Goal: Task Accomplishment & Management: Use online tool/utility

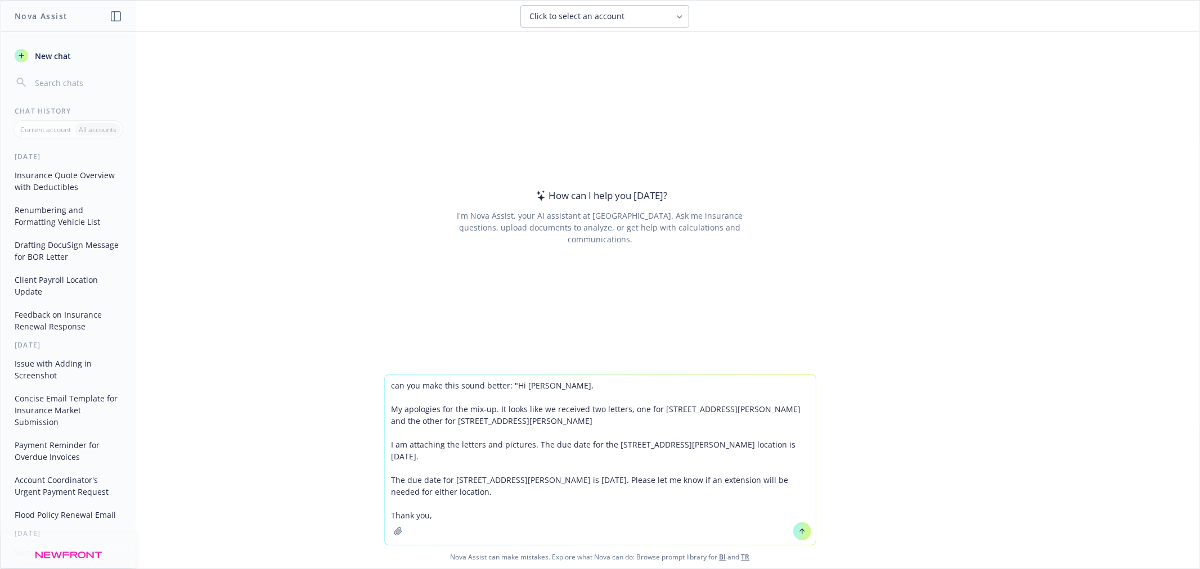
type textarea "can you make this sound better: "Hi Jazen, My apologies for the mix-up. It look…"
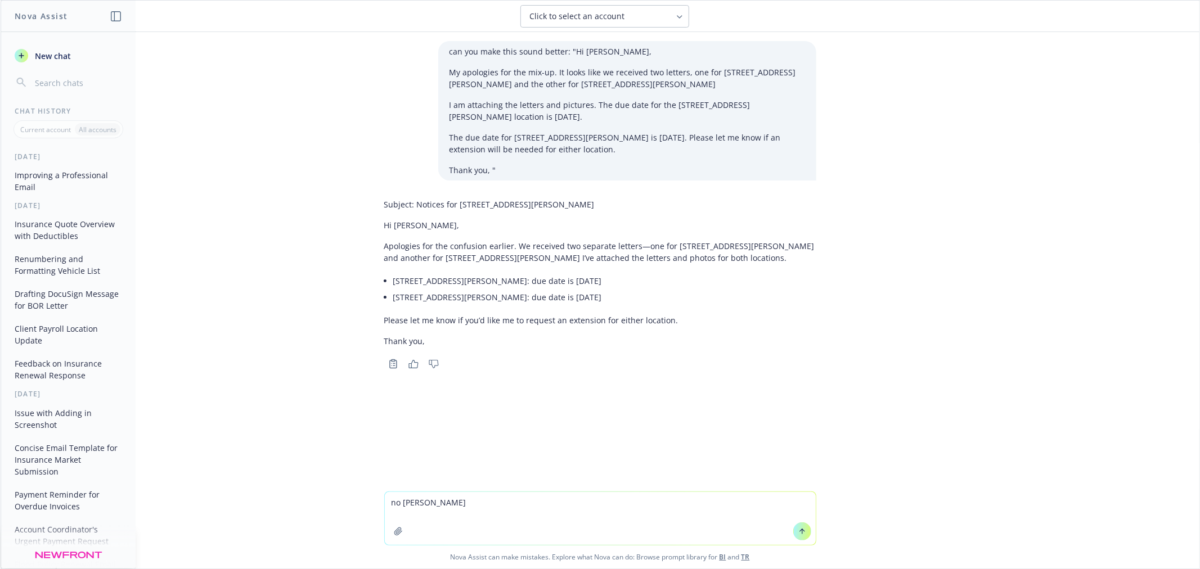
type textarea "no em dashes"
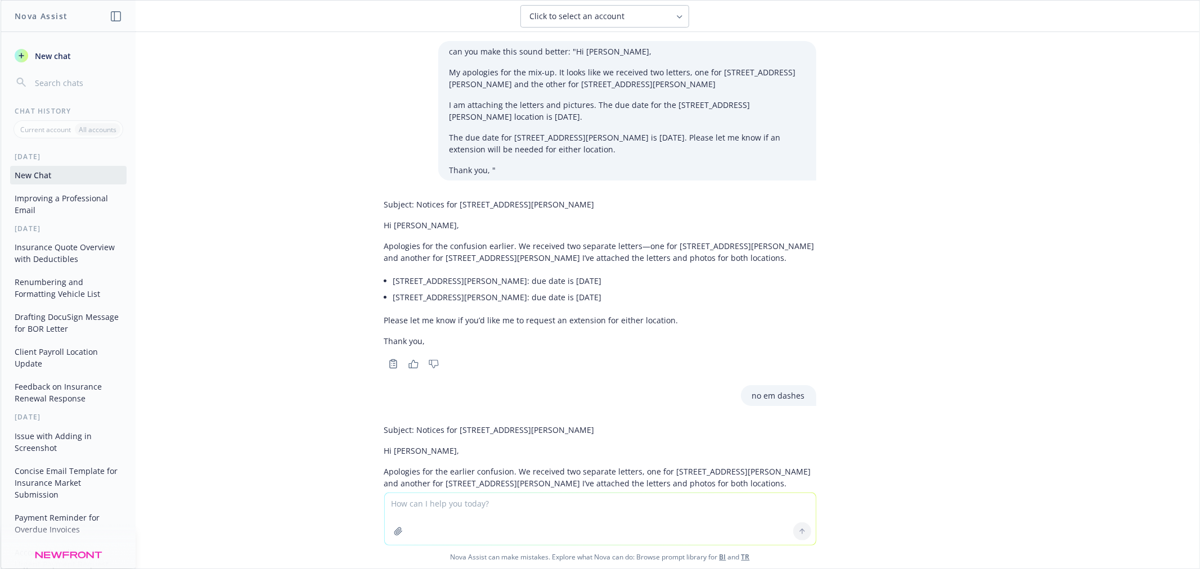
scroll to position [131, 0]
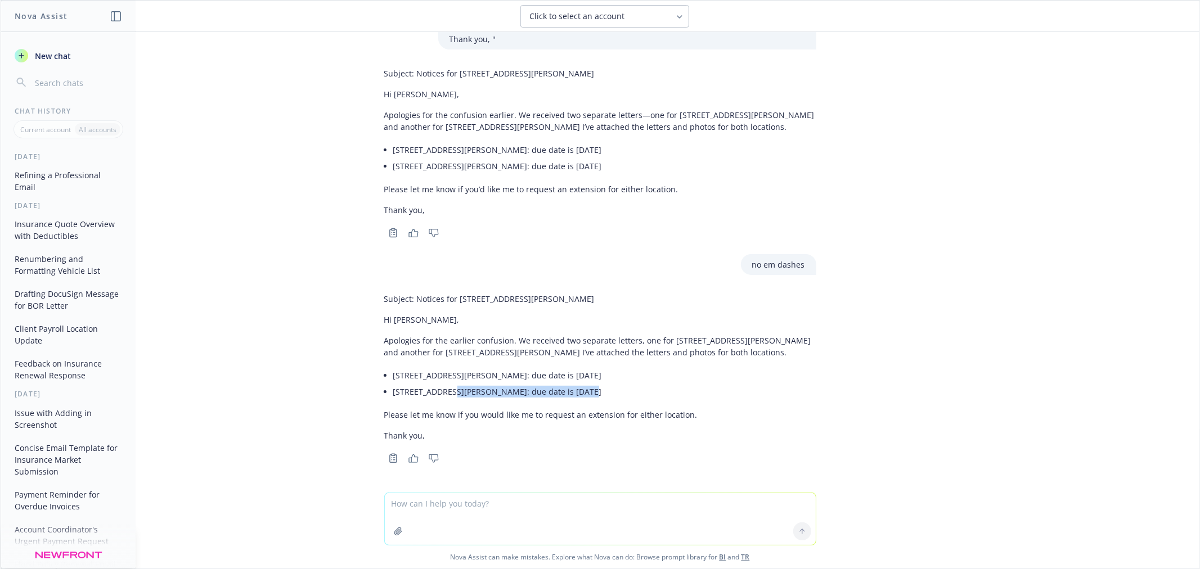
drag, startPoint x: 719, startPoint y: 403, endPoint x: 439, endPoint y: 402, distance: 279.6
click at [439, 402] on div "Subject: Notices for 11730 and 11426 S Budlong Ave Hi Jazen, Apologies for the …" at bounding box center [600, 368] width 432 height 158
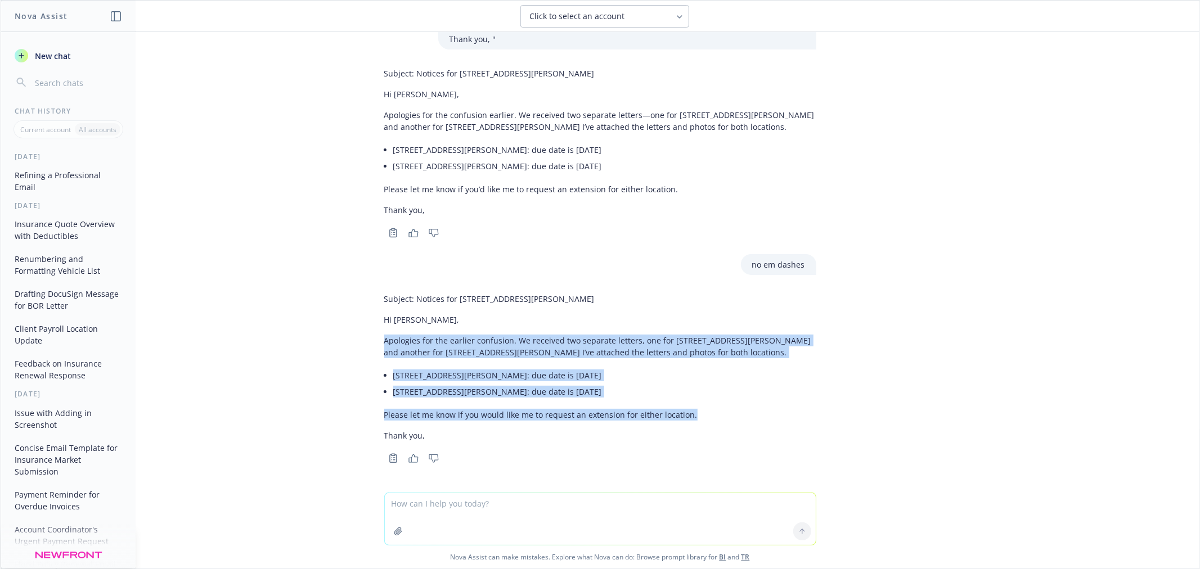
drag, startPoint x: 702, startPoint y: 409, endPoint x: 369, endPoint y: 336, distance: 340.4
click at [375, 336] on div "Subject: Notices for 11730 and 11426 S Budlong Ave Hi Jazen, Apologies for the …" at bounding box center [600, 378] width 450 height 178
copy div "Apologies for the earlier confusion. We received two separate letters, one for …"
click at [738, 397] on li "11426 S Budlong Ave: due date is October 2, 2025" at bounding box center [604, 392] width 423 height 16
drag, startPoint x: 705, startPoint y: 414, endPoint x: 507, endPoint y: 336, distance: 212.7
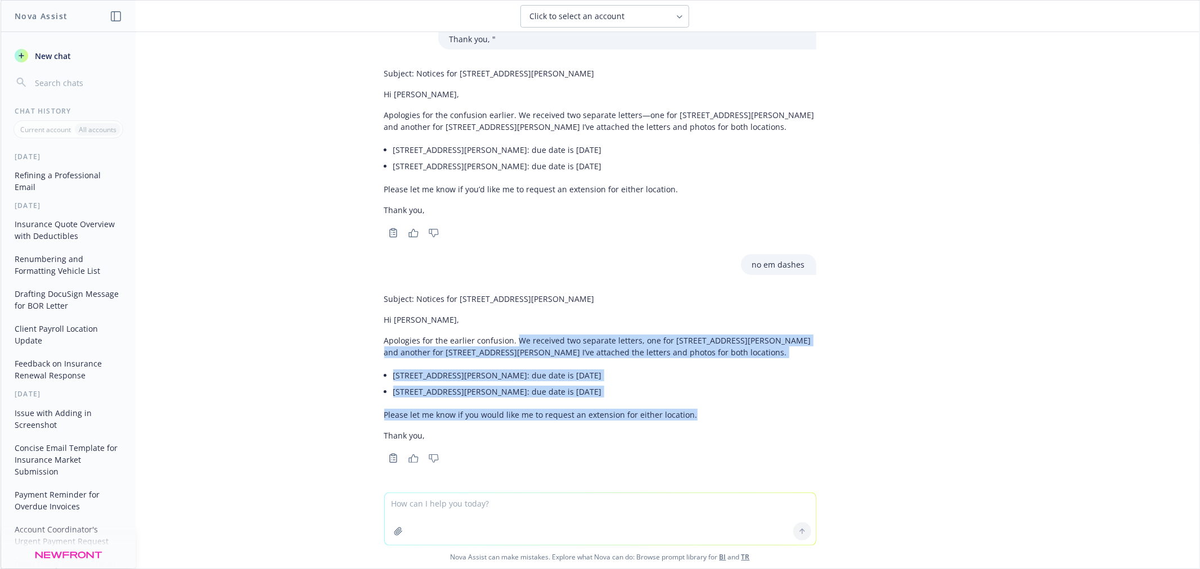
click at [507, 336] on div "Subject: Notices for 11730 and 11426 S Budlong Ave Hi Jazen, Apologies for the …" at bounding box center [600, 368] width 432 height 158
copy div "We received two separate letters, one for 11730 S Budlong Ave and another for 1…"
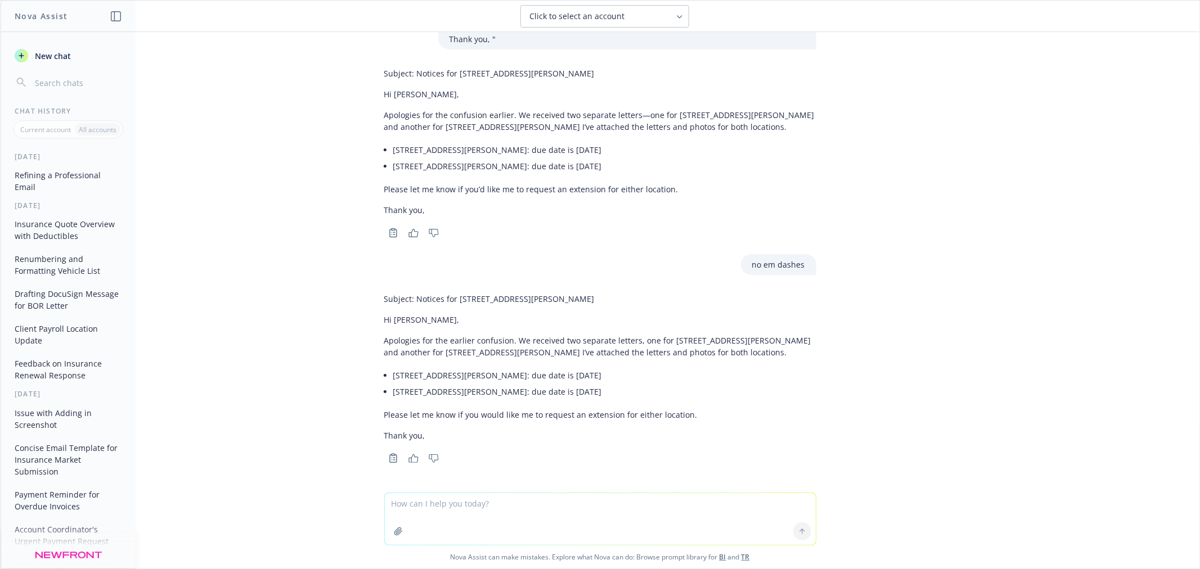
drag, startPoint x: 486, startPoint y: 507, endPoint x: 494, endPoint y: 479, distance: 29.9
click at [487, 507] on textarea at bounding box center [600, 519] width 431 height 52
paste textarea "Good morning, I wanted to follow up on my email below. Please advise if the aud…"
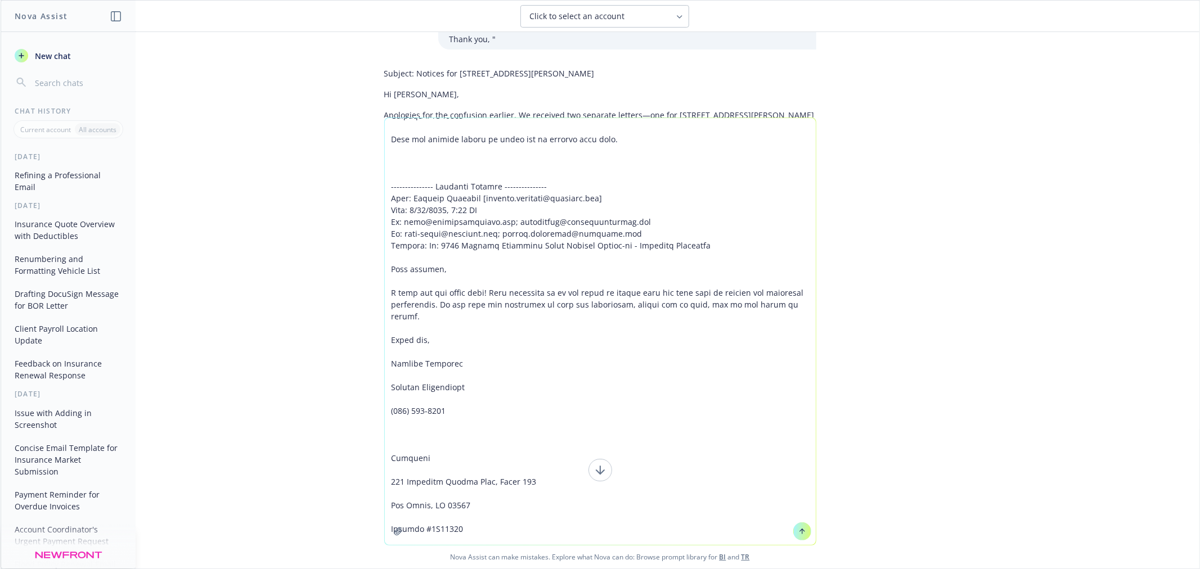
type textarea "make this follow up sound better: "Good morning, I wanted to follow up on my em…"
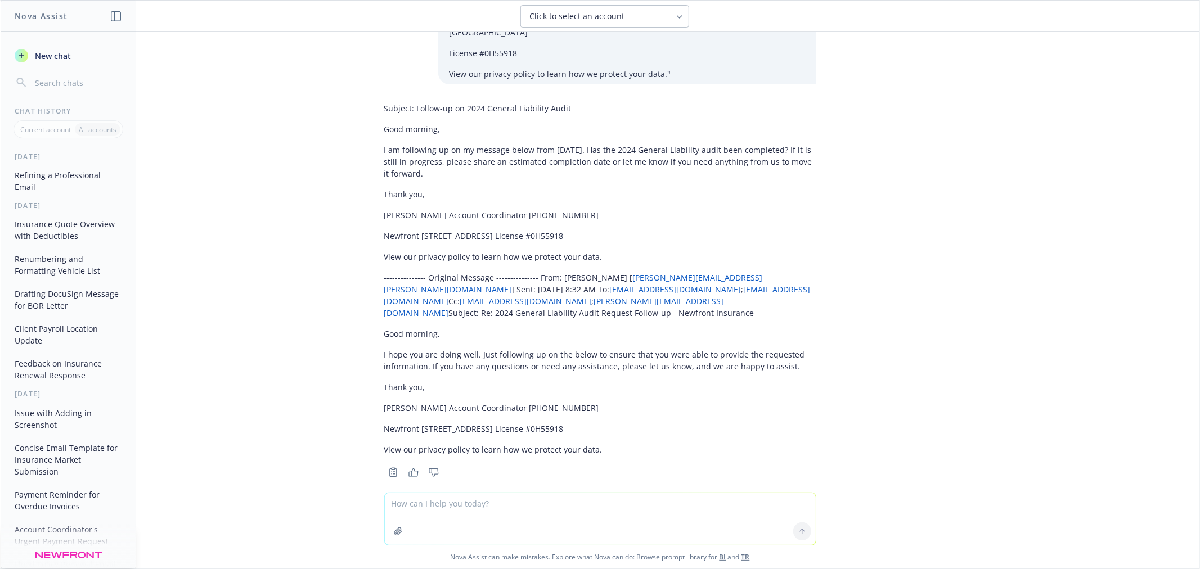
scroll to position [1078, 0]
drag, startPoint x: 502, startPoint y: 182, endPoint x: 487, endPoint y: 167, distance: 21.1
click at [487, 167] on div "Subject: Follow-up on 2024 General Liability Audit Good morning, I am following…" at bounding box center [600, 277] width 432 height 362
click at [487, 164] on p "I am following up on my message below from September 19, 2025. Has the 2024 Gen…" at bounding box center [600, 159] width 432 height 35
drag, startPoint x: 493, startPoint y: 172, endPoint x: 620, endPoint y: 147, distance: 129.1
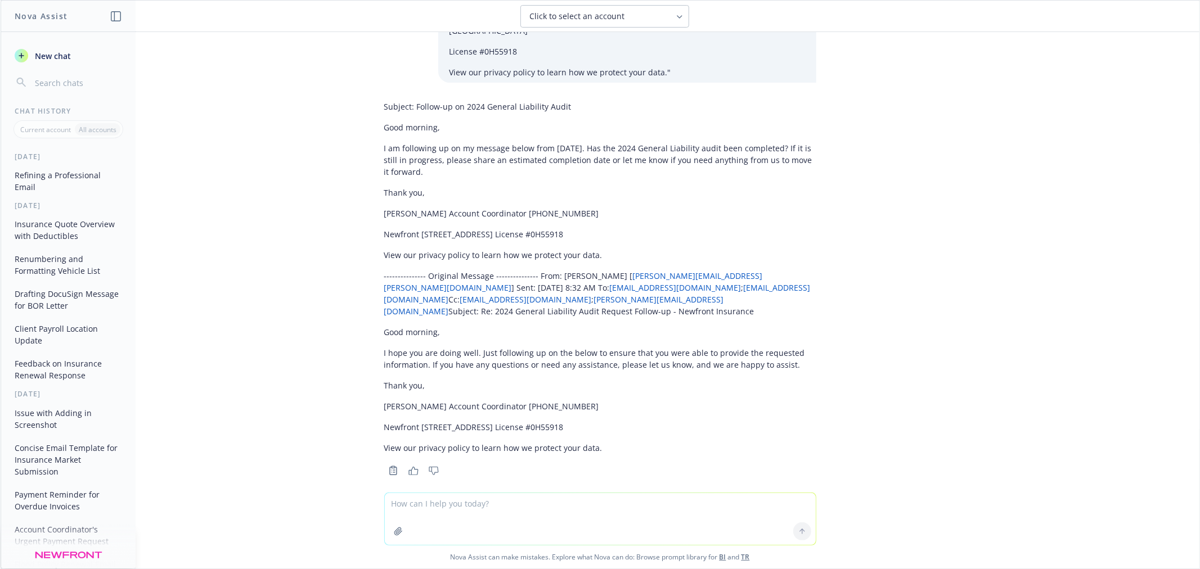
click at [620, 147] on p "I am following up on my message below from September 19, 2025. Has the 2024 Gen…" at bounding box center [600, 159] width 432 height 35
copy p "Has the 2024 General Liability audit been completed? If it is still in progress…"
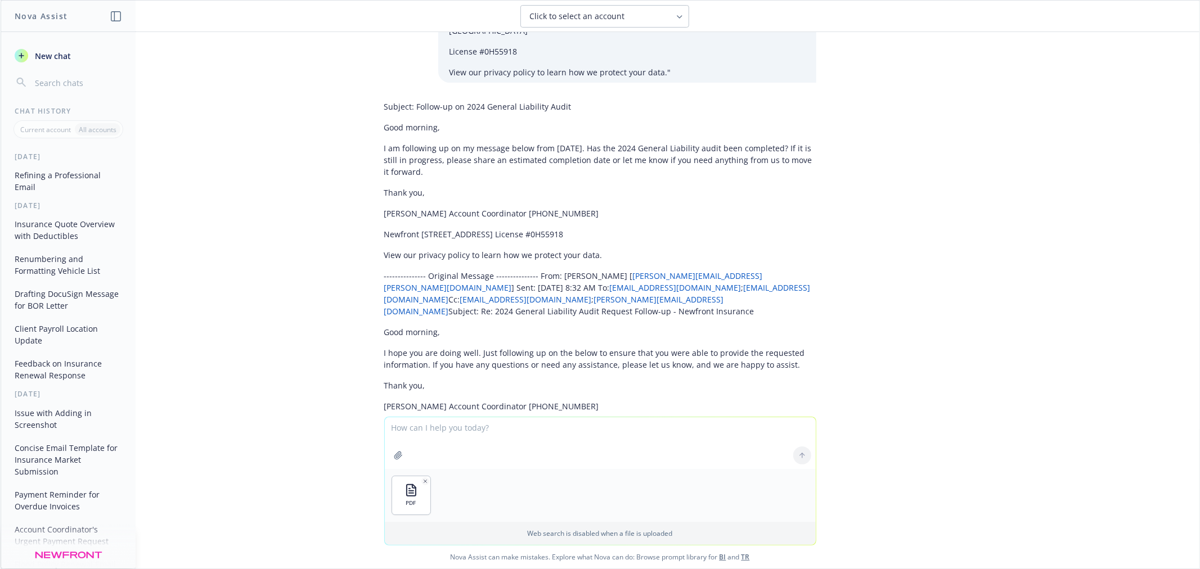
click at [442, 431] on textarea at bounding box center [600, 443] width 431 height 52
type textarea "please write an email to the client delivering the attached notice"
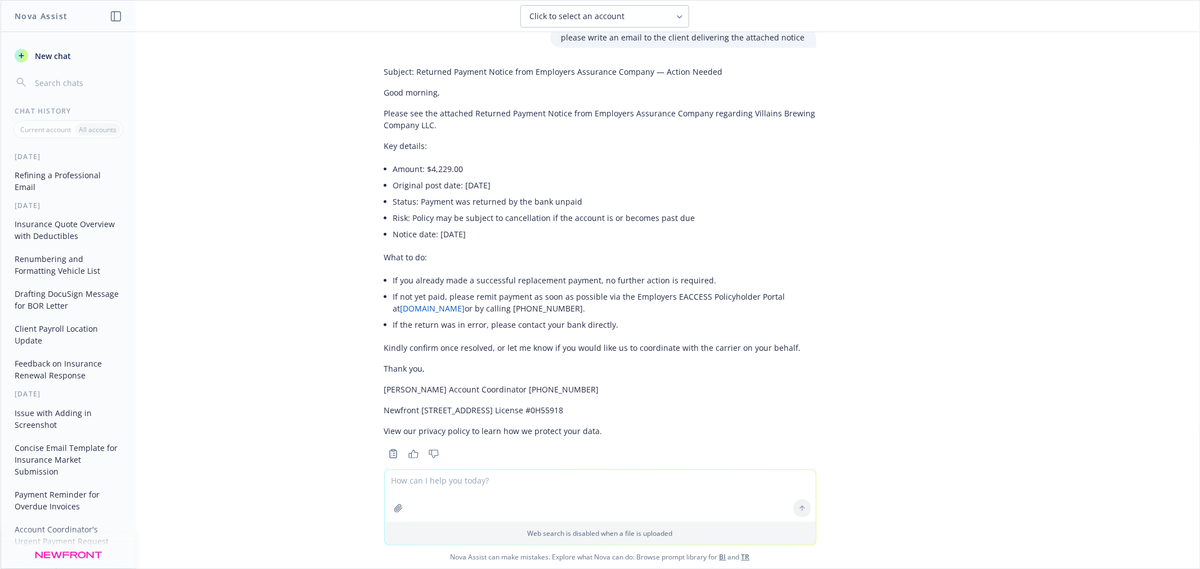
scroll to position [1582, 0]
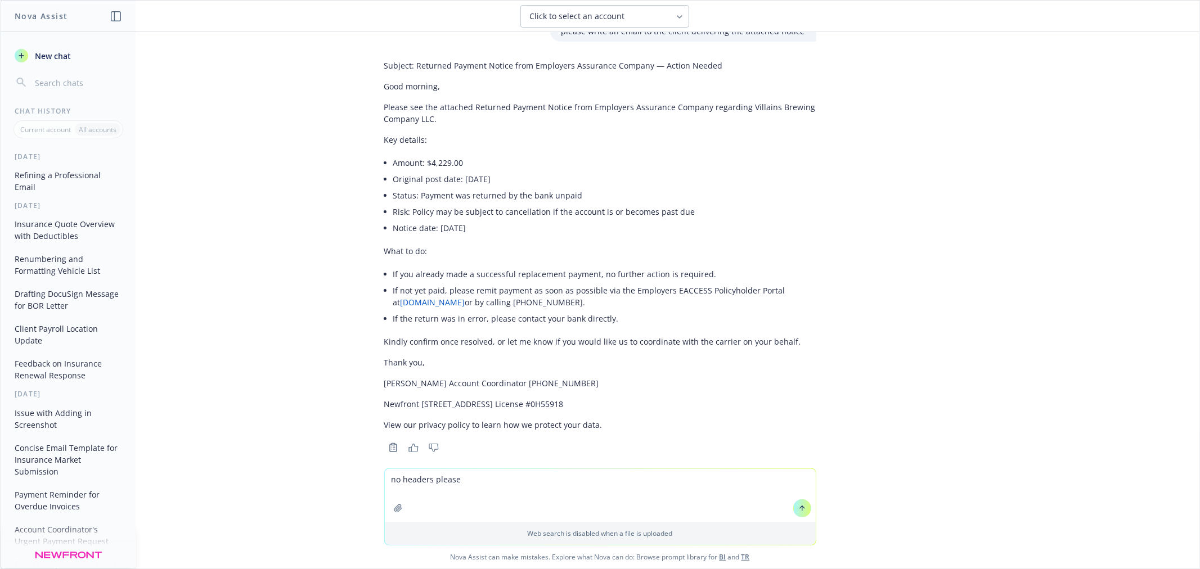
type textarea "no headers please"
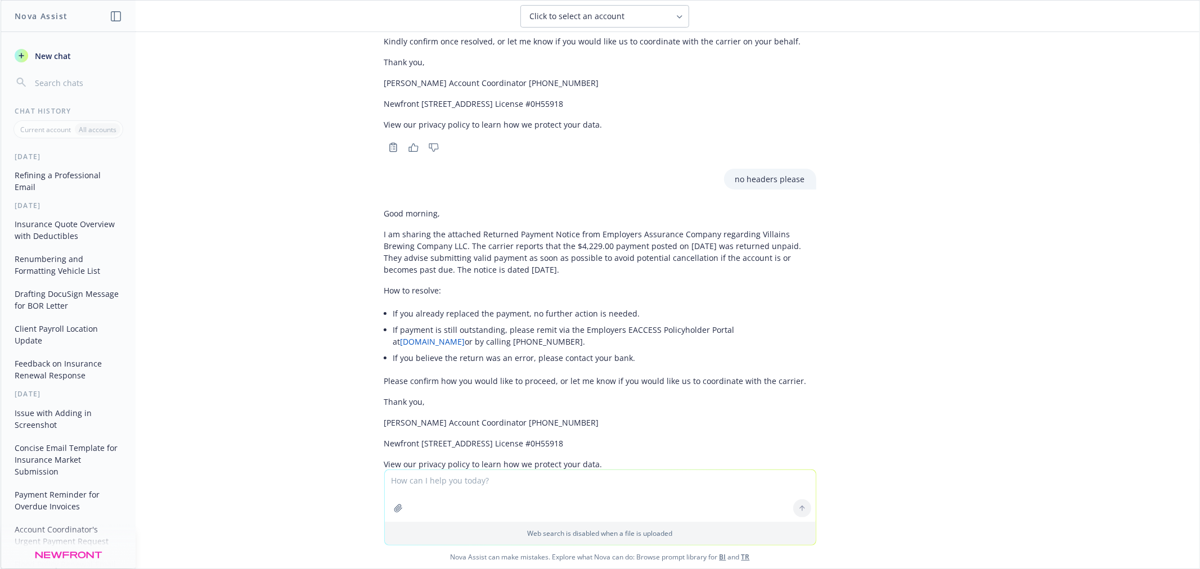
scroll to position [1921, 0]
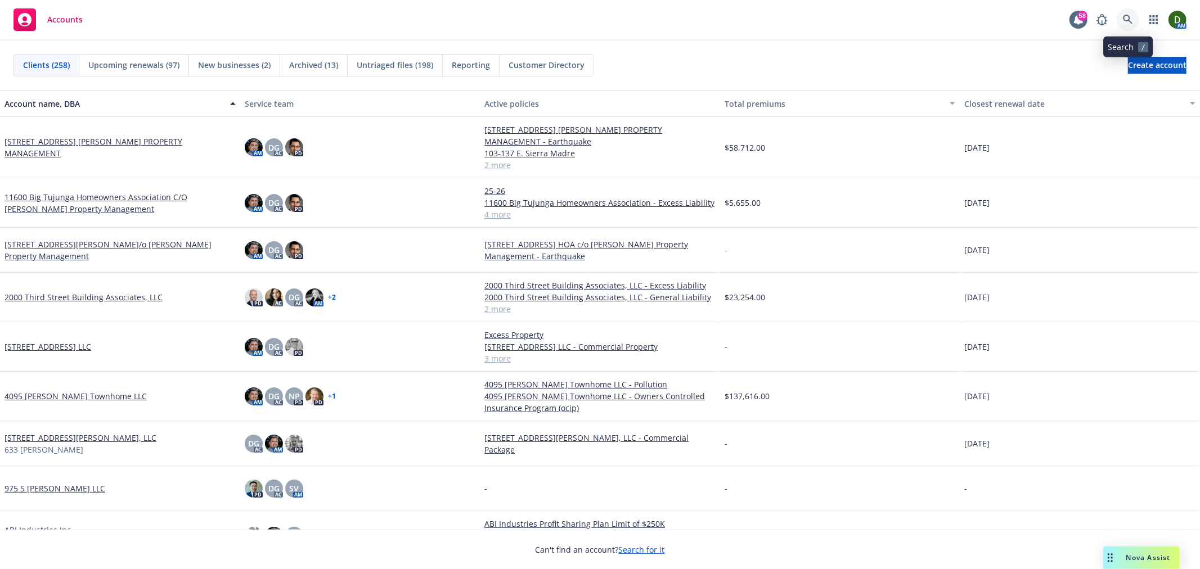
click at [1125, 19] on icon at bounding box center [1128, 20] width 10 height 10
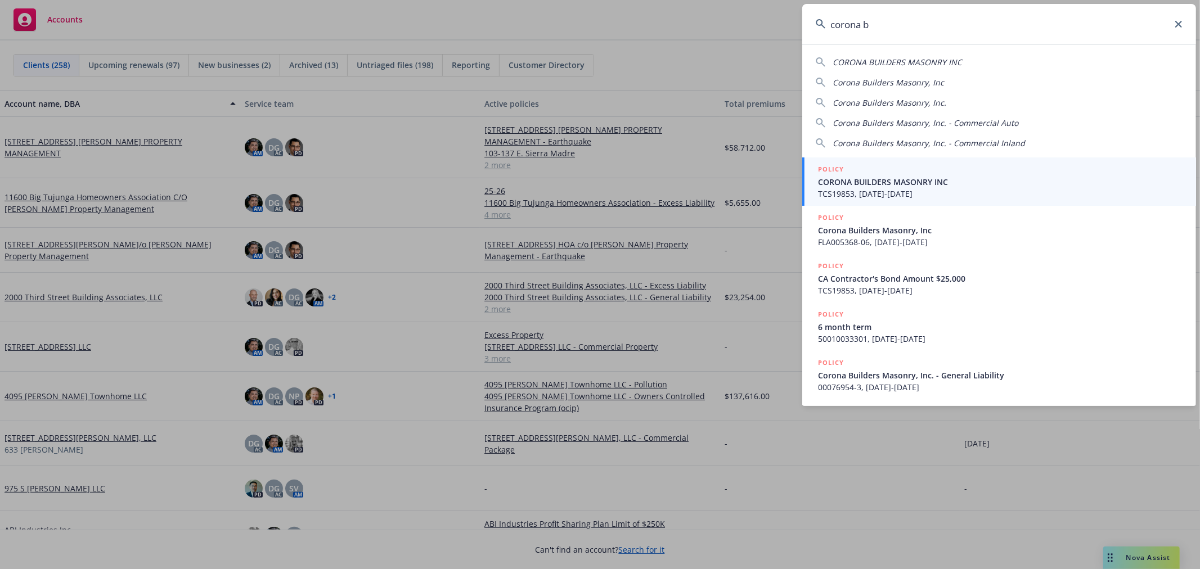
click at [991, 87] on div "Corona Builders Masonry, Inc" at bounding box center [999, 83] width 367 height 12
type input "Corona Builders Masonry, Inc"
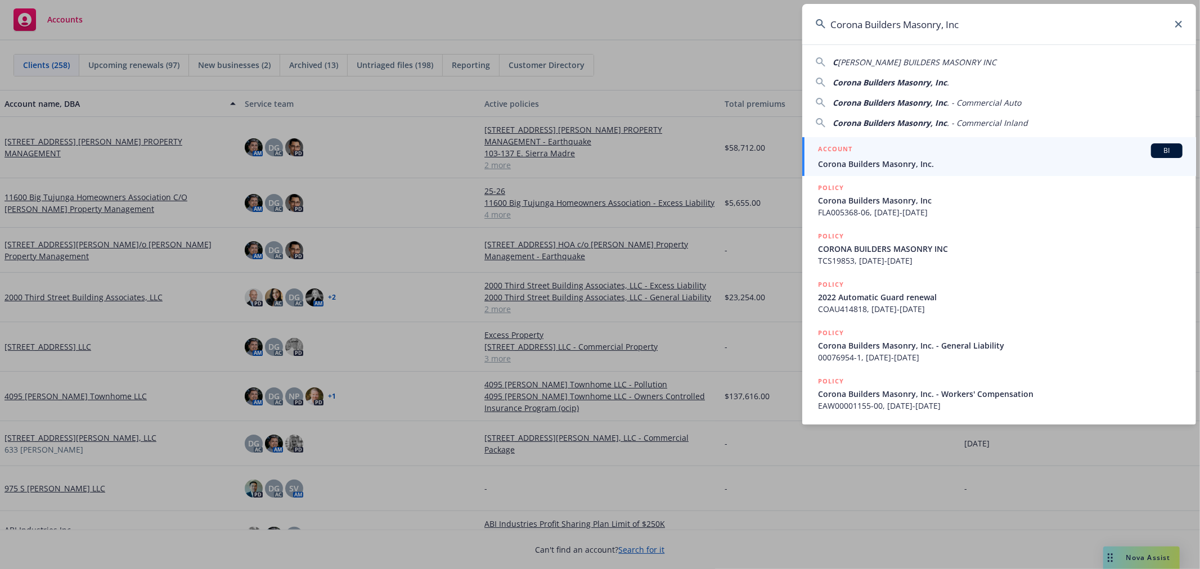
click at [925, 158] on span "Corona Builders Masonry, Inc." at bounding box center [1000, 164] width 365 height 12
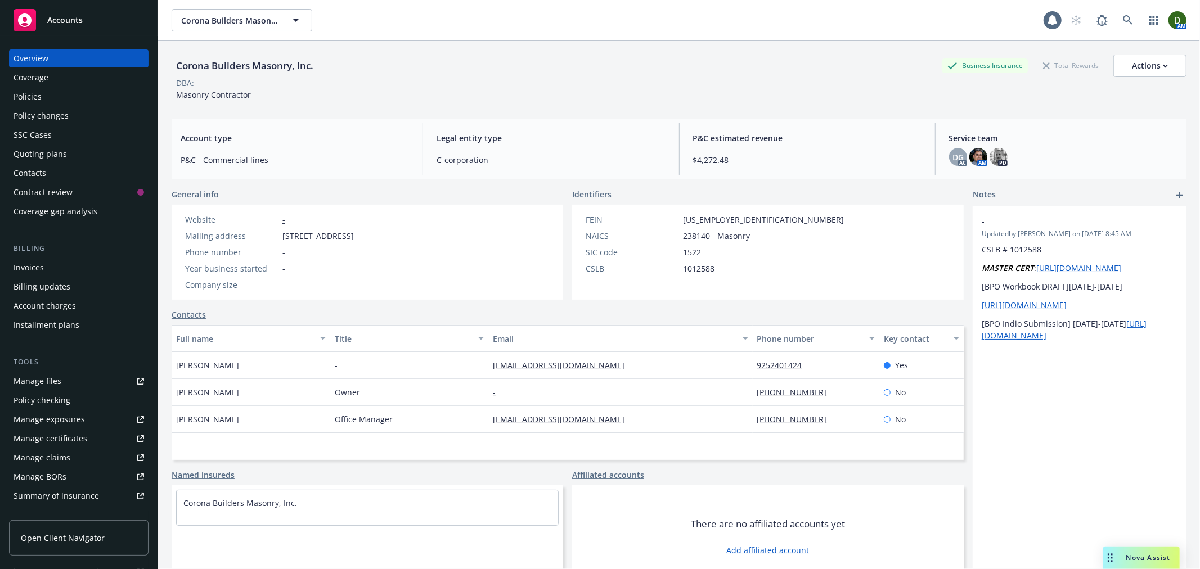
click at [72, 101] on div "Policies" at bounding box center [79, 97] width 131 height 18
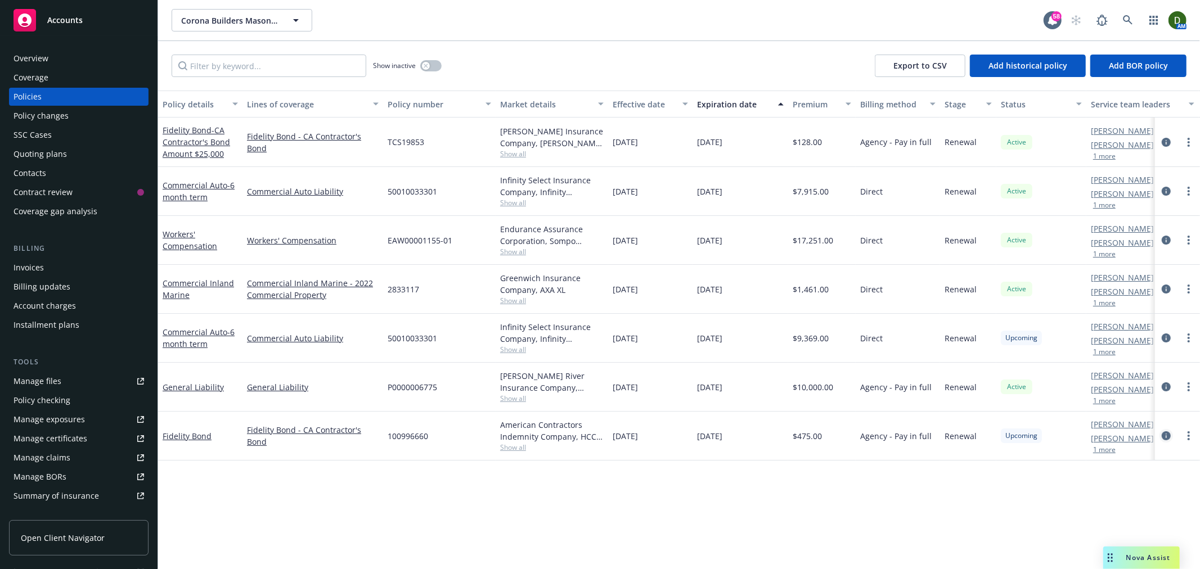
click at [1168, 436] on icon "circleInformation" at bounding box center [1166, 436] width 9 height 9
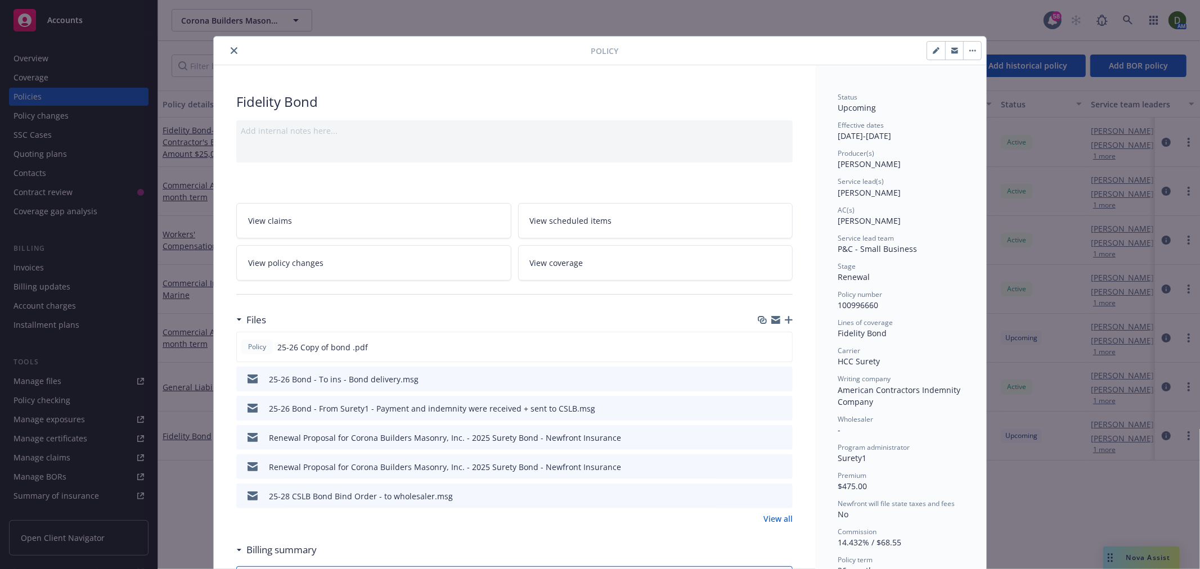
click at [760, 377] on icon "download file" at bounding box center [763, 378] width 9 height 9
click at [915, 381] on div "Writing company" at bounding box center [901, 379] width 126 height 10
click at [232, 48] on button "close" at bounding box center [234, 51] width 14 height 14
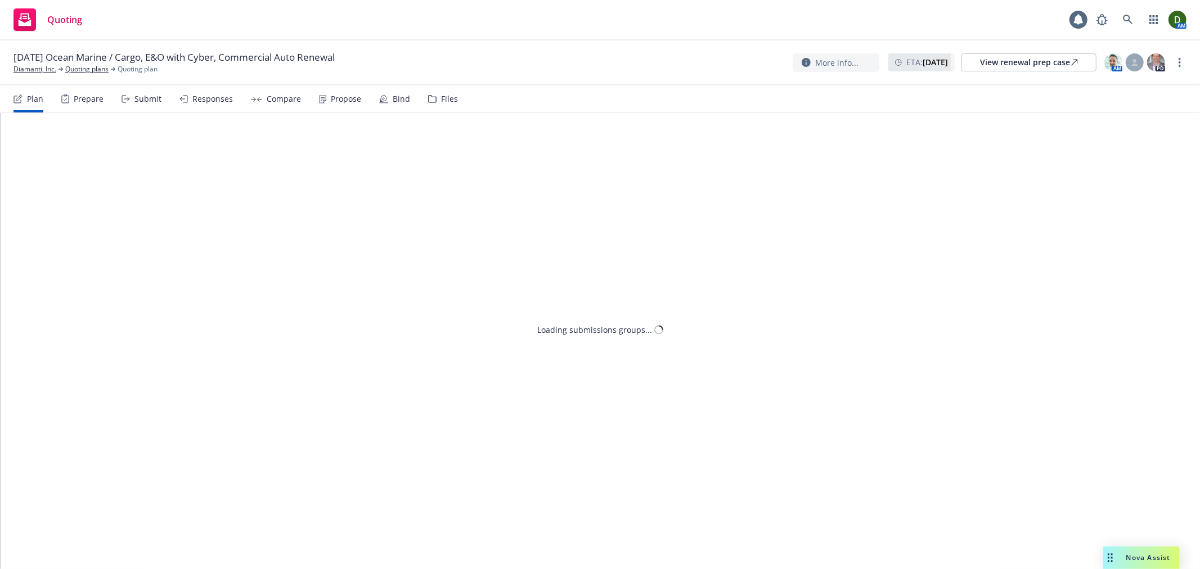
click at [331, 98] on div "Propose" at bounding box center [346, 99] width 30 height 9
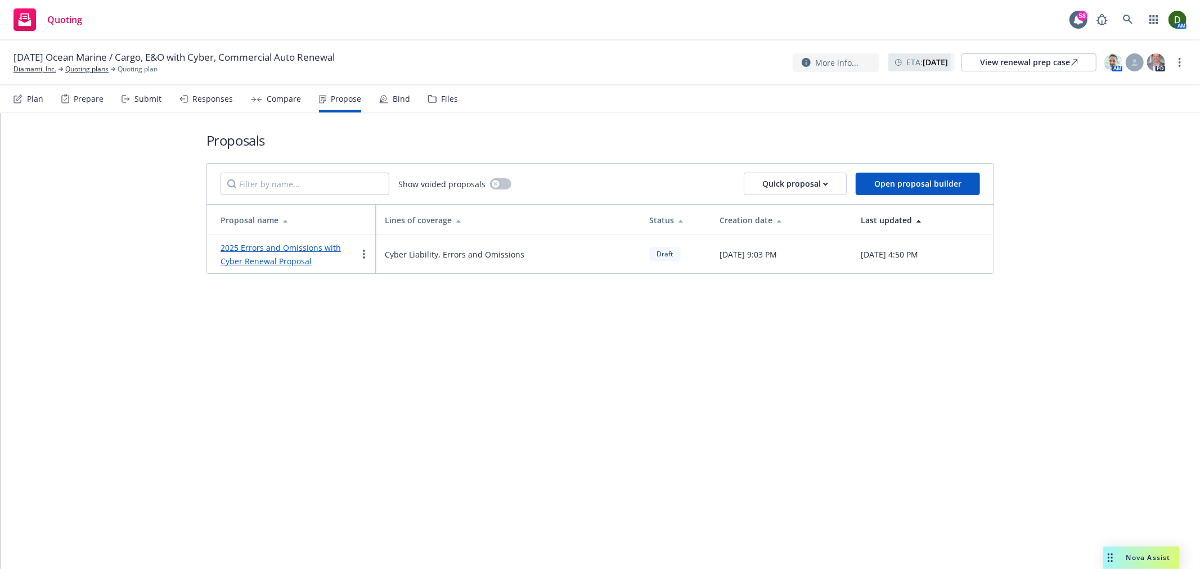
click at [283, 258] on link "2025 Errors and Omissions with Cyber Renewal Proposal" at bounding box center [281, 254] width 120 height 24
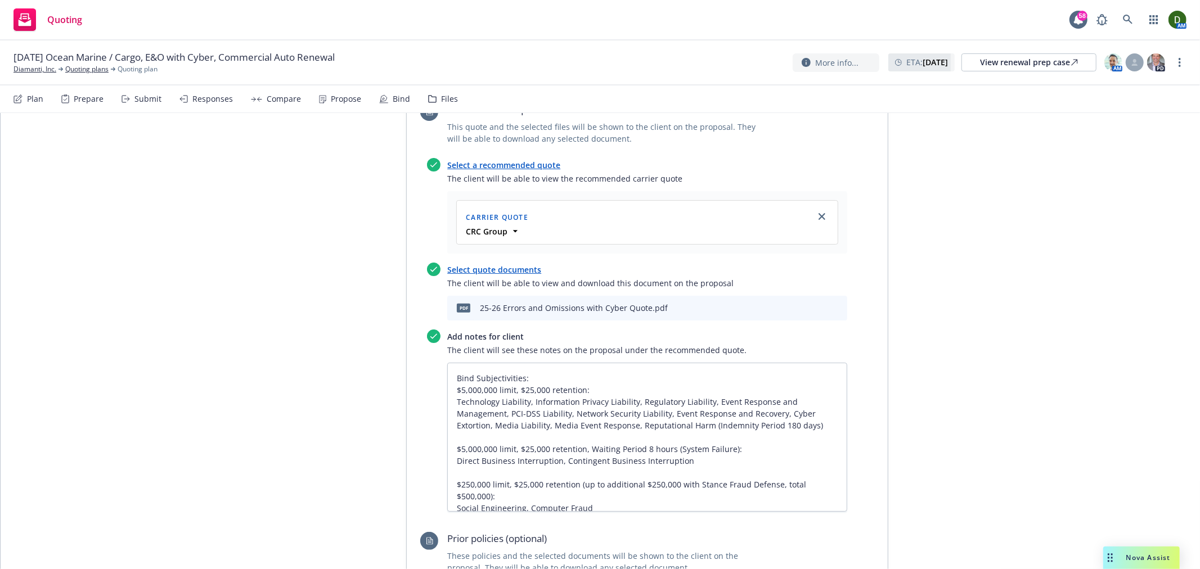
scroll to position [500, 0]
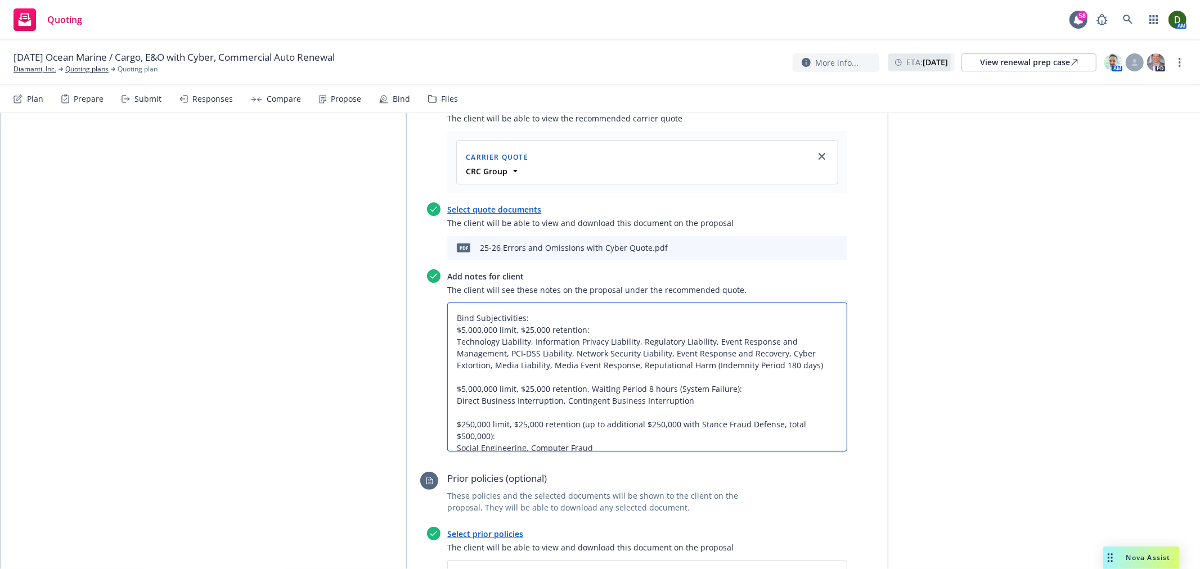
click at [594, 303] on textarea "Bind Subjectivities: $5,000,000 limit, $25,000 retention: Technology Liability,…" at bounding box center [647, 377] width 400 height 149
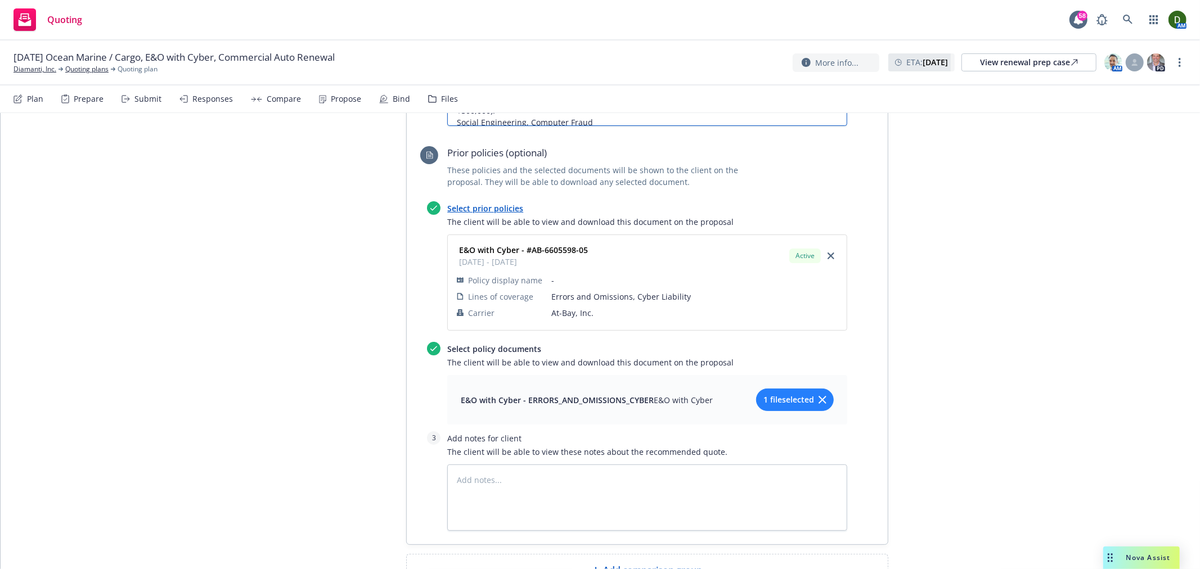
scroll to position [851, 0]
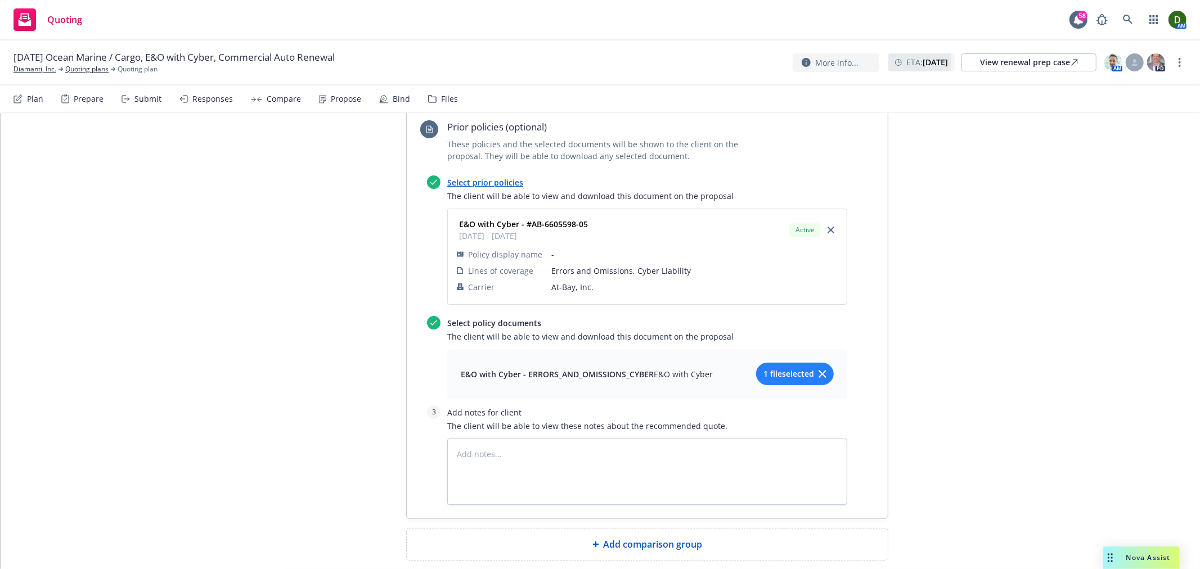
click at [766, 363] on button "1 file selected" at bounding box center [795, 374] width 78 height 23
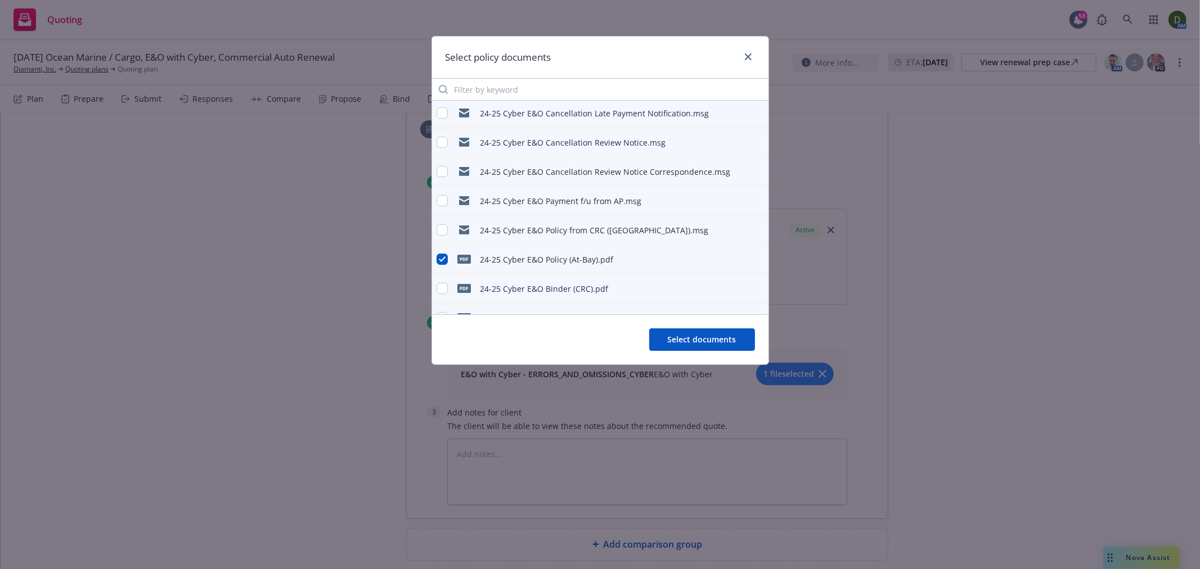
click at [754, 263] on button at bounding box center [759, 260] width 10 height 14
click at [753, 290] on icon "preview file" at bounding box center [758, 289] width 10 height 8
click at [742, 56] on link "close" at bounding box center [749, 57] width 14 height 14
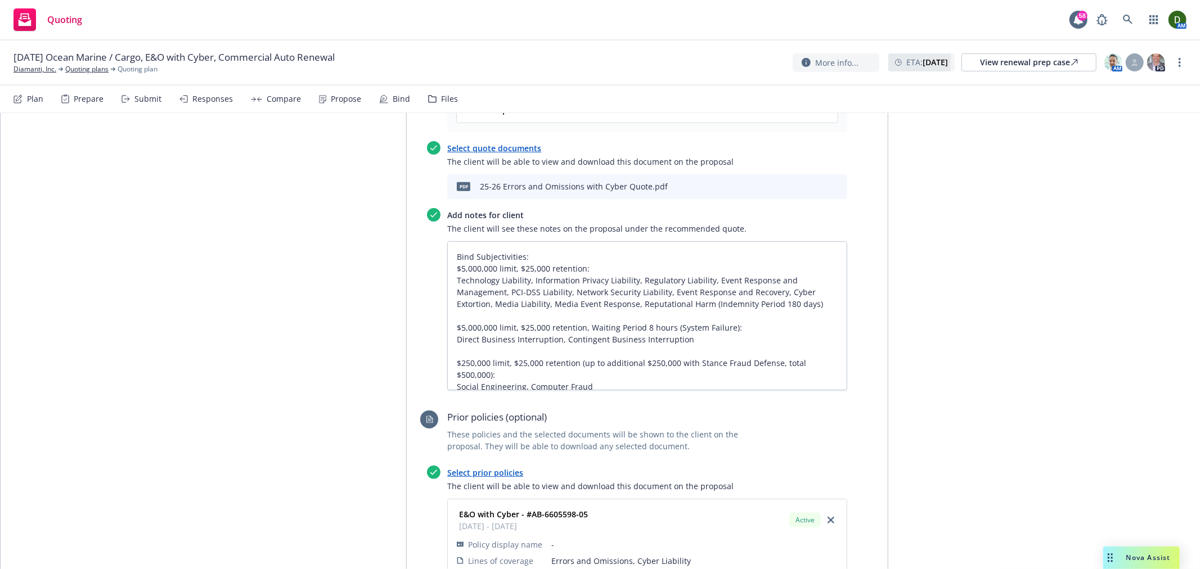
scroll to position [538, 0]
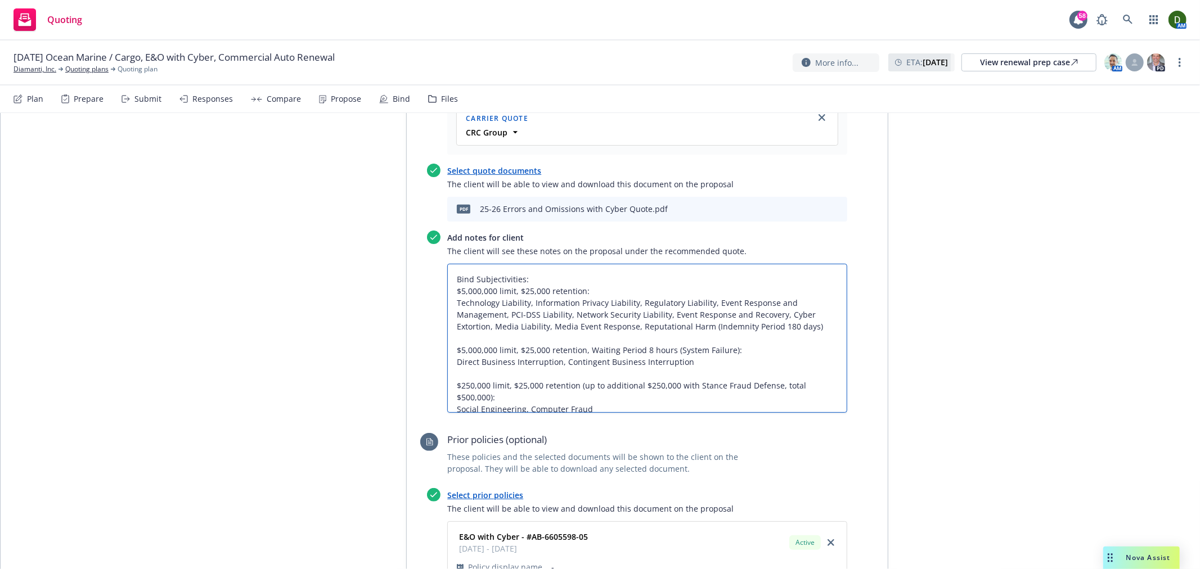
drag, startPoint x: 616, startPoint y: 340, endPoint x: 379, endPoint y: 225, distance: 263.4
click at [379, 225] on div "Proposal name 2025 Errors and Omissions with Cyber Renewal Proposal Status Draf…" at bounding box center [600, 253] width 576 height 1241
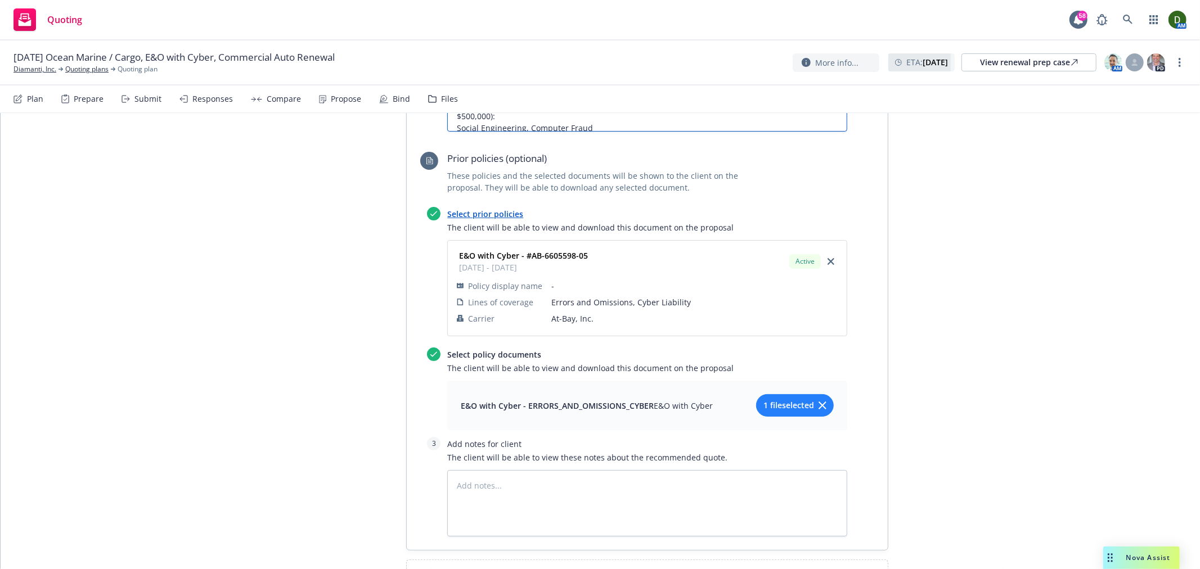
scroll to position [851, 0]
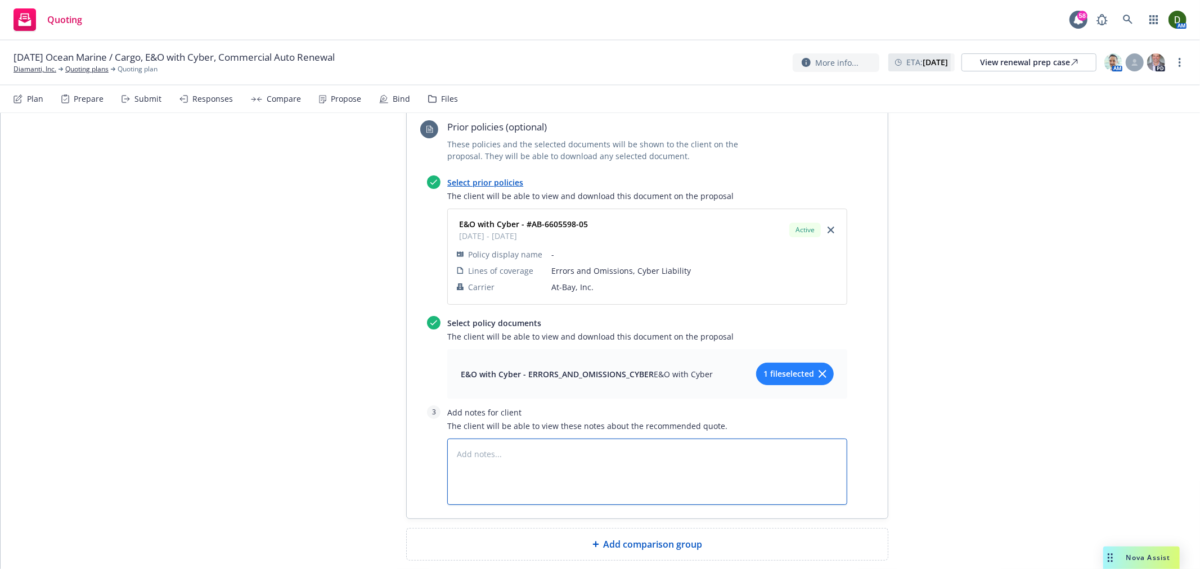
drag, startPoint x: 556, startPoint y: 390, endPoint x: 550, endPoint y: 395, distance: 8.0
click at [554, 439] on textarea at bounding box center [647, 472] width 400 height 66
paste textarea "$5,000,000 limit, $25,000 retention: Technology Liability, Information Privacy …"
type textarea "x"
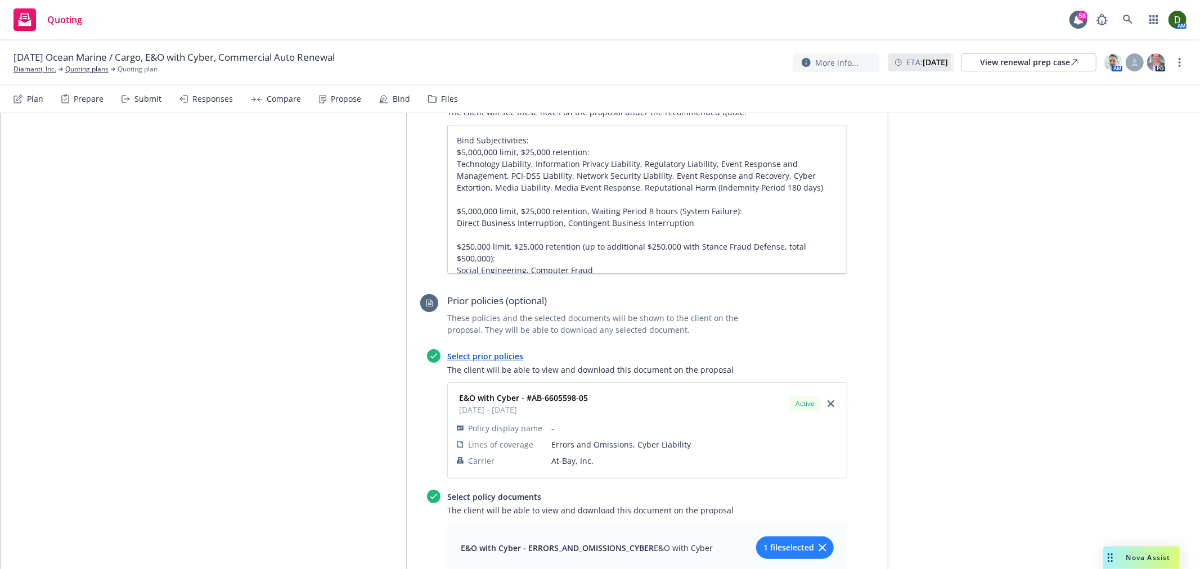
scroll to position [664, 0]
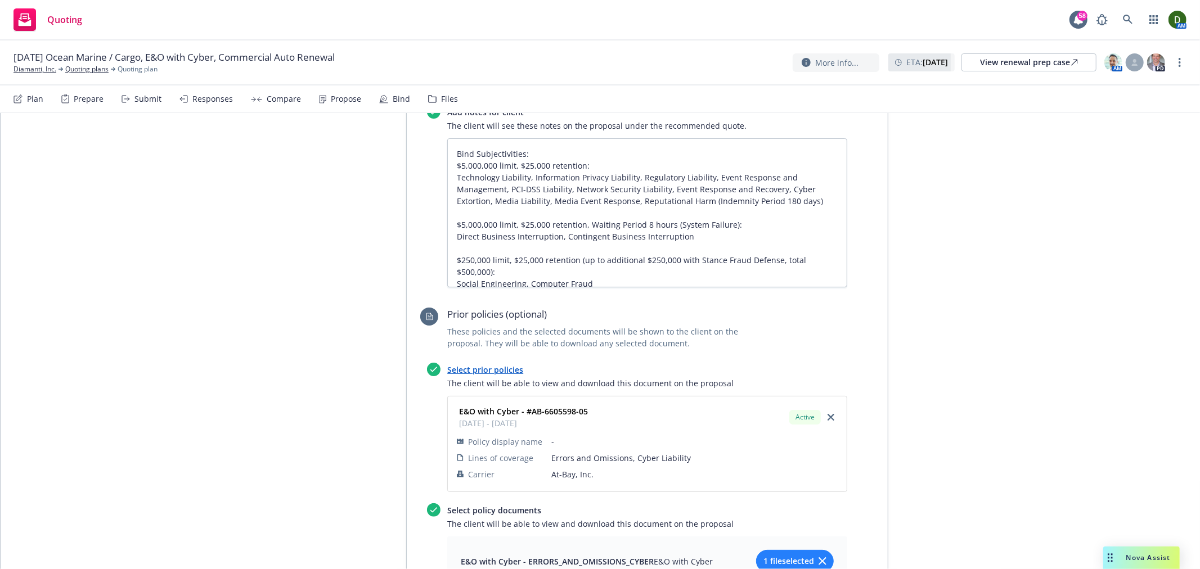
type textarea "$5,000,000 limit, $25,000 retention: Technology Liability, Information Privacy …"
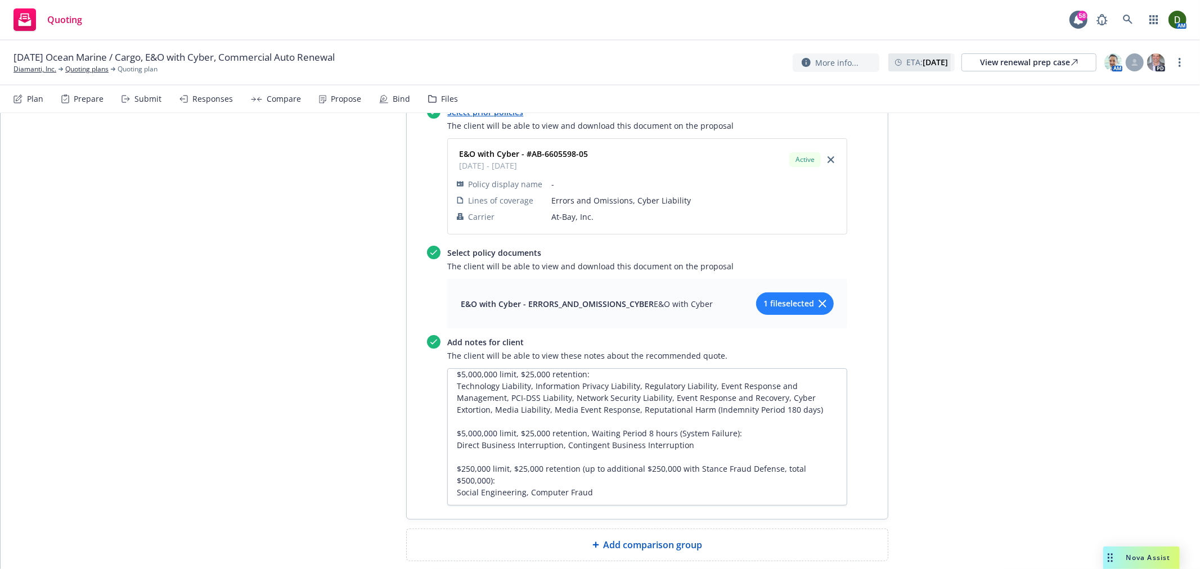
scroll to position [12, 0]
drag, startPoint x: 496, startPoint y: 423, endPoint x: 446, endPoint y: 404, distance: 53.4
click at [447, 404] on textarea "$5,000,000 limit, $25,000 retention: Technology Liability, Information Privacy …" at bounding box center [647, 437] width 400 height 137
type textarea "x"
type textarea "$5,000,000 limit, $25,000 retention: Technology Liability, Information Privacy …"
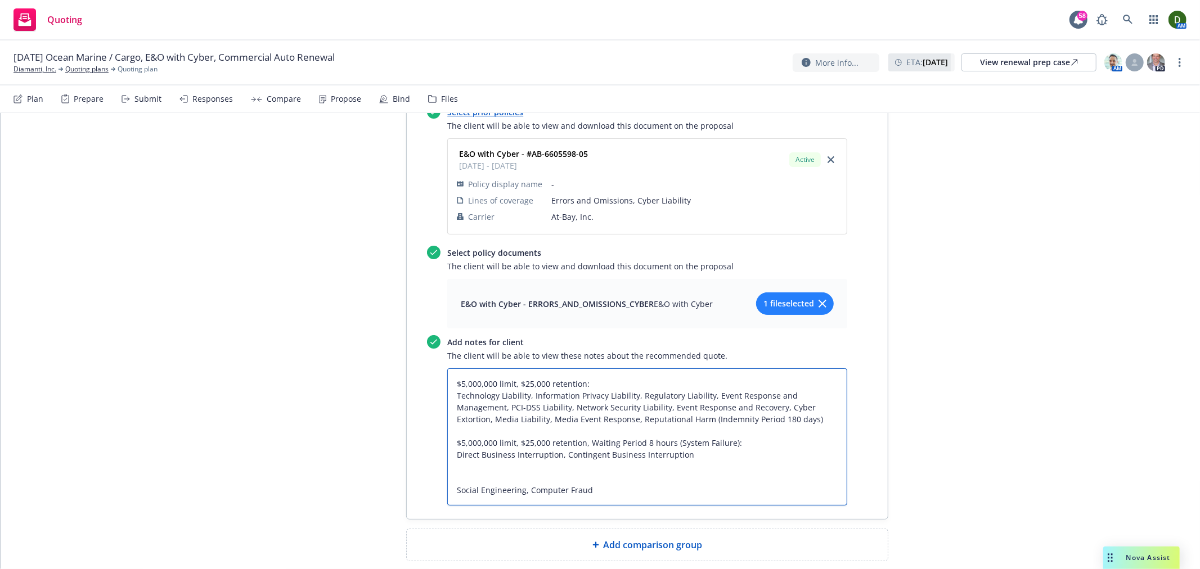
scroll to position [0, 0]
type textarea "x"
type textarea "$5,000,000 limit, $25,000 retention: Technology Liability, Information Privacy …"
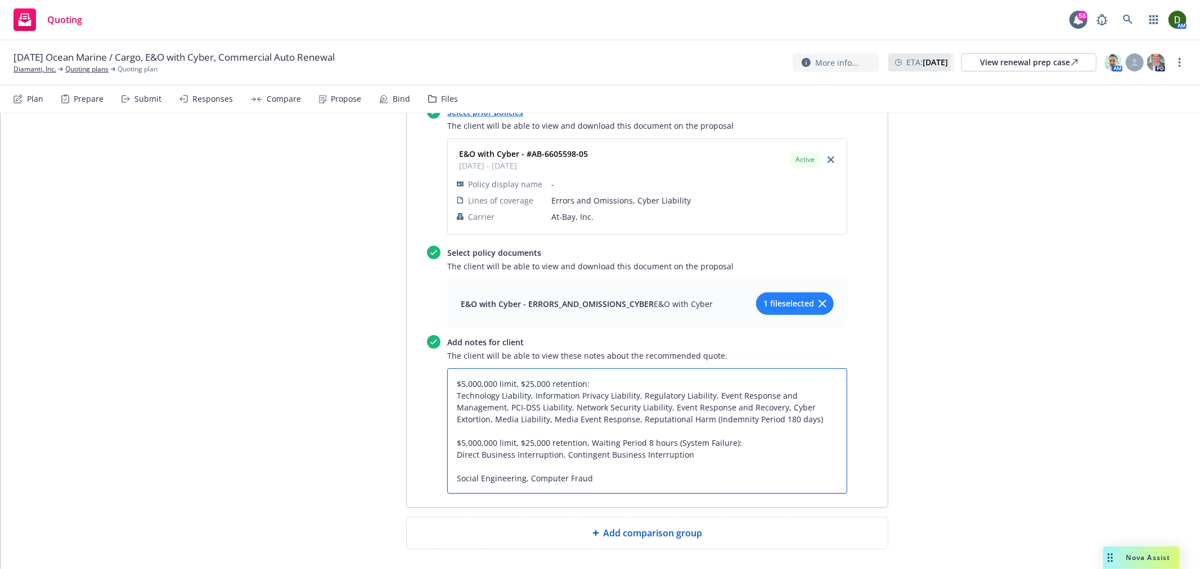
scroll to position [910, 0]
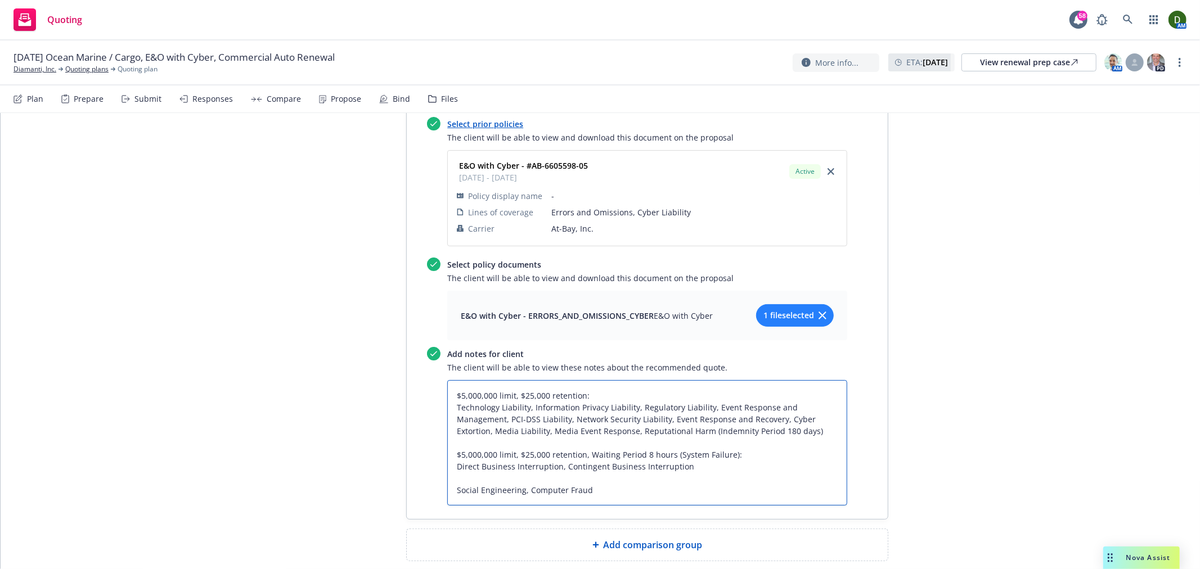
drag, startPoint x: 613, startPoint y: 430, endPoint x: 380, endPoint y: 439, distance: 233.6
click at [832, 380] on textarea "$5,000,000 limit, $25,000 retention: Technology Liability, Information Privacy …" at bounding box center [647, 442] width 400 height 125
type textarea "x"
type textarea "$5,000,000 limit, $25,000 retention: Technology Liability, Information Privacy …"
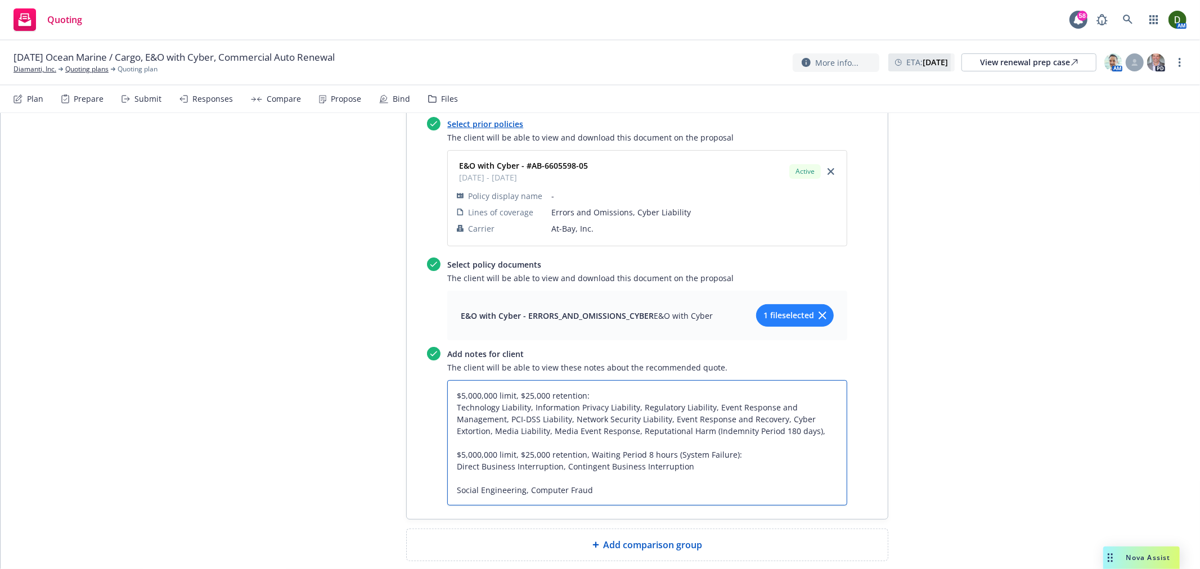
type textarea "x"
type textarea "$5,000,000 limit, $25,000 retention: Technology Liability, Information Privacy …"
paste textarea "Social Engineering, Computer Fraud"
type textarea "x"
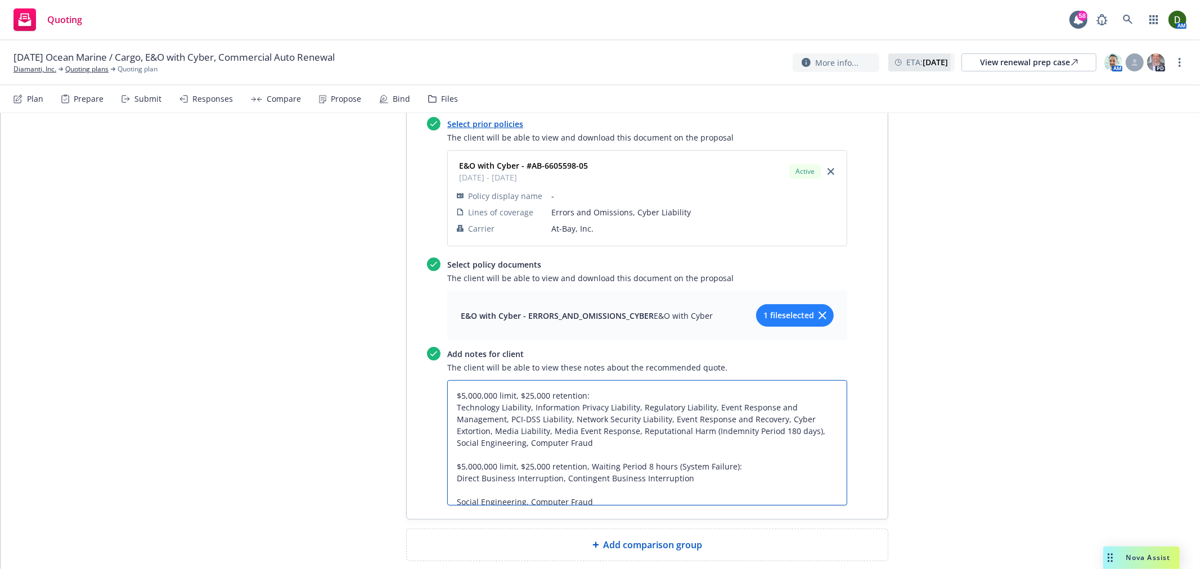
scroll to position [922, 0]
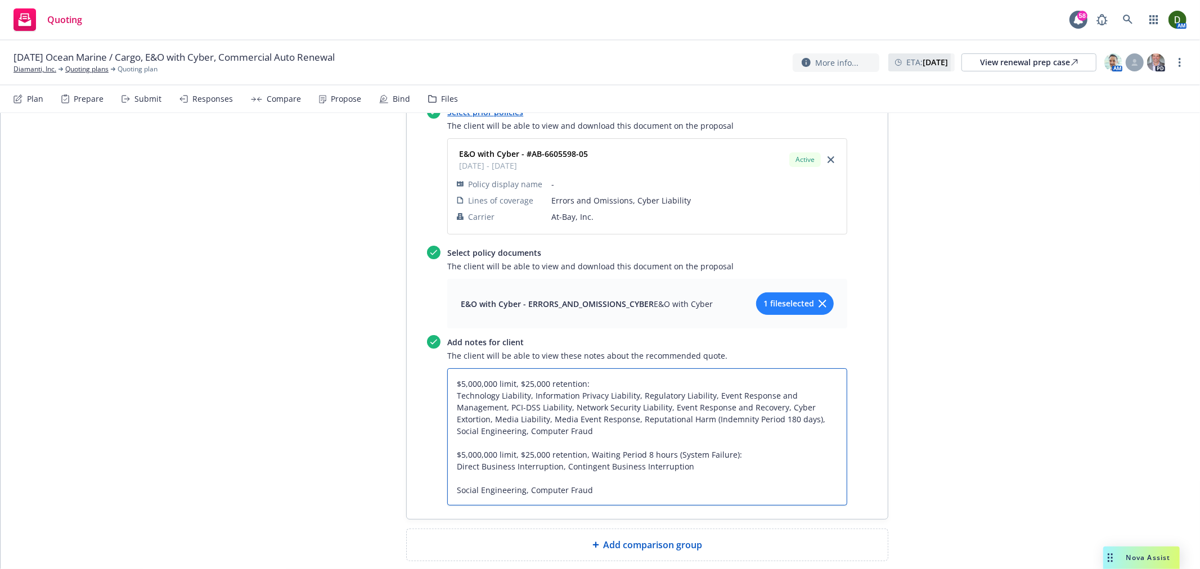
drag, startPoint x: 534, startPoint y: 363, endPoint x: 422, endPoint y: 323, distance: 119.2
click at [422, 323] on div "Select prior policies The client will be able to view and download this documen…" at bounding box center [633, 305] width 427 height 401
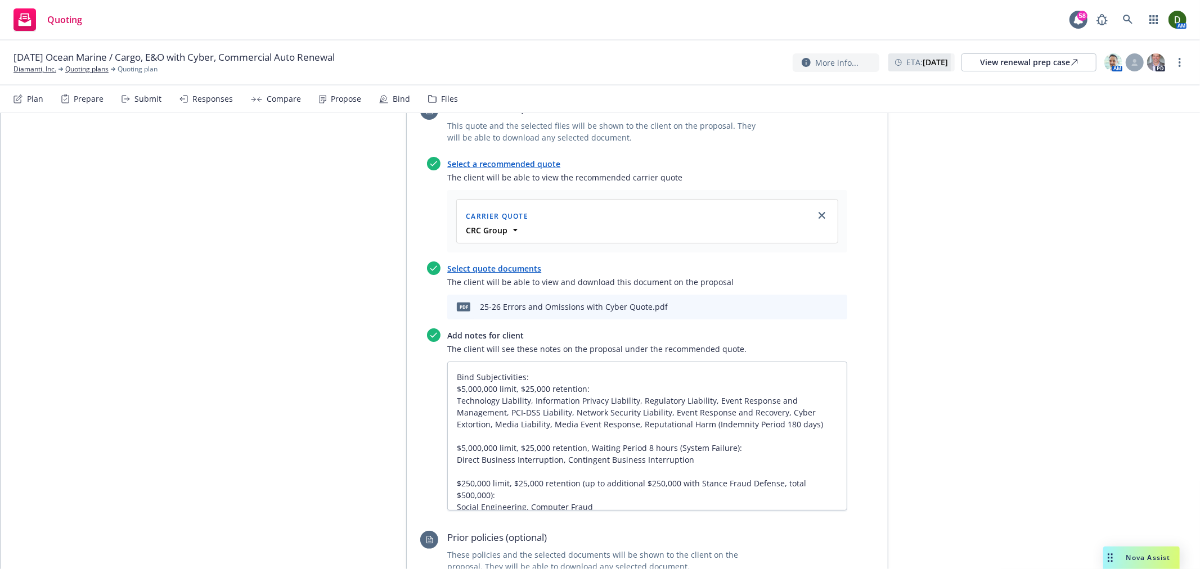
scroll to position [484, 0]
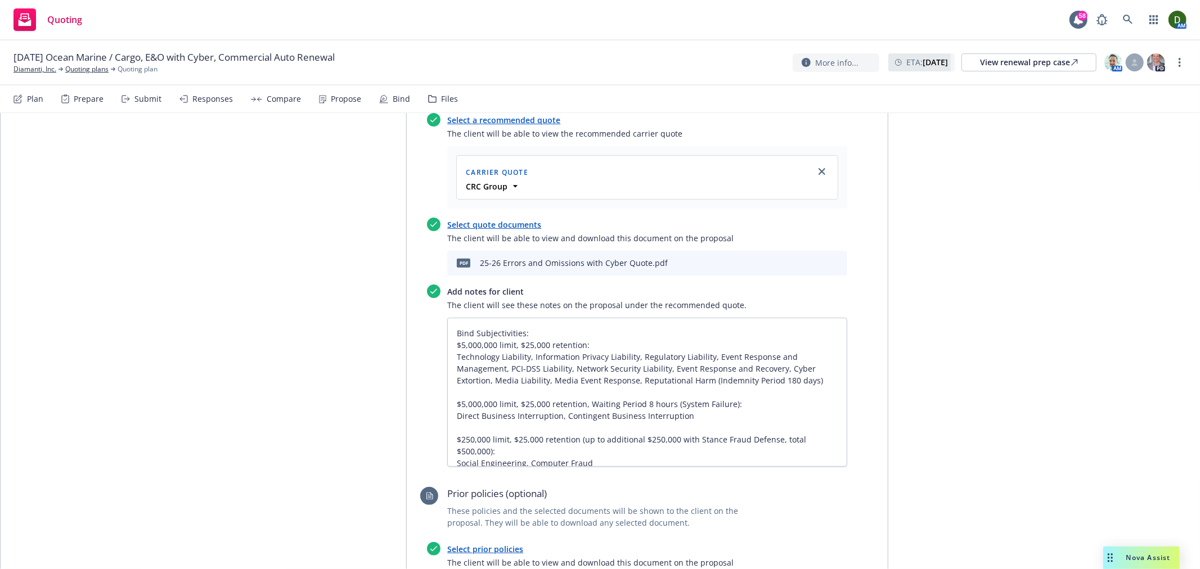
type textarea "$5,000,000 limit, $25,000 retention: Technology Liability, Information Privacy …"
drag, startPoint x: 786, startPoint y: 318, endPoint x: 348, endPoint y: 287, distance: 439.3
click at [348, 287] on div "Proposal name 2025 Errors and Omissions with Cyber Renewal Proposal Status Draf…" at bounding box center [600, 342] width 576 height 1311
paste textarea ", Social Engineering, Computer Fraud"
type textarea "x"
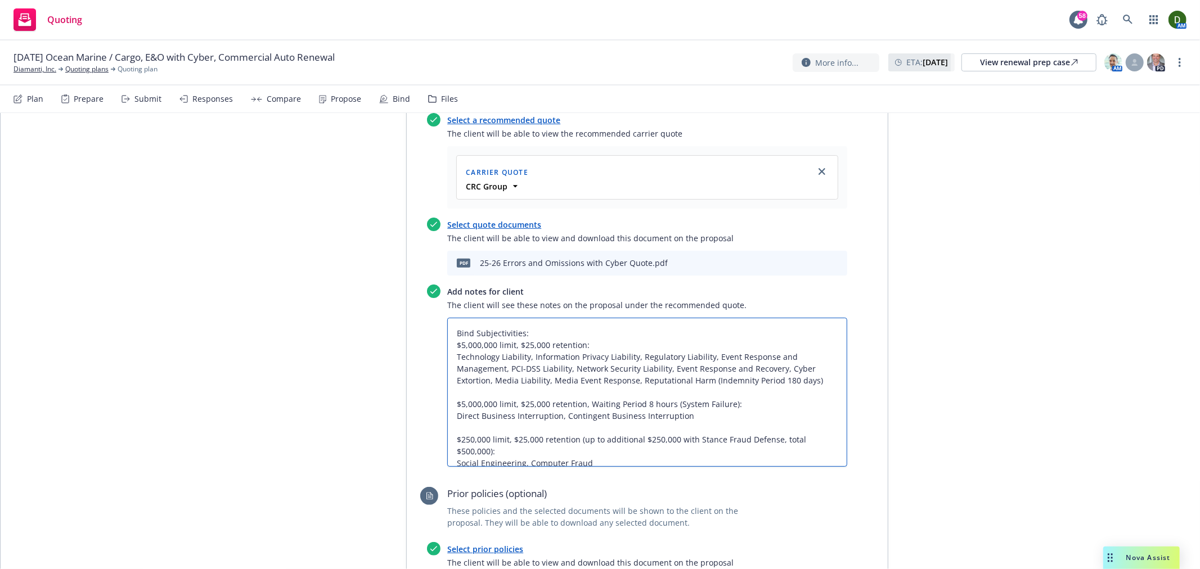
type textarea "Bind Subjectivities: $5,000,000 limit, $25,000 retention: Technology Liability,…"
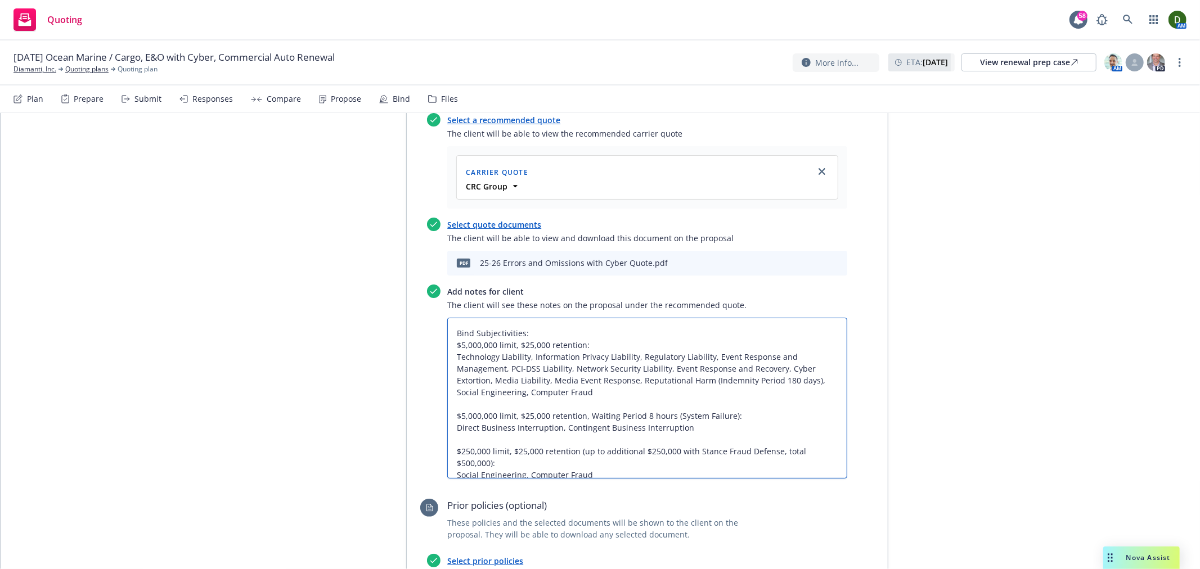
scroll to position [11, 0]
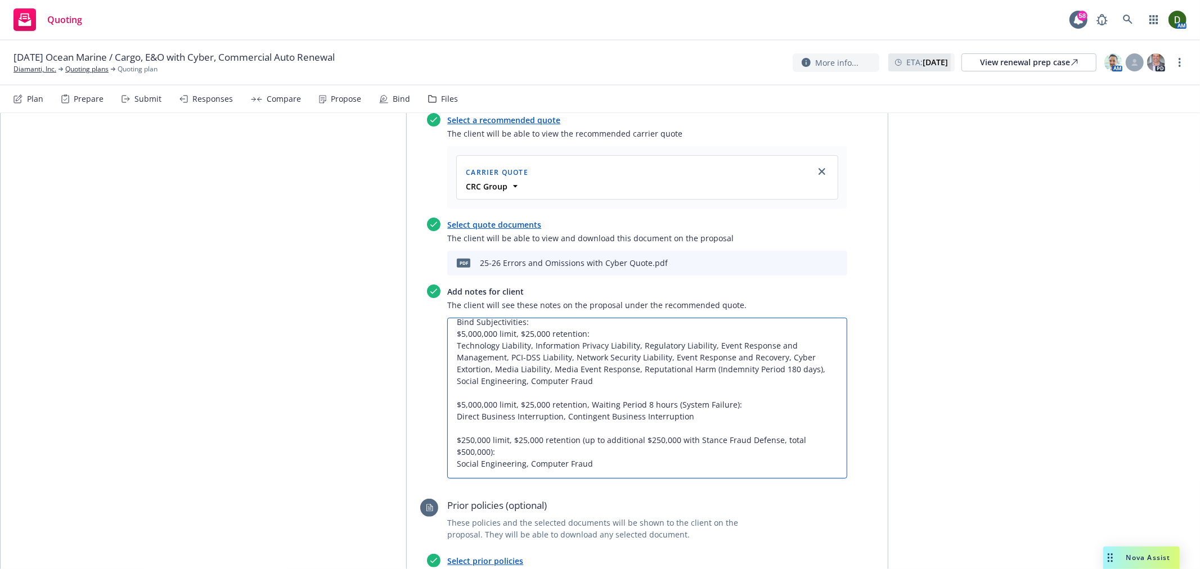
drag, startPoint x: 484, startPoint y: 396, endPoint x: 408, endPoint y: 380, distance: 77.6
click at [408, 380] on div "Recommended quote This quote and the selected files will be shown to the client…" at bounding box center [647, 506] width 481 height 924
type textarea "x"
type textarea "Bind Subjectivities: $5,000,000 limit, $25,000 retention: Technology Liability,…"
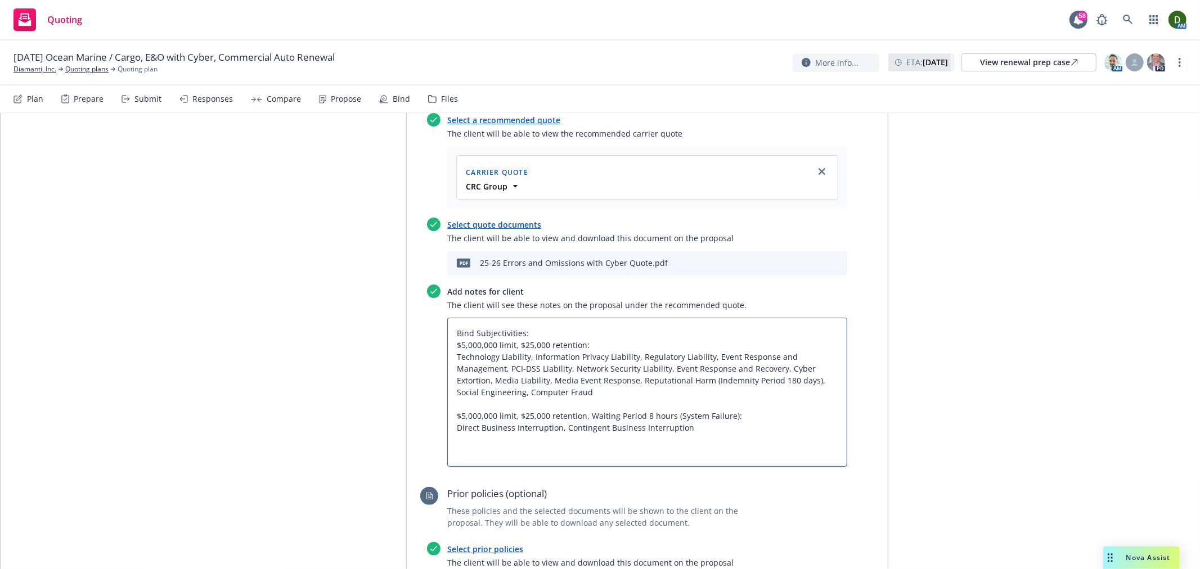
scroll to position [0, 0]
type textarea "x"
type textarea "Bind Subjectivities: $5,000,000 limit, $25,000 retention: Technology Liability,…"
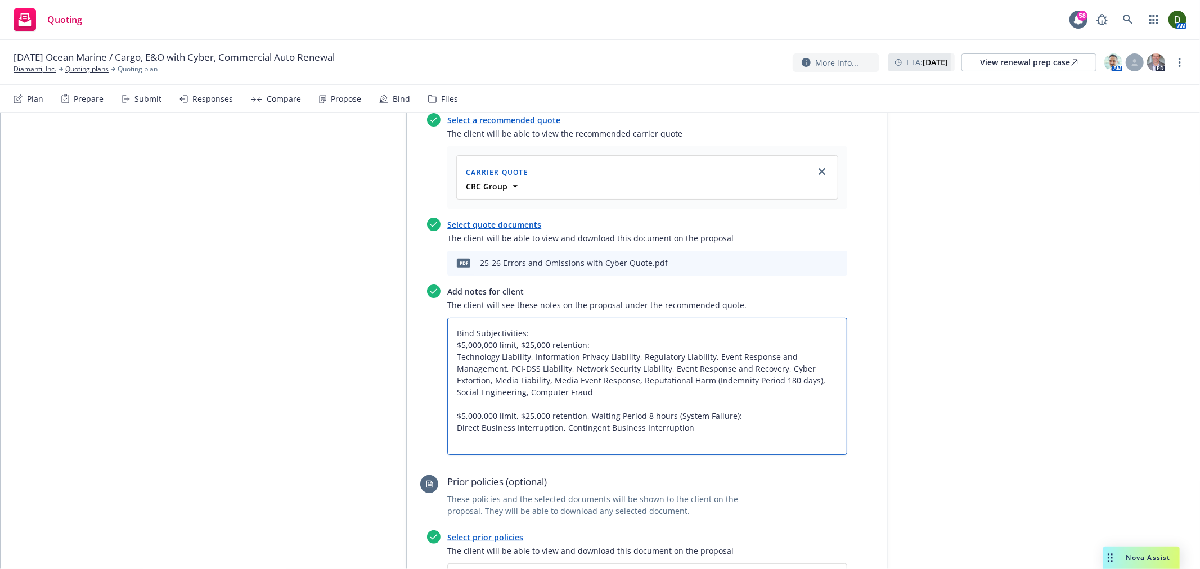
click at [559, 318] on textarea "Bind Subjectivities: $5,000,000 limit, $25,000 retention: Technology Liability,…" at bounding box center [647, 386] width 400 height 137
type textarea "x"
type textarea "Bind Subjectivities: $5,000,000 limit, $25,000 retention: Technology Liability,…"
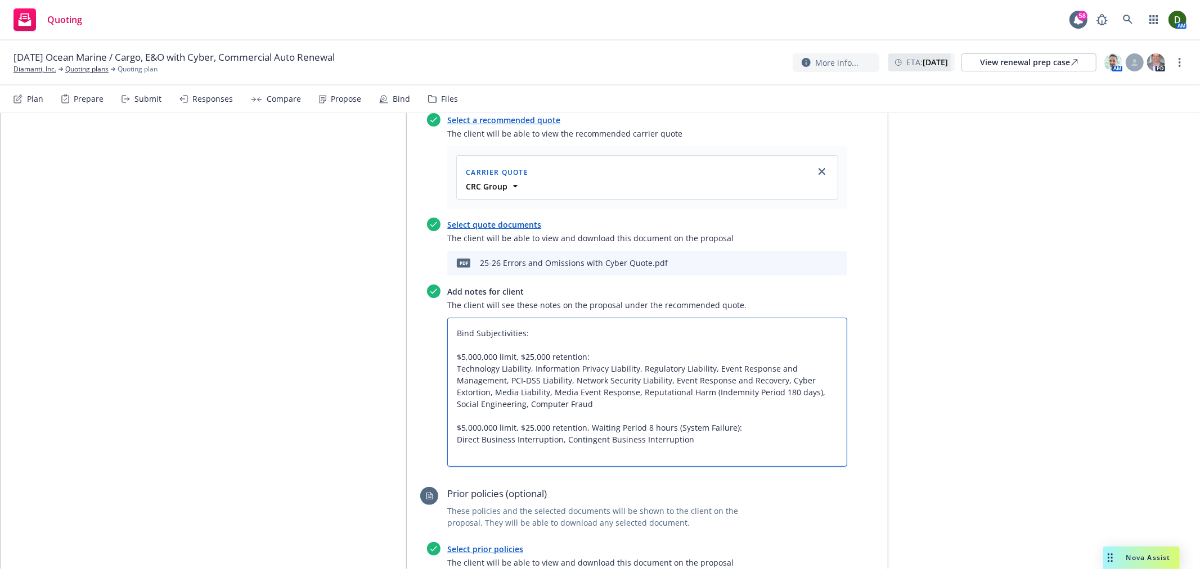
drag, startPoint x: 571, startPoint y: 269, endPoint x: 425, endPoint y: 270, distance: 146.3
click at [427, 285] on div "Add notes for client The client will see these notes on the proposal under the …" at bounding box center [637, 376] width 420 height 182
type textarea "x"
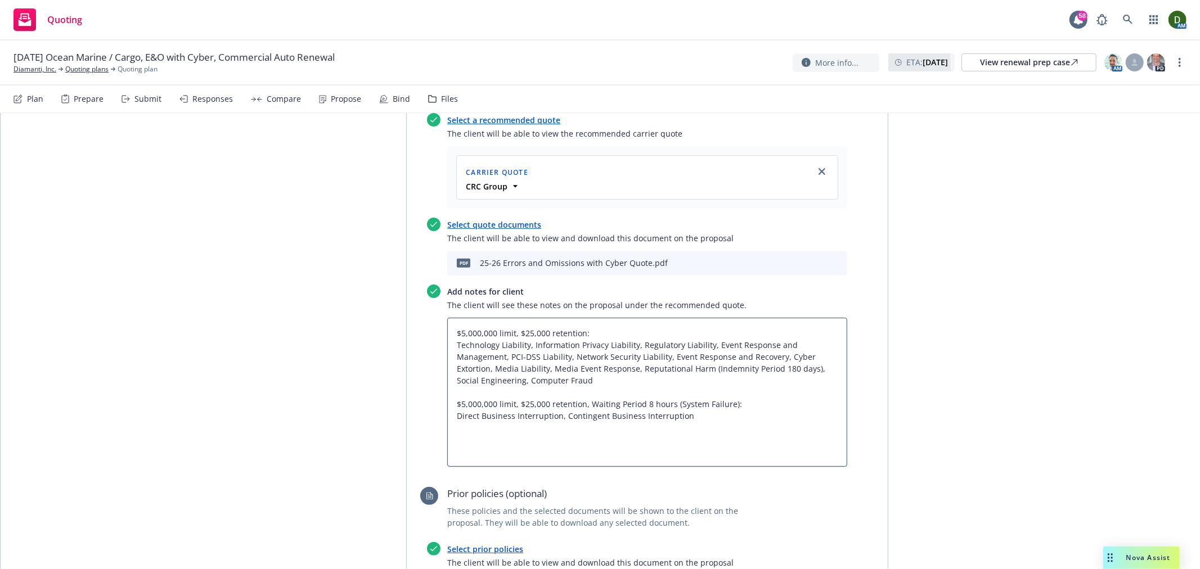
click at [504, 318] on textarea "$5,000,000 limit, $25,000 retention: Technology Liability, Information Privacy …" at bounding box center [647, 392] width 400 height 149
click at [544, 318] on textarea "$5,000,000 limit, $25,000 retention: Technology Liability, Information Privacy …" at bounding box center [647, 392] width 400 height 149
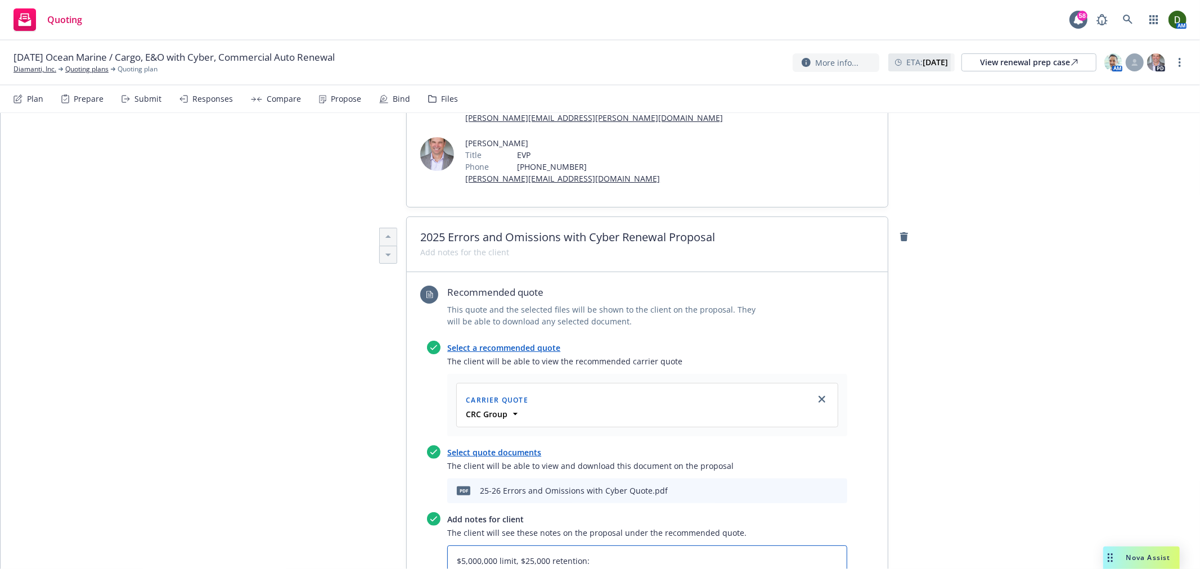
scroll to position [234, 0]
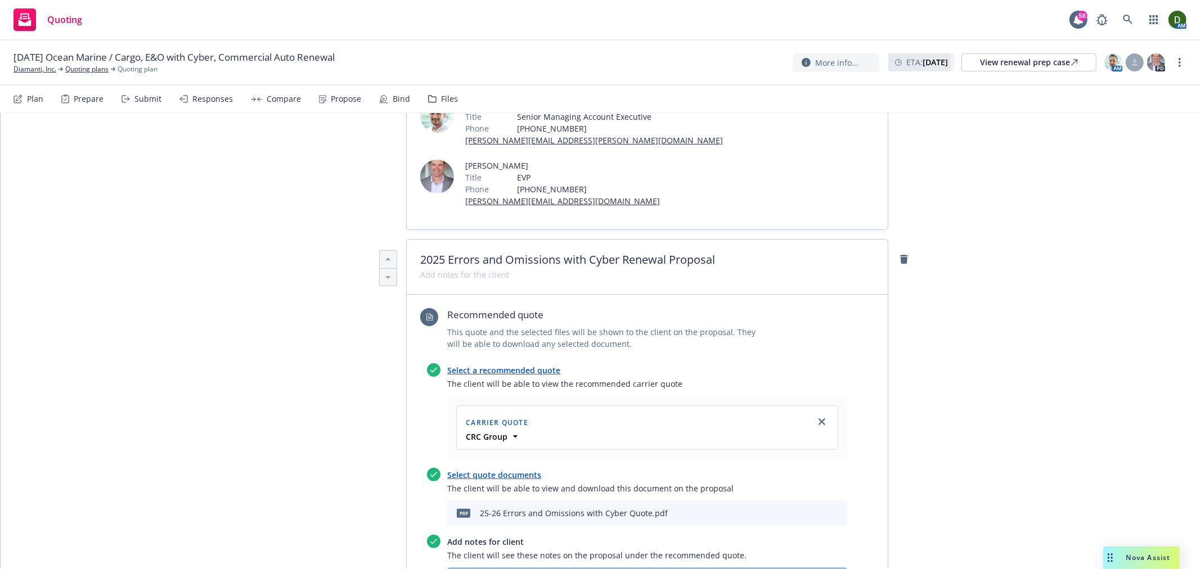
type textarea "$5,000,000 limit, $25,000 retention: Technology Liability, Information Privacy …"
click at [817, 509] on icon "preview file" at bounding box center [819, 513] width 10 height 8
type textarea "x"
click at [485, 269] on span at bounding box center [464, 275] width 89 height 12
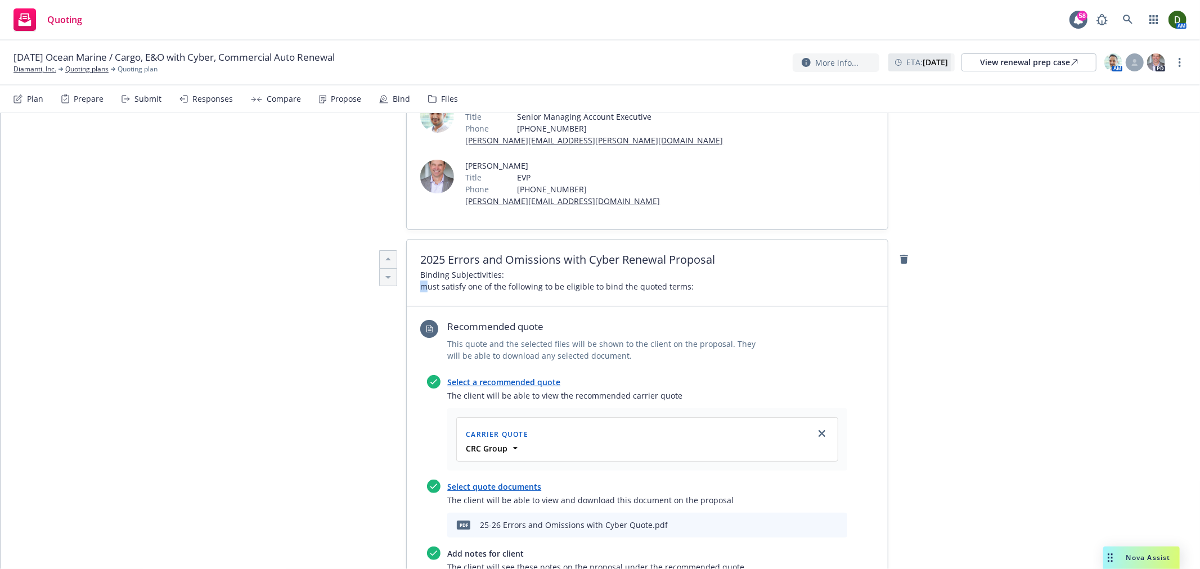
click at [420, 269] on span "Binding Subjectivities: must satisfy one of the following to be eligible to bin…" at bounding box center [556, 281] width 273 height 24
click at [413, 240] on div "2025 Errors and Omissions with Cyber Renewal Proposal Binding Subjectivities: M…" at bounding box center [647, 273] width 481 height 67
click at [414, 240] on div "2025 Errors and Omissions with Cyber Renewal Proposal Binding Subjectivities: M…" at bounding box center [647, 273] width 481 height 67
click at [420, 269] on span "Binding Subjectivities: Must satisfy one of the following to be eligible to bin…" at bounding box center [556, 281] width 273 height 24
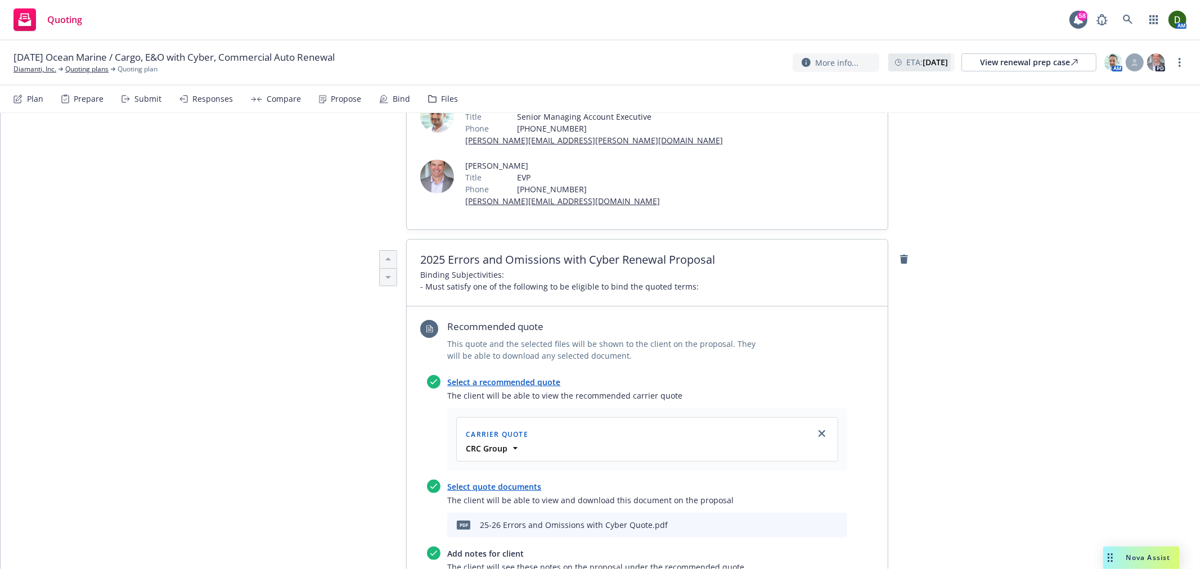
click at [700, 269] on span "Binding Subjectivities: - Must satisfy one of the following to be eligible to b…" at bounding box center [647, 281] width 454 height 24
click at [685, 269] on span "Binding Subjectivities: - Must satisfy one of the following to be eligible to b…" at bounding box center [647, 281] width 454 height 24
click at [684, 269] on span "Binding Subjectivities: - Must satisfy one of the following to be eligible to b…" at bounding box center [559, 281] width 278 height 24
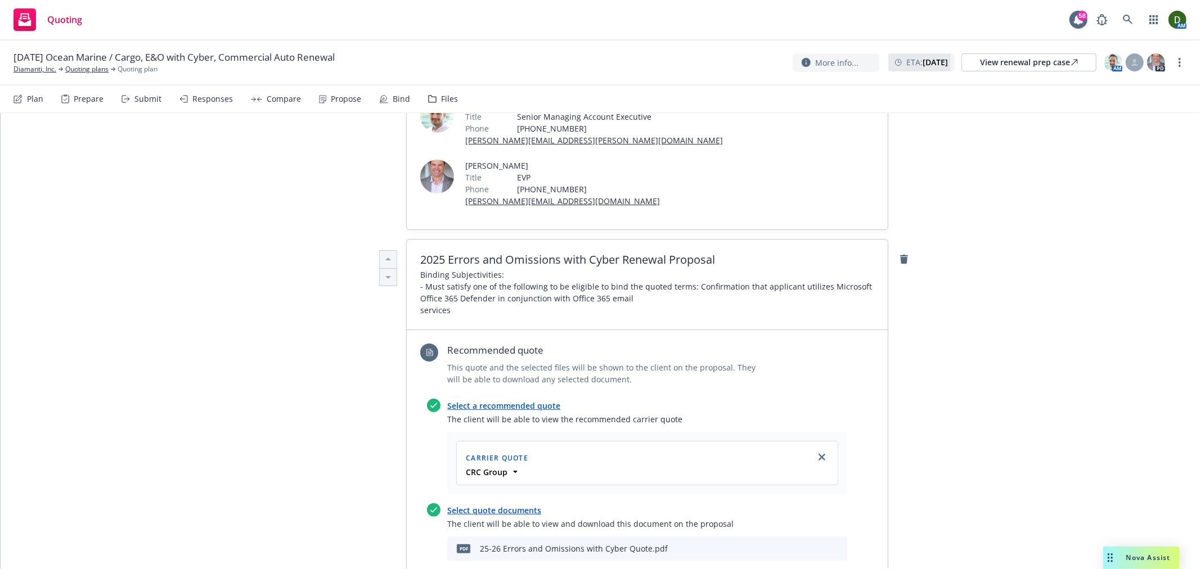
click at [644, 269] on span "Binding Subjectivities: - Must satisfy one of the following to be eligible to b…" at bounding box center [647, 292] width 454 height 47
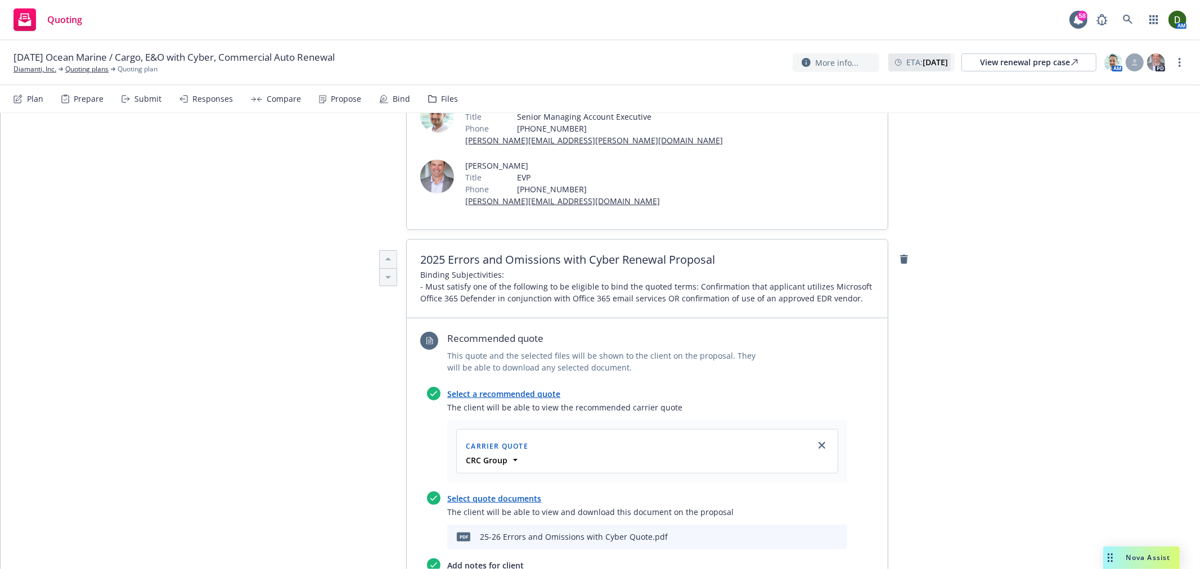
drag, startPoint x: 612, startPoint y: 246, endPoint x: 602, endPoint y: 249, distance: 10.0
click at [605, 269] on span "Binding Subjectivities: - Must satisfy one of the following to be eligible to b…" at bounding box center [647, 286] width 454 height 35
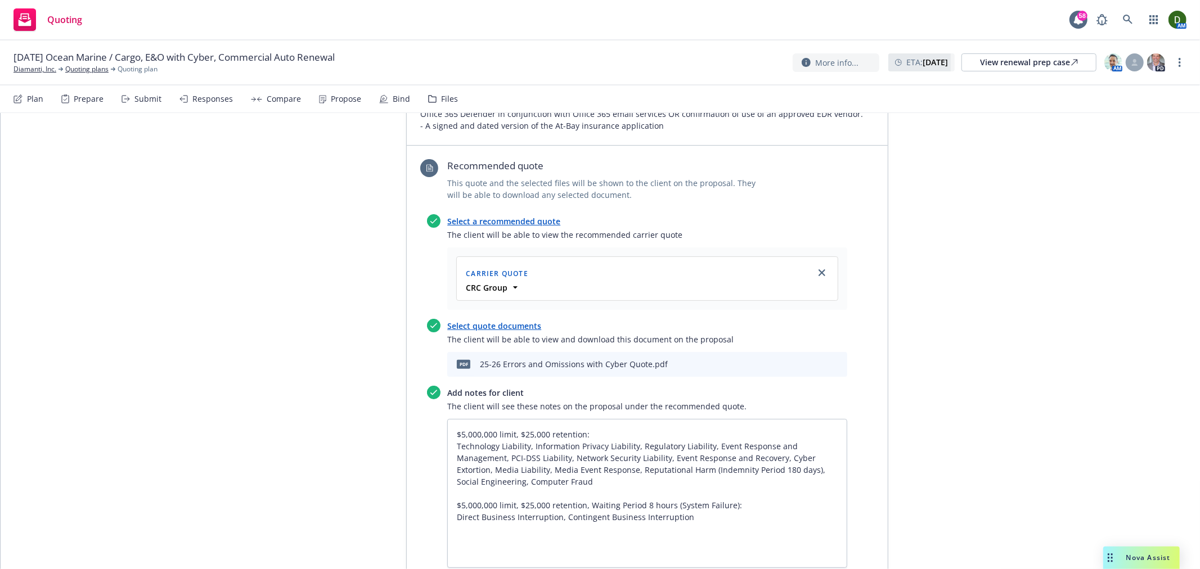
scroll to position [422, 0]
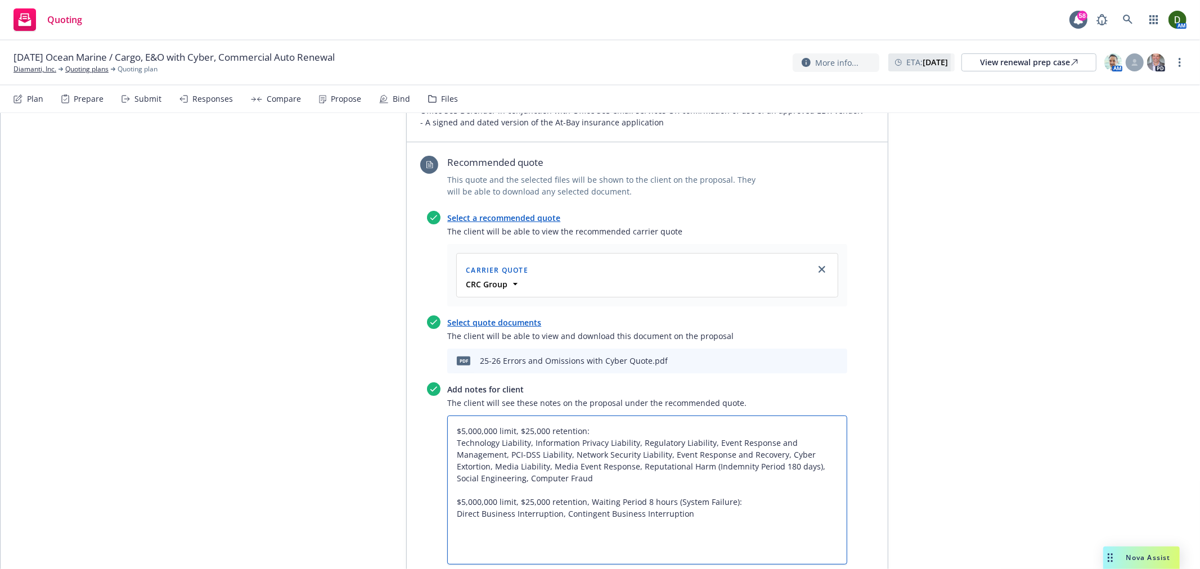
click at [565, 416] on textarea "$5,000,000 limit, $25,000 retention: Technology Liability, Information Privacy …" at bounding box center [647, 490] width 400 height 149
paste textarea "Terms are based on revenues of $10M and favorable responses to MFA on email and…"
type textarea "x"
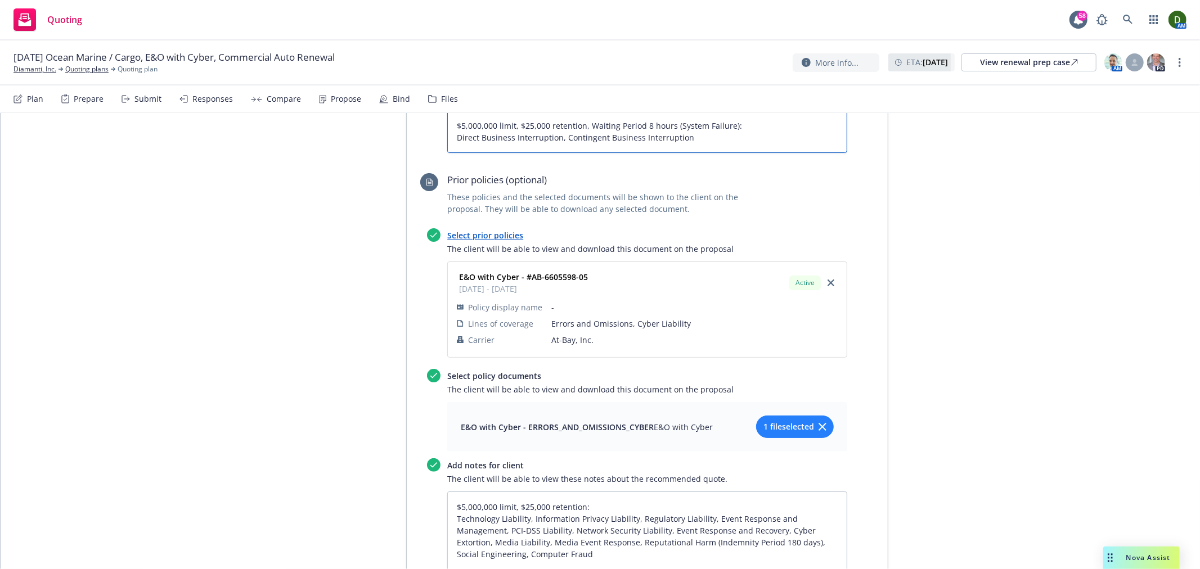
scroll to position [922, 0]
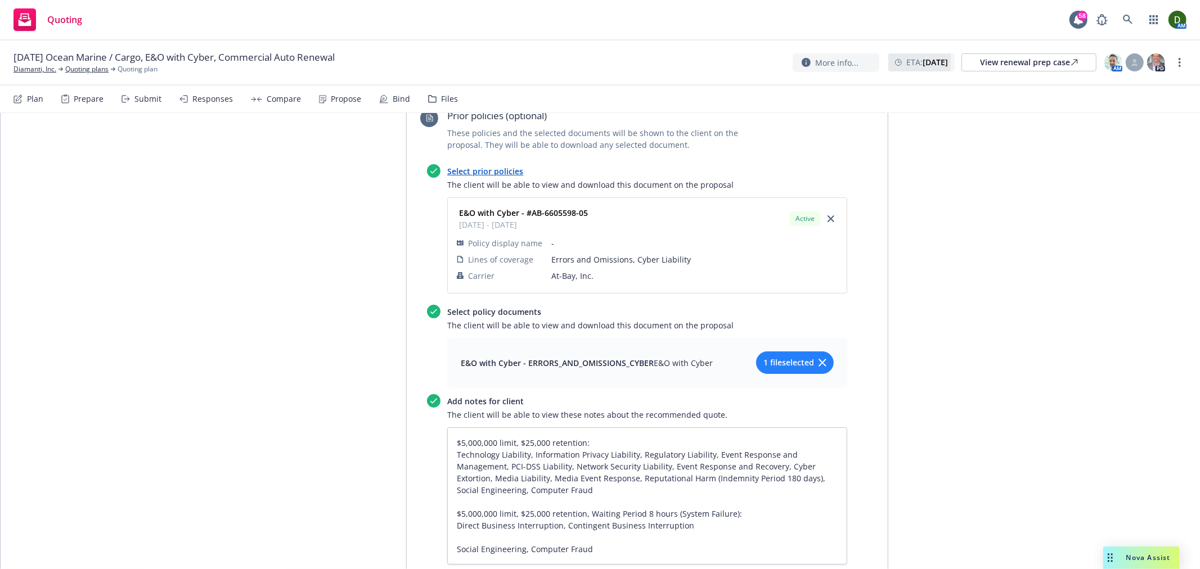
type textarea "Terms are based on revenues of $10M and favorable responses to MFA on email and…"
click at [767, 352] on button "1 file selected" at bounding box center [795, 363] width 78 height 23
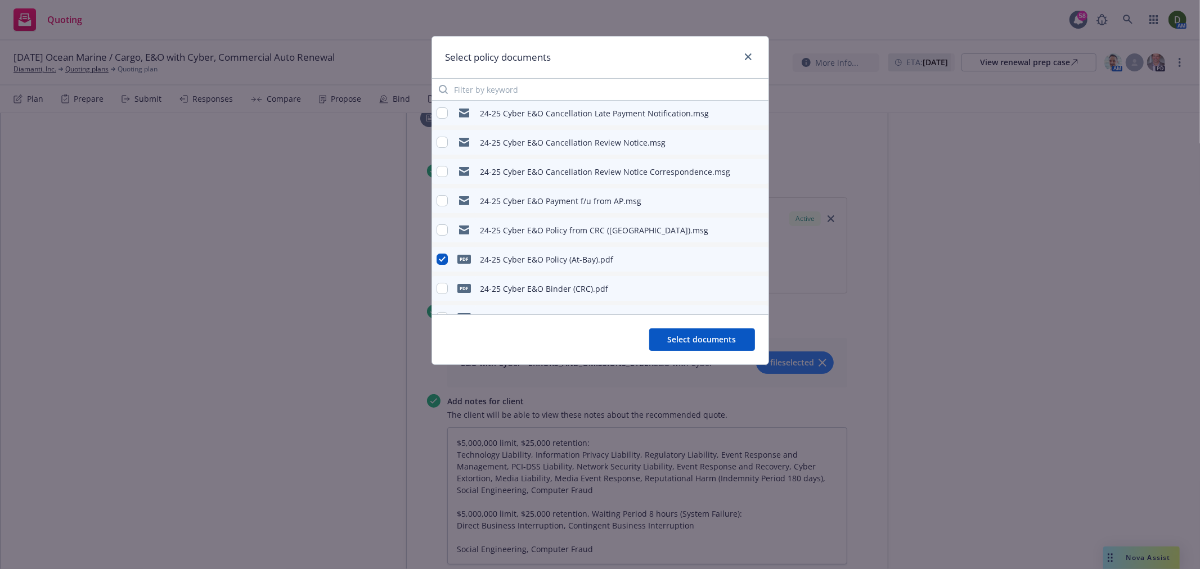
scroll to position [53, 0]
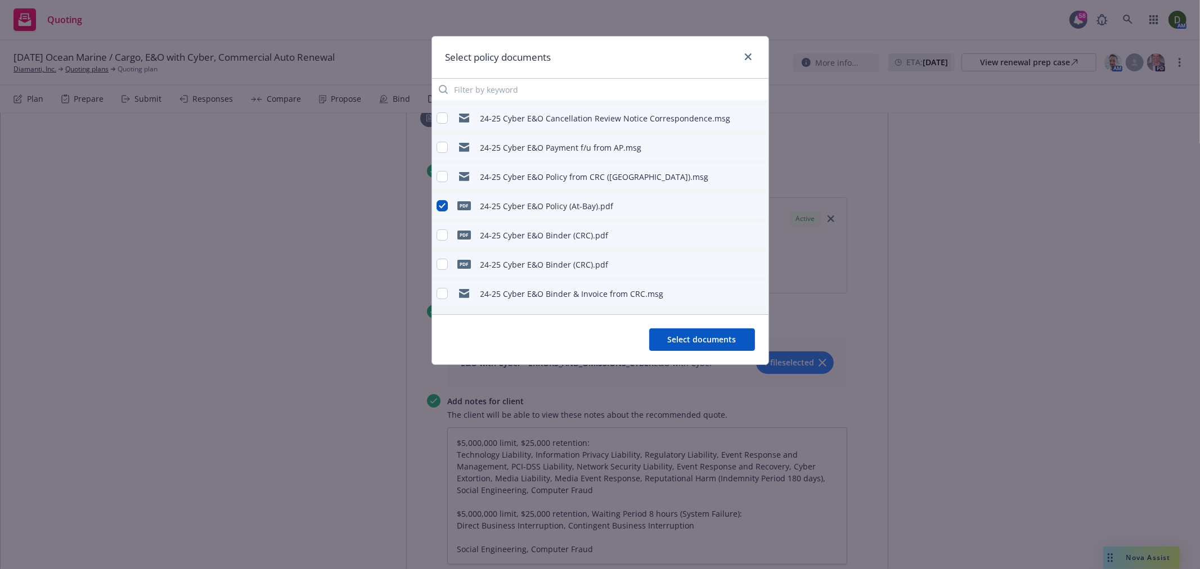
click at [753, 232] on icon "preview file" at bounding box center [758, 235] width 10 height 8
click at [740, 65] on div "Select policy documents" at bounding box center [600, 58] width 336 height 42
click at [740, 60] on div at bounding box center [746, 57] width 18 height 15
click at [749, 55] on icon "close" at bounding box center [748, 56] width 7 height 7
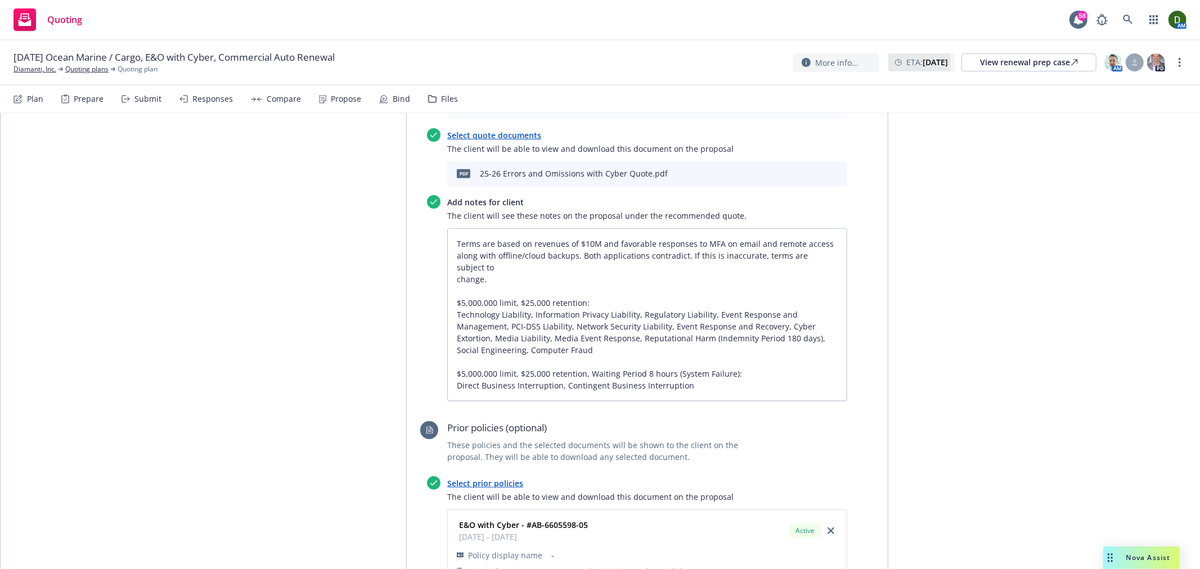
scroll to position [547, 0]
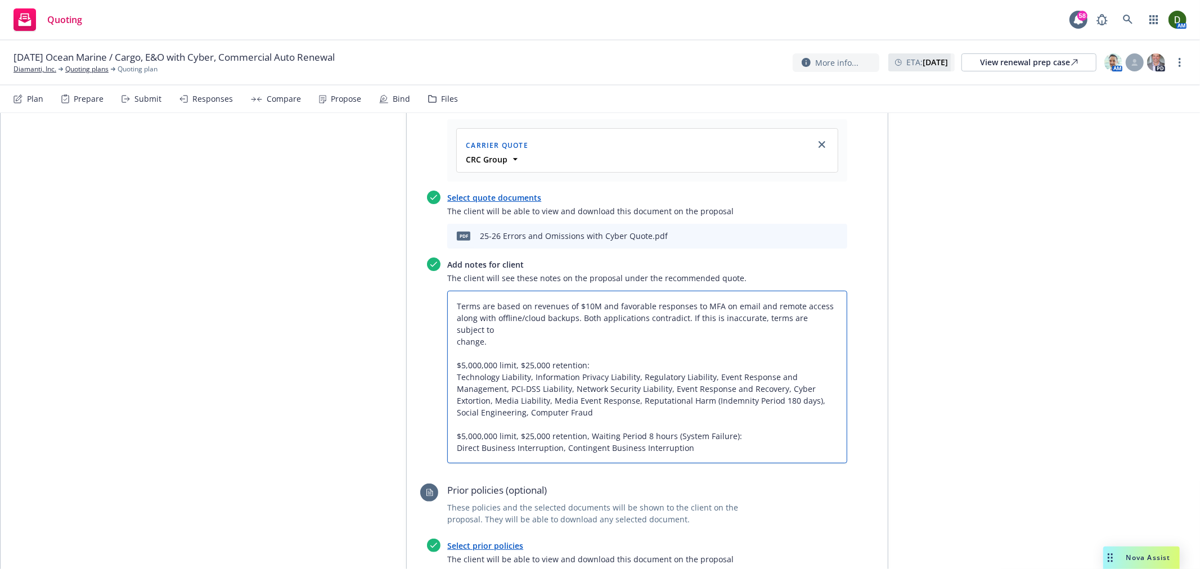
drag, startPoint x: 499, startPoint y: 278, endPoint x: 408, endPoint y: 214, distance: 111.4
click at [409, 214] on div "Recommended quote This quote and the selected files will be shown to the client…" at bounding box center [647, 485] width 481 height 936
type textarea "x"
type textarea "$5,000,000 limit, $25,000 retention: Technology Liability, Information Privacy …"
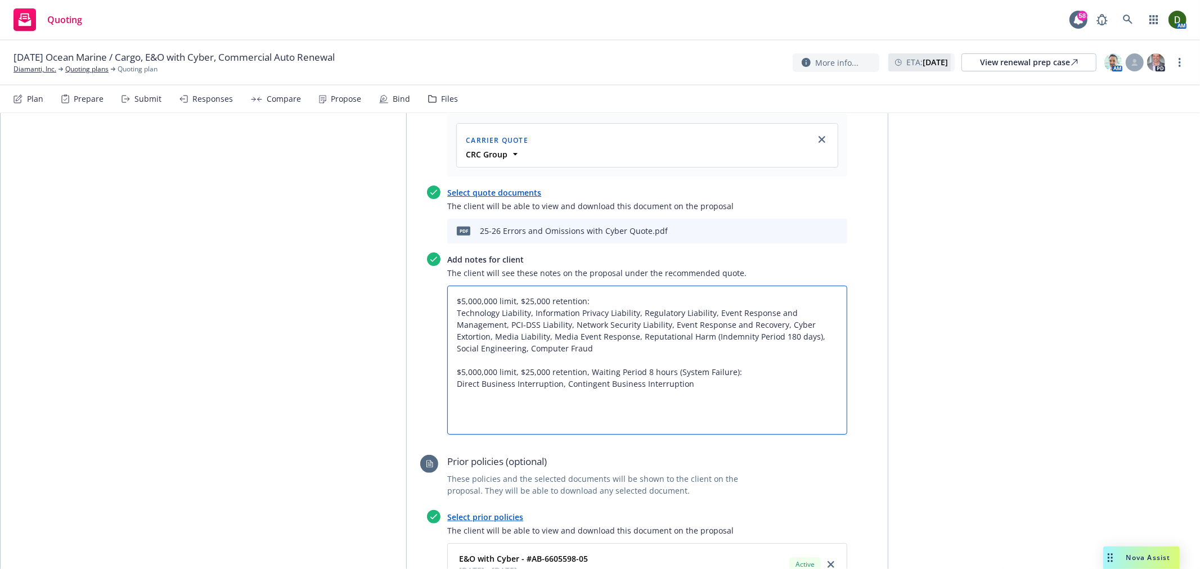
scroll to position [609, 0]
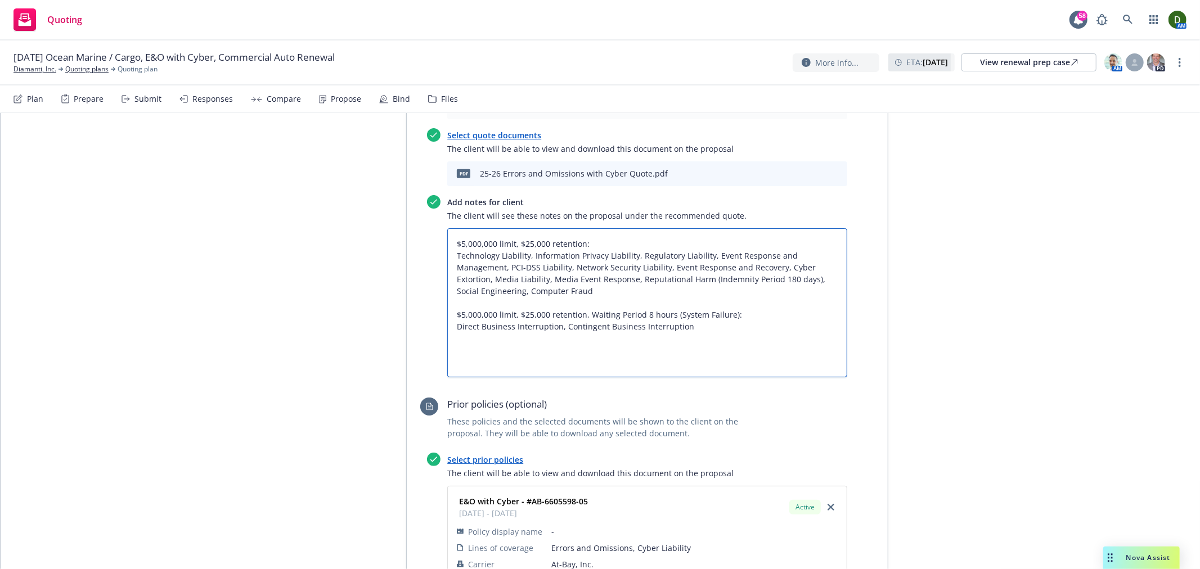
type textarea "x"
type textarea "C $5,000,000 limit, $25,000 retention: Technology Liability, Information Privac…"
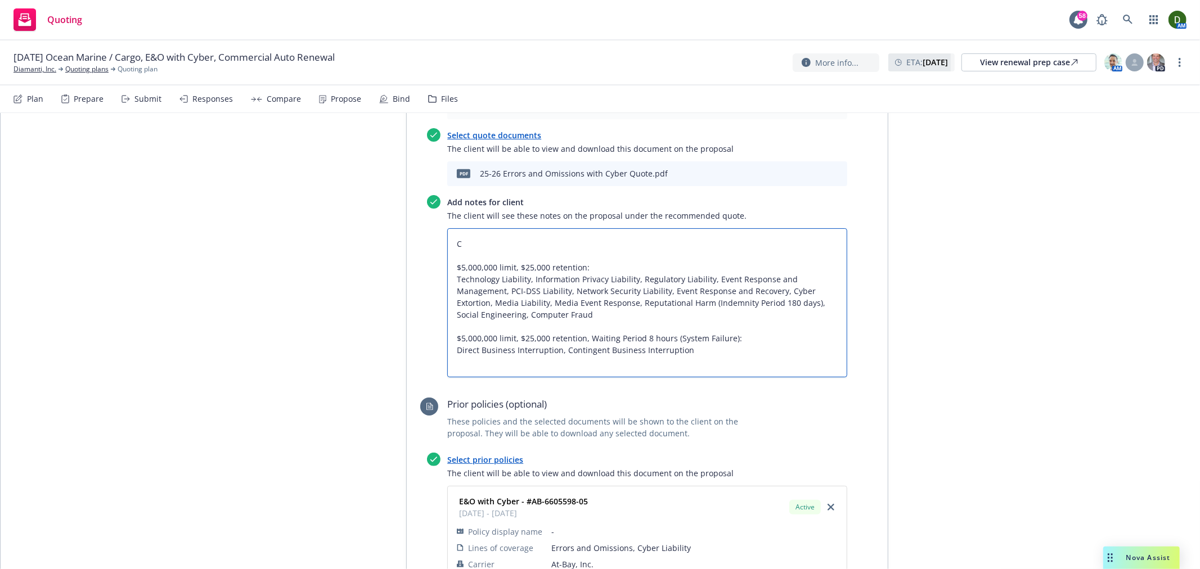
type textarea "x"
type textarea "Co $5,000,000 limit, $25,000 retention: Technology Liability, Information Priva…"
type textarea "x"
type textarea "Cov $5,000,000 limit, $25,000 retention: Technology Liability, Information Priv…"
type textarea "x"
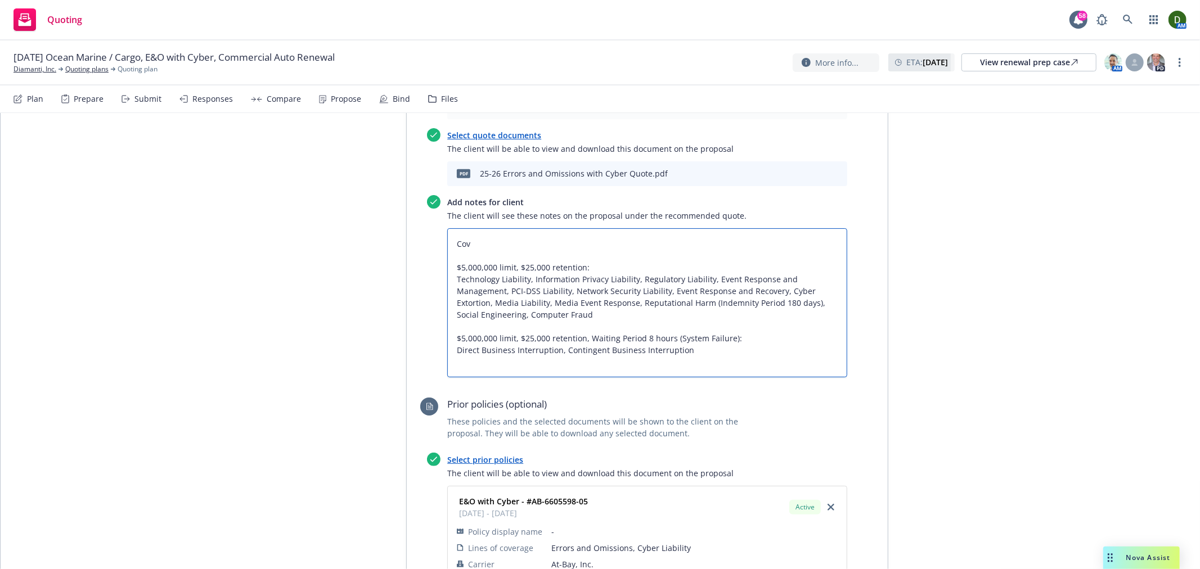
type textarea "Cove $5,000,000 limit, $25,000 retention: Technology Liability, Information Pri…"
type textarea "x"
type textarea "Cover $5,000,000 limit, $25,000 retention: Technology Liability, Information Pr…"
type textarea "x"
type textarea "Covera $5,000,000 limit, $25,000 retention: Technology Liability, Information P…"
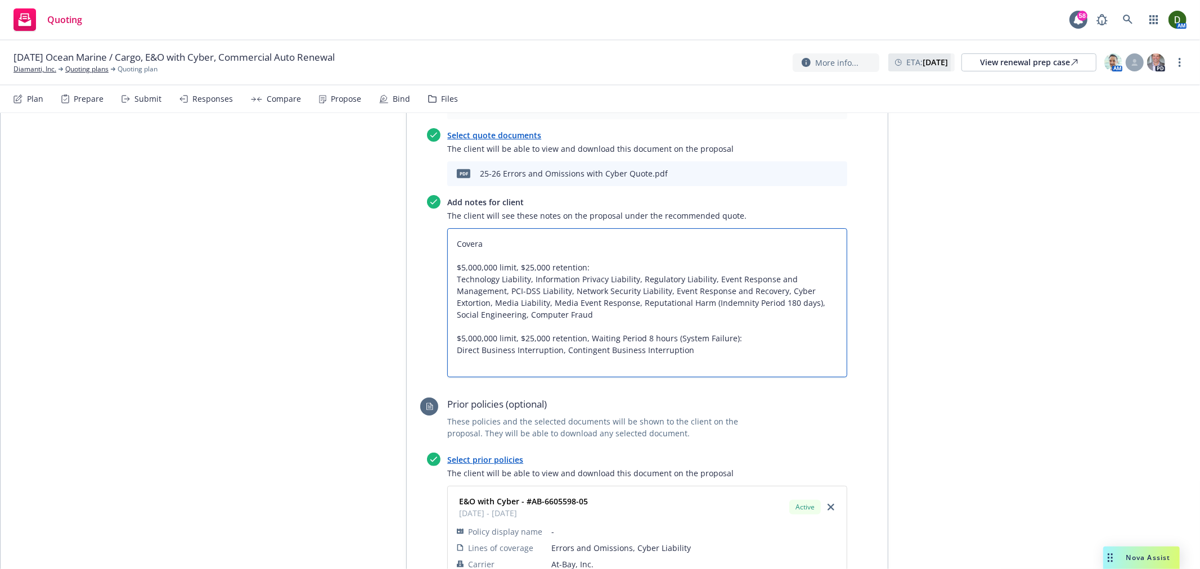
type textarea "x"
type textarea "Coverage $5,000,000 limit, $25,000 retention: Technology Liability, Information…"
type textarea "x"
type textarea "Coverage $5,000,000 limit, $25,000 retention: Technology Liability, Information…"
type textarea "x"
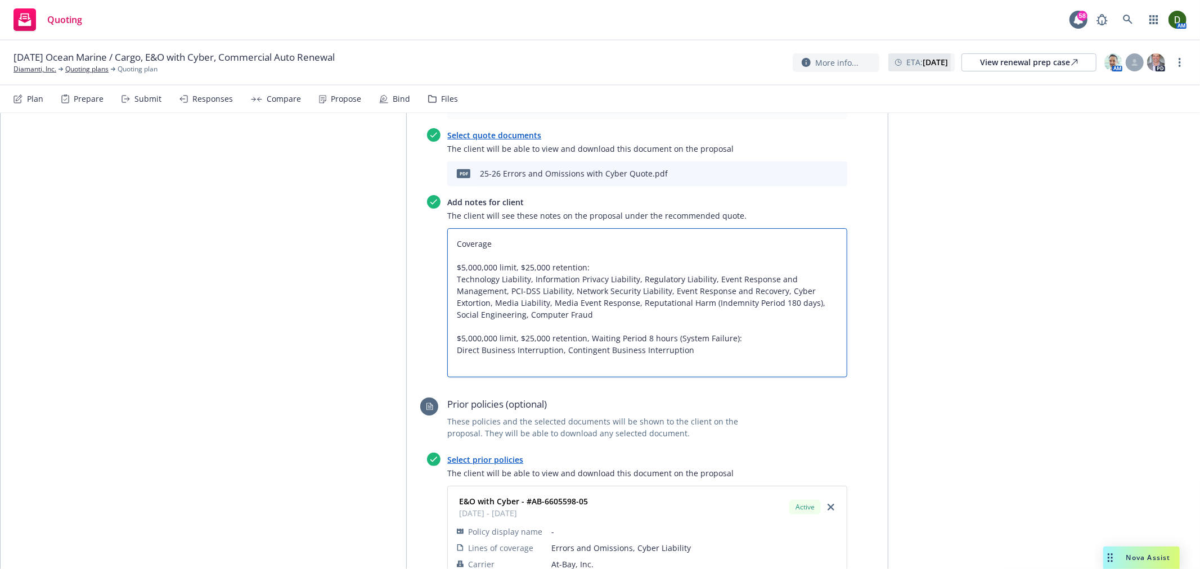
type textarea "Coverage w $5,000,000 limit, $25,000 retention: Technology Liability, Informati…"
type textarea "x"
type textarea "Coverage wi $5,000,000 limit, $25,000 retention: Technology Liability, Informat…"
type textarea "x"
type textarea "Coverage wil $5,000,000 limit, $25,000 retention: Technology Liability, Informa…"
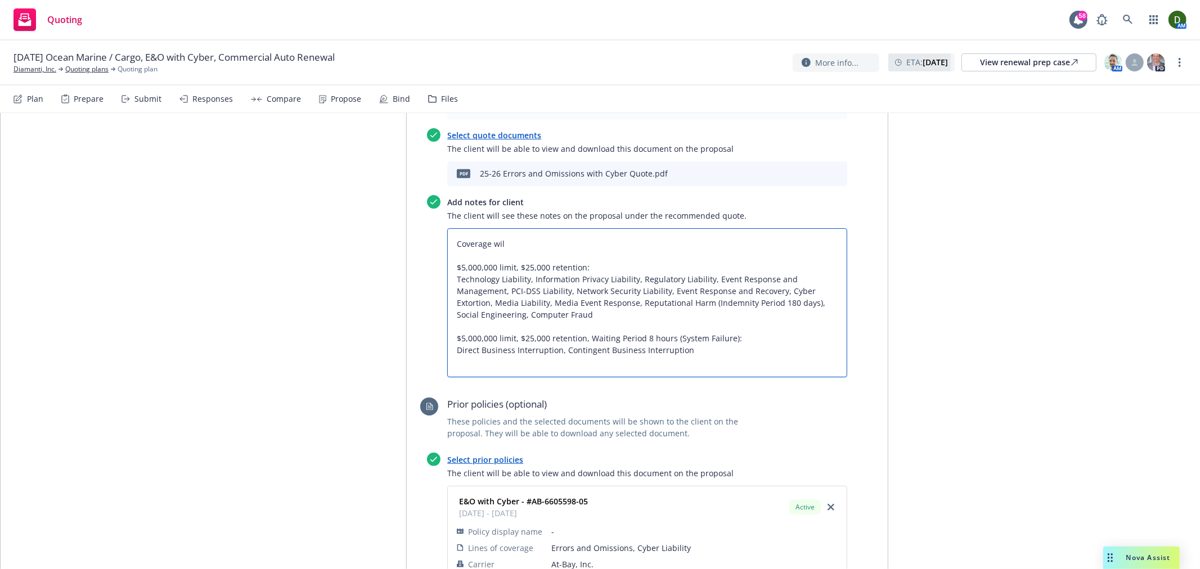
type textarea "x"
type textarea "Coverage will $5,000,000 limit, $25,000 retention: Technology Liability, Inform…"
type textarea "x"
type textarea "Coverage will b $5,000,000 limit, $25,000 retention: Technology Liability, Info…"
type textarea "x"
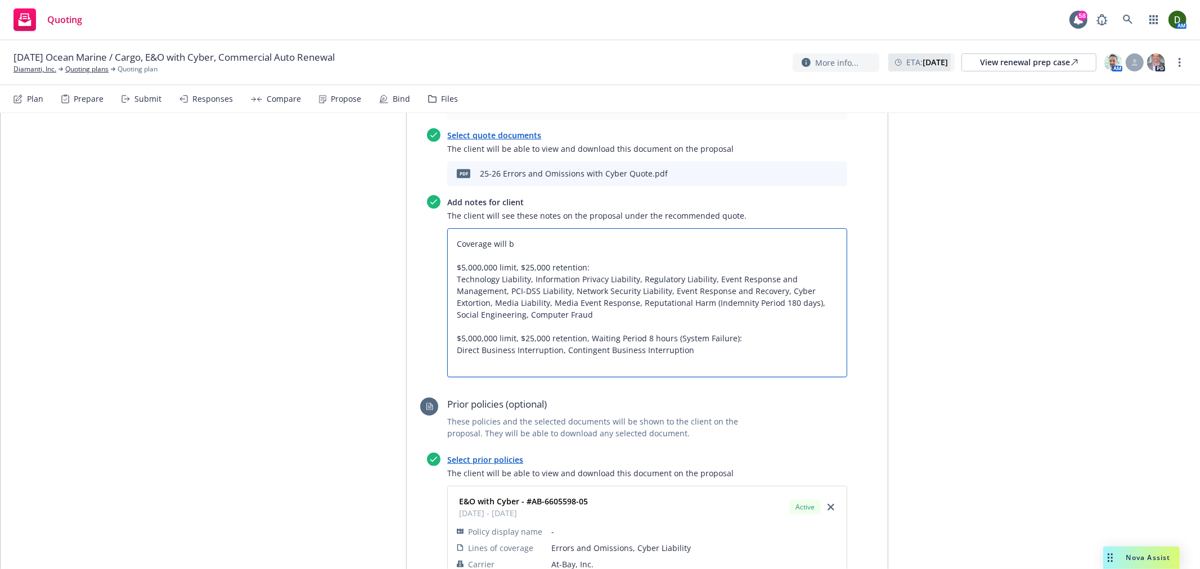
type textarea "Coverage will be $5,000,000 limit, $25,000 retention: Technology Liability, Inf…"
type textarea "x"
type textarea "Coverage will be $5,000,000 limit, $25,000 retention: Technology Liability, Inf…"
type textarea "x"
type textarea "Coverage will be i $5,000,000 limit, $25,000 retention: Technology Liability, I…"
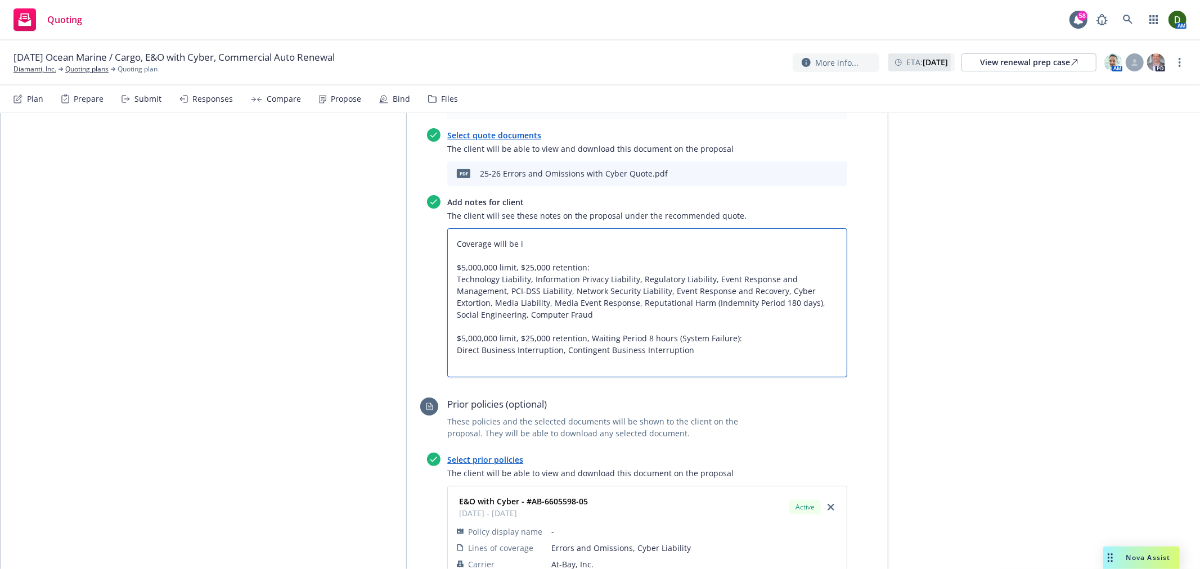
type textarea "x"
type textarea "Coverage will be is $5,000,000 limit, $25,000 retention: Technology Liability, …"
type textarea "x"
type textarea "Coverage will be iss $5,000,000 limit, $25,000 retention: Technology Liability,…"
type textarea "x"
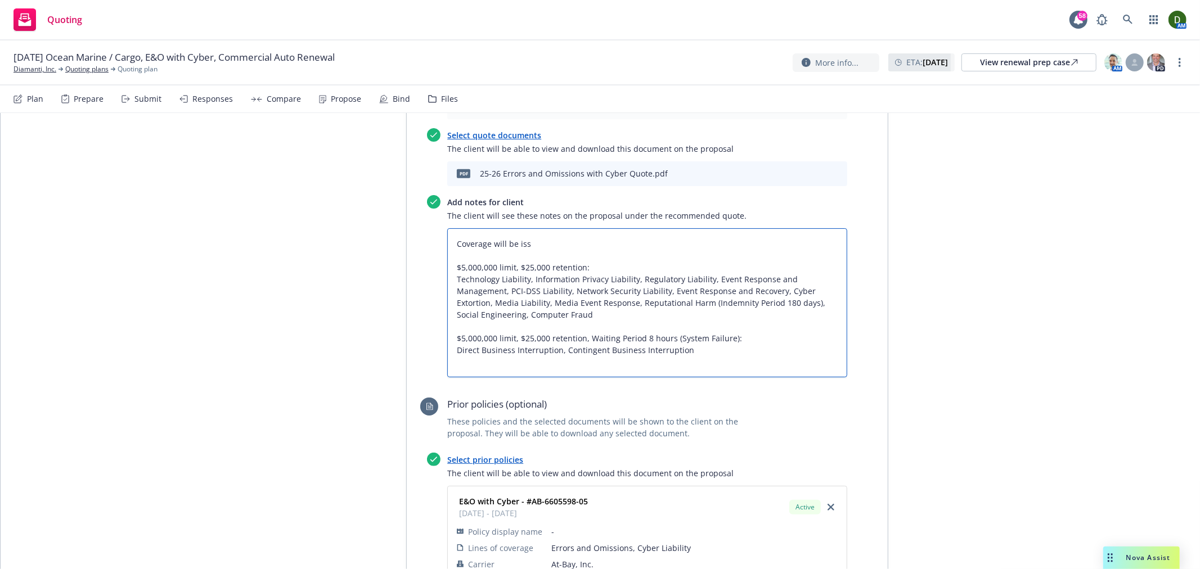
type textarea "Coverage will be issu $5,000,000 limit, $25,000 retention: Technology Liability…"
type textarea "x"
type textarea "Coverage will be issue $5,000,000 limit, $25,000 retention: Technology Liabilit…"
type textarea "x"
type textarea "Coverage will be issued $5,000,000 limit, $25,000 retention: Technology Liabili…"
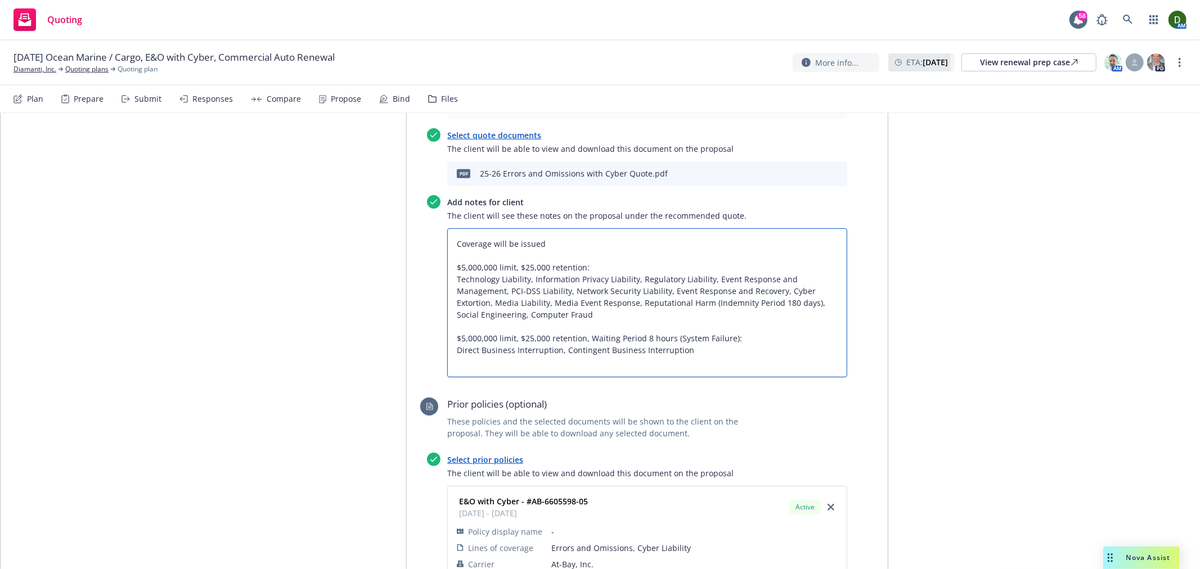
type textarea "x"
type textarea "Coverage will be issued $5,000,000 limit, $25,000 retention: Technology Liabili…"
type textarea "x"
type textarea "Coverage will be issued t $5,000,000 limit, $25,000 retention: Technology Liabi…"
type textarea "x"
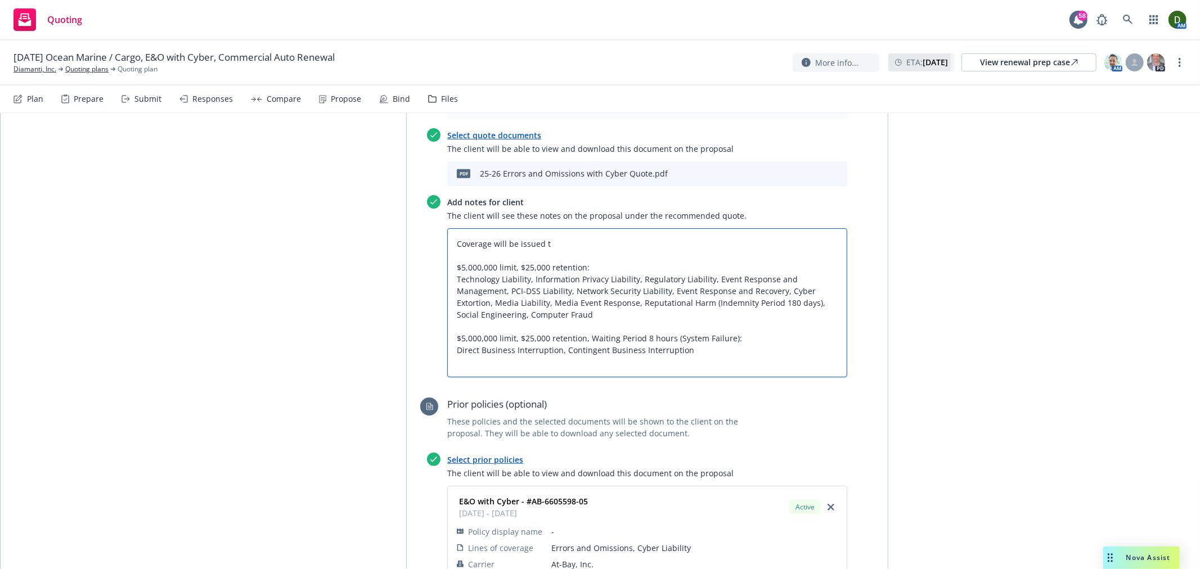
type textarea "Coverage will be issued th $5,000,000 limit, $25,000 retention: Technology Liab…"
type textarea "x"
type textarea "Coverage will be issued thr $5,000,000 limit, $25,000 retention: Technology Lia…"
type textarea "x"
type textarea "Coverage will be issued thro $5,000,000 limit, $25,000 retention: Technology Li…"
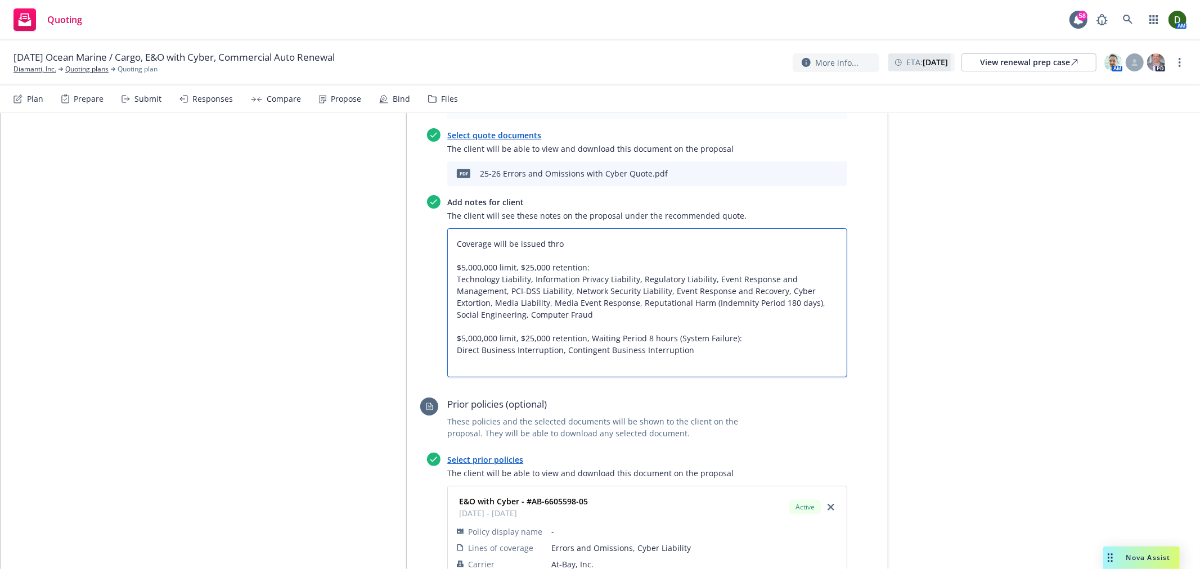
type textarea "x"
type textarea "Coverage will be issued throu $5,000,000 limit, $25,000 retention: Technology L…"
type textarea "x"
type textarea "Coverage will be issued throug $5,000,000 limit, $25,000 retention: Technology …"
type textarea "x"
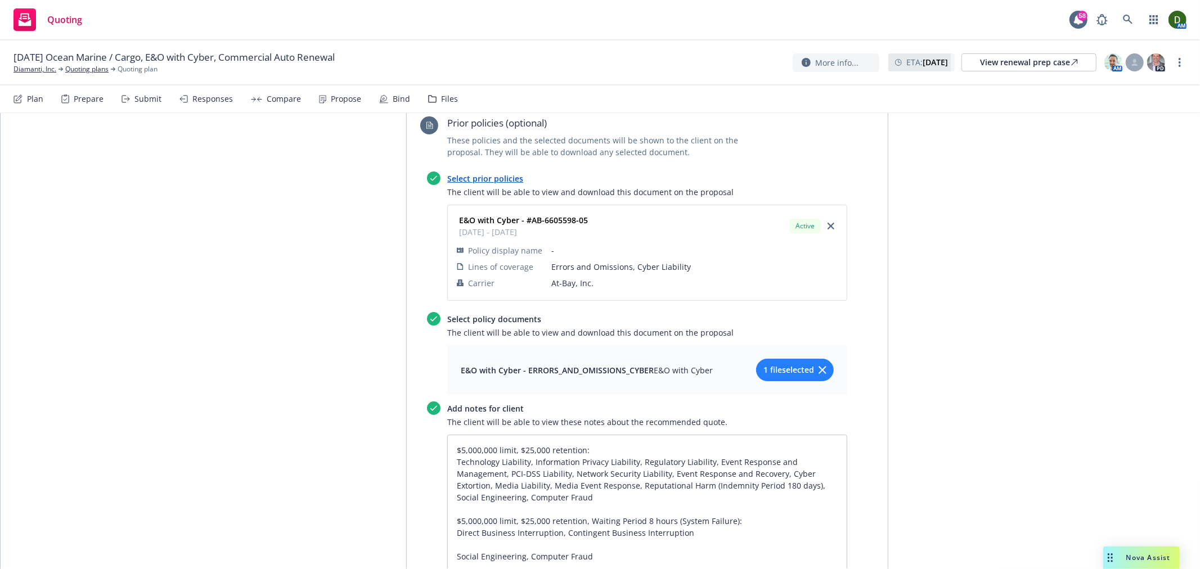
scroll to position [958, 0]
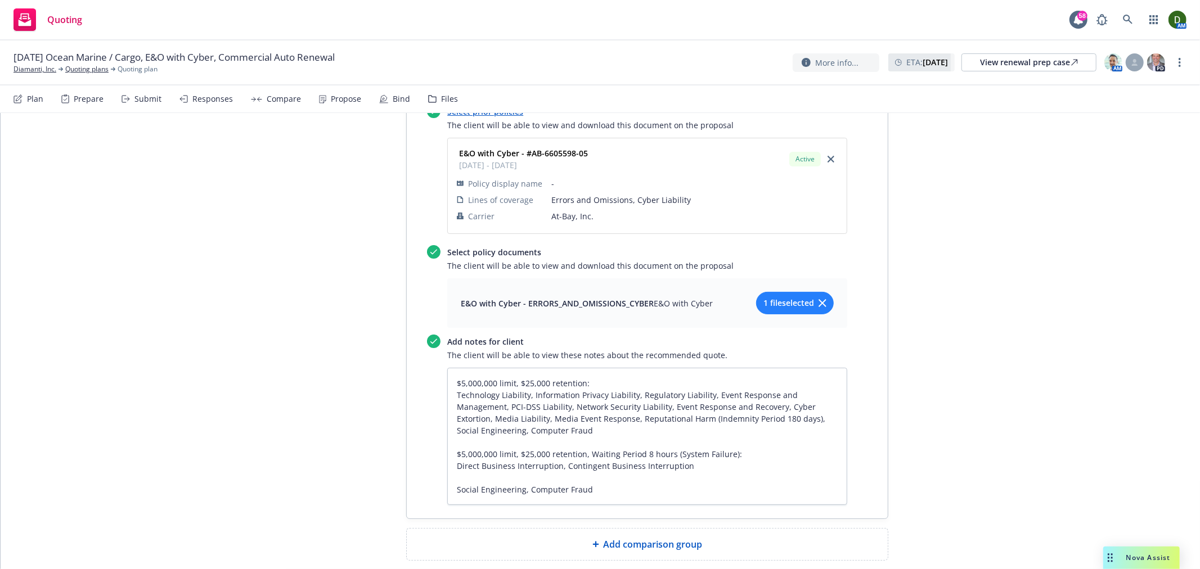
type textarea "Coverage will be issued through $5,000,000 limit, $25,000 retention: Technology…"
click at [448, 368] on textarea "$5,000,000 limit, $25,000 retention: Technology Liability, Information Privacy …" at bounding box center [647, 436] width 400 height 137
type textarea "x"
type textarea "$5,000,000 limit, $25,000 retention: Technology Liability, Information Privacy …"
type textarea "x"
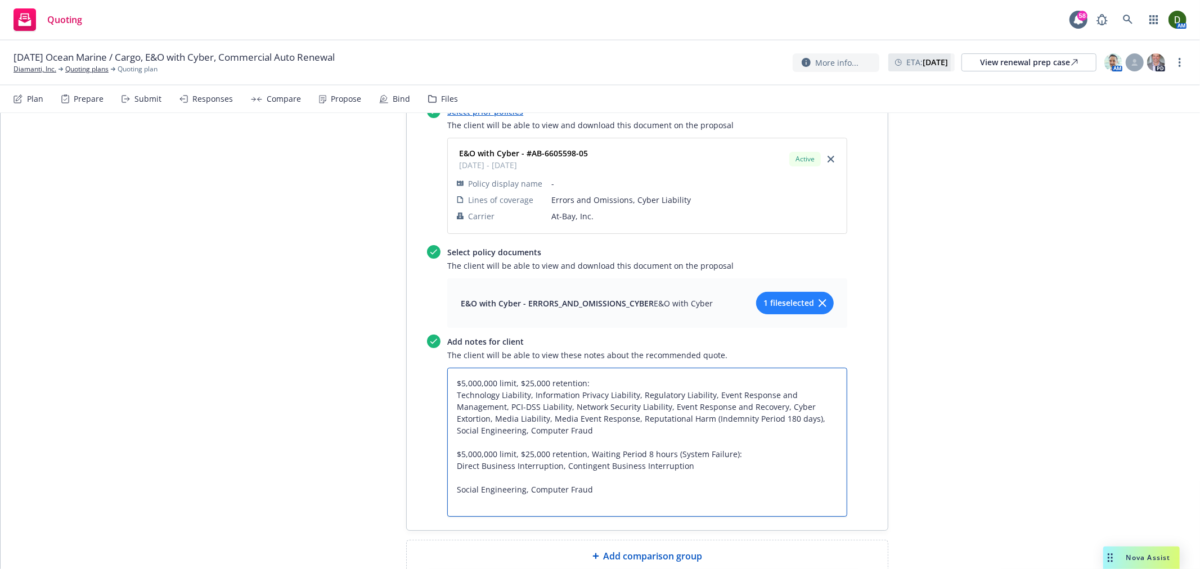
type textarea "$5,000,000 limit, $25,000 retention: Technology Liability, Information Privacy …"
paste textarea "Coverage will be issued through"
type textarea "x"
type textarea "Coverage will be issued through $5,000,000 limit, $25,000 retention: Technology…"
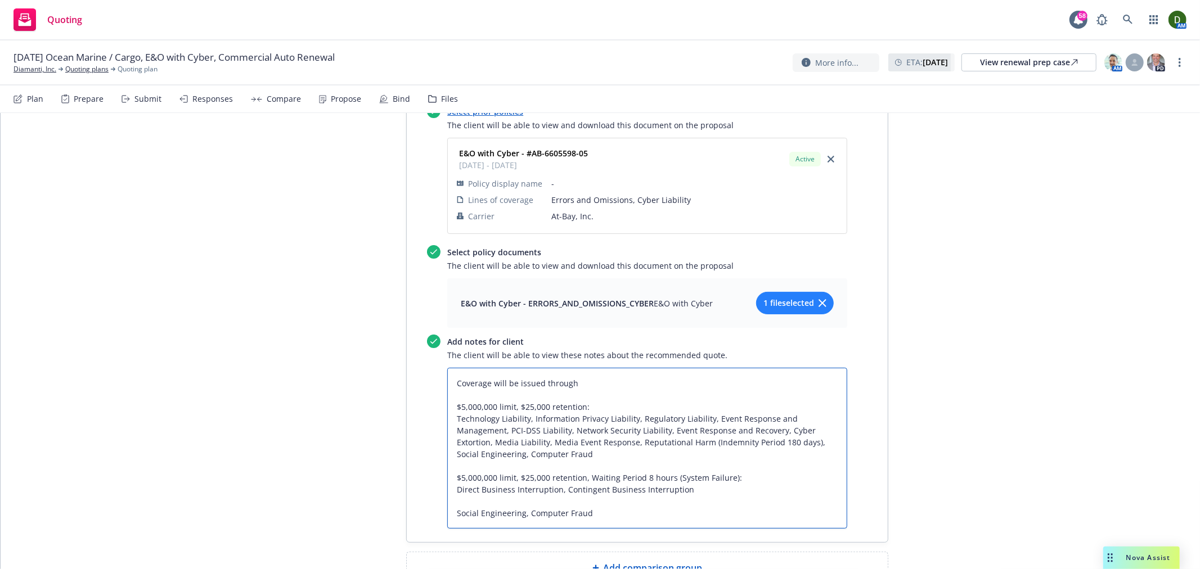
type textarea "x"
type textarea "Coverage wissued through $5,000,000 limit, $25,000 retention: Technology Liabil…"
type textarea "x"
type textarea "Coverage waissued through $5,000,000 limit, $25,000 retention: Technology Liabi…"
type textarea "x"
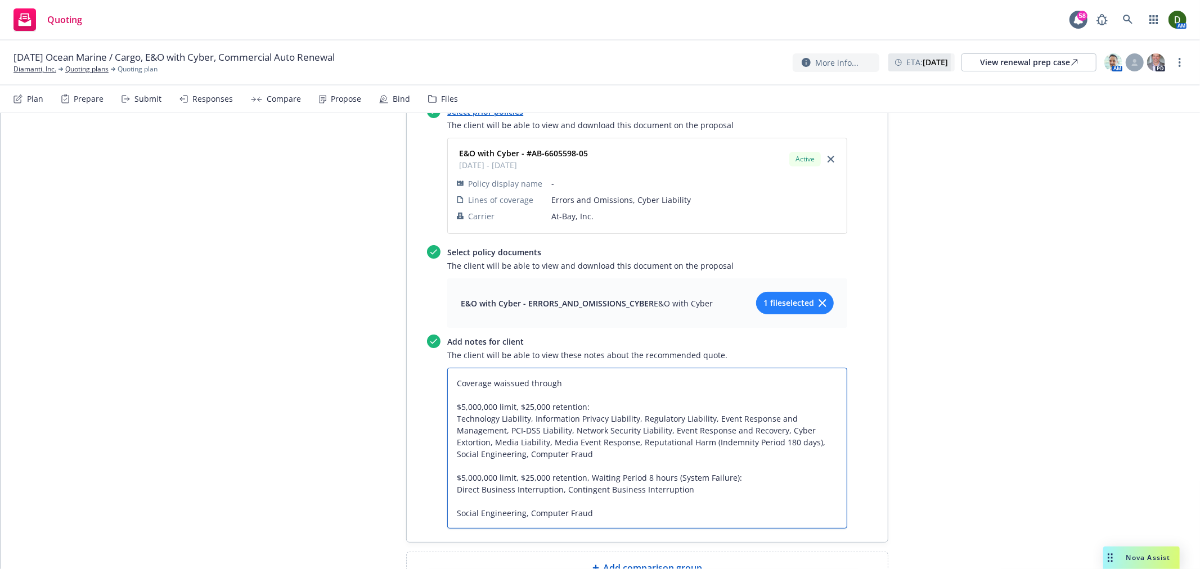
type textarea "Coverage wasissued through $5,000,000 limit, $25,000 retention: Technology Liab…"
type textarea "x"
type textarea "Coverage was issued through $5,000,000 limit, $25,000 retention: Technology Lia…"
click at [803, 292] on button "1 file selected" at bounding box center [795, 303] width 78 height 23
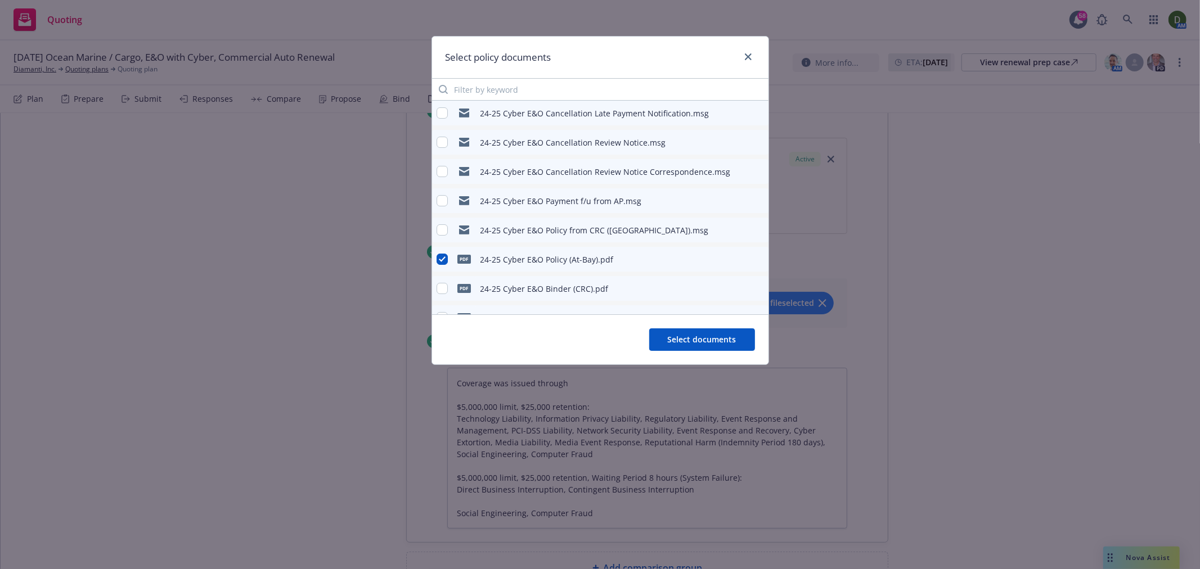
scroll to position [53, 0]
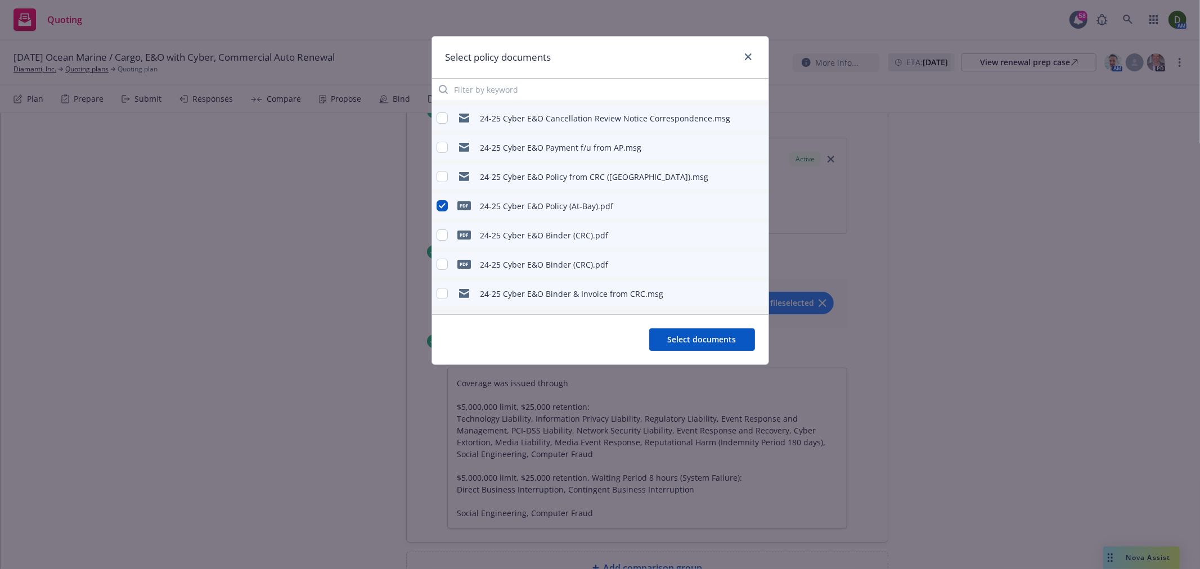
click at [753, 231] on icon "preview file" at bounding box center [758, 235] width 10 height 8
click at [751, 55] on icon "close" at bounding box center [748, 56] width 7 height 7
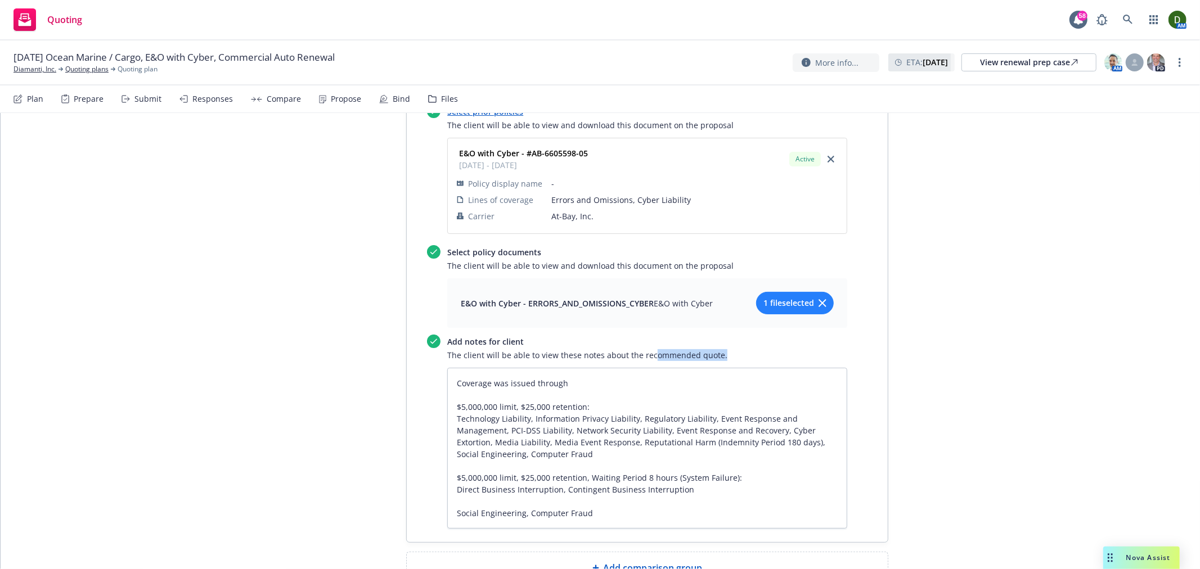
drag, startPoint x: 645, startPoint y: 299, endPoint x: 619, endPoint y: 327, distance: 38.2
click at [626, 335] on div "Add notes for client The client will be able to view these notes about the reco…" at bounding box center [647, 432] width 400 height 194
click at [619, 368] on textarea "Coverage was issued through $5,000,000 limit, $25,000 retention: Technology Lia…" at bounding box center [647, 448] width 400 height 161
paste textarea "At-Bay Specialty Insurance Company"
type textarea "x"
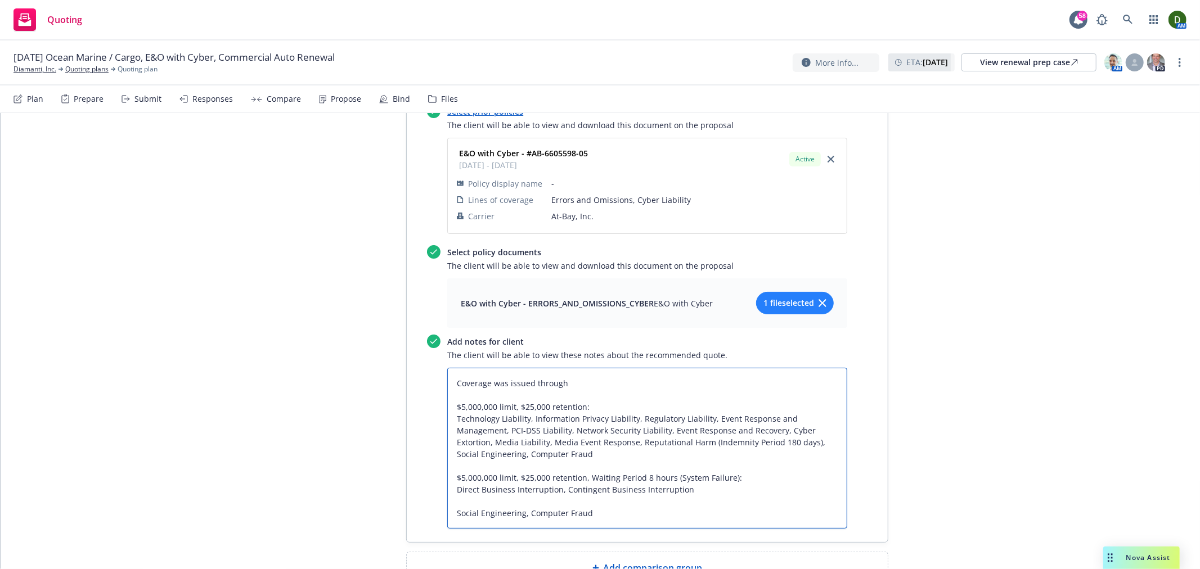
type textarea "Coverage was issued throughAt-Bay Specialty Insurance Company $5,000,000 limit,…"
click at [557, 368] on textarea "Coverage was issued throughAt-Bay Specialty Insurance Company $5,000,000 limit,…" at bounding box center [647, 448] width 400 height 161
click at [560, 368] on textarea "Coverage was issued throughAt-Bay Specialty Insurance Company $5,000,000 limit,…" at bounding box center [647, 448] width 400 height 161
type textarea "x"
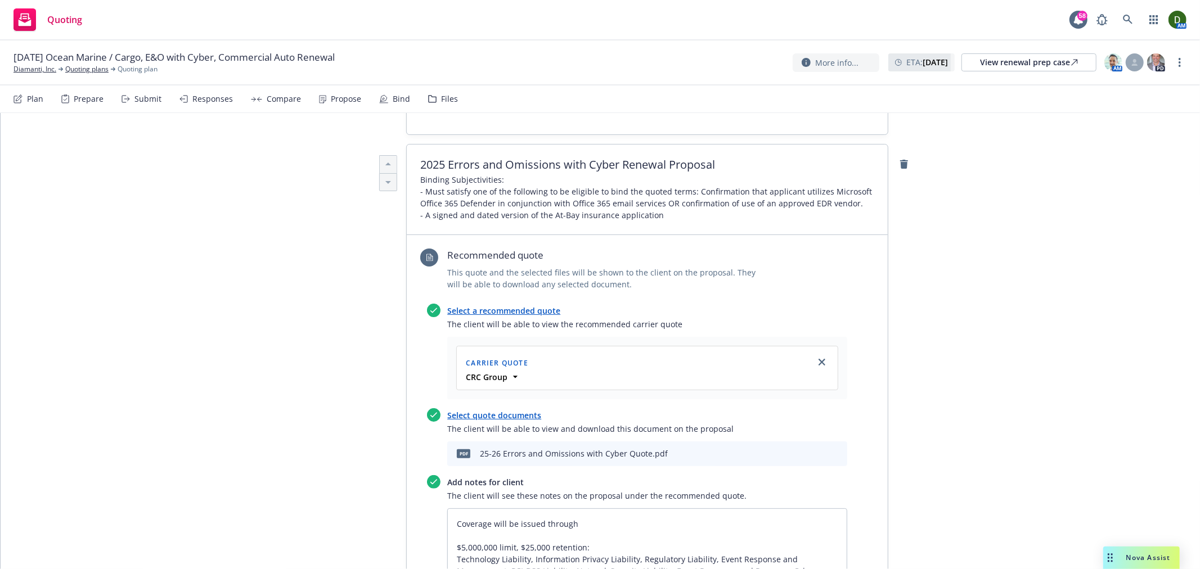
scroll to position [395, 0]
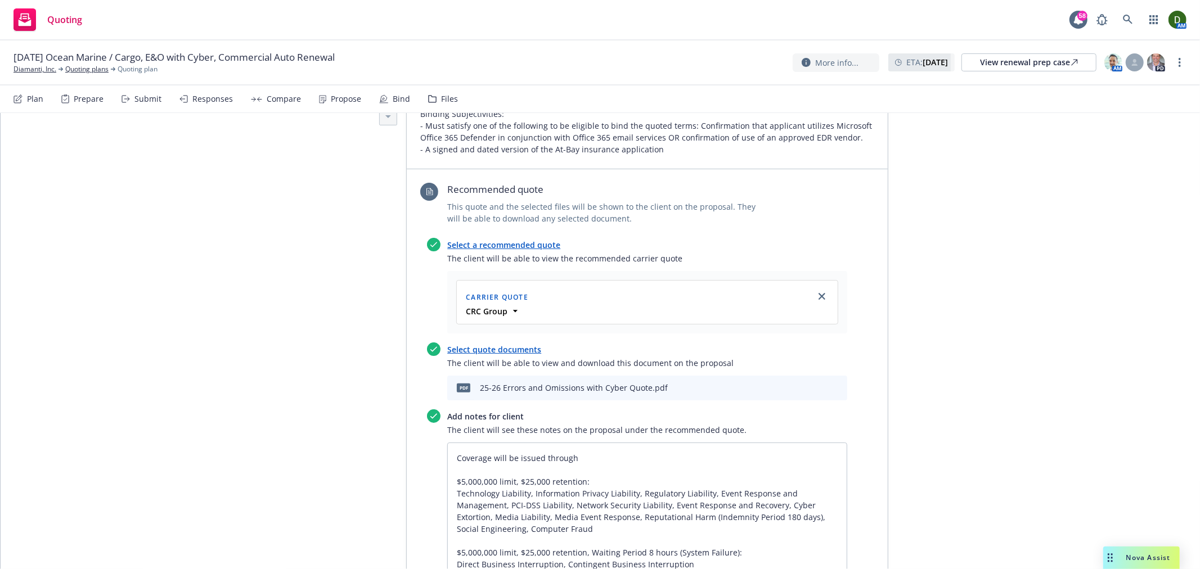
type textarea "Coverage was issued through At-Bay Specialty Insurance Company $5,000,000 limit…"
click at [620, 443] on textarea "Coverage will be issued through $5,000,000 limit, $25,000 retention: Technology…" at bounding box center [647, 517] width 400 height 149
type textarea "x"
type textarea "Coverage will be issued through $5,000,000 limit, $25,000 retention: Technology…"
paste textarea "At-Bay Specialty Insurance Company"
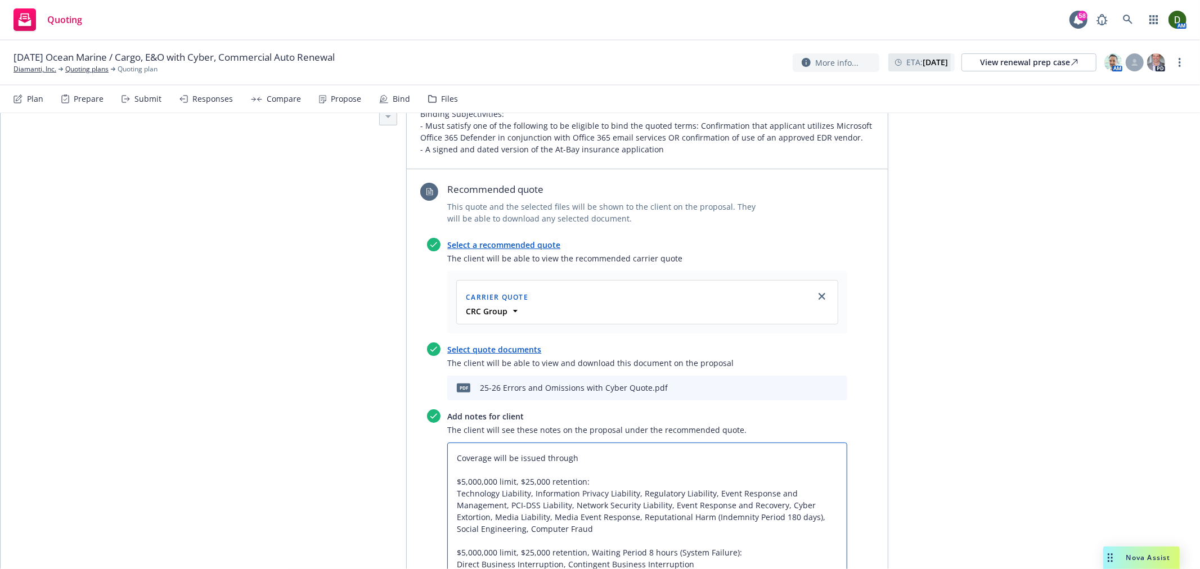
type textarea "x"
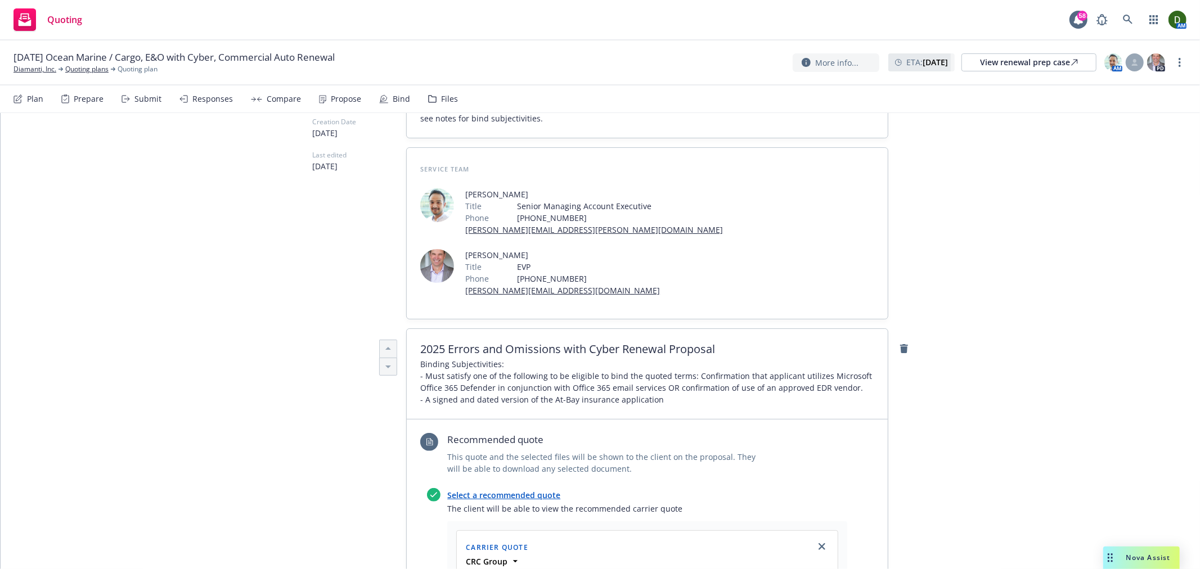
type textarea "Coverage will be issued through At-Bay Specialty Insurance Company $5,000,000 l…"
drag, startPoint x: 710, startPoint y: 278, endPoint x: 706, endPoint y: 284, distance: 7.2
click at [707, 329] on div "2025 Errors and Omissions with Cyber Renewal Proposal Binding Subjectivities: -…" at bounding box center [647, 374] width 481 height 91
drag, startPoint x: 694, startPoint y: 295, endPoint x: 686, endPoint y: 287, distance: 11.1
click at [693, 356] on div at bounding box center [647, 357] width 454 height 2
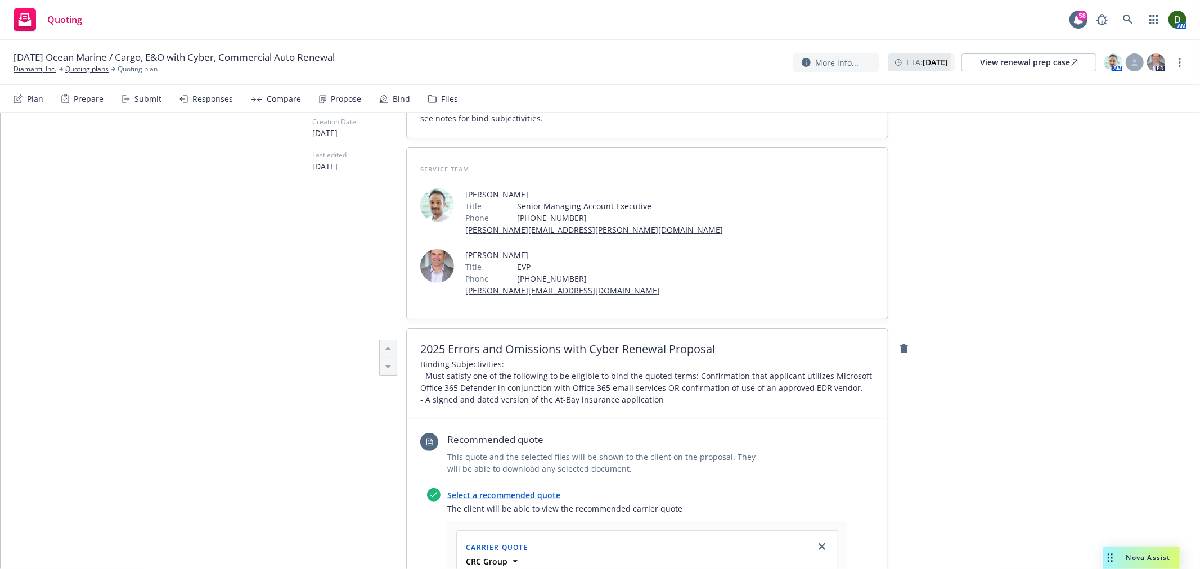
click at [686, 343] on span "2025 Errors and Omissions with Cyber Renewal Proposal" at bounding box center [647, 350] width 454 height 14
click at [684, 343] on span "2025 Errors and Omissions with Cyber Renewal Proposal" at bounding box center [647, 350] width 454 height 14
click at [683, 343] on span "2025 Errors and Omissions with Cyber Renewal Proposal" at bounding box center [647, 350] width 454 height 14
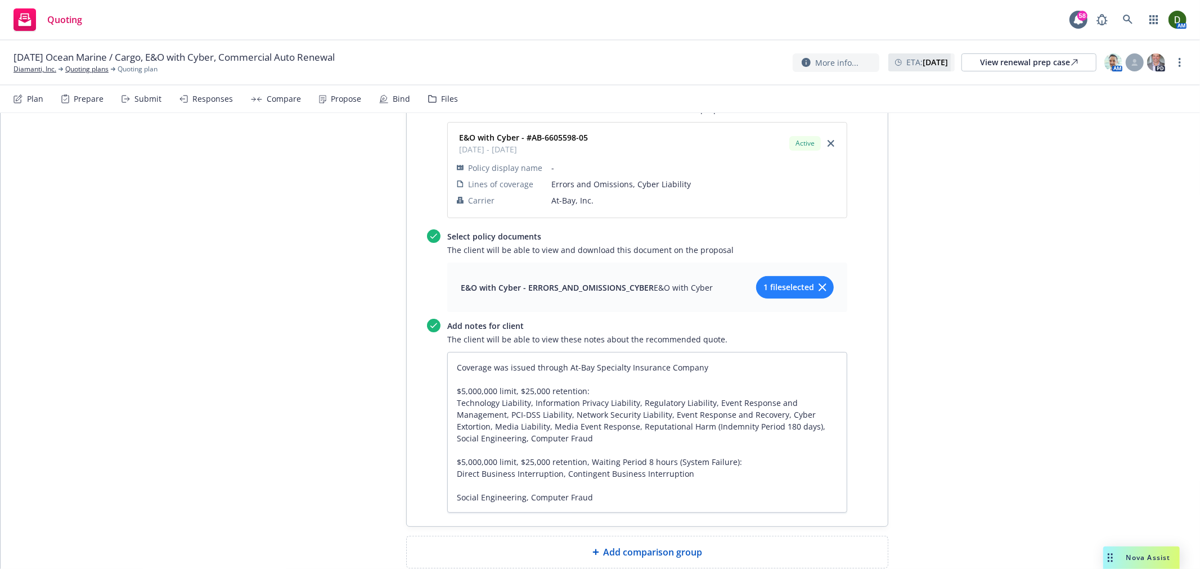
scroll to position [981, 0]
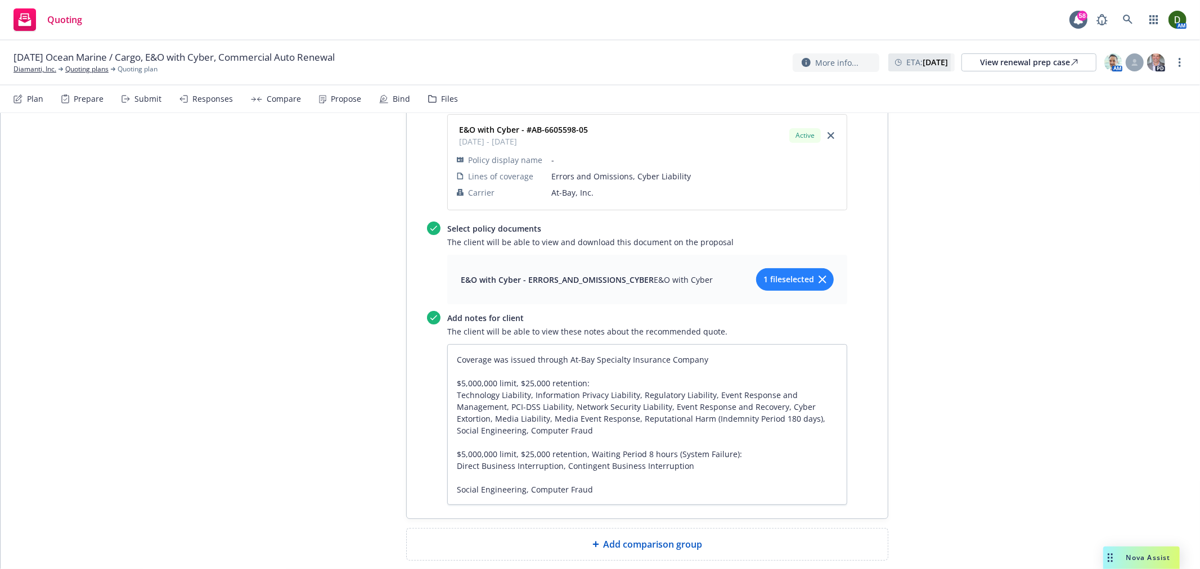
click at [628, 538] on span "Add comparison group" at bounding box center [653, 545] width 99 height 14
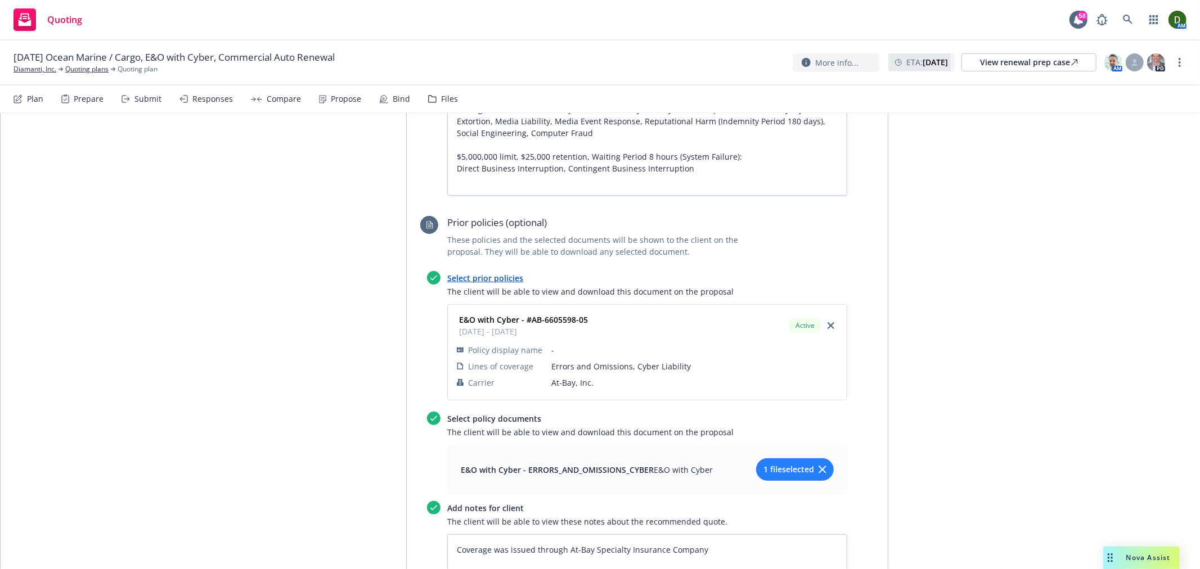
scroll to position [1044, 0]
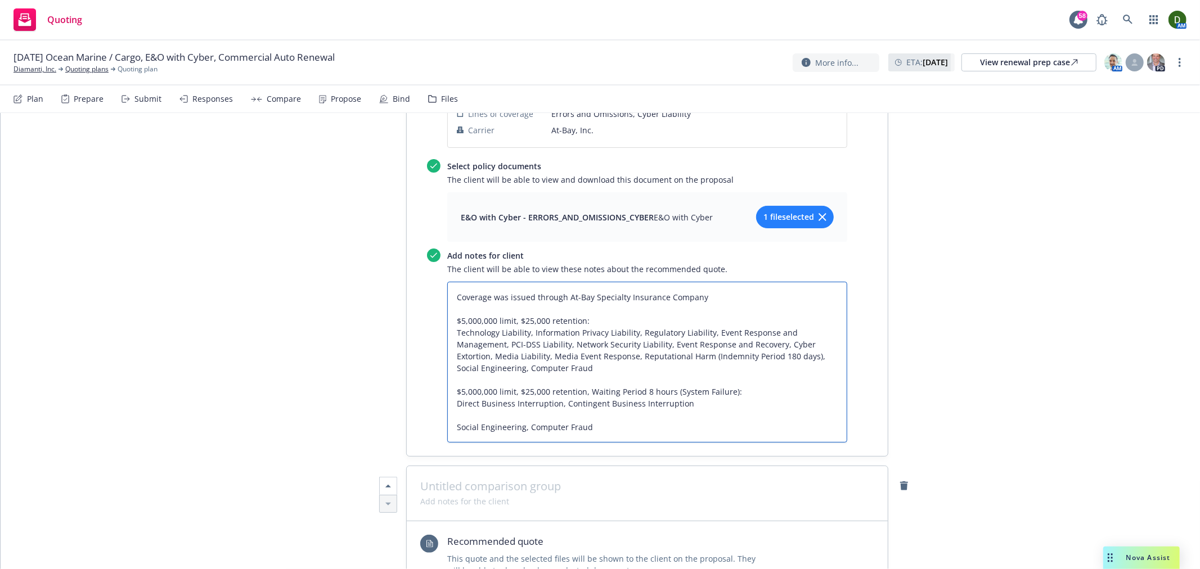
drag, startPoint x: 555, startPoint y: 366, endPoint x: 321, endPoint y: 359, distance: 234.2
click at [321, 359] on div "Proposal name 2025 Errors and Omissions with Cyber Renewal Proposal Status Draf…" at bounding box center [600, 106] width 576 height 1957
type textarea "x"
type textarea "Coverage was issued through At-Bay Specialty Insurance Company $5,000,000 limit…"
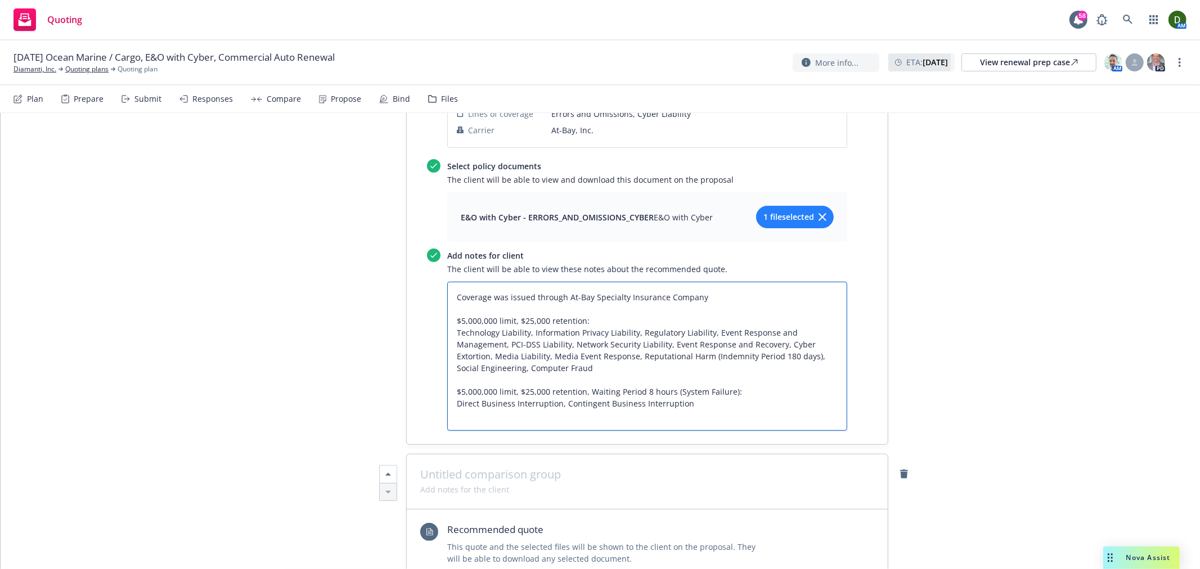
type textarea "x"
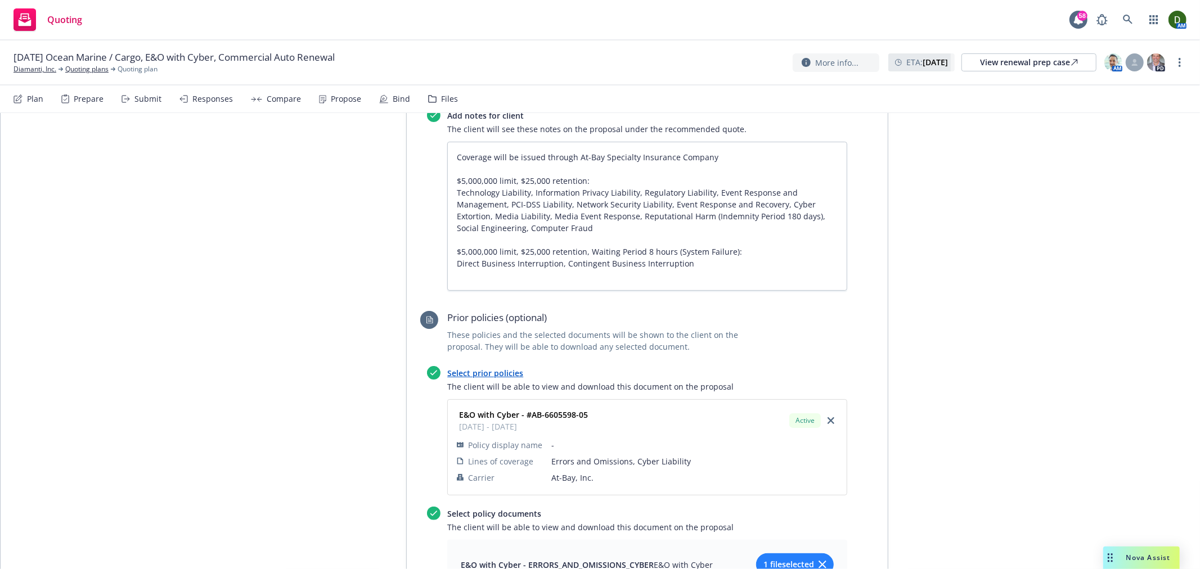
scroll to position [606, 0]
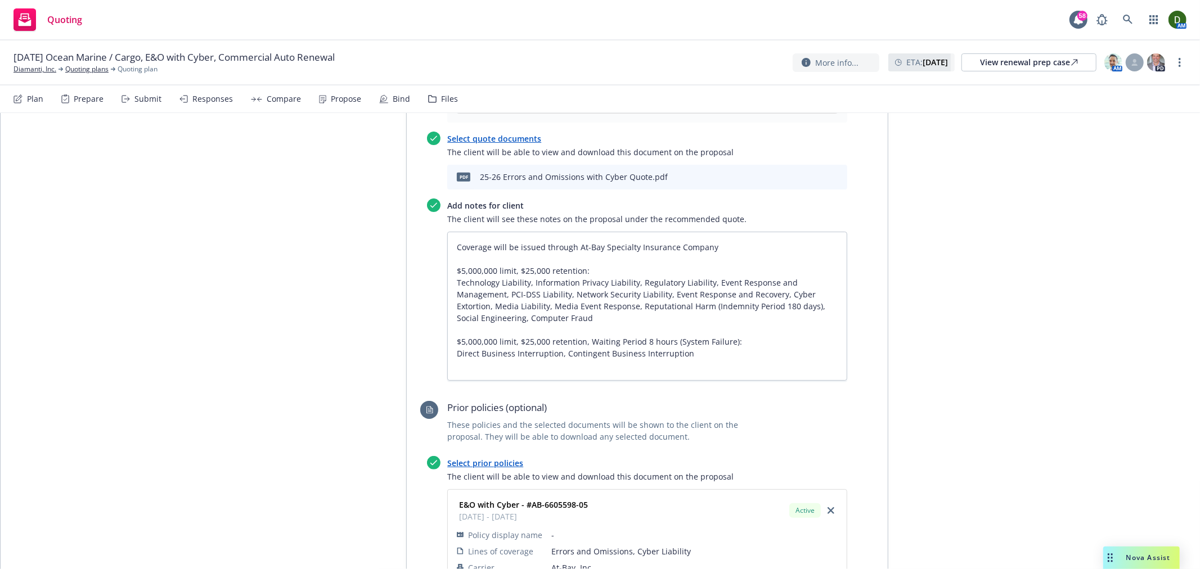
type textarea "Coverage was issued through At-Bay Specialty Insurance Company $5,000,000 limit…"
click at [514, 307] on textarea "Coverage will be issued through At-Bay Specialty Insurance Company $5,000,000 l…" at bounding box center [647, 306] width 400 height 149
type textarea "x"
type textarea "Coverage will be issued through At-Bay Specialty Insurance Company $5,000,000 l…"
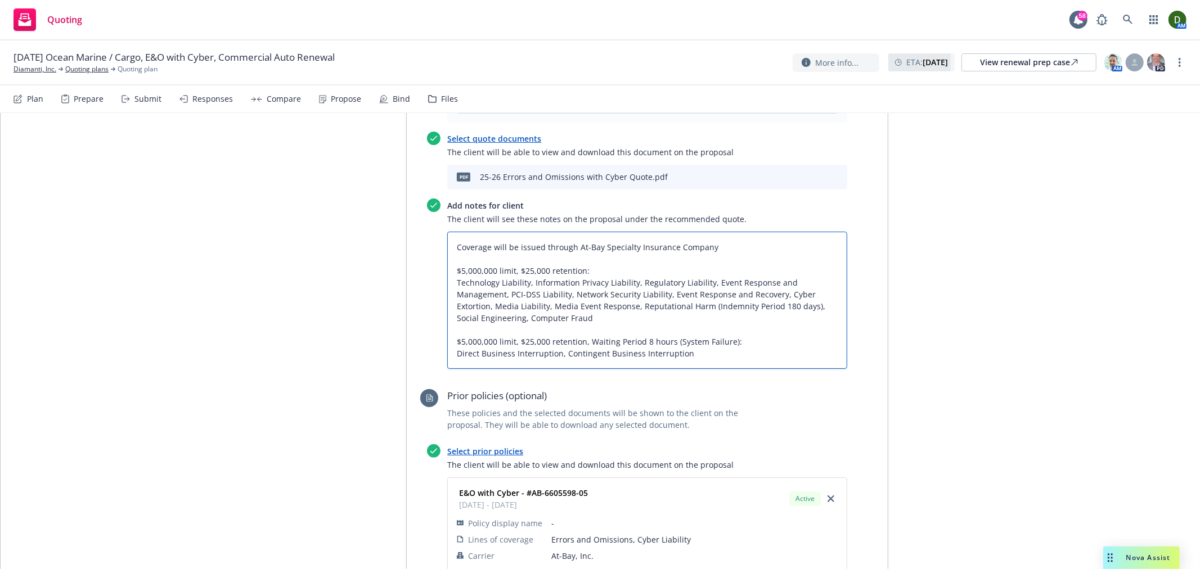
click at [515, 232] on textarea "Coverage will be issued through At-Bay Specialty Insurance Company $5,000,000 l…" at bounding box center [647, 300] width 400 height 137
type textarea "x"
type textarea "Coverage will be issued through At-Bay Specialty Insurance Company $5,000,000 l…"
type textarea "x"
type textarea "Coverage will be issued through At-Bay Specialty Insurance Company $5,000,000 l…"
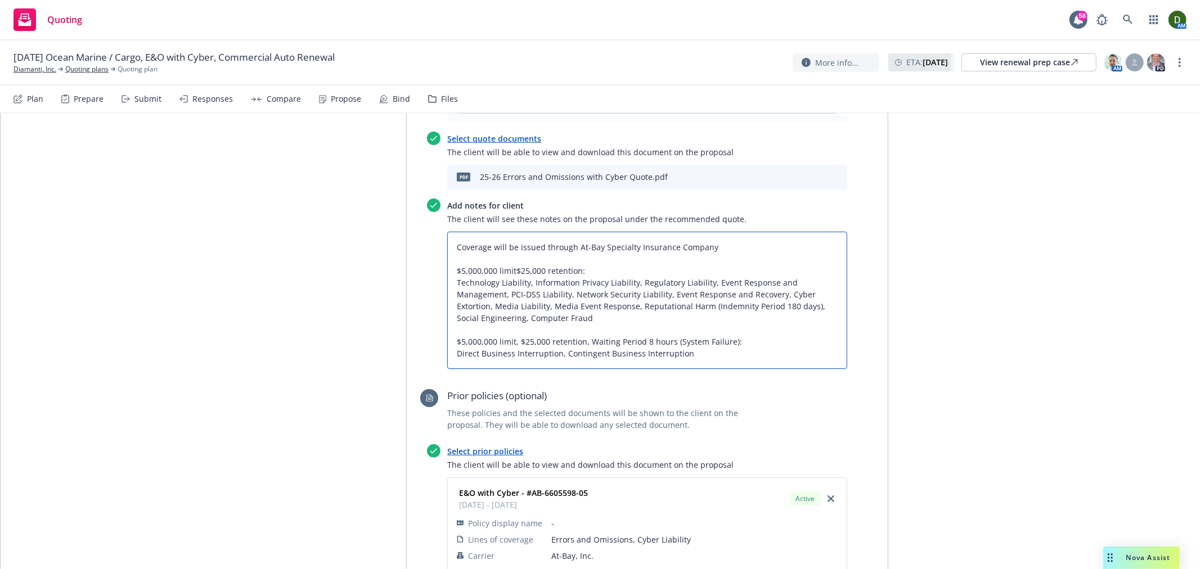
type textarea "x"
type textarea "Coverage will be issued through At-Bay Specialty Insurance Company $5,000,000 l…"
type textarea "x"
type textarea "Coverage will be issued through At-Bay Specialty Insurance Company $5,000,000 l…"
type textarea "x"
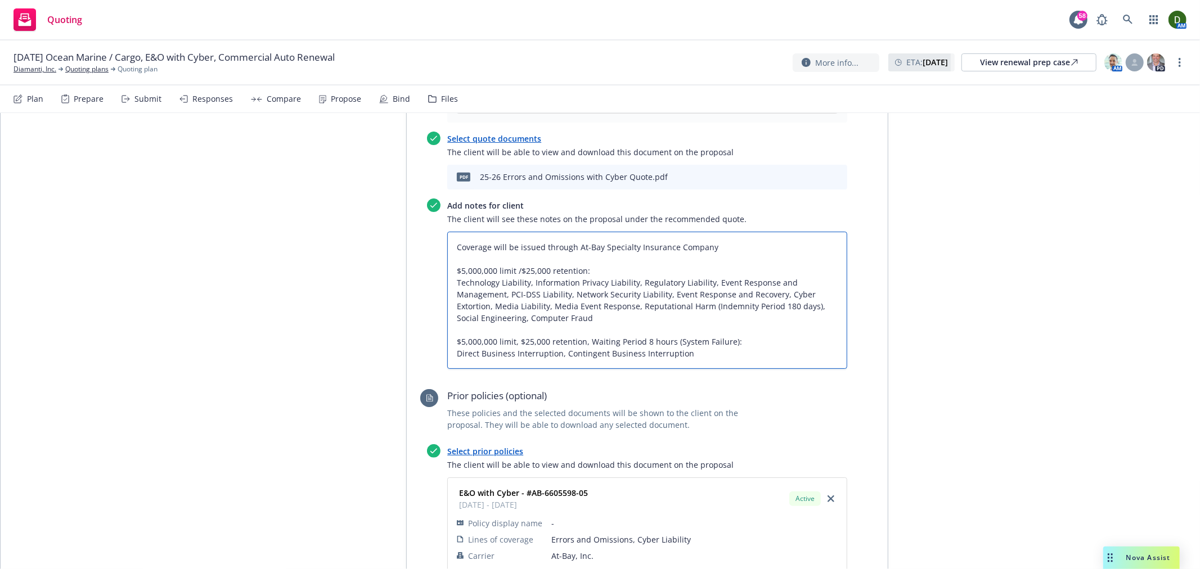
type textarea "Coverage will be issued through At-Bay Specialty Insurance Company $5,000,000 l…"
type textarea "x"
type textarea "Coverage will be issued through At-Bay Specialty Insurance Company $5,000,000 l…"
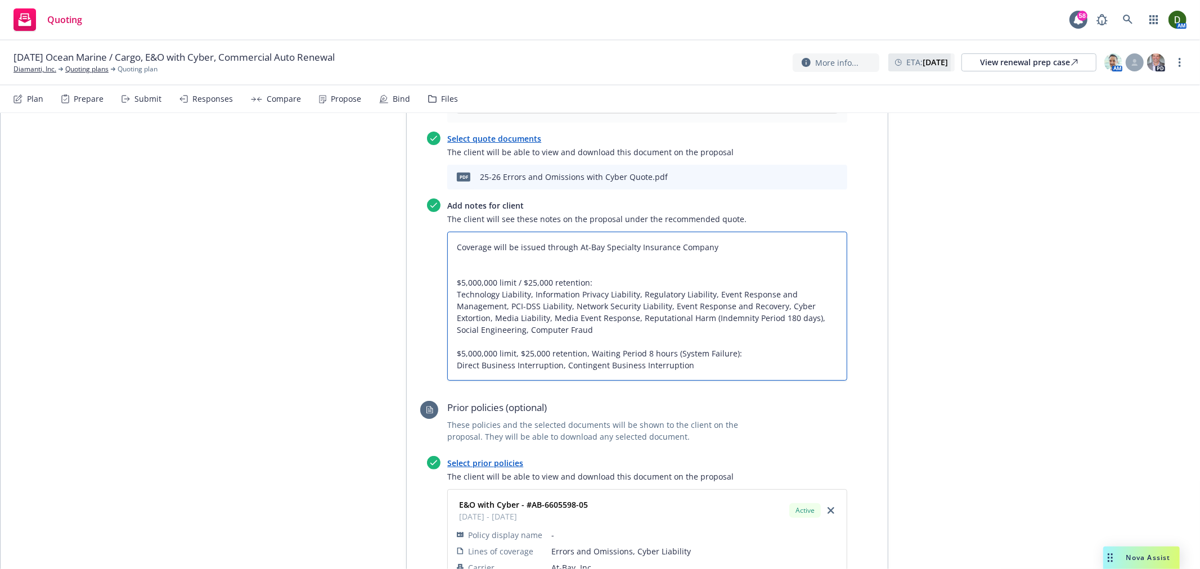
type textarea "x"
type textarea "Coverage will be issued through At-Bay Specialty Insurance Company C $5,000,000…"
type textarea "x"
type textarea "Coverage will be issued through At-Bay Specialty Insurance Company Cy $5,000,00…"
type textarea "x"
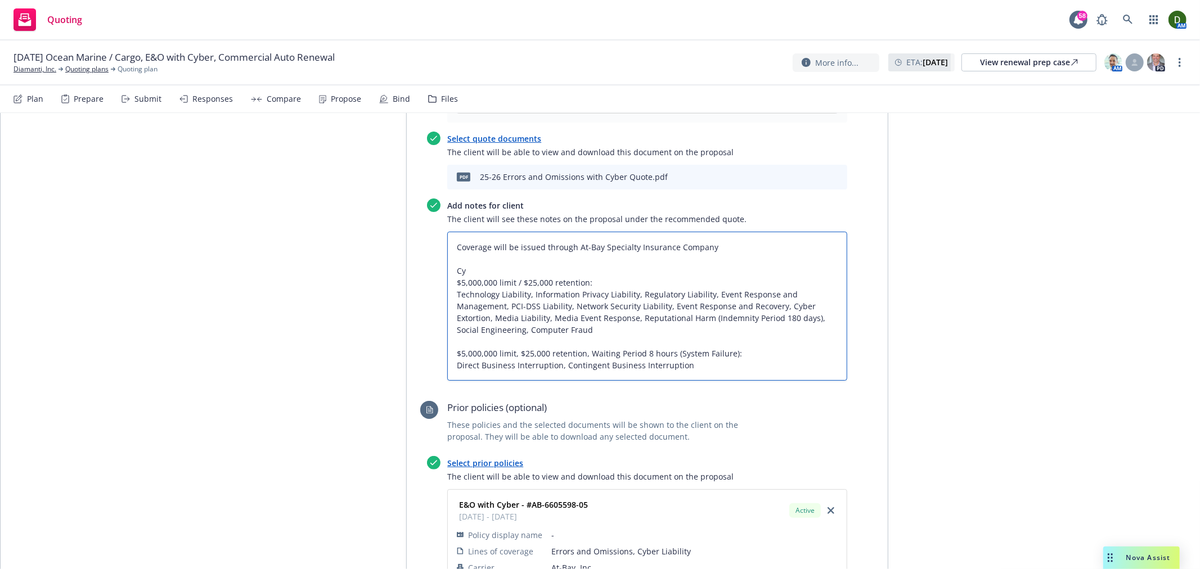
type textarea "Coverage will be issued through At-Bay Specialty Insurance Company Cyb $5,000,0…"
type textarea "x"
type textarea "Coverage will be issued through At-Bay Specialty Insurance Company Cybe $5,000,…"
type textarea "x"
type textarea "Coverage will be issued through At-Bay Specialty Insurance Company Cyber $5,000…"
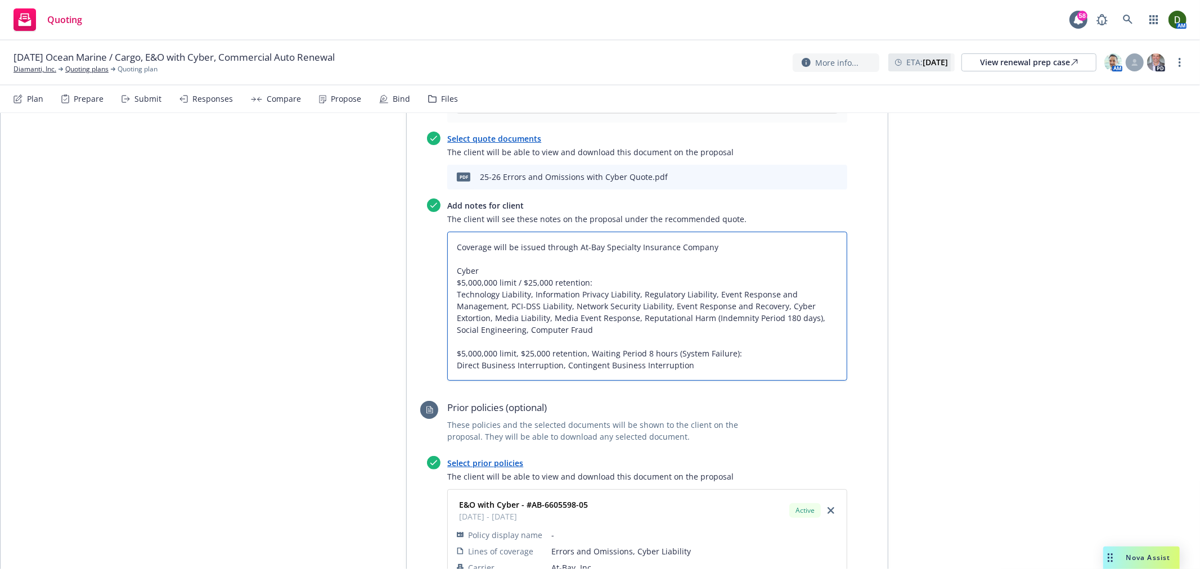
type textarea "x"
type textarea "Coverage will be issued through At-Bay Specialty Insurance Company Cyber w $5,0…"
type textarea "x"
type textarea "Coverage will be issued through At-Bay Specialty Insurance Company Cyber wi $5,…"
type textarea "x"
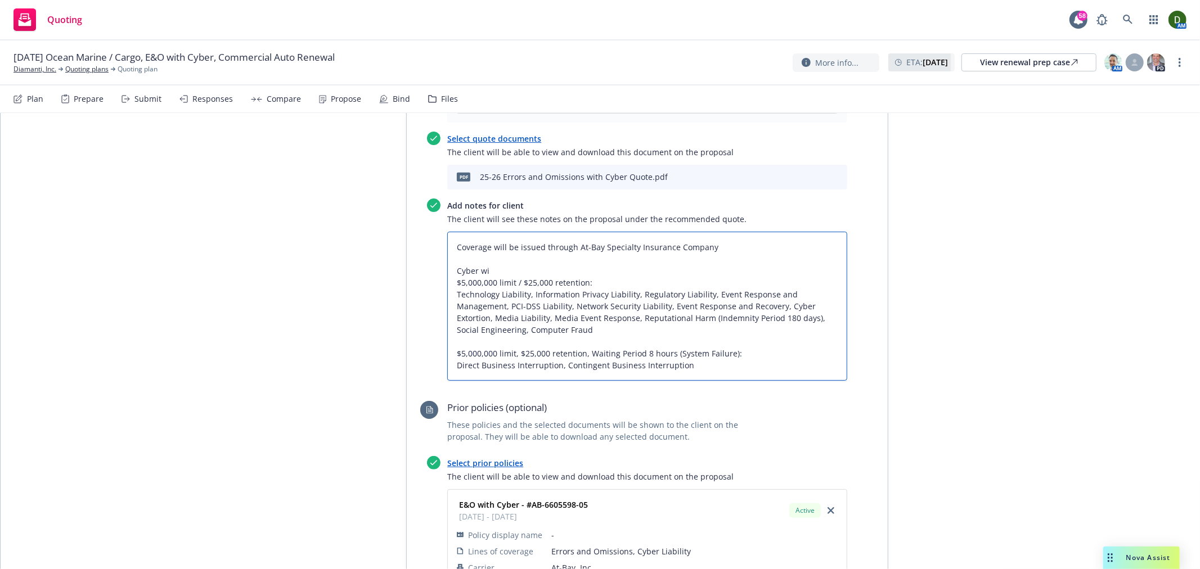
type textarea "Coverage will be issued through At-Bay Specialty Insurance Company Cyber wit $5…"
type textarea "x"
type textarea "Coverage will be issued through At-Bay Specialty Insurance Company Cyber wi $5,…"
type textarea "x"
type textarea "Coverage will be issued through At-Bay Specialty Insurance Company Cyber w $5,0…"
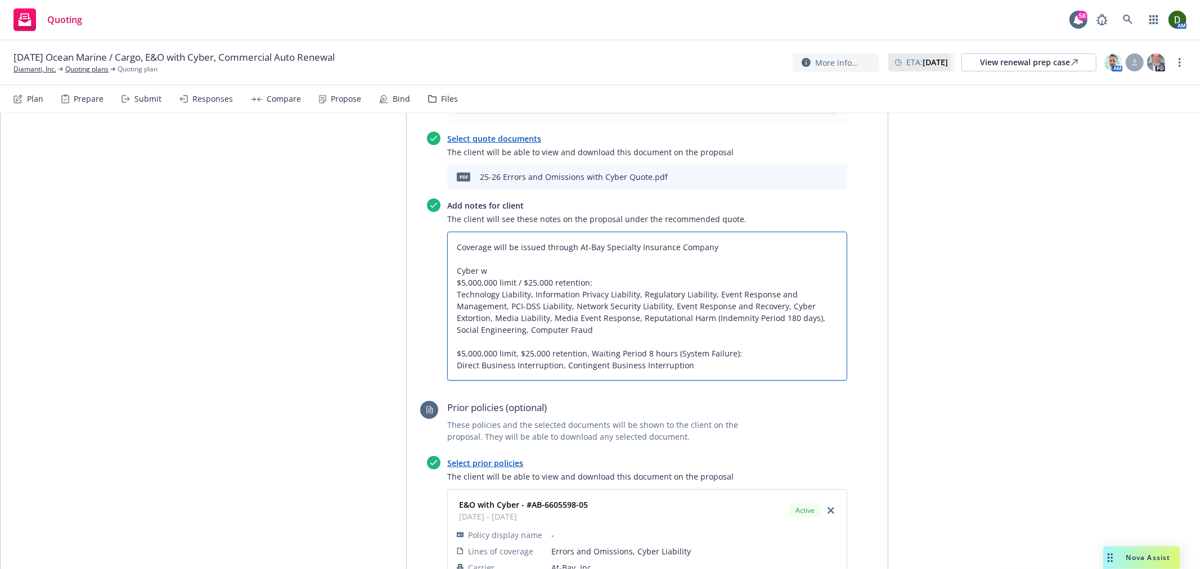
type textarea "x"
type textarea "Coverage will be issued through At-Bay Specialty Insurance Company Cyber $5,000…"
type textarea "x"
type textarea "Coverage will be issued through At-Bay Specialty Insurance Company Cyber $5,000…"
type textarea "x"
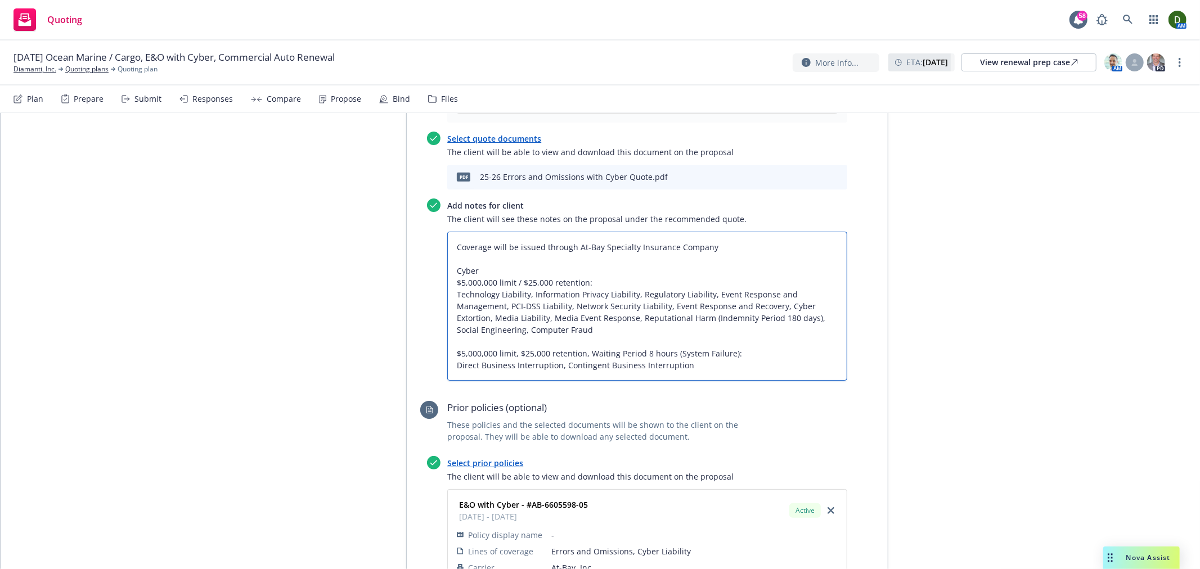
type textarea "Coverage will be issued through At-Bay Specialty Insurance Company Cybe $5,000,…"
type textarea "x"
type textarea "Coverage will be issued through At-Bay Specialty Insurance Company Cyb $5,000,0…"
type textarea "x"
type textarea "Coverage will be issued through At-Bay Specialty Insurance Company Cy $5,000,00…"
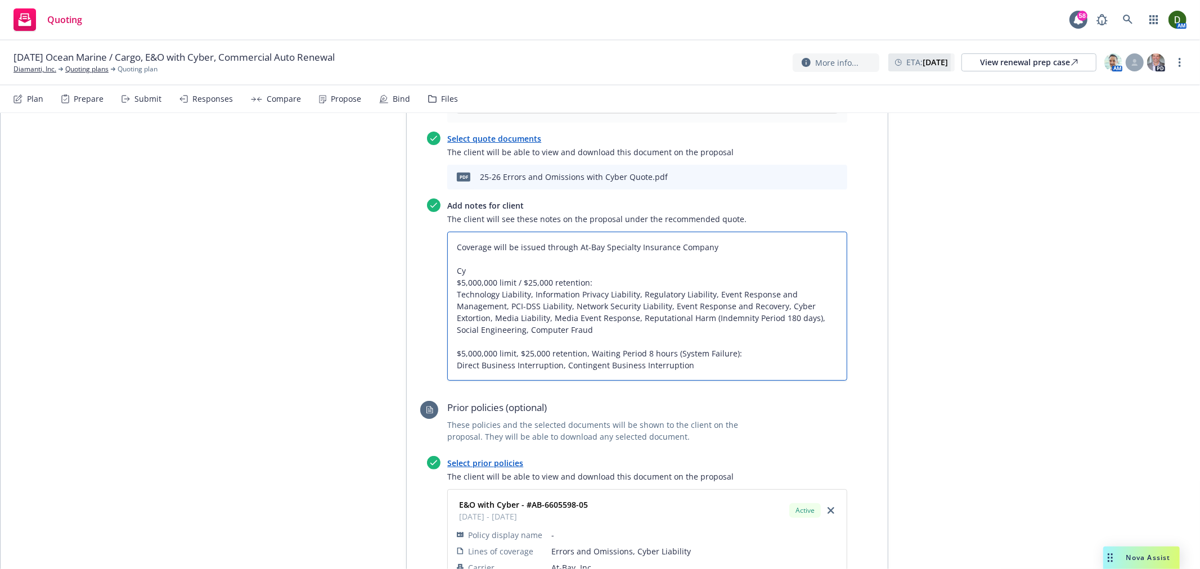
type textarea "x"
type textarea "Coverage will be issued through At-Bay Specialty Insurance Company C $5,000,000…"
type textarea "x"
type textarea "Coverage will be issued through At-Bay Specialty Insurance Company $5,000,000 l…"
type textarea "x"
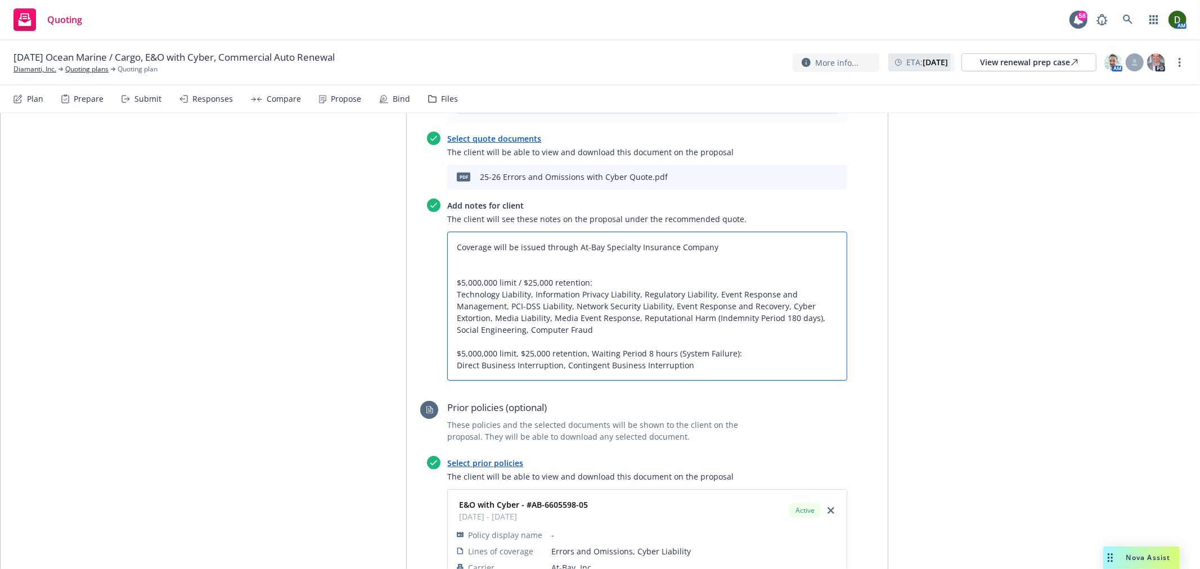
type textarea "Coverage will be issued through At-Bay Specialty Insurance Company z $5,000,000…"
type textarea "x"
type textarea "Coverage will be issued through At-Bay Specialty Insurance Company zd $5,000,00…"
type textarea "x"
type textarea "Coverage will be issued through At-Bay Specialty Insurance Company zdo $5,000,0…"
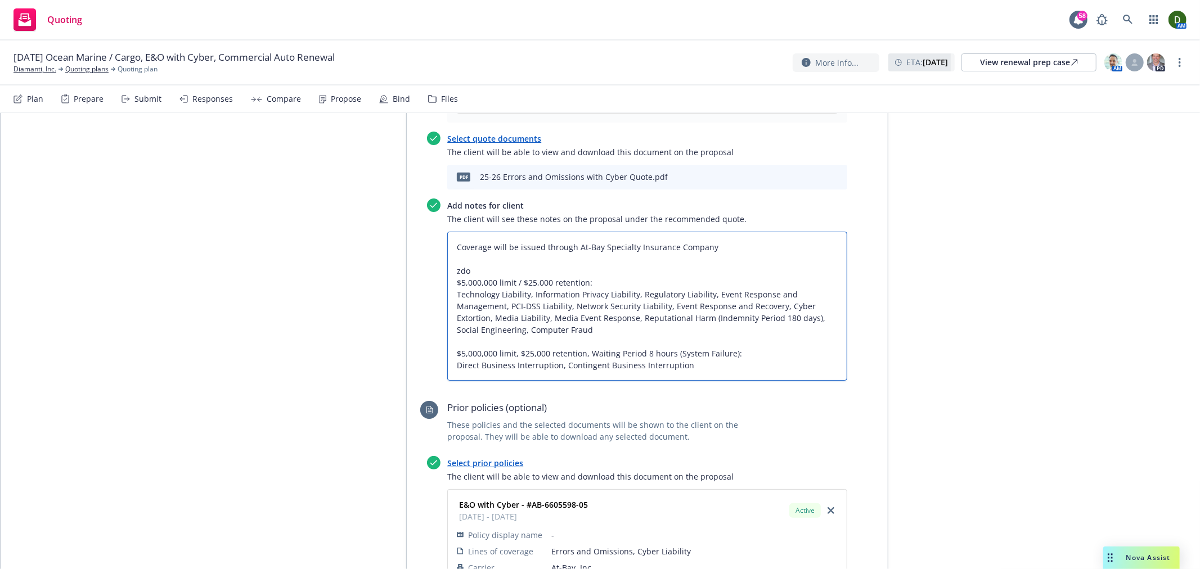
type textarea "x"
type textarea "Coverage will be issued through At-Bay Specialty Insurance Company zd $5,000,00…"
type textarea "x"
type textarea "Coverage will be issued through At-Bay Specialty Insurance Company zdn $5,000,0…"
type textarea "x"
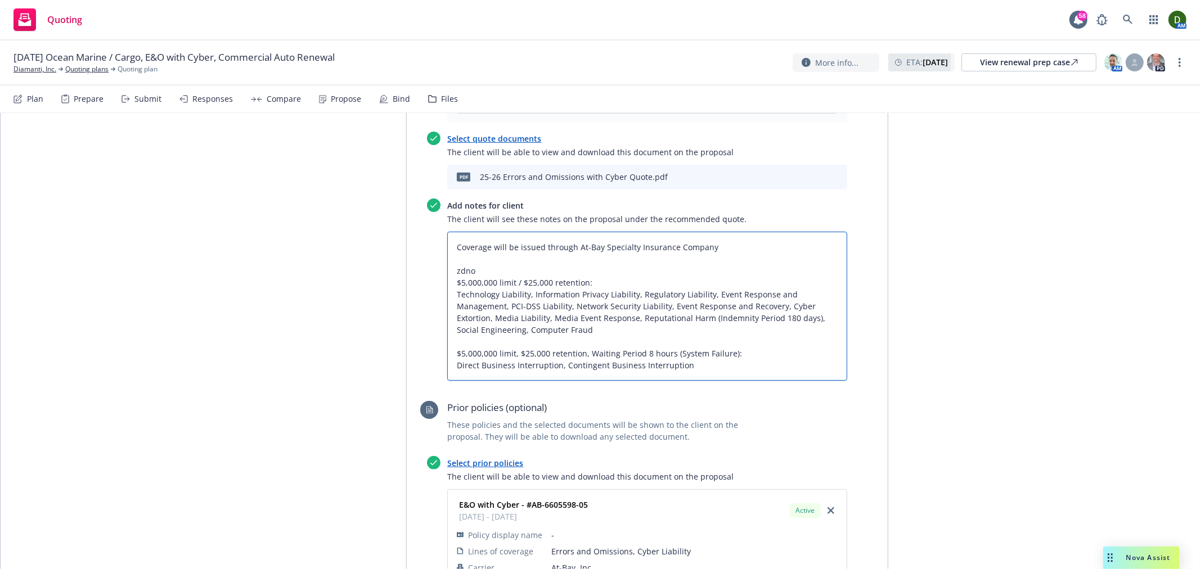
paste textarea "Directors and Officers"
type textarea "Coverage will be issued through At-Bay Specialty Insurance Company Directors an…"
type textarea "x"
type textarea "Coverage will be issued through At-Bay Specialty Insurance Company Directors an…"
type textarea "x"
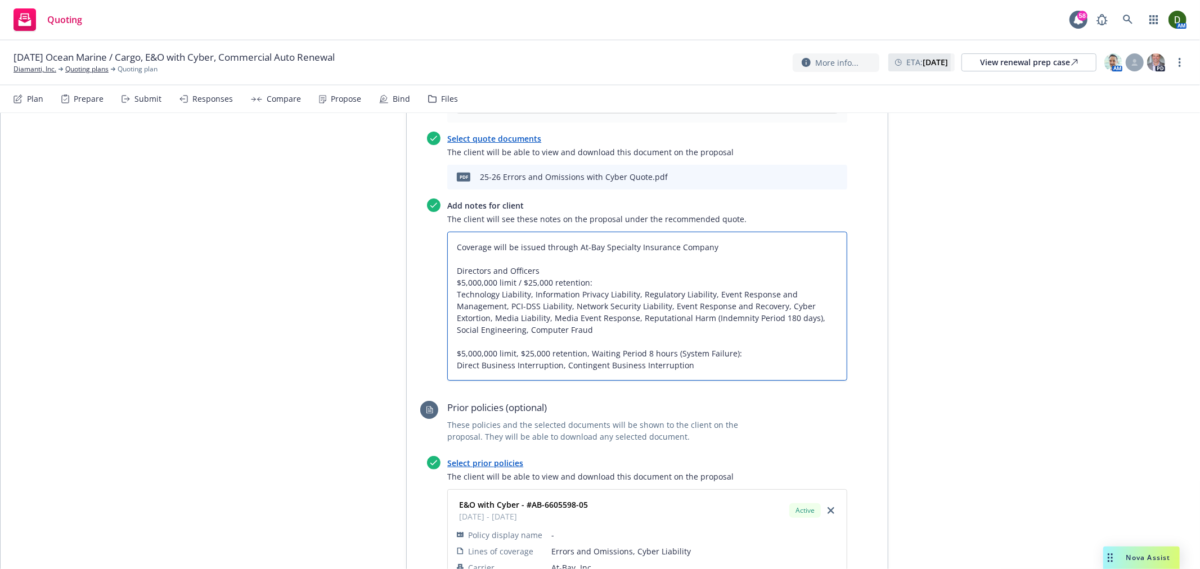
type textarea "Coverage will be issued through At-Bay Specialty Insurance Company Directors an…"
type textarea "x"
type textarea "Coverage will be issued through At-Bay Specialty Insurance Company Directors an…"
type textarea "x"
type textarea "Coverage will be issued through At-Bay Specialty Insurance Company Directors an…"
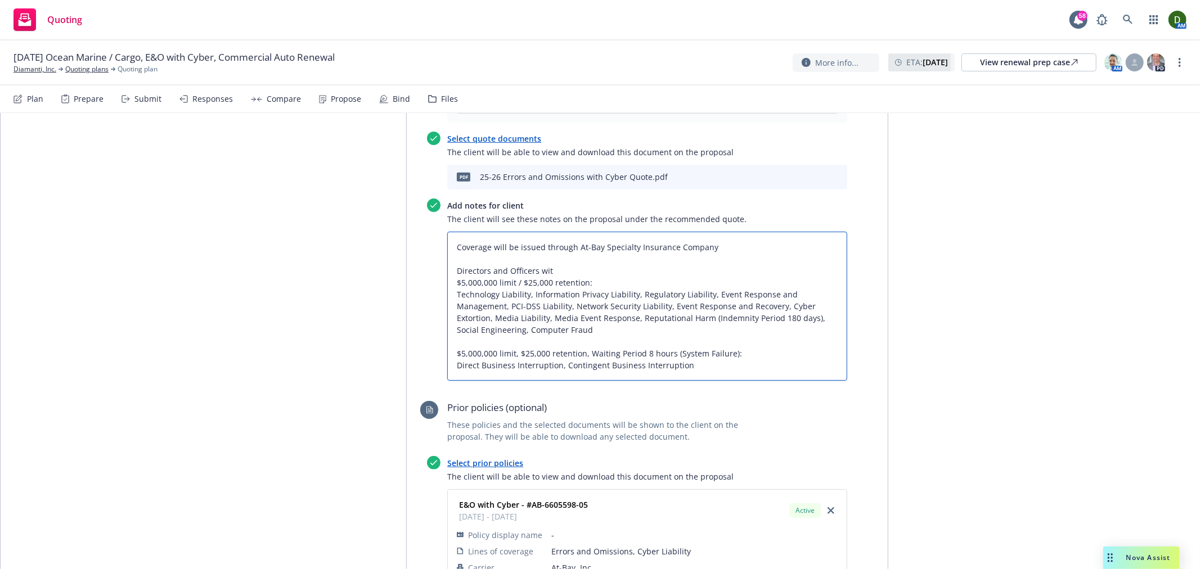
type textarea "x"
type textarea "Coverage will be issued through At-Bay Specialty Insurance Company Directors an…"
type textarea "x"
type textarea "Coverage will be issued through At-Bay Specialty Insurance Company Directors an…"
type textarea "x"
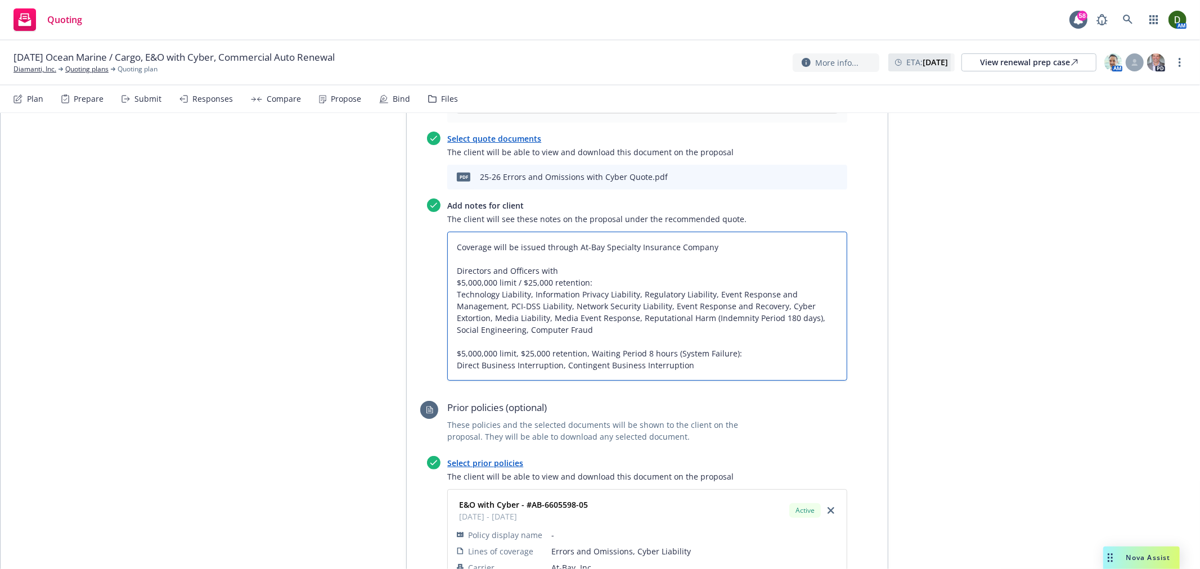
type textarea "Coverage will be issued through At-Bay Specialty Insurance Company Directors an…"
type textarea "x"
type textarea "Coverage will be issued through At-Bay Specialty Insurance Company Directors an…"
type textarea "x"
type textarea "Coverage will be issued through At-Bay Specialty Insurance Company Directors an…"
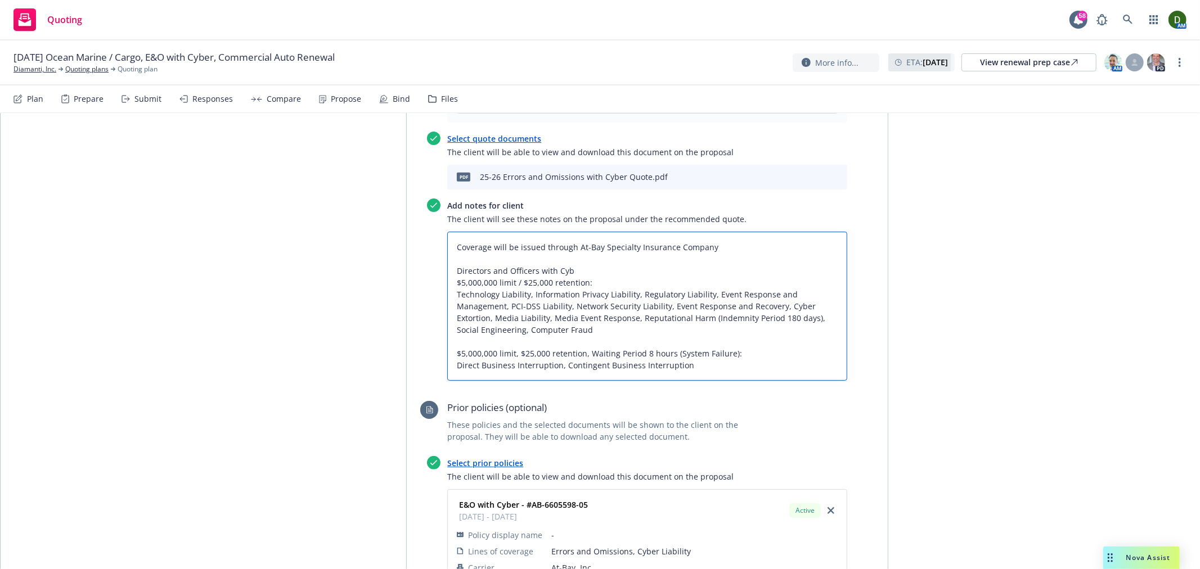
type textarea "x"
type textarea "Coverage will be issued through At-Bay Specialty Insurance Company Directors an…"
type textarea "x"
type textarea "Coverage will be issued through At-Bay Specialty Insurance Company Directors an…"
type textarea "x"
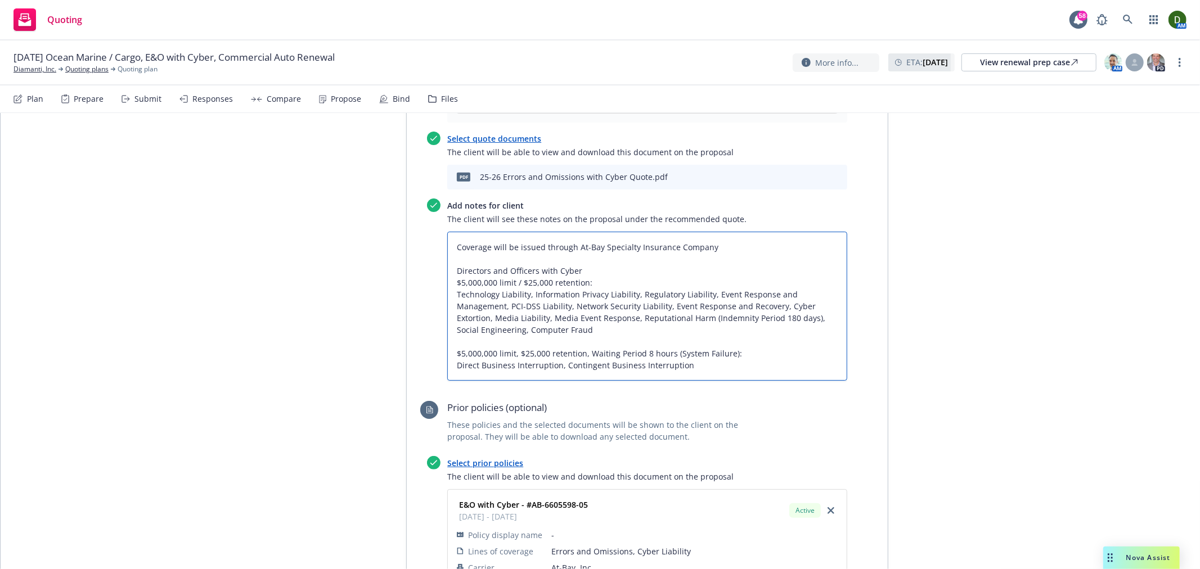
type textarea "Coverage will be issued through At-Bay Specialty Insurance Company Directors an…"
type textarea "x"
type textarea "Coverage will be issued through At-Bay Specialty Insurance Company Directors an…"
type textarea "x"
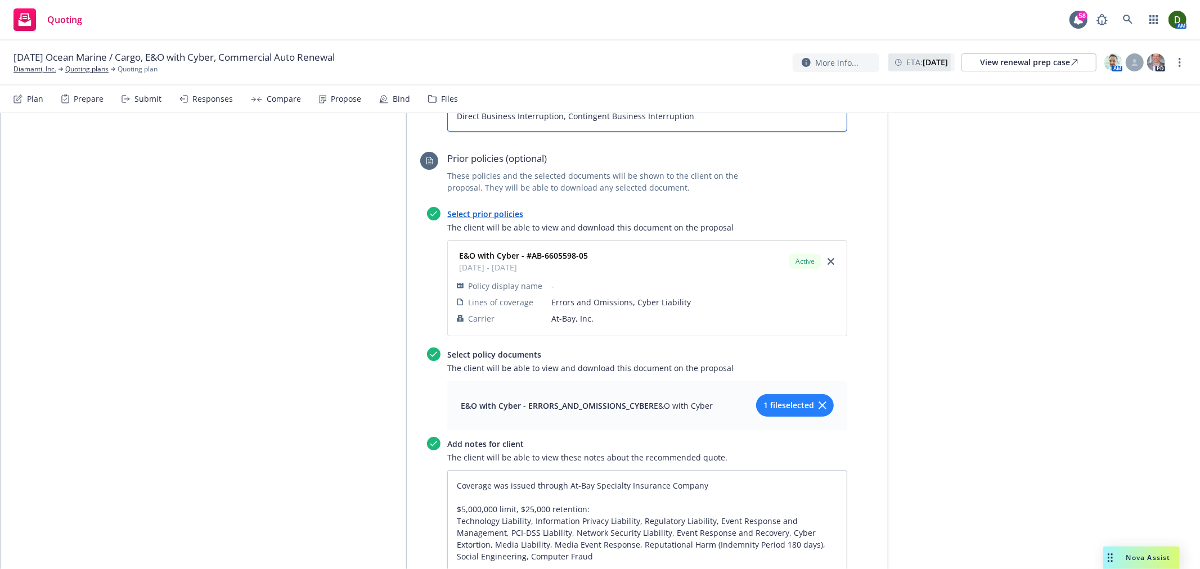
scroll to position [919, 0]
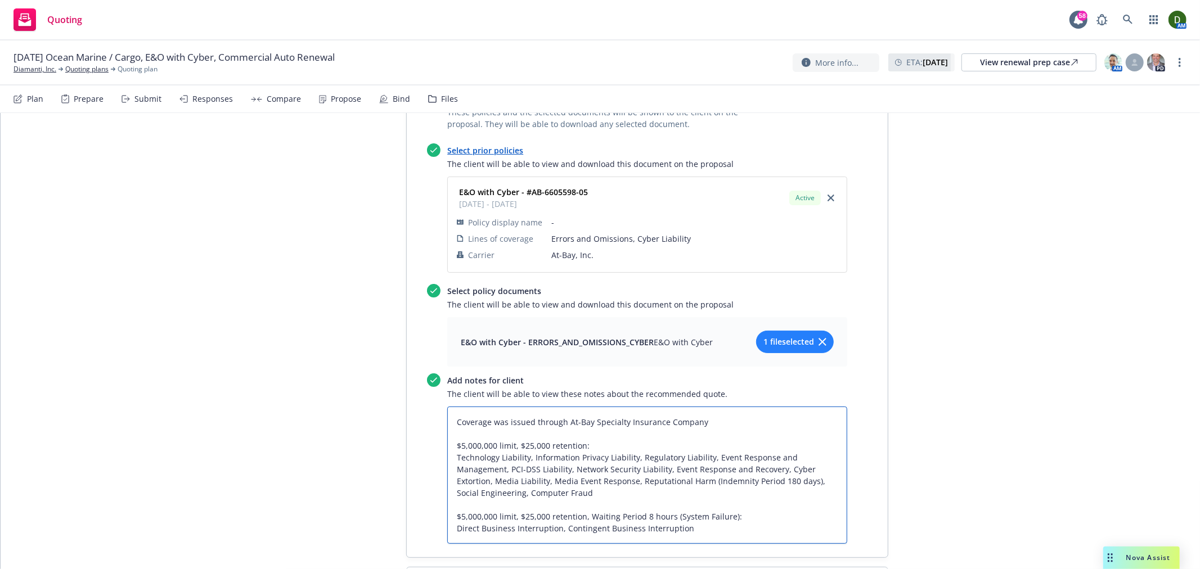
click at [542, 407] on textarea "Coverage was issued through At-Bay Specialty Insurance Company $5,000,000 limit…" at bounding box center [647, 475] width 400 height 137
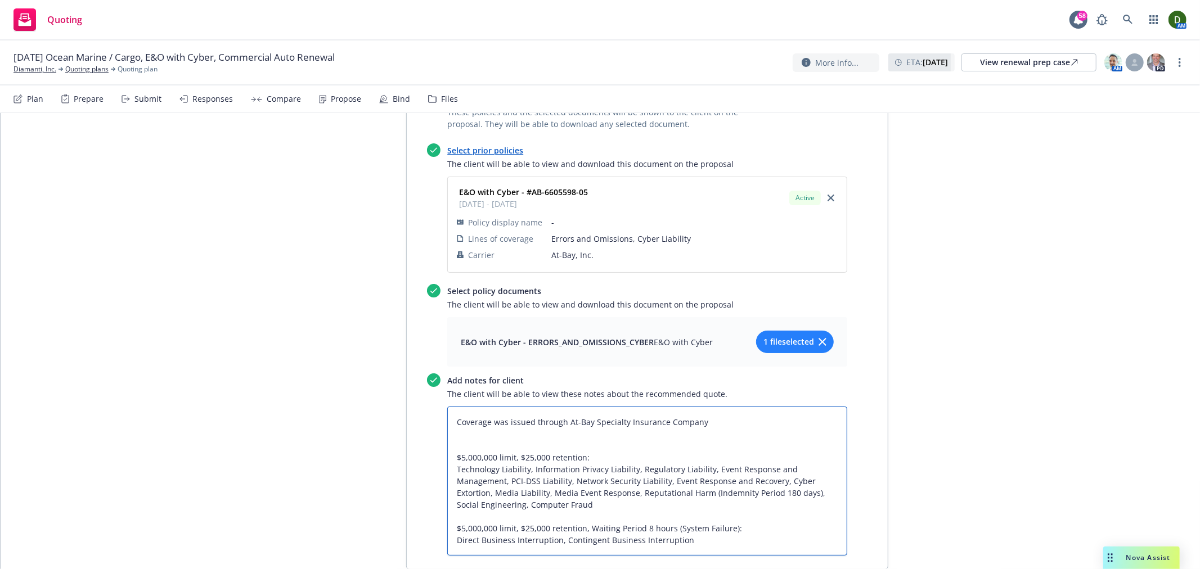
paste textarea "Directors and Officers with Cyber Coverage:"
click at [738, 407] on textarea "Coverage was issued through At-Bay Specialty Insurance Company Directors and Of…" at bounding box center [647, 481] width 400 height 149
paste textarea "VIII"
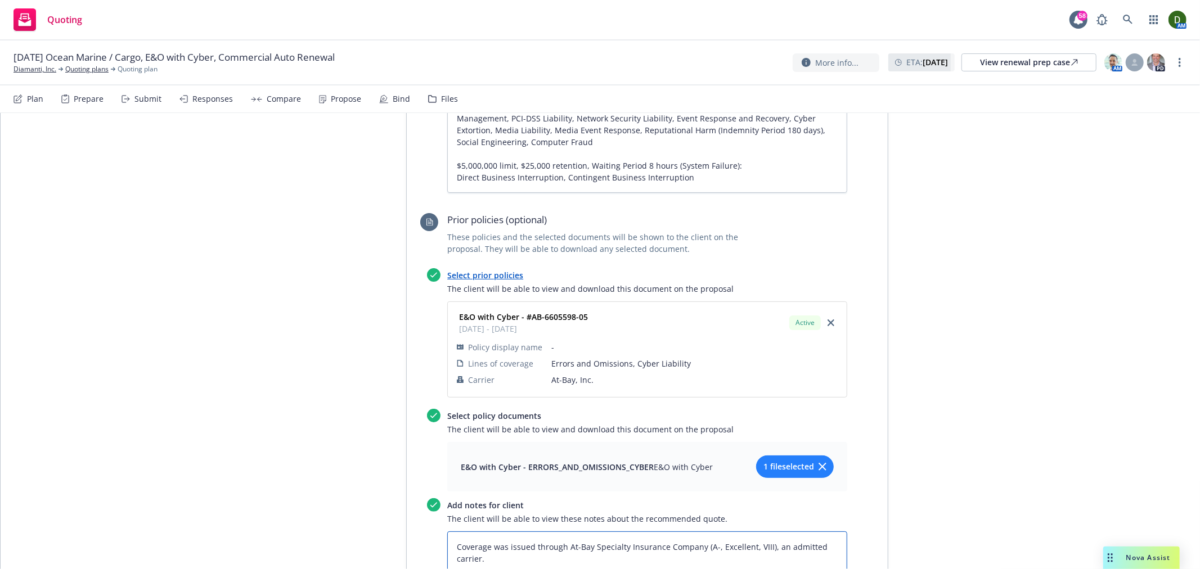
scroll to position [875, 0]
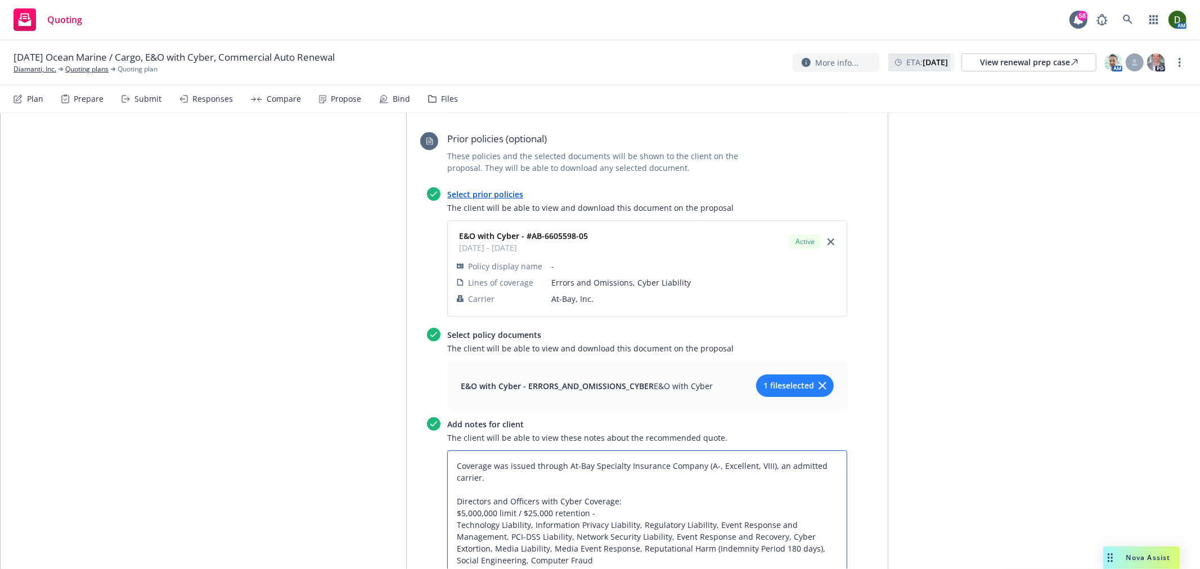
drag, startPoint x: 667, startPoint y: 416, endPoint x: 676, endPoint y: 416, distance: 9.0
click at [668, 451] on textarea "Coverage was issued through At-Bay Specialty Insurance Company (A-, Excellent, …" at bounding box center [647, 531] width 400 height 161
click at [706, 451] on textarea "Coverage was issued through At-Bay Specialty Insurance Company (A-, Excellent, …" at bounding box center [647, 531] width 400 height 161
drag, startPoint x: 698, startPoint y: 405, endPoint x: 702, endPoint y: 414, distance: 9.8
click at [702, 451] on textarea "Coverage was issued through At-Bay Specialty Insurance Company (A-, Excellent, …" at bounding box center [647, 531] width 400 height 161
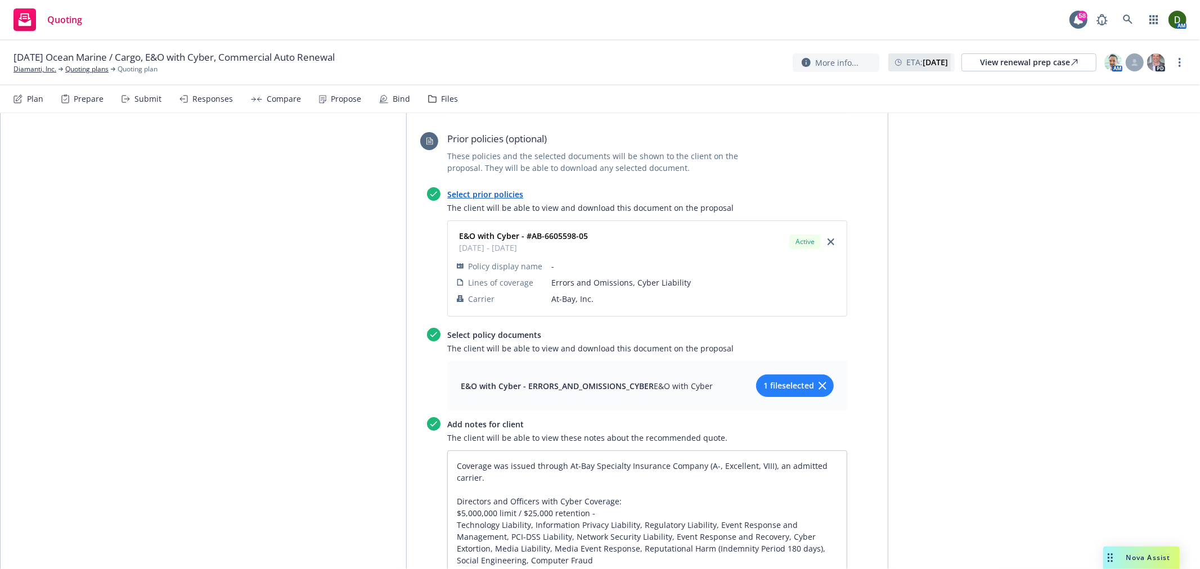
click at [766, 380] on span "1 file selected" at bounding box center [788, 386] width 51 height 12
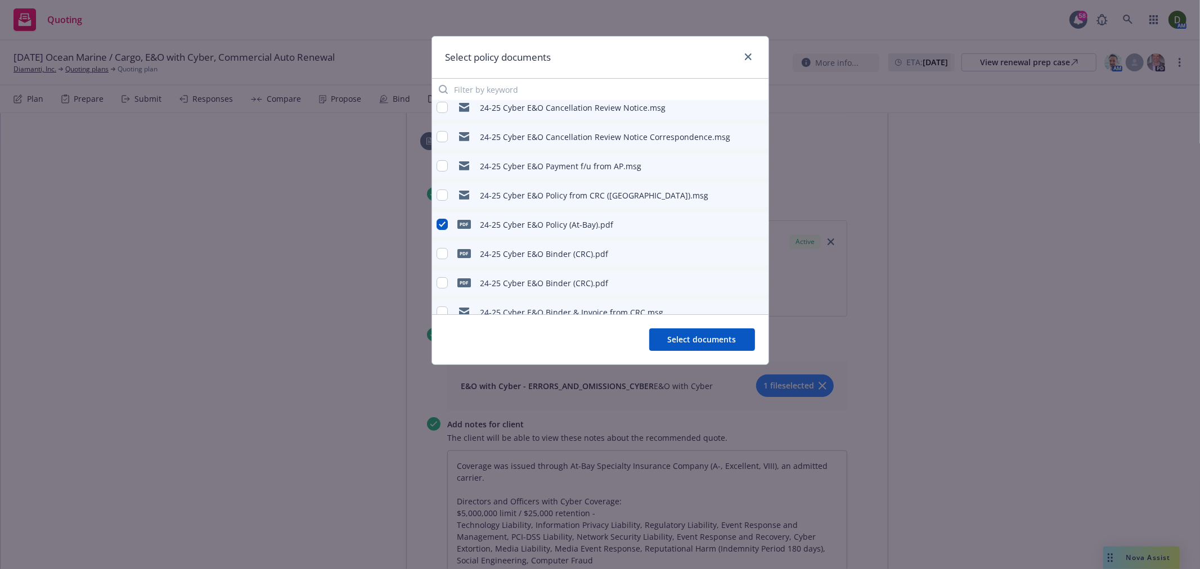
scroll to position [53, 0]
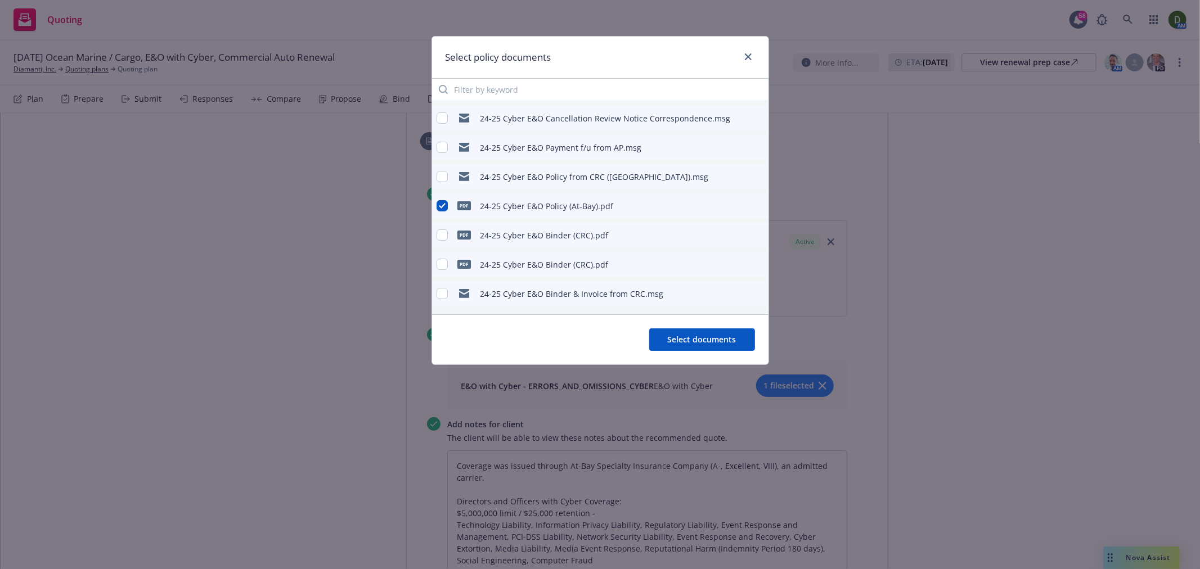
click at [754, 287] on button at bounding box center [759, 294] width 10 height 14
click at [754, 298] on button at bounding box center [759, 294] width 10 height 14
click at [753, 290] on icon "preview file" at bounding box center [758, 294] width 10 height 8
click at [745, 61] on link "close" at bounding box center [749, 57] width 14 height 14
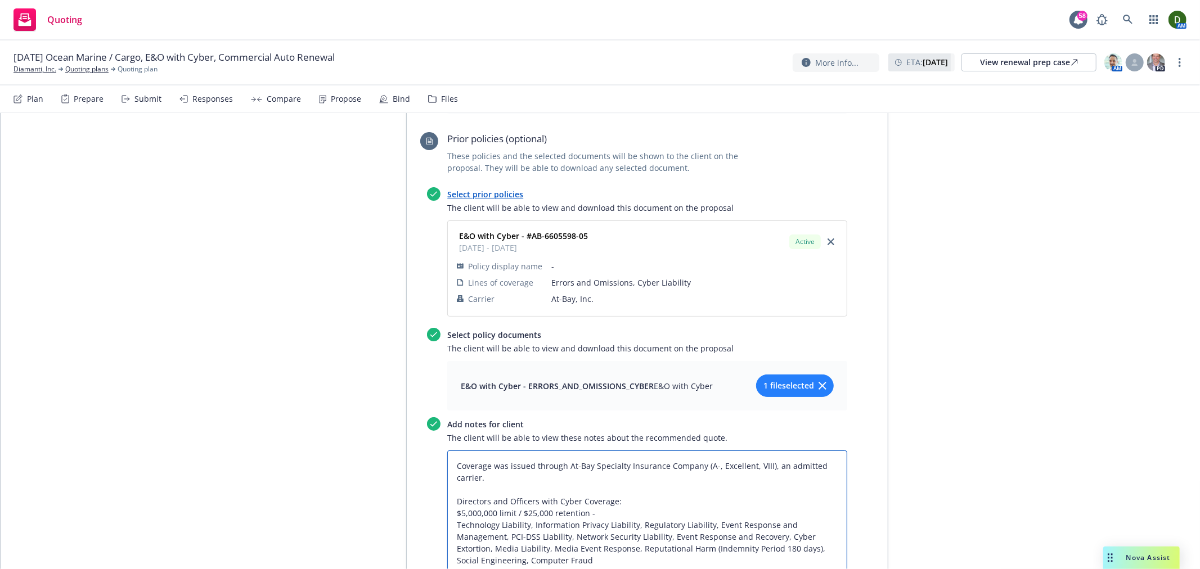
click at [778, 451] on textarea "Coverage was issued through At-Bay Specialty Insurance Company (A-, Excellent, …" at bounding box center [647, 531] width 400 height 161
drag, startPoint x: 508, startPoint y: 420, endPoint x: 698, endPoint y: 407, distance: 190.0
click at [698, 451] on textarea "Coverage was issued through At-Bay Specialty Insurance Company (A-, Excellent, …" at bounding box center [647, 531] width 400 height 161
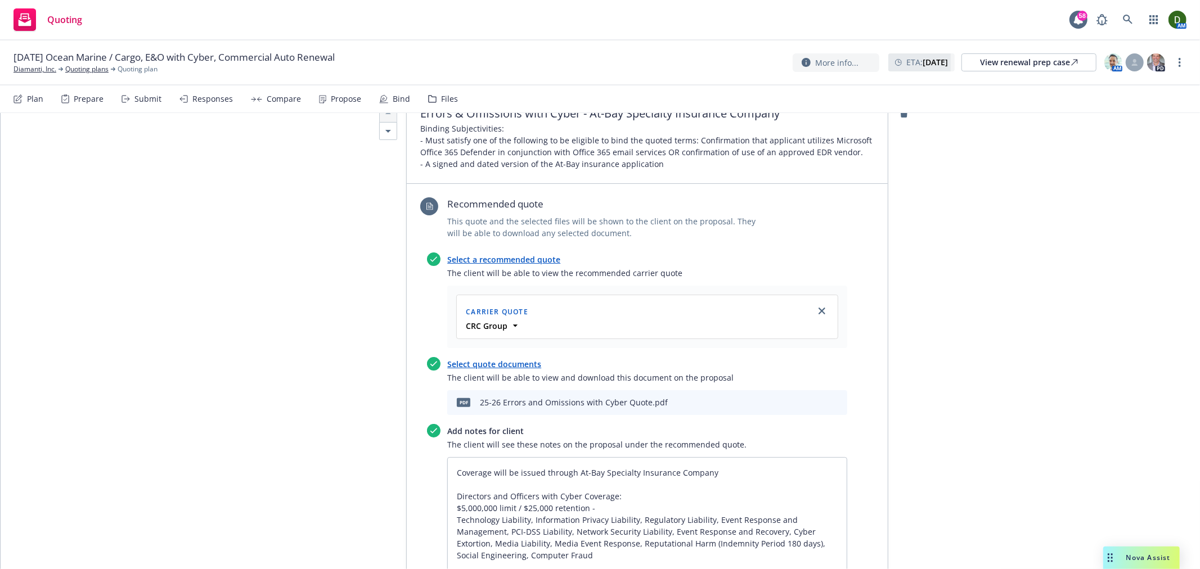
scroll to position [312, 0]
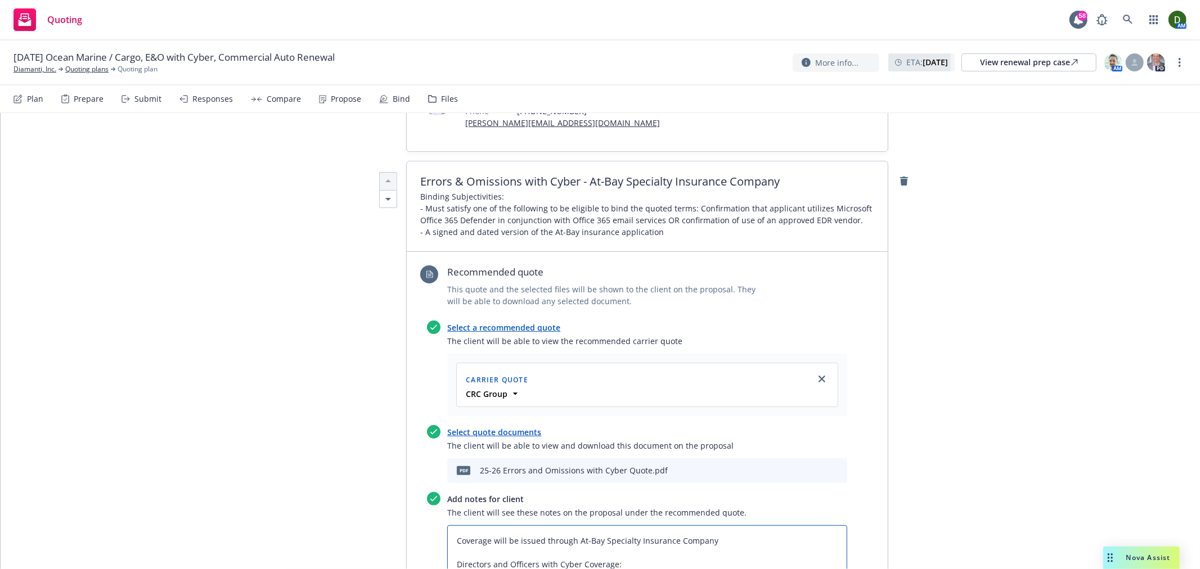
paste textarea "(A-, Excellent, VIII), a non-admitted carrier."
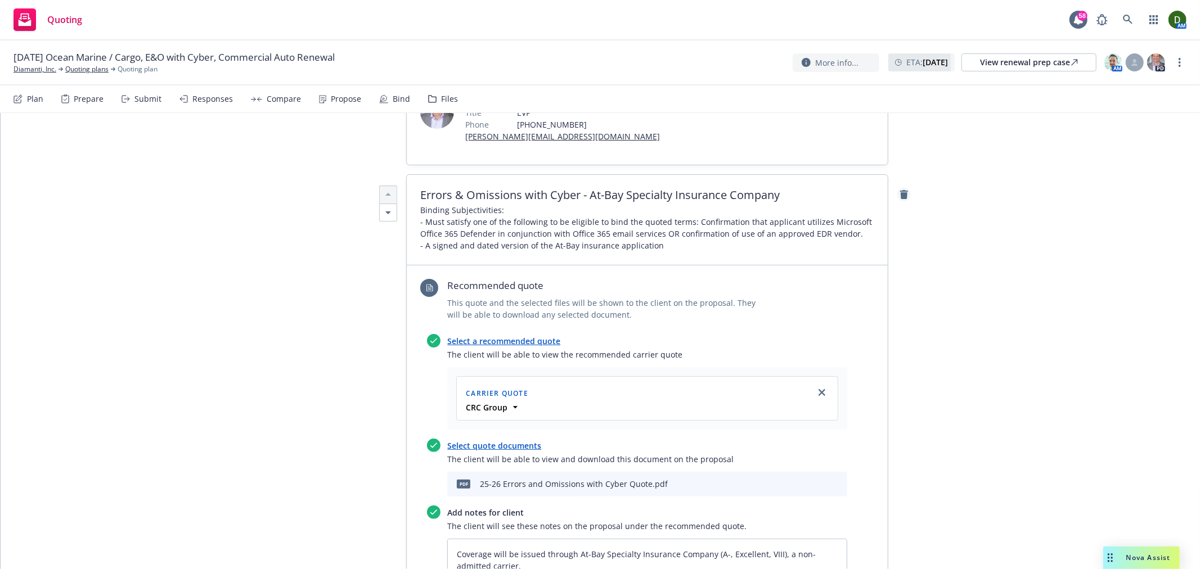
scroll to position [0, 0]
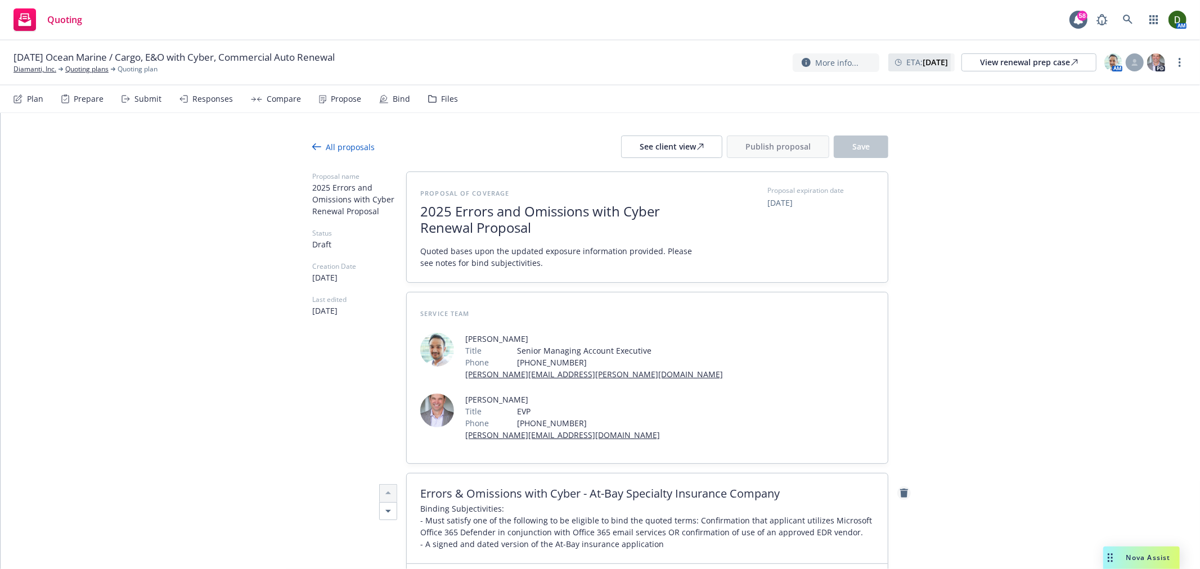
drag, startPoint x: 922, startPoint y: 299, endPoint x: 895, endPoint y: 132, distance: 169.2
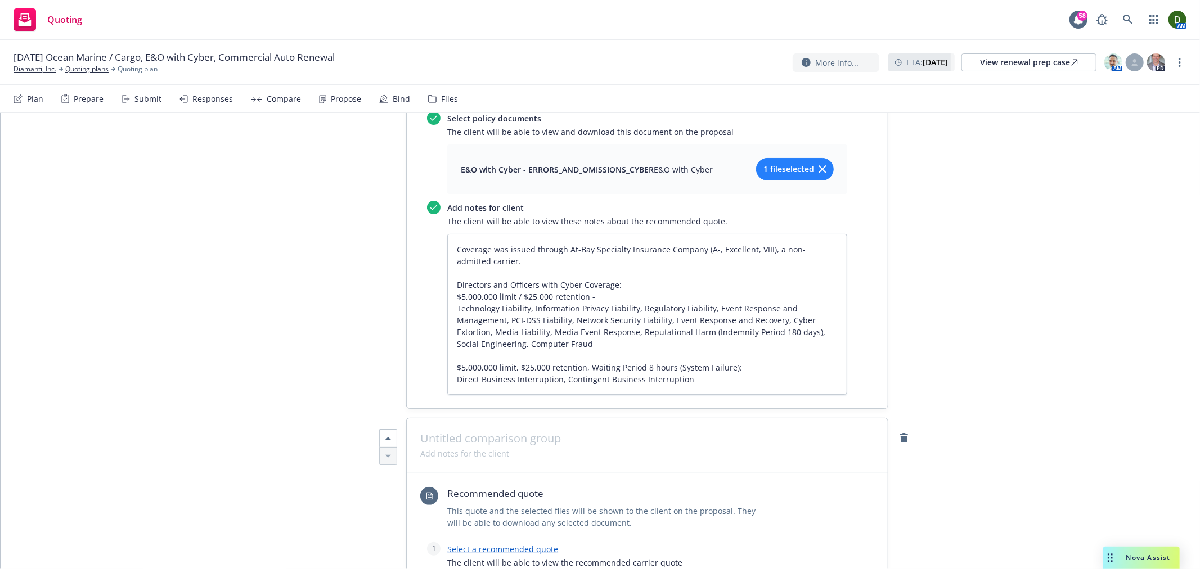
scroll to position [1125, 0]
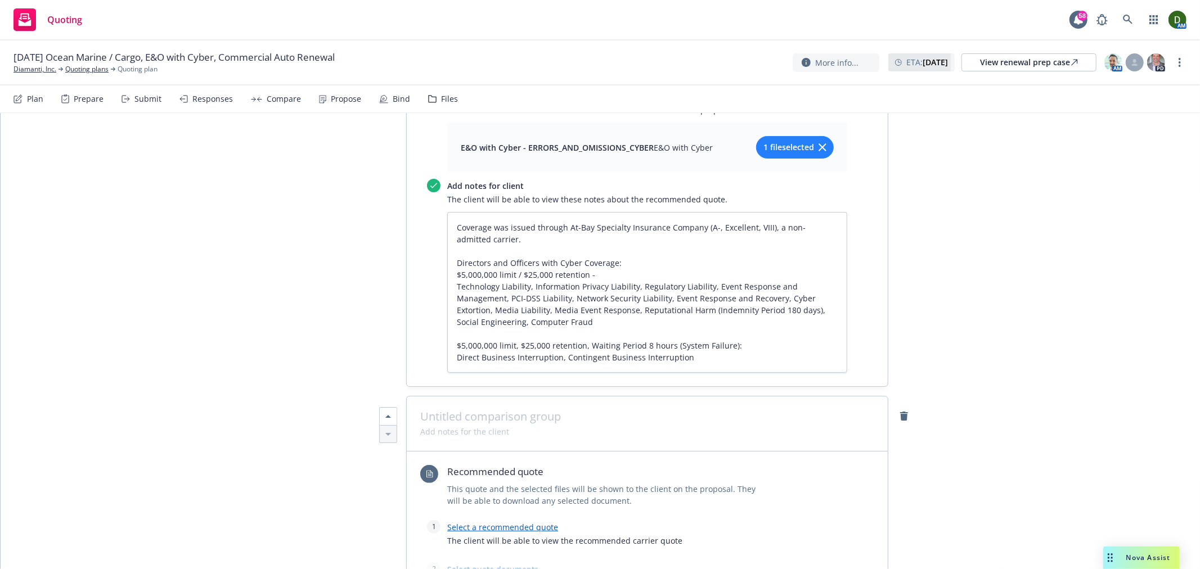
click at [495, 410] on span at bounding box center [647, 417] width 454 height 14
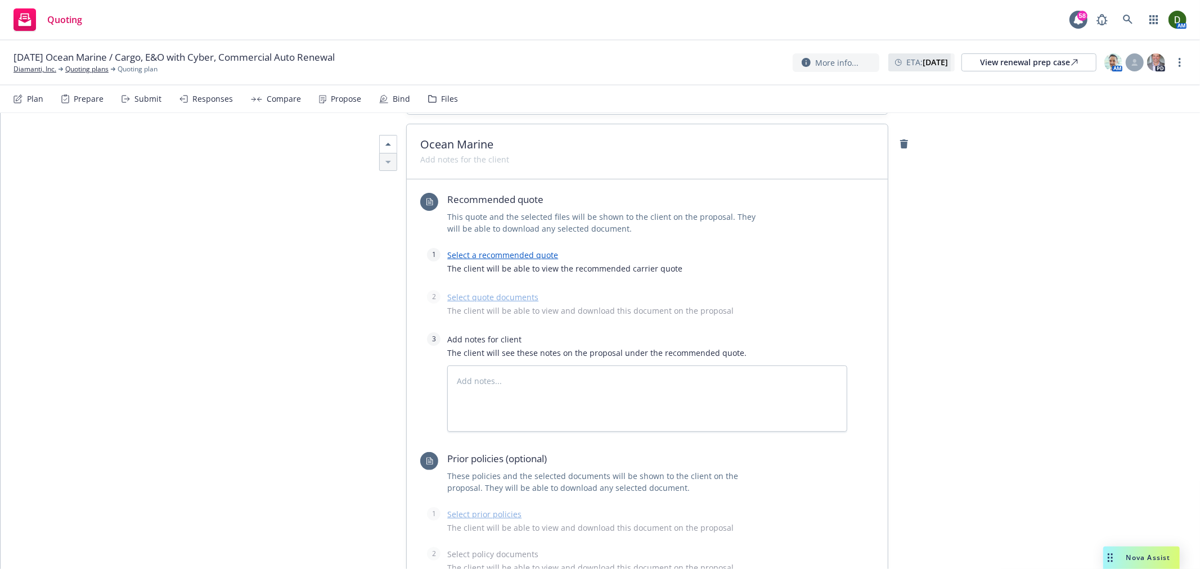
scroll to position [1375, 0]
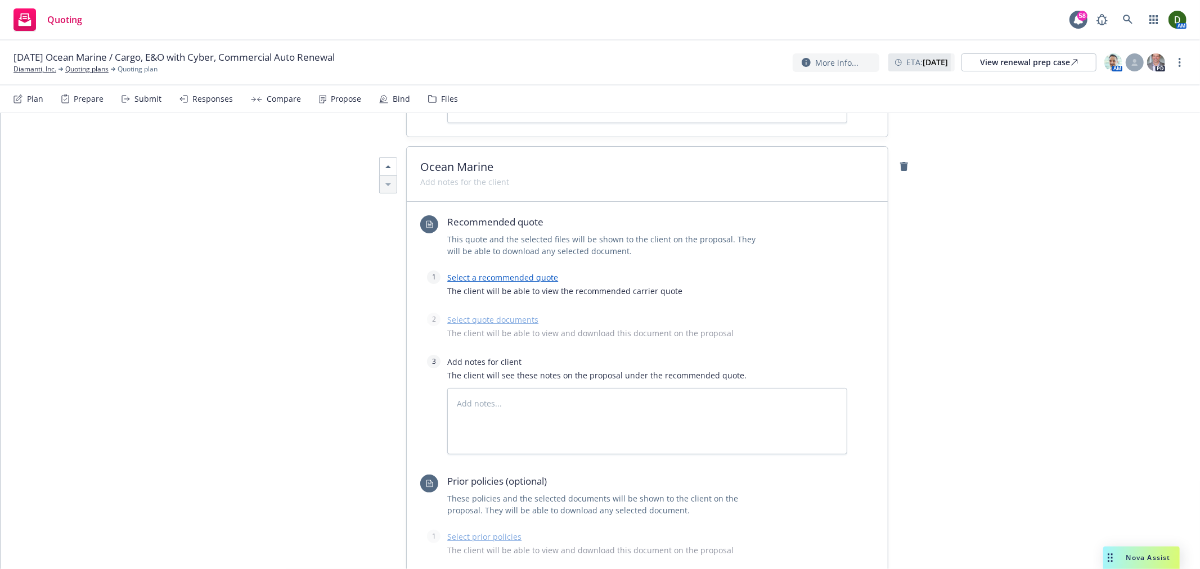
click at [507, 272] on link "Select a recommended quote" at bounding box center [502, 277] width 111 height 11
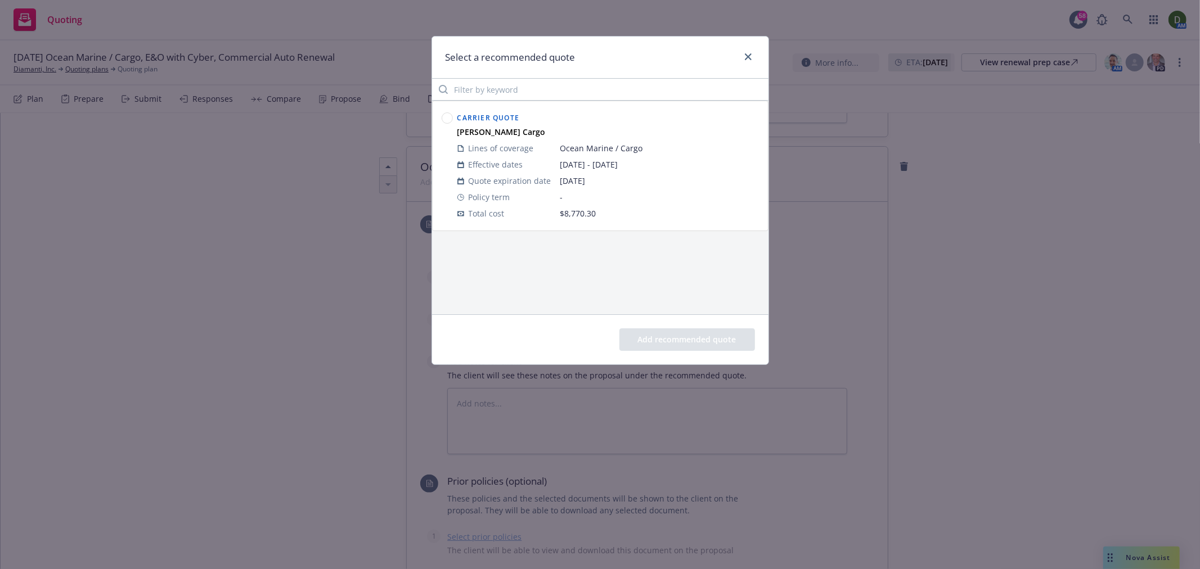
click at [444, 114] on circle at bounding box center [447, 118] width 11 height 11
click at [655, 339] on button "Add recommended quote" at bounding box center [687, 340] width 136 height 23
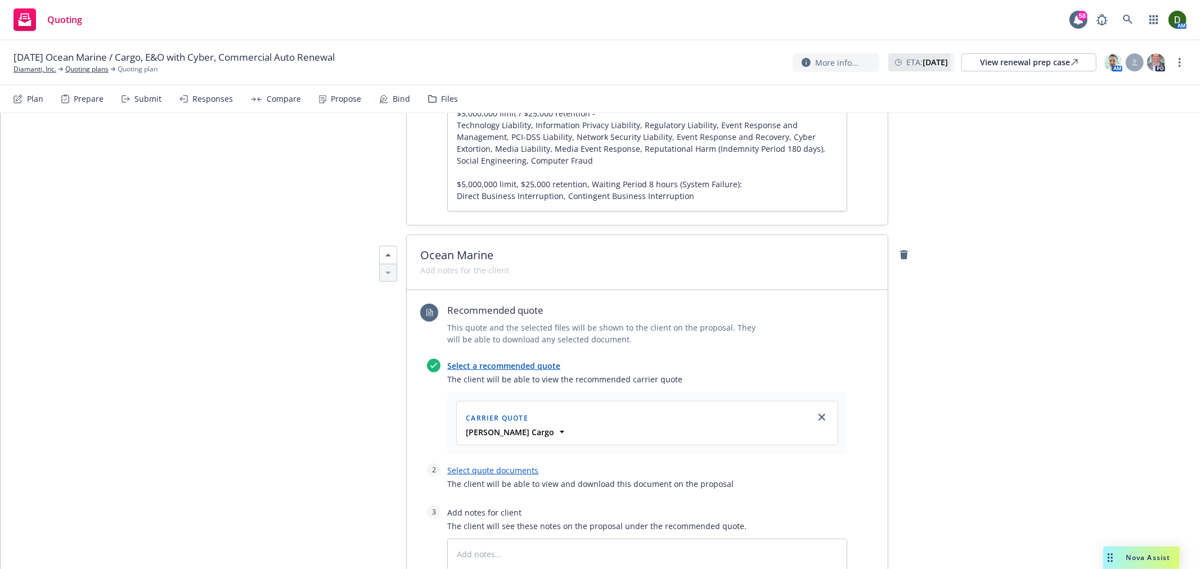
scroll to position [1188, 0]
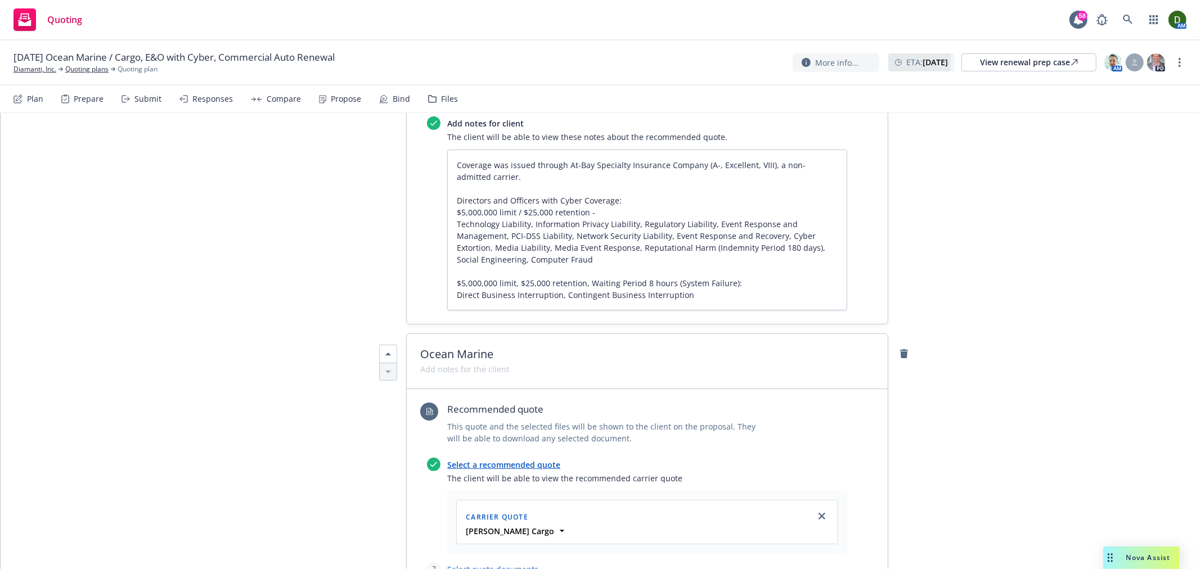
click at [507, 348] on span "Ocean Marine" at bounding box center [647, 355] width 454 height 14
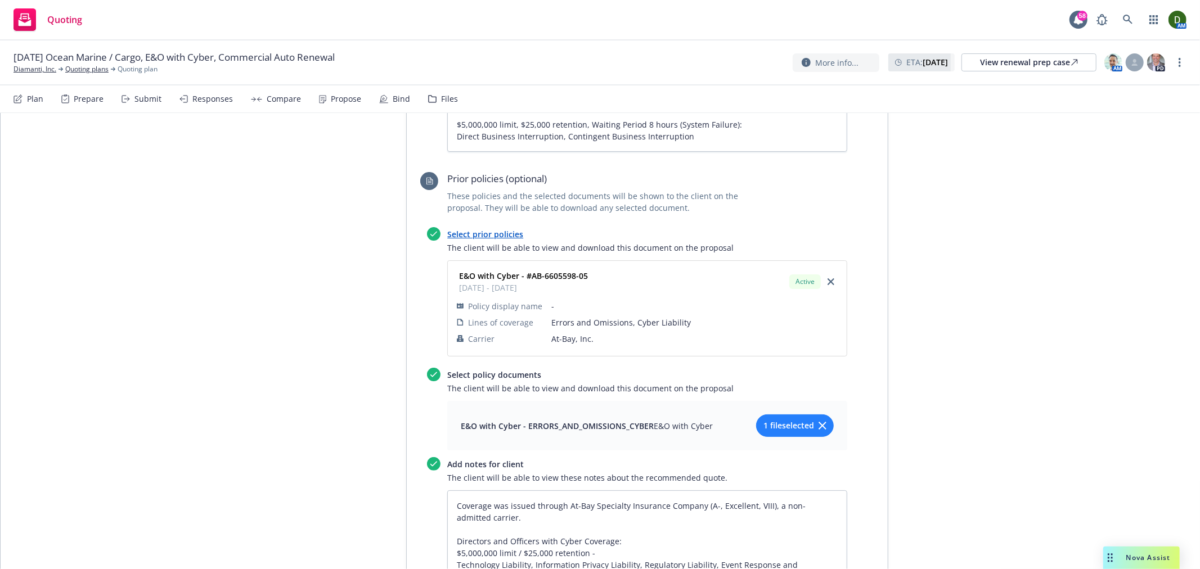
scroll to position [0, 0]
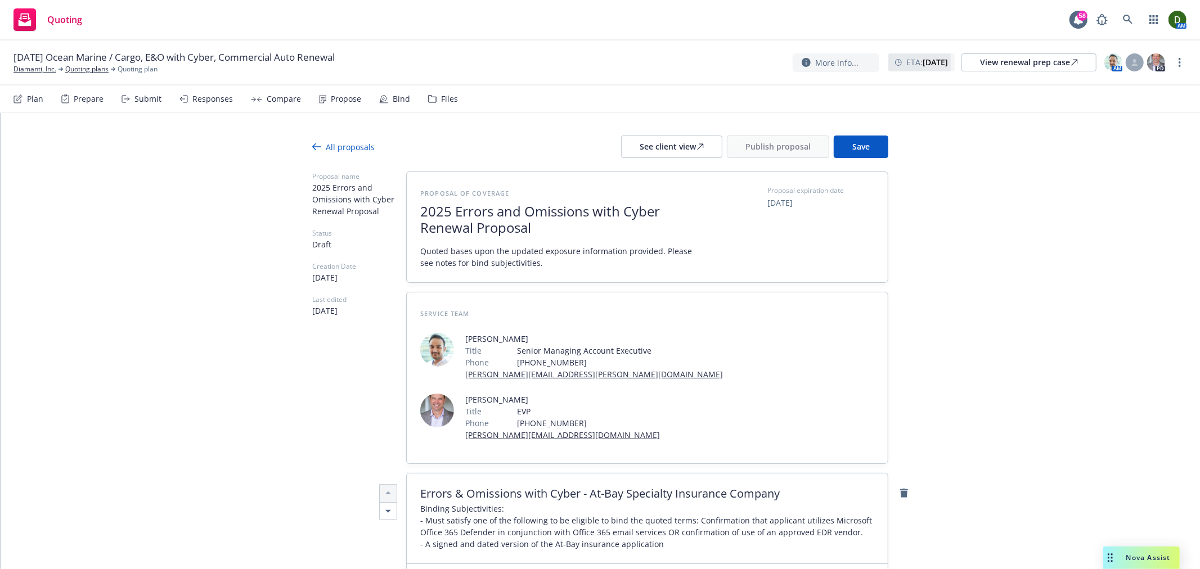
drag, startPoint x: 1009, startPoint y: 333, endPoint x: 977, endPoint y: -69, distance: 403.5
click at [846, 138] on button "Save" at bounding box center [861, 147] width 55 height 23
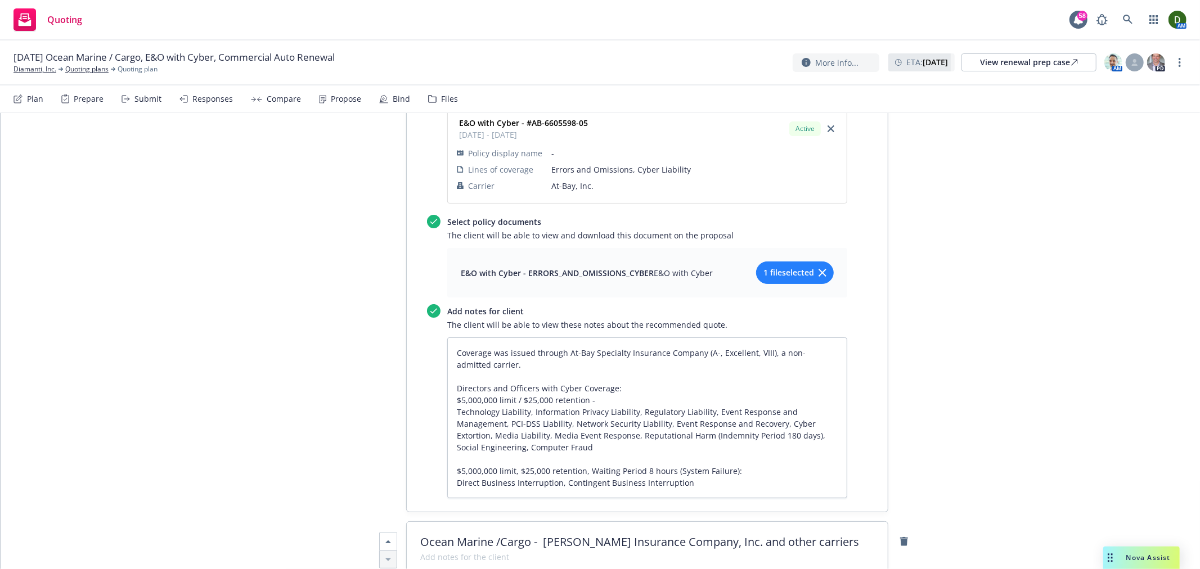
scroll to position [1125, 0]
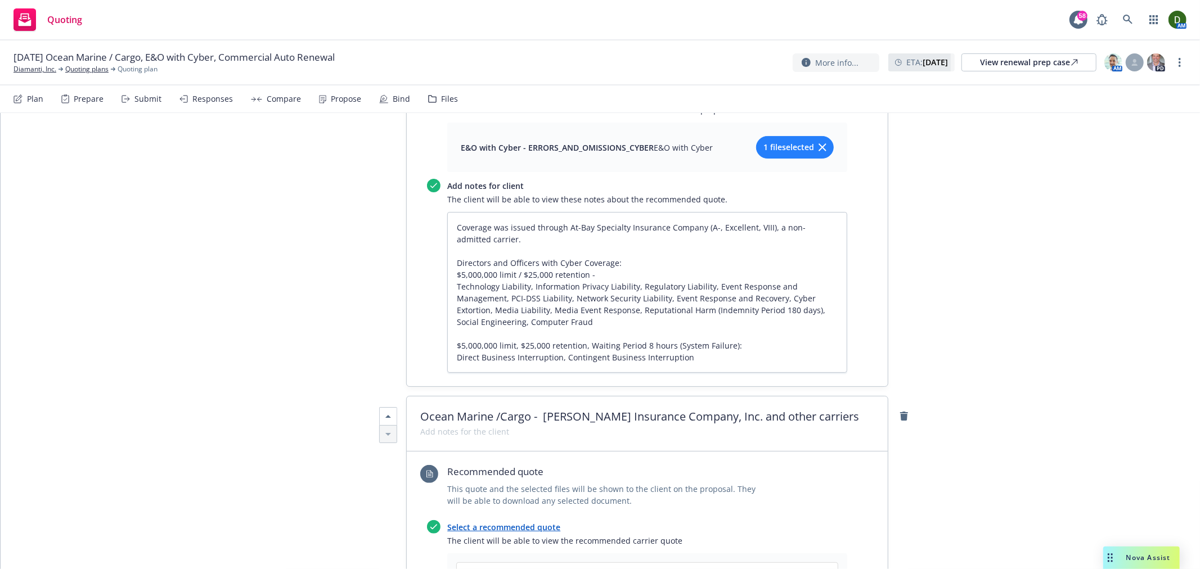
click at [640, 410] on span "Ocean Marine /Cargo - Beazley Insurance Company, Inc. and other carriers" at bounding box center [647, 417] width 454 height 14
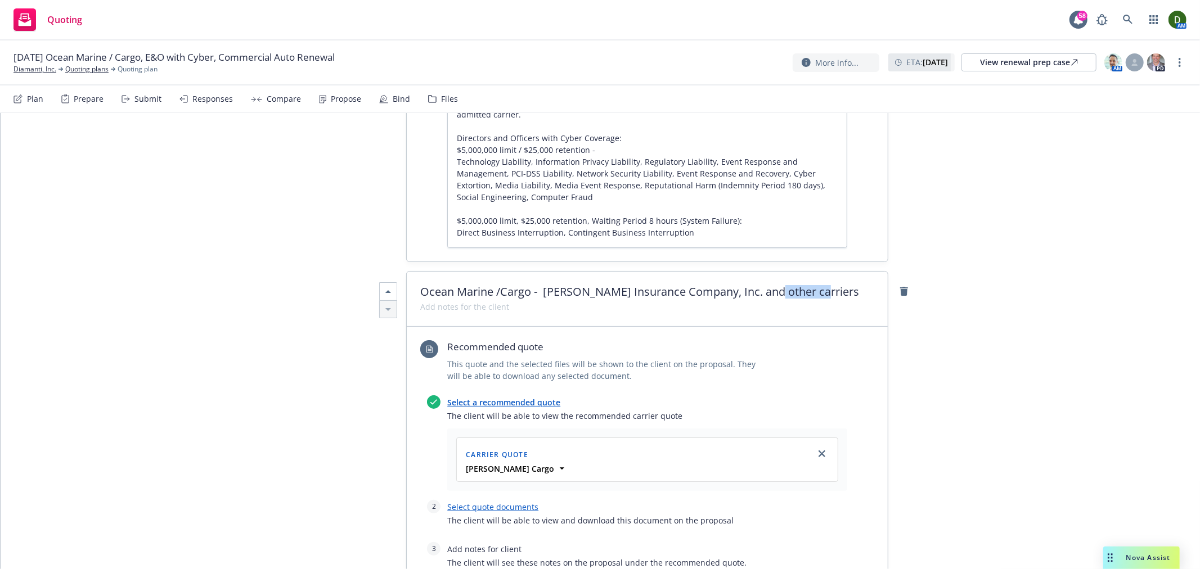
drag, startPoint x: 767, startPoint y: 234, endPoint x: 862, endPoint y: 235, distance: 95.1
click at [862, 285] on span "Ocean Marine /Cargo - Beazley Insurance Company, Inc. and other carriers" at bounding box center [647, 292] width 454 height 14
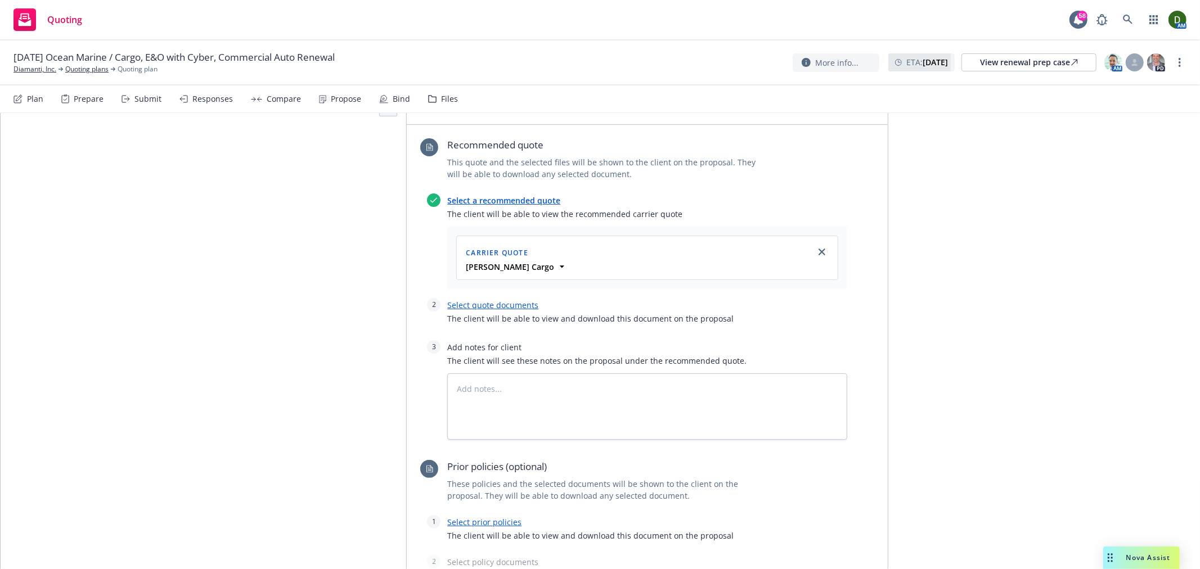
scroll to position [1375, 0]
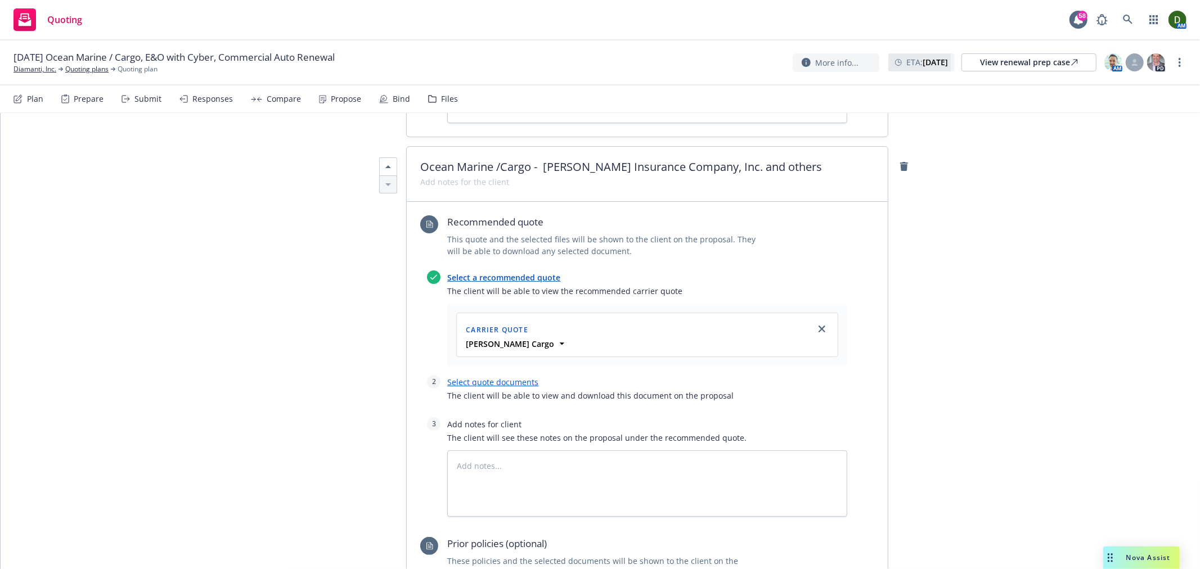
click at [505, 377] on link "Select quote documents" at bounding box center [492, 382] width 91 height 11
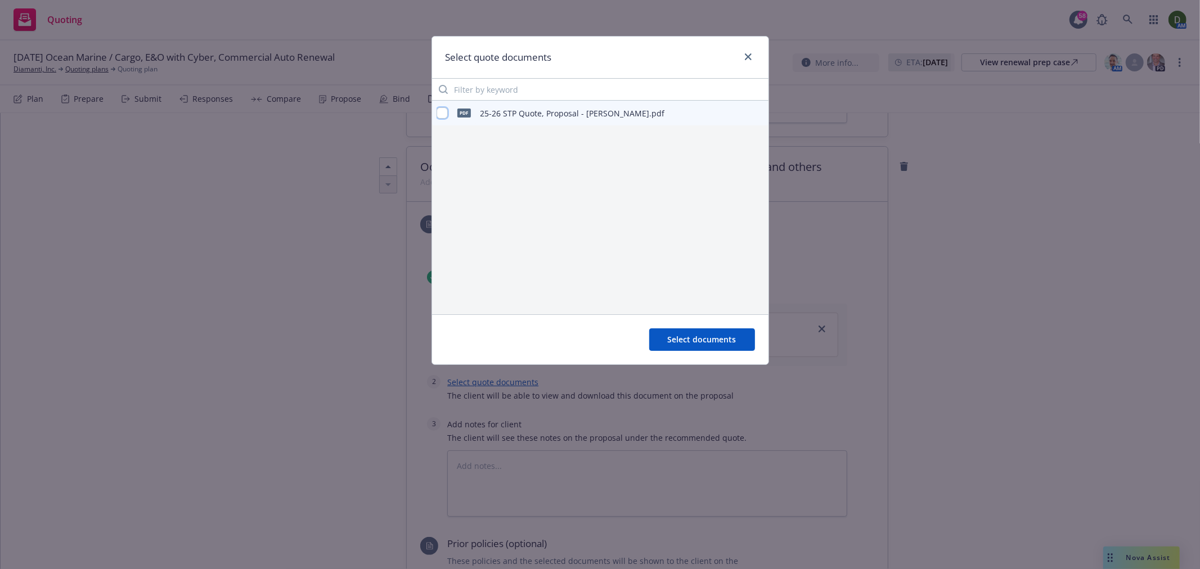
click at [446, 115] on input "checkbox" at bounding box center [442, 112] width 11 height 11
drag, startPoint x: 716, startPoint y: 330, endPoint x: 696, endPoint y: 348, distance: 26.3
click at [717, 329] on button "Select documents" at bounding box center [702, 340] width 106 height 23
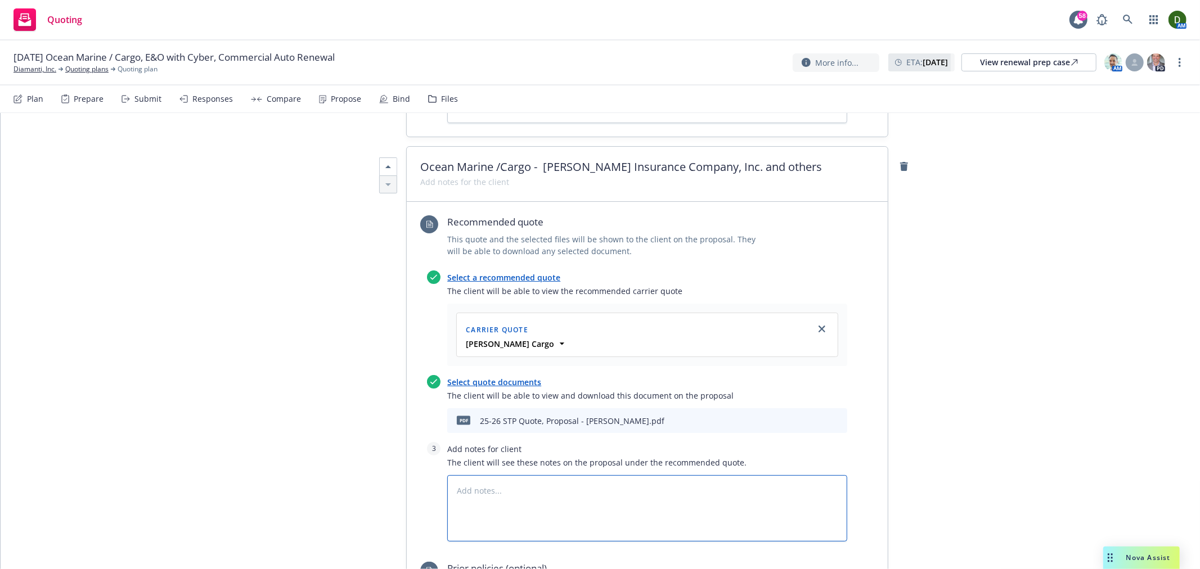
drag, startPoint x: 546, startPoint y: 428, endPoint x: 563, endPoint y: 432, distance: 16.8
click at [544, 475] on textarea at bounding box center [647, 508] width 400 height 66
paste textarea "Beazley Insurance Company, Inc."
click at [839, 475] on textarea "Coverage will be issued through Beazley Insurance Company, Inc. (A, Excellent, …" at bounding box center [647, 508] width 400 height 66
paste textarea "Accredited Surety and Casualty Insurance Company"
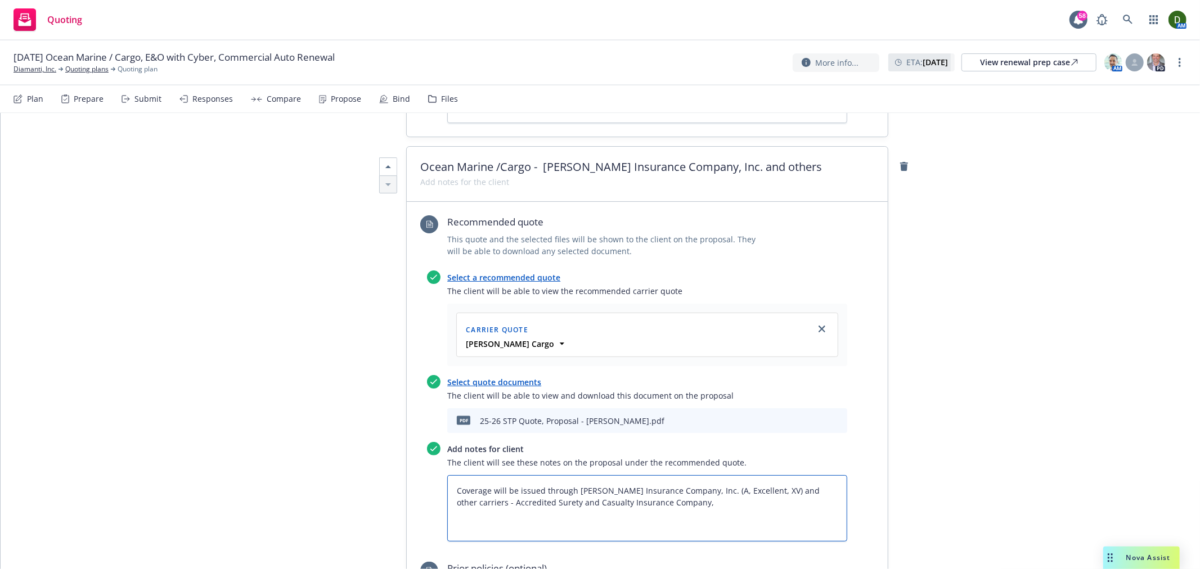
click at [694, 475] on textarea "Coverage will be issued through Beazley Insurance Company, Inc. (A, Excellent, …" at bounding box center [647, 508] width 400 height 66
paste textarea "Great American Insurance Company"
drag, startPoint x: 782, startPoint y: 459, endPoint x: 789, endPoint y: 457, distance: 6.8
click at [784, 475] on textarea "Coverage will be issued through Beazley Insurance Company, Inc. (A, Excellent, …" at bounding box center [647, 508] width 400 height 66
drag, startPoint x: 779, startPoint y: 443, endPoint x: 790, endPoint y: 430, distance: 17.1
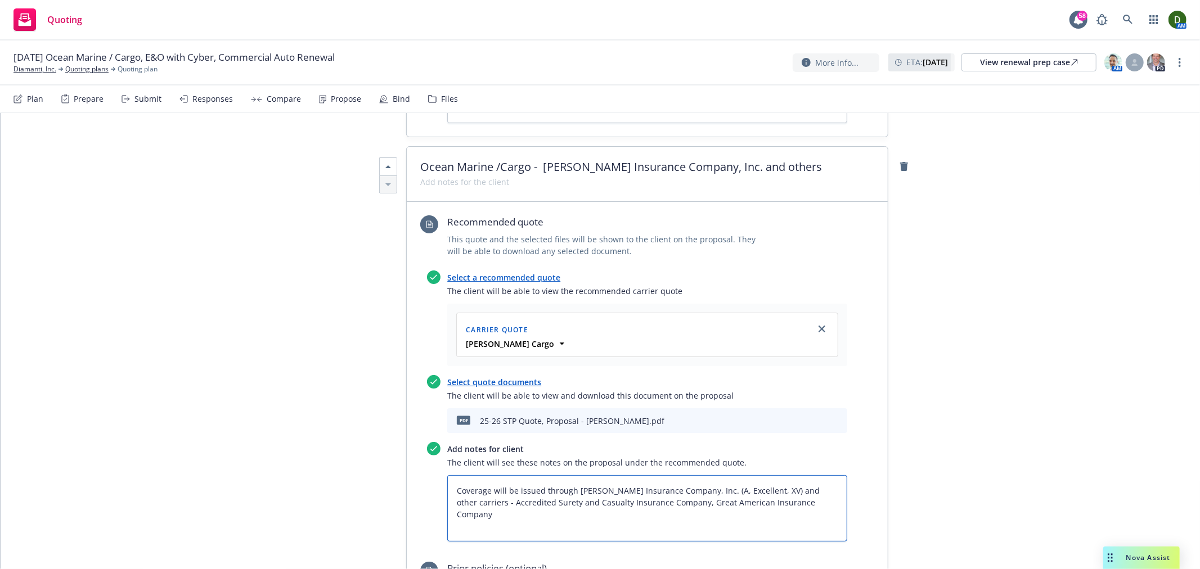
click at [790, 475] on textarea "Coverage will be issued through Beazley Insurance Company, Inc. (A, Excellent, …" at bounding box center [647, 508] width 400 height 66
click at [578, 475] on textarea "Coverage will be issued through Beazley Insurance Company, Inc. (A, Excellent, …" at bounding box center [647, 508] width 400 height 66
click at [833, 475] on textarea "Coverage will be issued through Beazley Insurance Company, Inc. (A, Excellent, …" at bounding box center [647, 508] width 400 height 66
paste textarea "500,000.00 Any one Conveyance/Connecting Conveyance 50,000.00 Exhibition/Trade …"
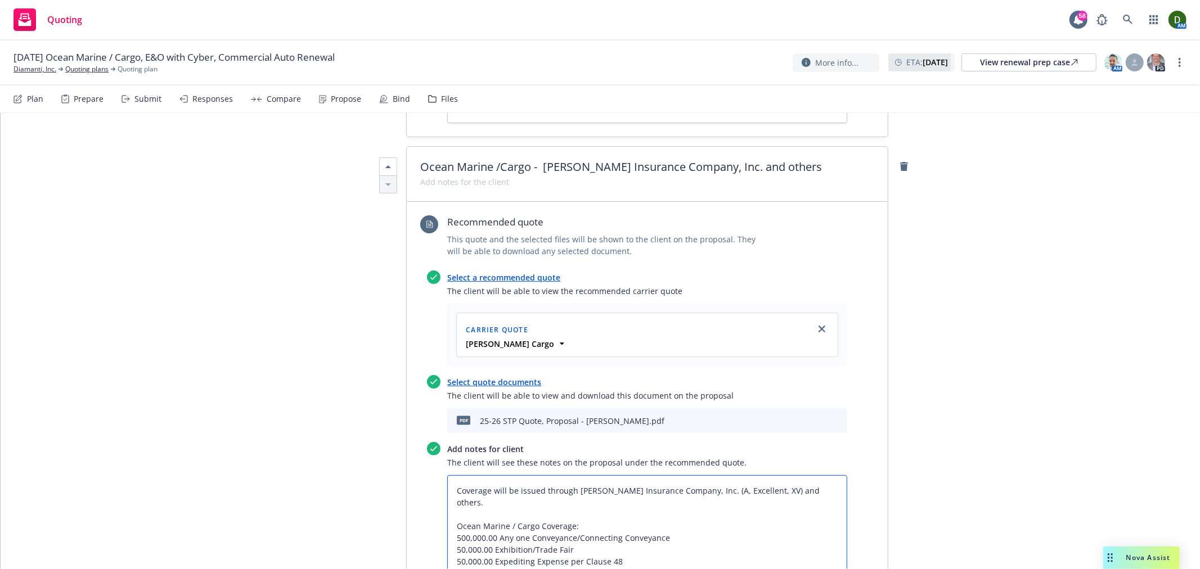
drag, startPoint x: 496, startPoint y: 464, endPoint x: 398, endPoint y: 462, distance: 98.5
click at [457, 475] on textarea "Coverage will be issued through Beazley Insurance Company, Inc. (A, Excellent, …" at bounding box center [647, 549] width 400 height 149
drag, startPoint x: 451, startPoint y: 469, endPoint x: 496, endPoint y: 464, distance: 45.9
click at [496, 475] on textarea "Coverage will be issued through Beazley Insurance Company, Inc. (A, Excellent, …" at bounding box center [647, 549] width 400 height 149
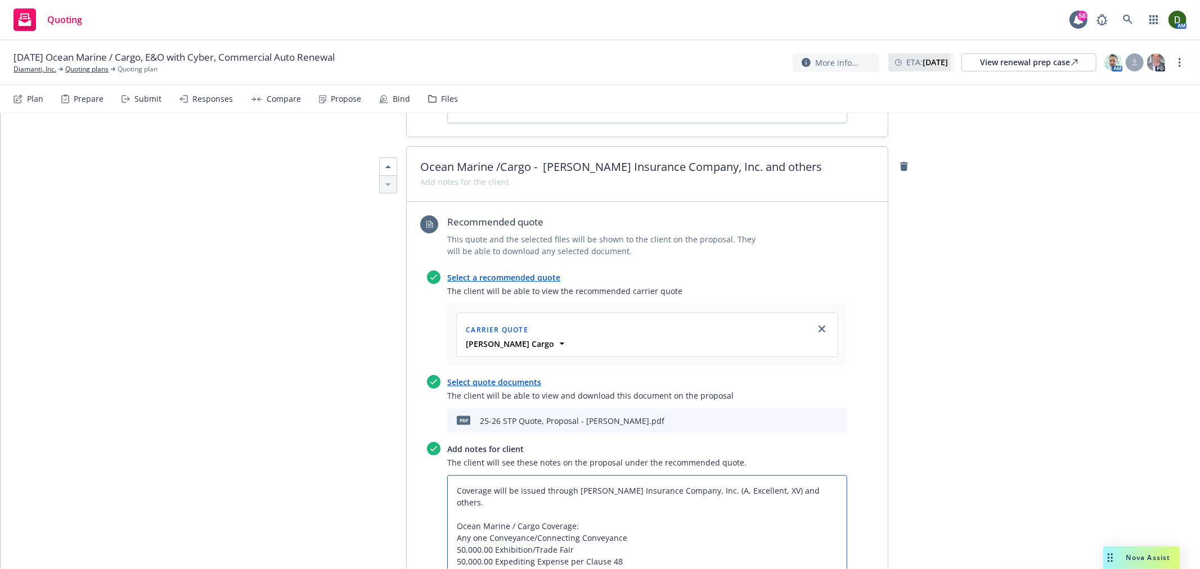
click at [681, 475] on textarea "Coverage will be issued through Beazley Insurance Company, Inc. (A, Excellent, …" at bounding box center [647, 549] width 400 height 149
paste textarea "500,000.00"
drag, startPoint x: 451, startPoint y: 474, endPoint x: 491, endPoint y: 475, distance: 39.4
click at [491, 475] on textarea "Coverage will be issued through Beazley Insurance Company, Inc. (A, Excellent, …" at bounding box center [647, 549] width 400 height 149
click at [586, 475] on textarea "Coverage will be issued through Beazley Insurance Company, Inc. (A, Excellent, …" at bounding box center [647, 549] width 400 height 149
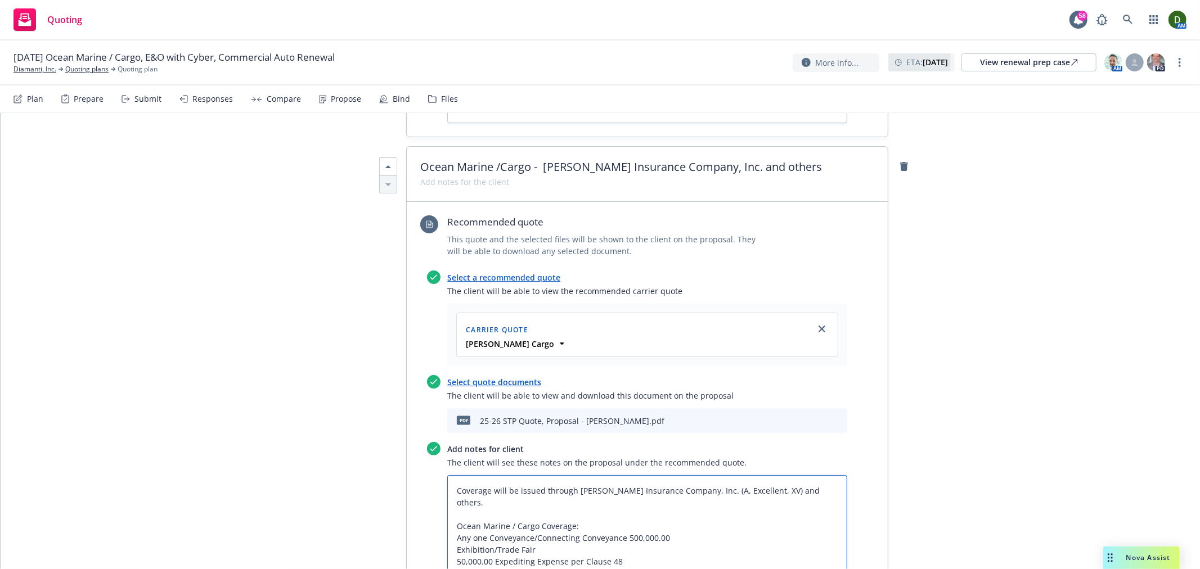
click at [569, 480] on textarea "Coverage will be issued through Beazley Insurance Company, Inc. (A, Excellent, …" at bounding box center [647, 549] width 400 height 149
paste textarea "50,000.00"
drag, startPoint x: 447, startPoint y: 492, endPoint x: 514, endPoint y: 483, distance: 67.6
click at [486, 490] on textarea "Coverage will be issued through Beazley Insurance Company, Inc. (A, Excellent, …" at bounding box center [647, 549] width 400 height 149
drag, startPoint x: 508, startPoint y: 537, endPoint x: 397, endPoint y: 463, distance: 133.9
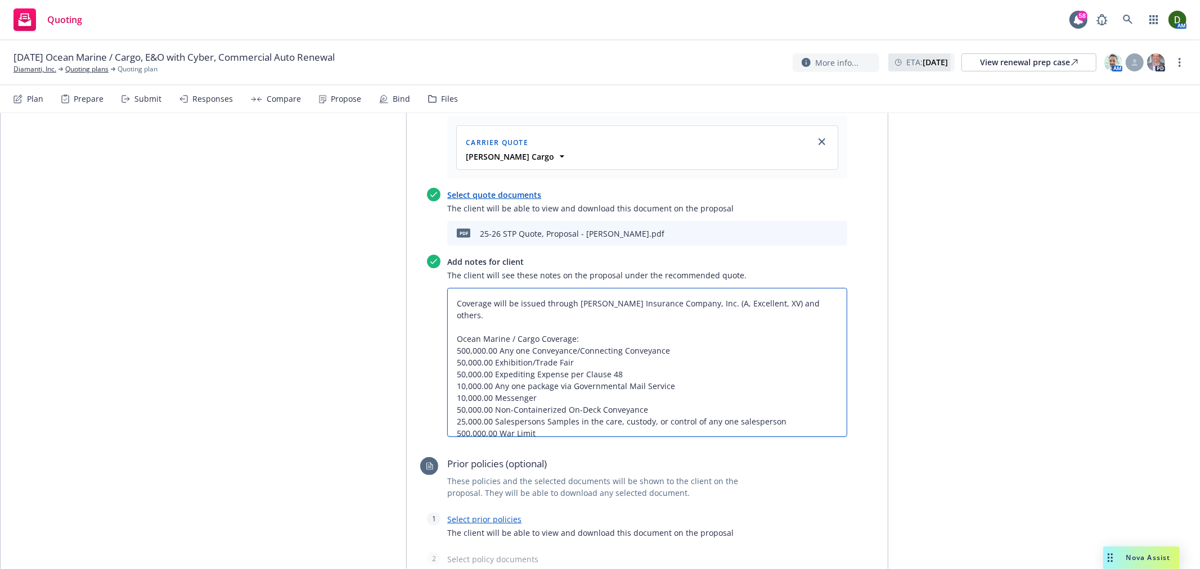
click at [536, 372] on textarea "Coverage will be issued through Beazley Insurance Company, Inc. (A, Excellent, …" at bounding box center [647, 362] width 400 height 149
drag, startPoint x: 555, startPoint y: 365, endPoint x: 402, endPoint y: 276, distance: 176.7
click at [407, 276] on div "Recommended quote This quote and the selected files will be shown to the client…" at bounding box center [647, 360] width 481 height 691
paste textarea "Any one Conveyance/Connecting Conveyance - $500,000.00 Exhibition/Trade Fair - …"
click at [754, 378] on textarea "Coverage will be issued through Beazley Insurance Company, Inc. (A, Excellent, …" at bounding box center [647, 362] width 400 height 149
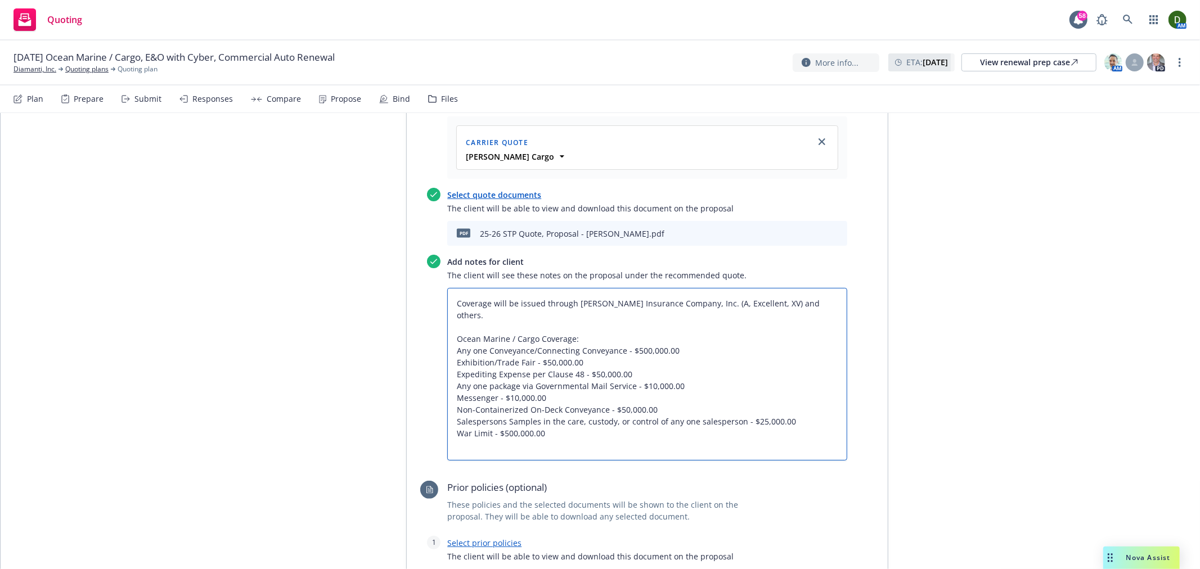
paste textarea "excluding coverage to, from and within Russia and/or Ukraine and /or Belarus"
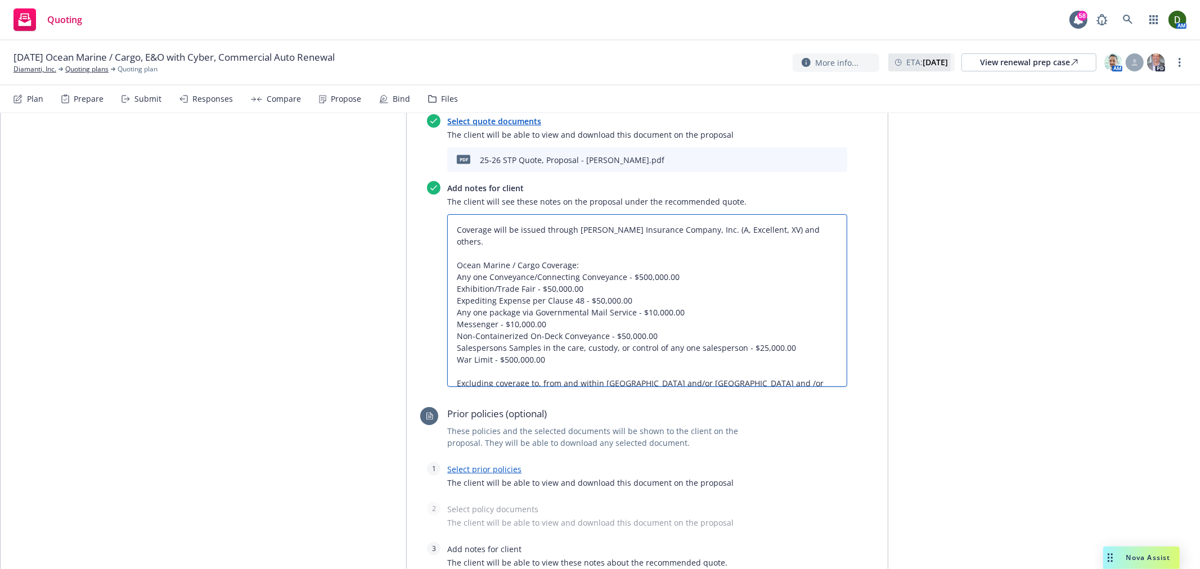
scroll to position [1781, 0]
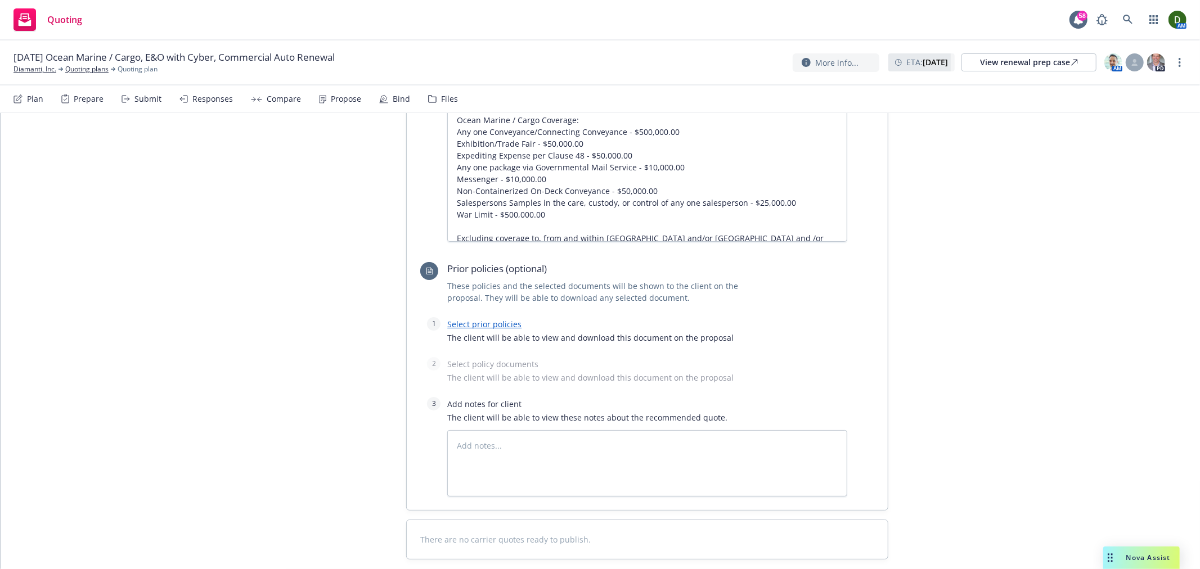
click at [497, 319] on link "Select prior policies" at bounding box center [484, 324] width 74 height 11
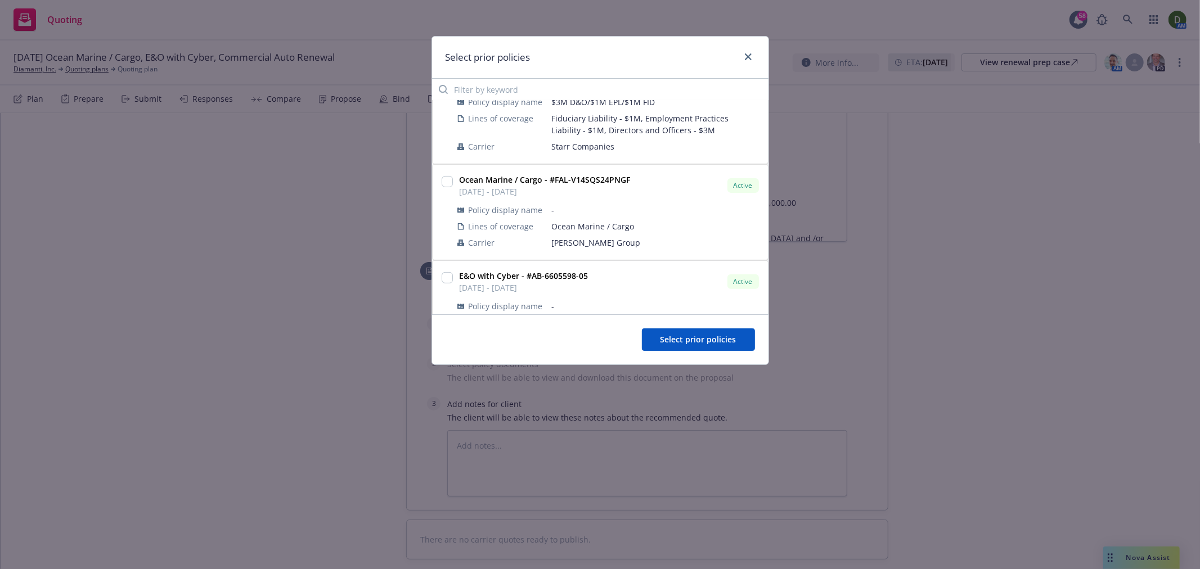
scroll to position [375, 0]
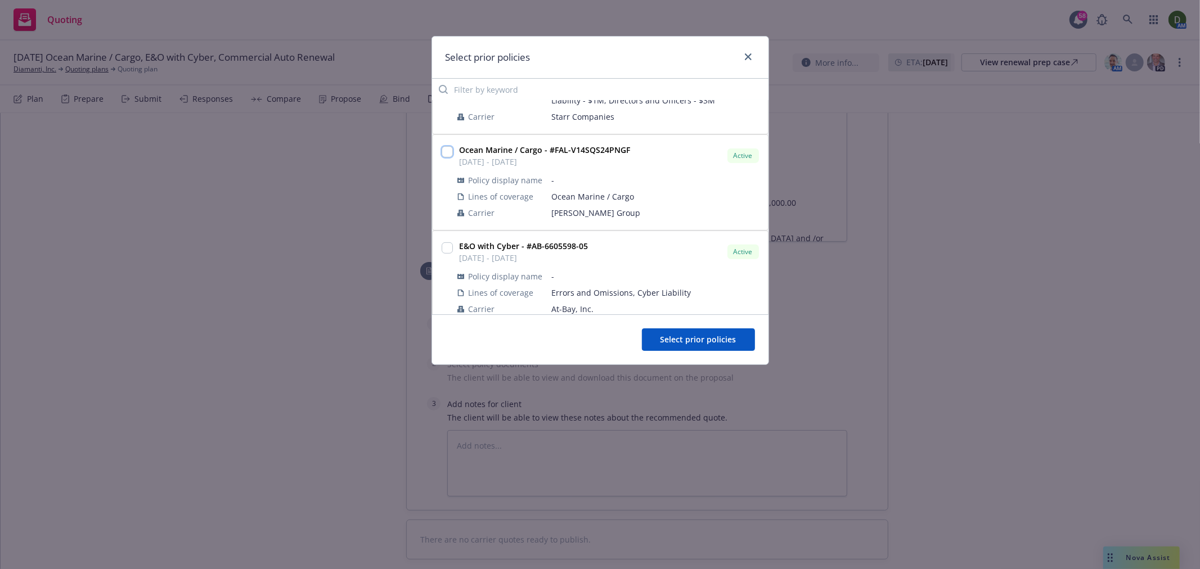
click at [442, 154] on input "checkbox" at bounding box center [447, 151] width 11 height 11
click at [702, 332] on button "Select prior policies" at bounding box center [698, 340] width 113 height 23
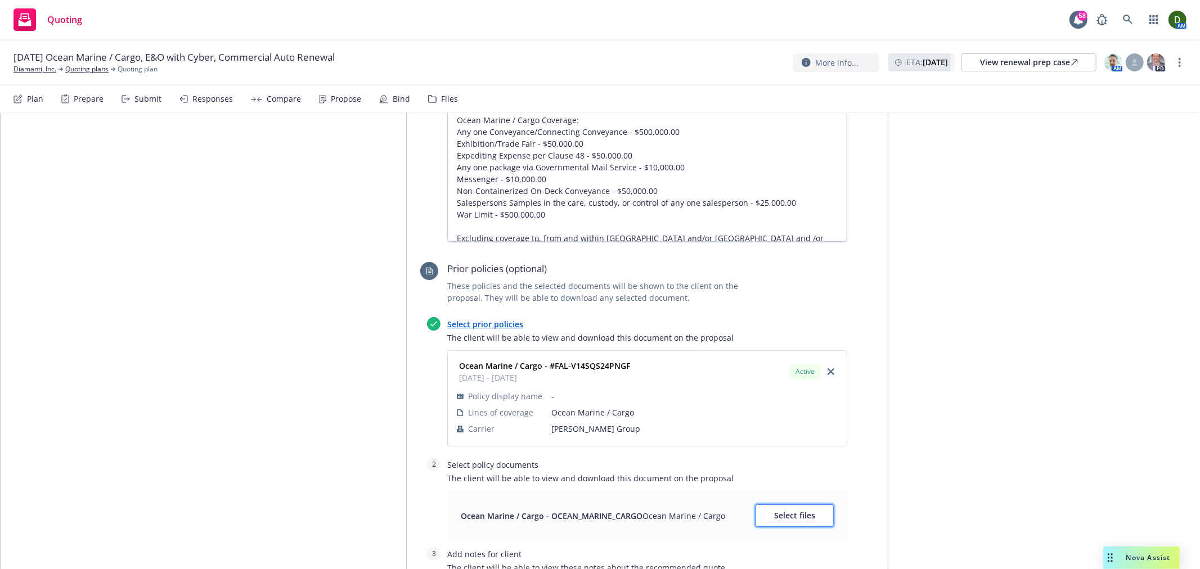
click at [780, 510] on span "Select files" at bounding box center [794, 515] width 41 height 11
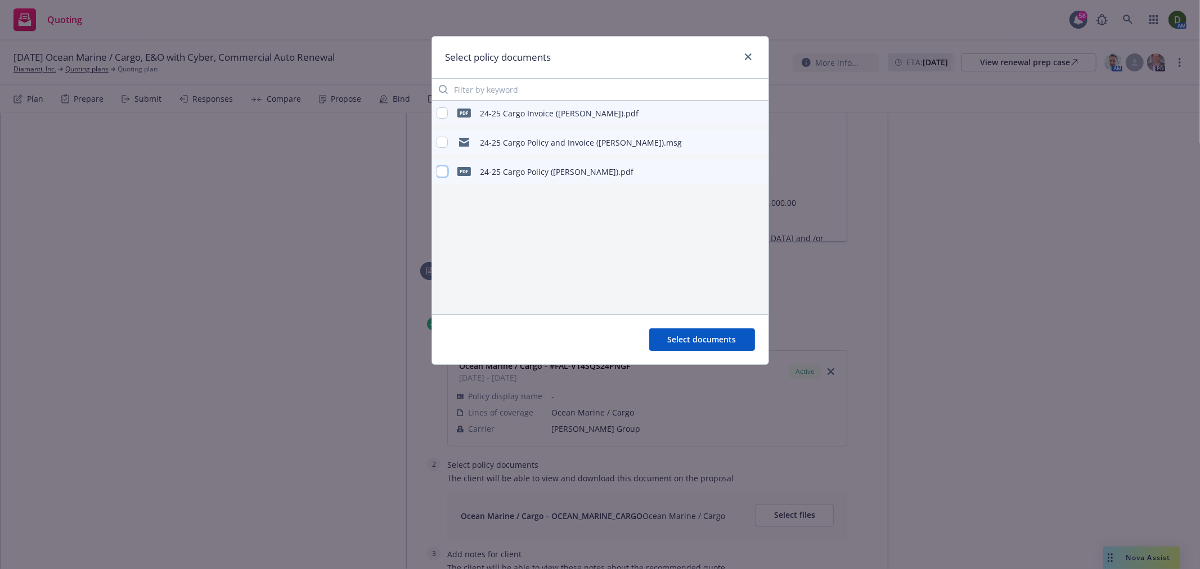
click at [437, 171] on input "checkbox" at bounding box center [442, 171] width 11 height 11
click at [690, 343] on span "Select documents" at bounding box center [702, 339] width 69 height 11
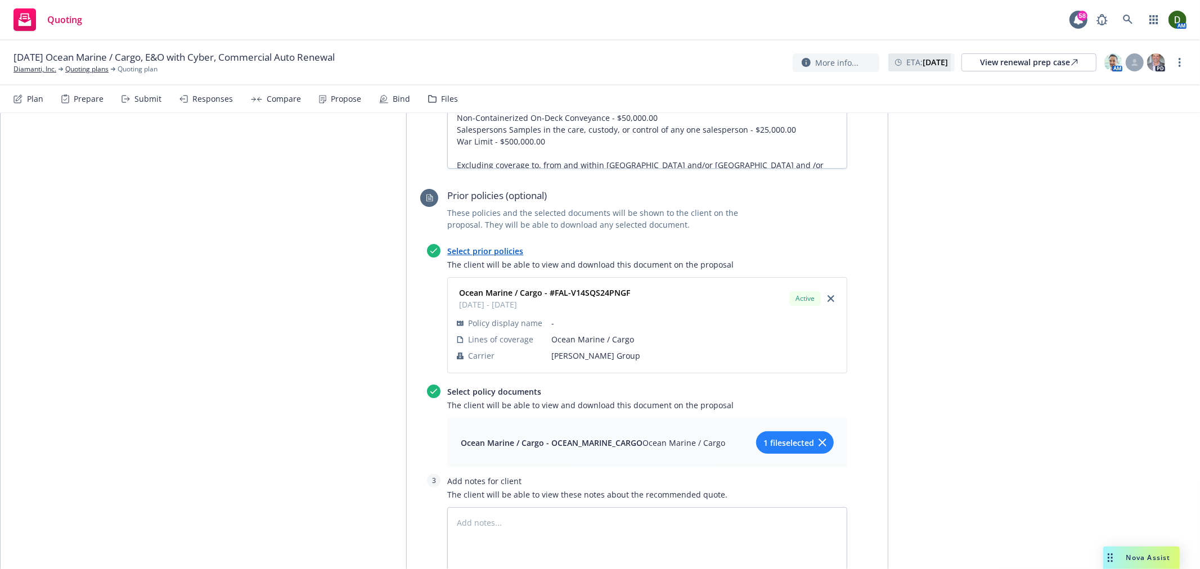
scroll to position [1932, 0]
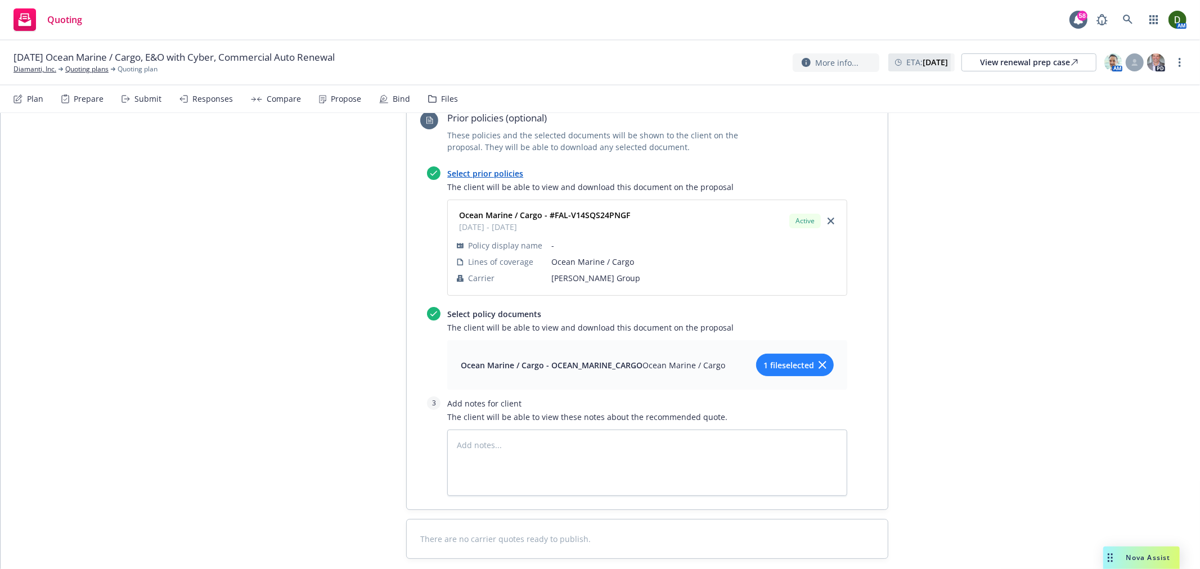
click at [773, 340] on div "Ocean Marine / Cargo - OCEAN_MARINE_CARGO Ocean Marine / Cargo 1 file selected" at bounding box center [647, 365] width 400 height 50
click at [771, 354] on button "1 file selected" at bounding box center [795, 365] width 78 height 23
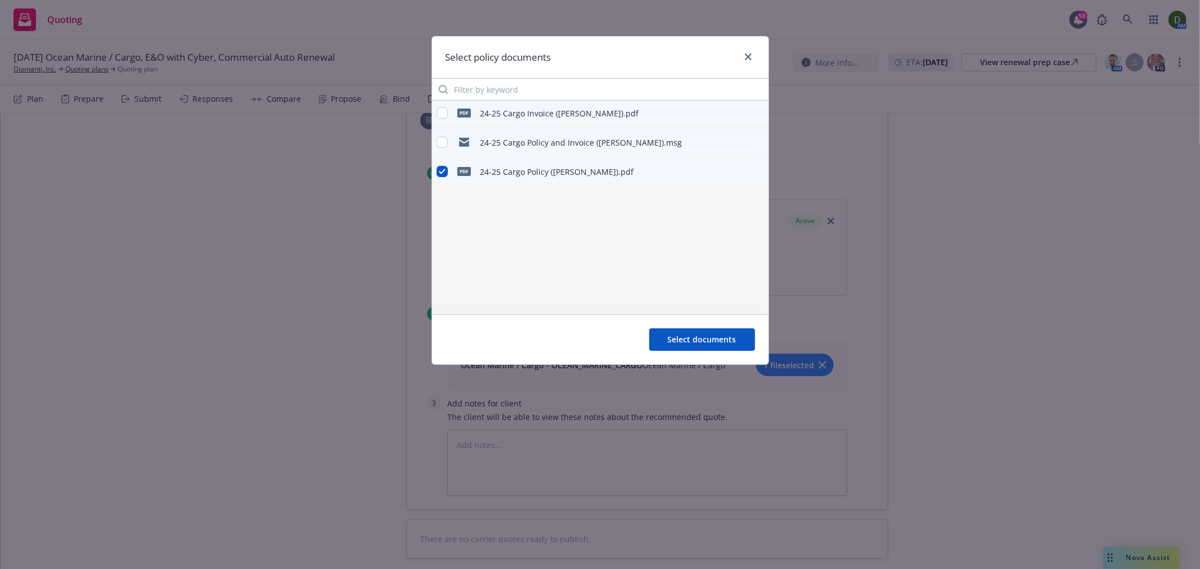
click at [760, 173] on icon "preview file" at bounding box center [758, 172] width 10 height 8
click at [1063, 261] on div "Select policy documents pdf 24-25 Cargo Invoice (Falvey).pdf 24-25 Cargo Policy…" at bounding box center [600, 284] width 1200 height 569
click at [687, 330] on button "Select documents" at bounding box center [702, 340] width 106 height 23
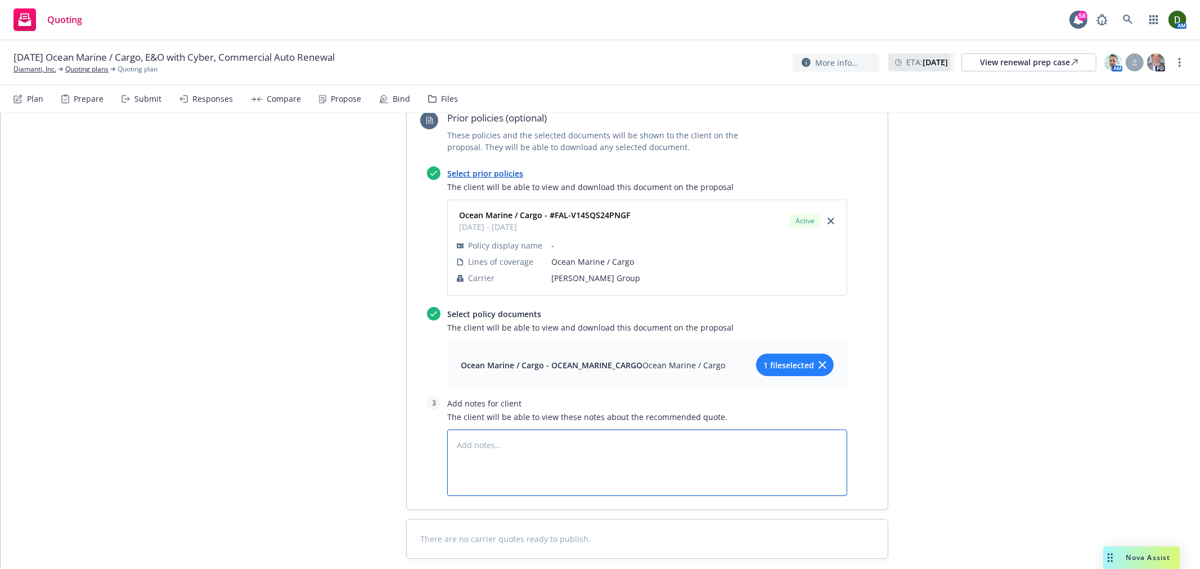
click at [660, 430] on textarea at bounding box center [647, 463] width 400 height 66
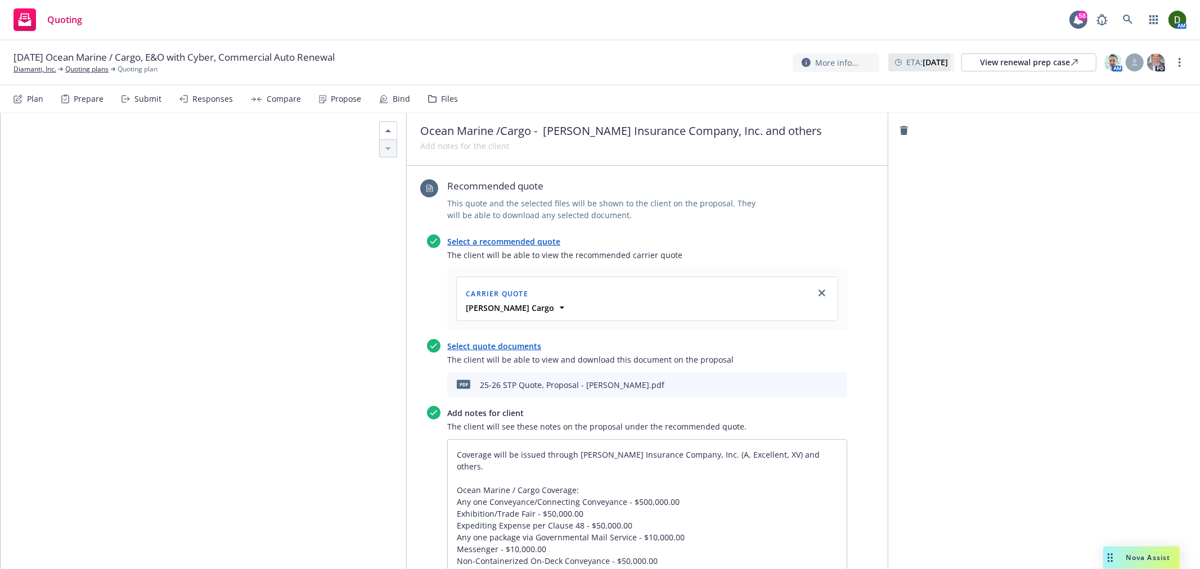
scroll to position [1432, 0]
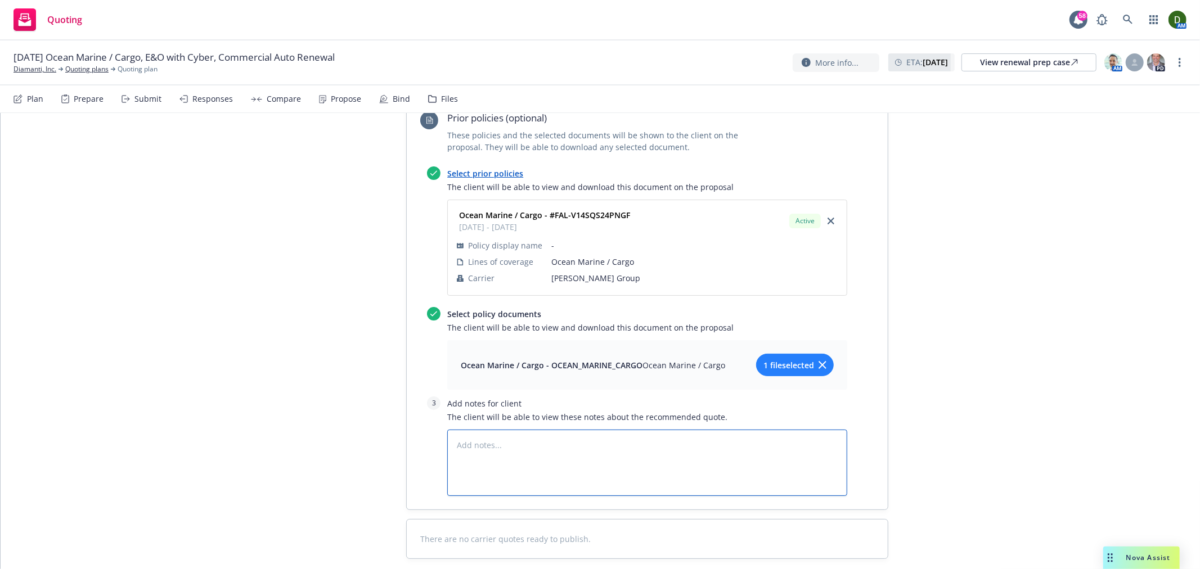
click at [576, 430] on textarea at bounding box center [647, 463] width 400 height 66
paste textarea "Per any one Conveyance / Connecting Conveyance - $500,000.00 Non-Containerized …"
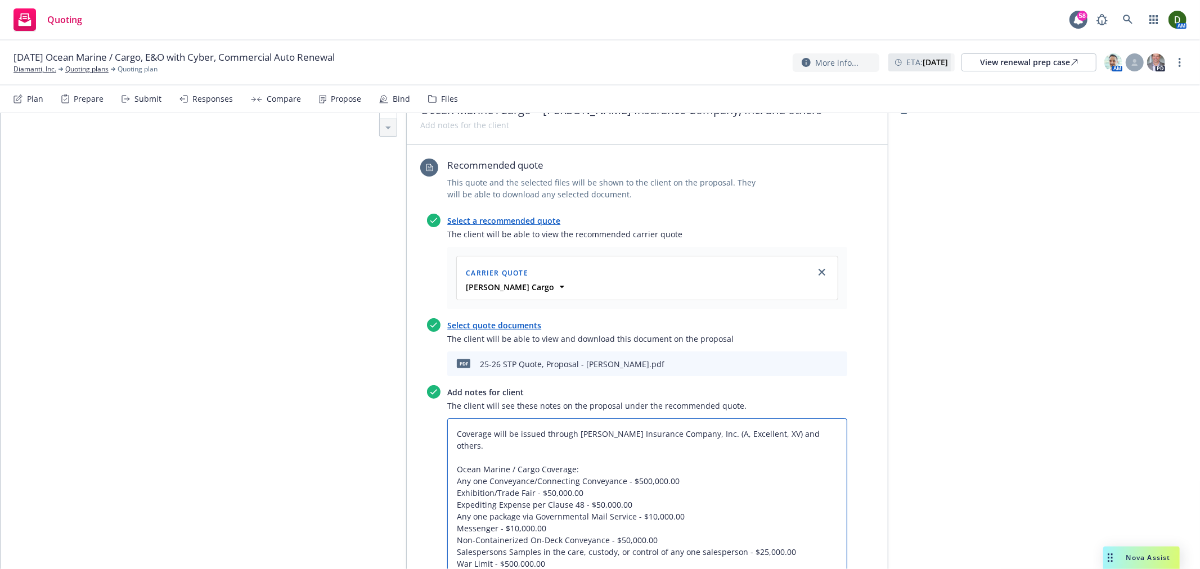
drag, startPoint x: 581, startPoint y: 400, endPoint x: 407, endPoint y: 364, distance: 177.0
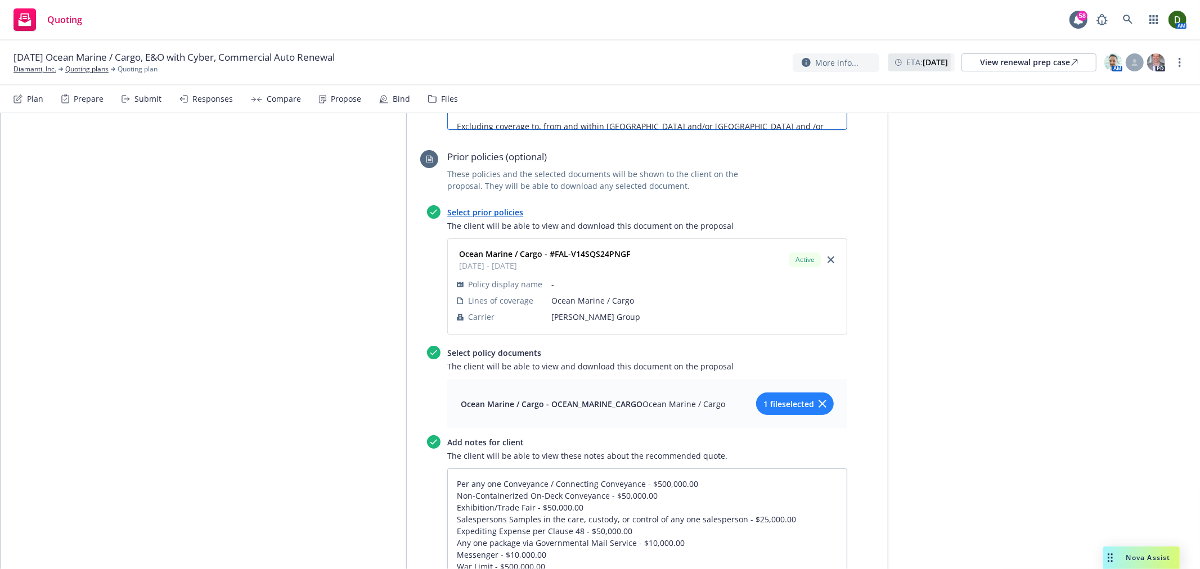
scroll to position [1932, 0]
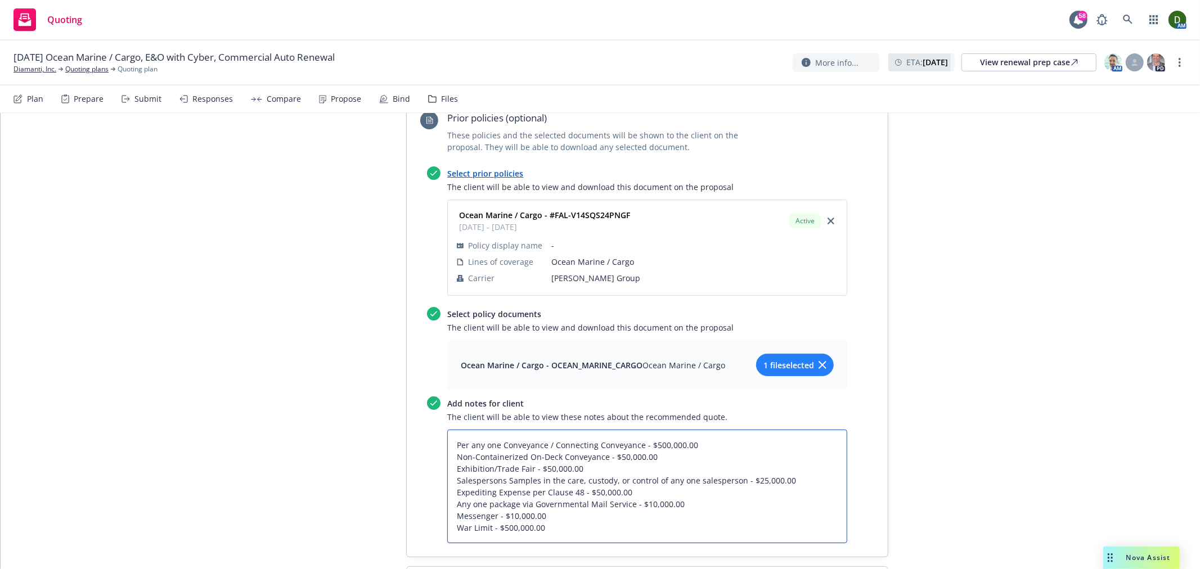
click at [447, 430] on textarea "Per any one Conveyance / Connecting Conveyance - $500,000.00 Non-Containerized …" at bounding box center [647, 487] width 400 height 114
paste textarea "Coverage will be issued through Beazley Insurance Company, Inc. (A, Excellent, …"
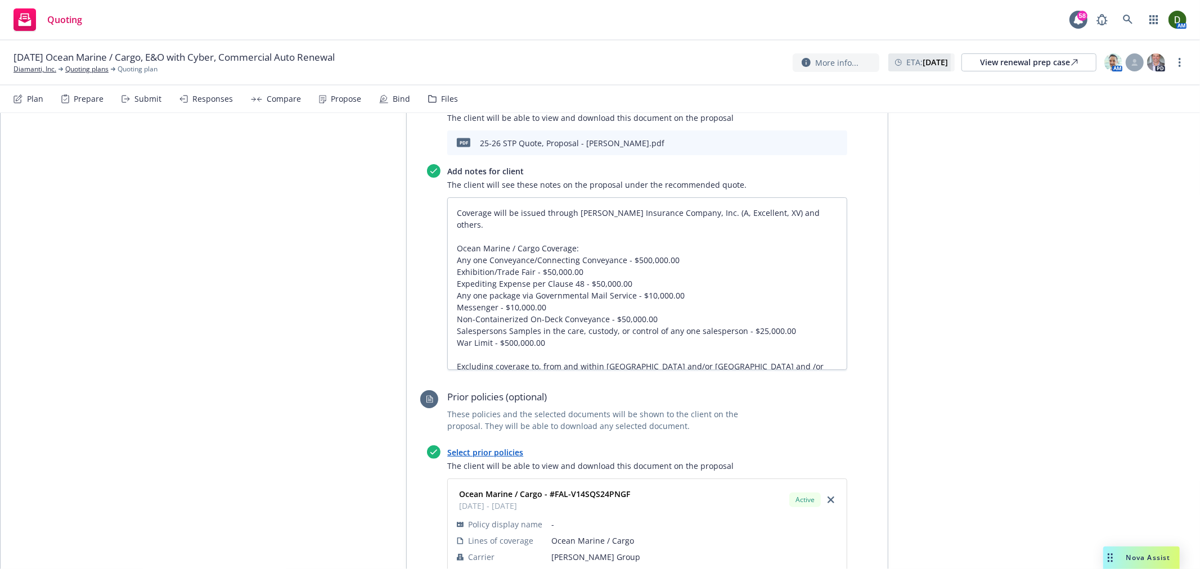
scroll to position [1619, 0]
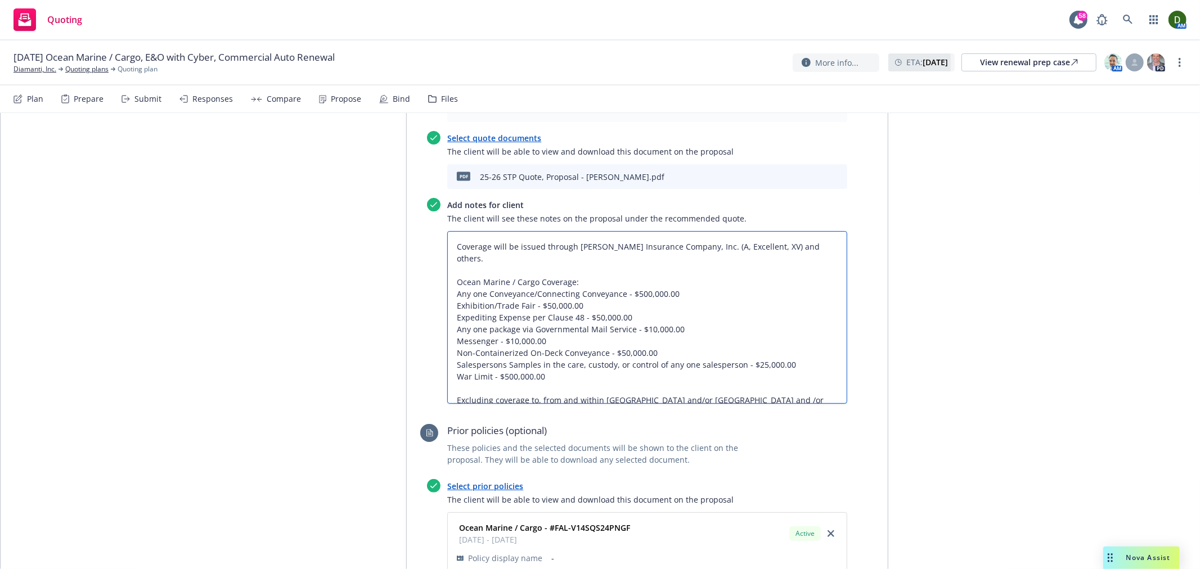
drag, startPoint x: 743, startPoint y: 327, endPoint x: 332, endPoint y: 324, distance: 410.2
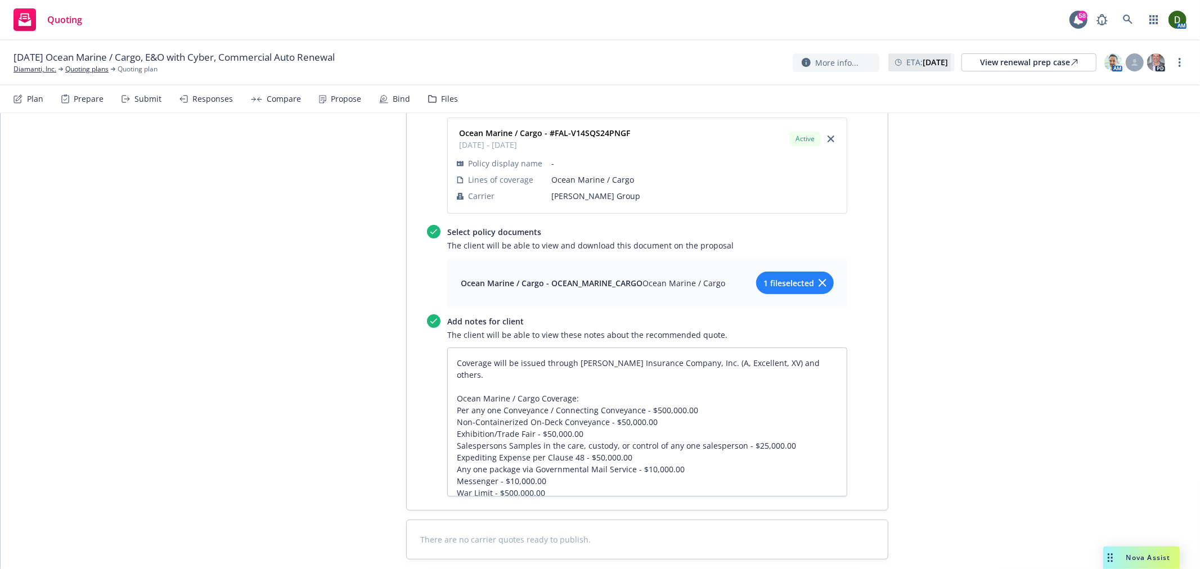
scroll to position [2015, 0]
click at [632, 417] on textarea "Coverage will be issued through Beazley Insurance Company, Inc. (A, Excellent, …" at bounding box center [647, 421] width 400 height 149
paste textarea "Excluding coverage to, from and within Russia and/or Ukraine and /or Belarus"
click at [604, 420] on textarea "Coverage will be issued through Beazley Insurance Company, Inc. (A, Excellent, …" at bounding box center [647, 439] width 400 height 185
paste textarea "2,500.00 Any One Loss or Occurrence"
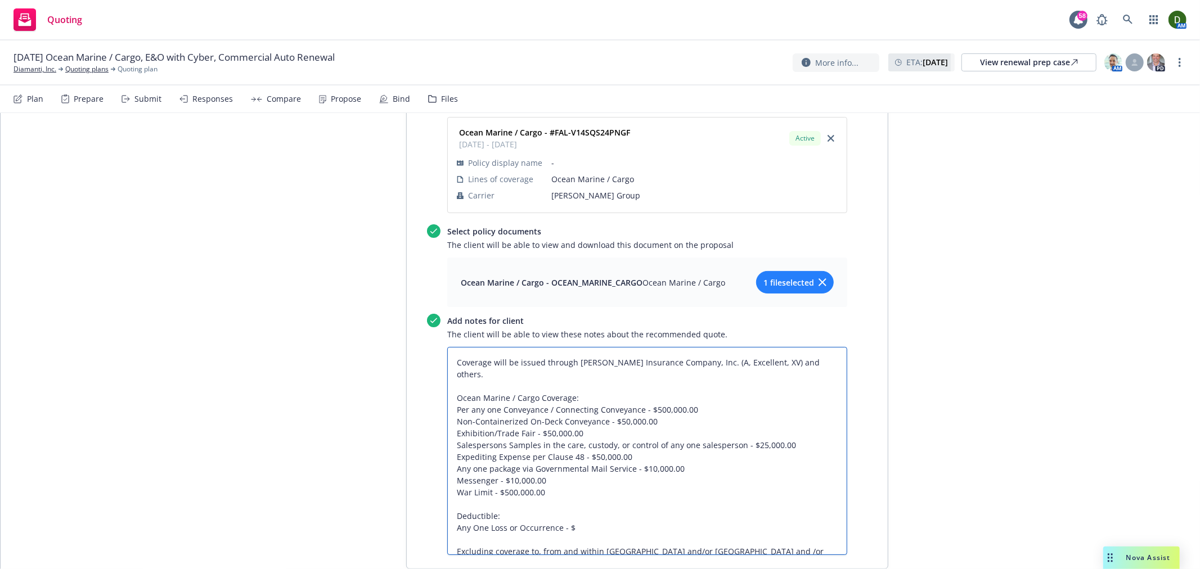
paste textarea "2,500.00 Any One Loss or Occurrence"
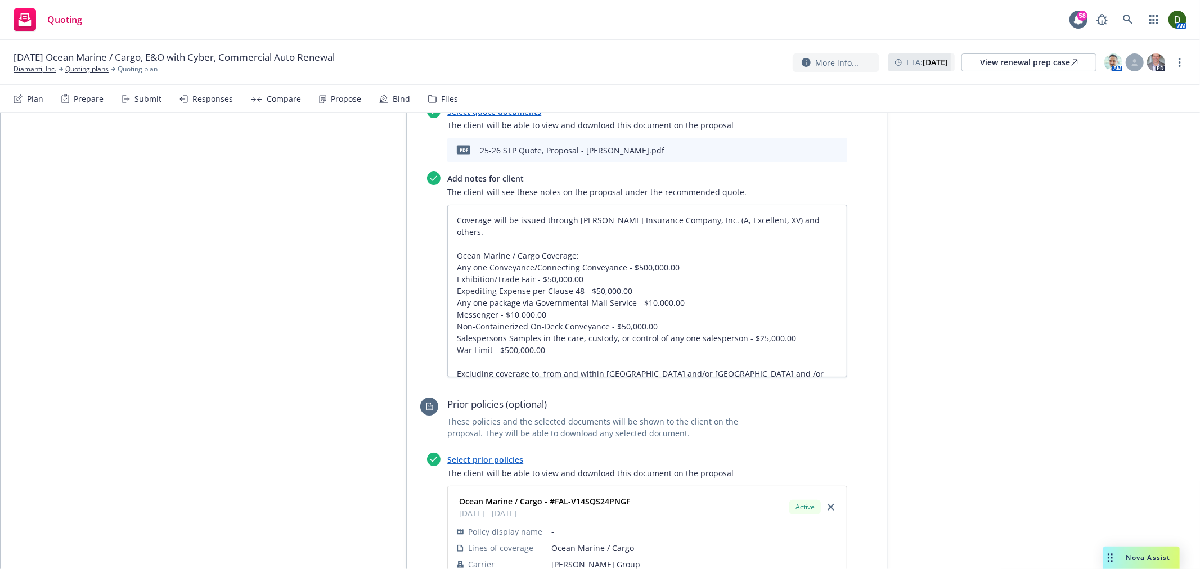
scroll to position [1577, 0]
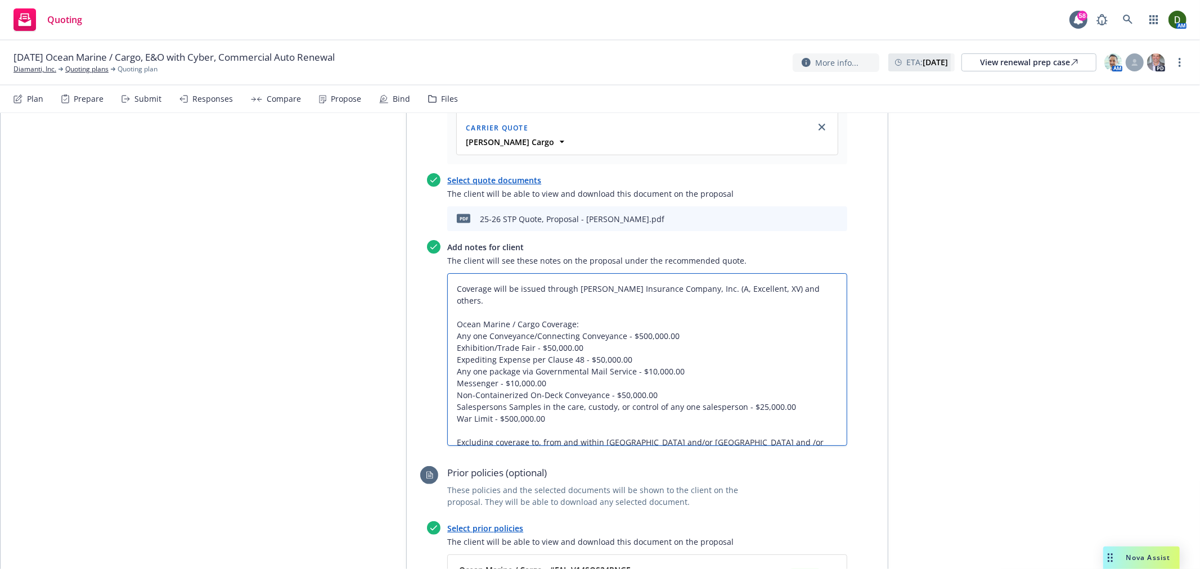
drag, startPoint x: 569, startPoint y: 350, endPoint x: 528, endPoint y: 343, distance: 42.2
click at [528, 343] on textarea "Coverage will be issued through Beazley Insurance Company, Inc. (A, Excellent, …" at bounding box center [647, 359] width 400 height 173
click at [792, 336] on textarea "Coverage will be issued through Beazley Insurance Company, Inc. (A, Excellent, …" at bounding box center [647, 359] width 400 height 173
click at [659, 327] on textarea "Coverage will be issued through Beazley Insurance Company, Inc. (A, Excellent, …" at bounding box center [647, 359] width 400 height 173
click at [563, 311] on textarea "Coverage will be issued through Beazley Insurance Company, Inc. (A, Excellent, …" at bounding box center [647, 359] width 400 height 173
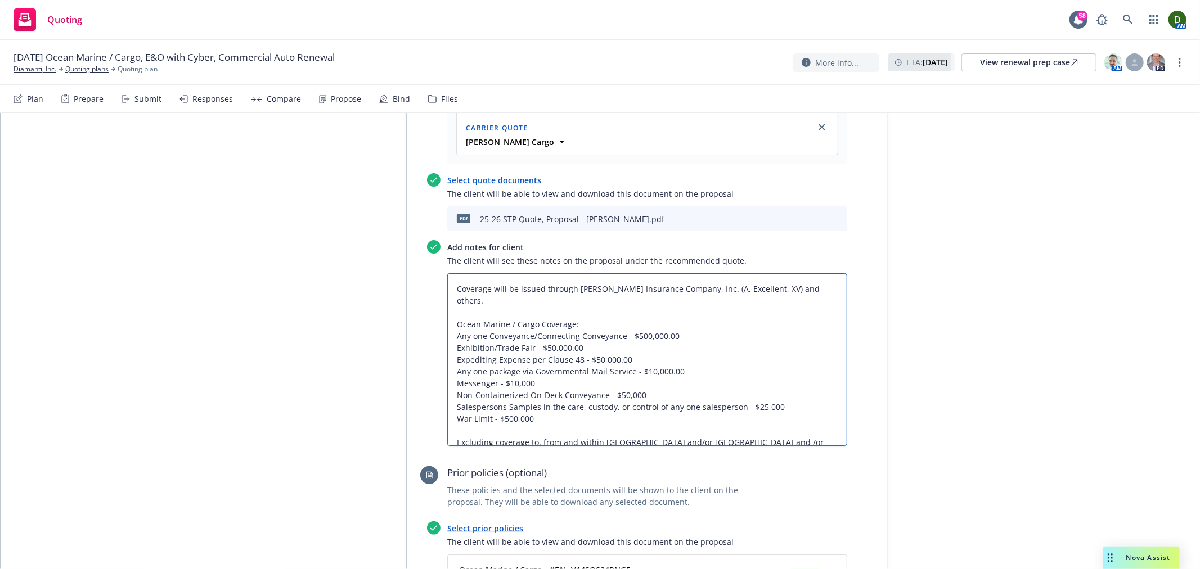
click at [693, 302] on textarea "Coverage will be issued through Beazley Insurance Company, Inc. (A, Excellent, …" at bounding box center [647, 359] width 400 height 173
click at [647, 296] on textarea "Coverage will be issued through Beazley Insurance Company, Inc. (A, Excellent, …" at bounding box center [647, 359] width 400 height 173
click at [637, 291] on textarea "Coverage will be issued through Beazley Insurance Company, Inc. (A, Excellent, …" at bounding box center [647, 359] width 400 height 173
click at [614, 274] on textarea "Coverage will be issued through Beazley Insurance Company, Inc. (A, Excellent, …" at bounding box center [647, 359] width 400 height 173
click at [696, 273] on textarea "Coverage will be issued through Beazley Insurance Company, Inc. (A, Excellent, …" at bounding box center [647, 359] width 400 height 173
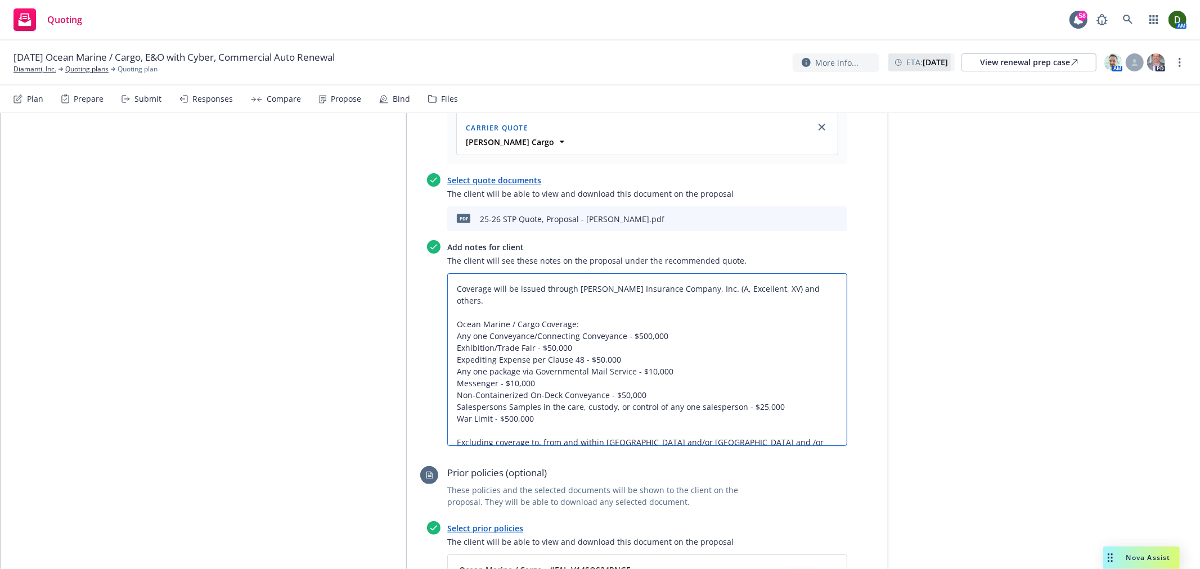
scroll to position [1452, 0]
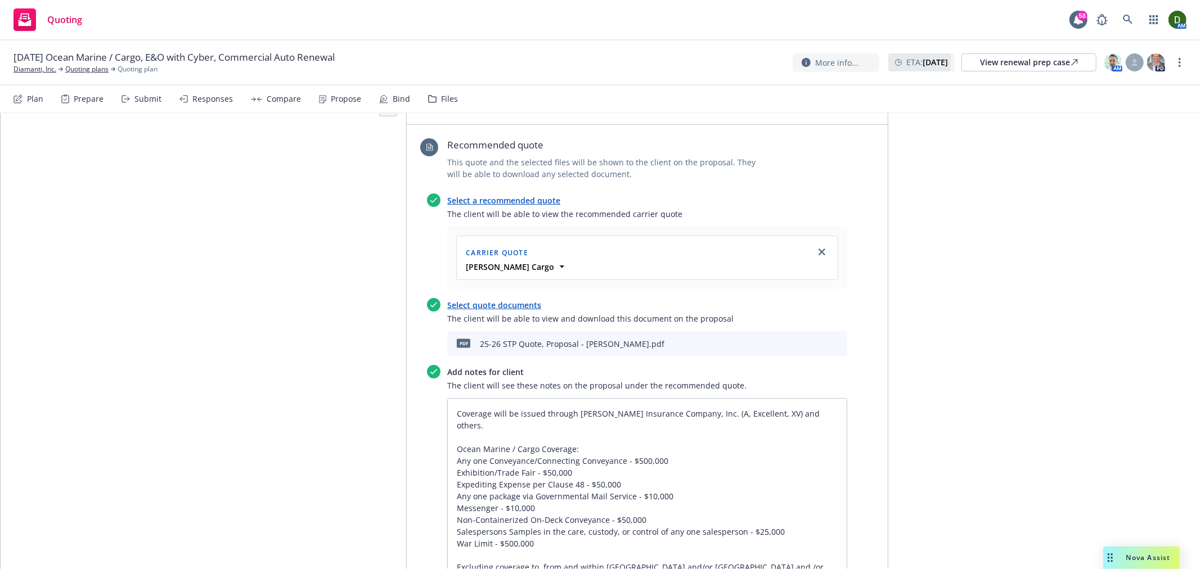
click at [815, 339] on icon "preview file" at bounding box center [819, 343] width 10 height 8
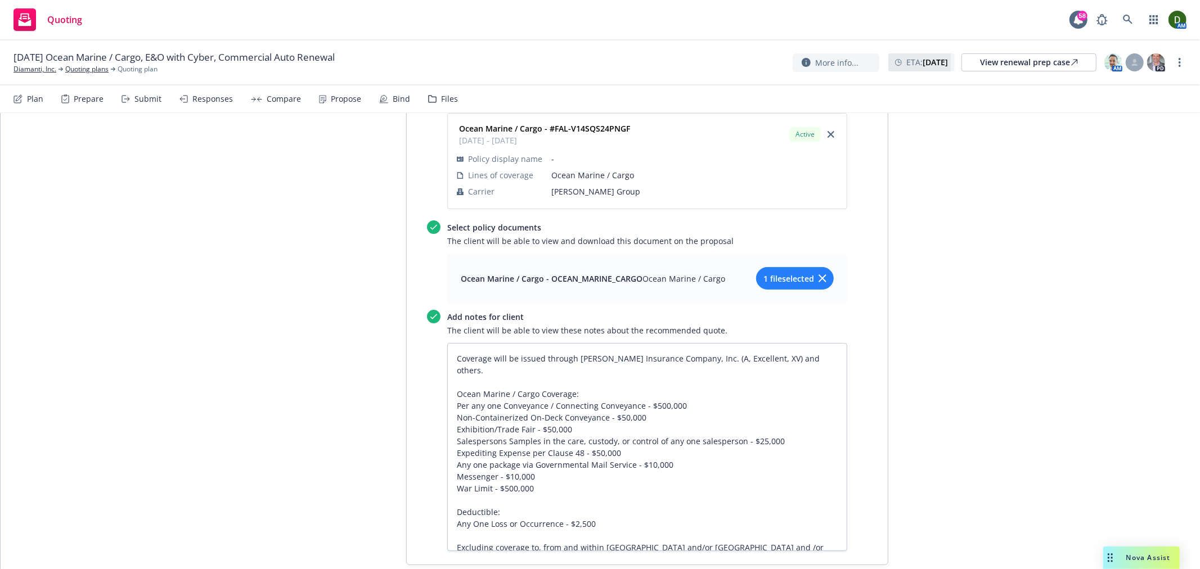
scroll to position [2074, 0]
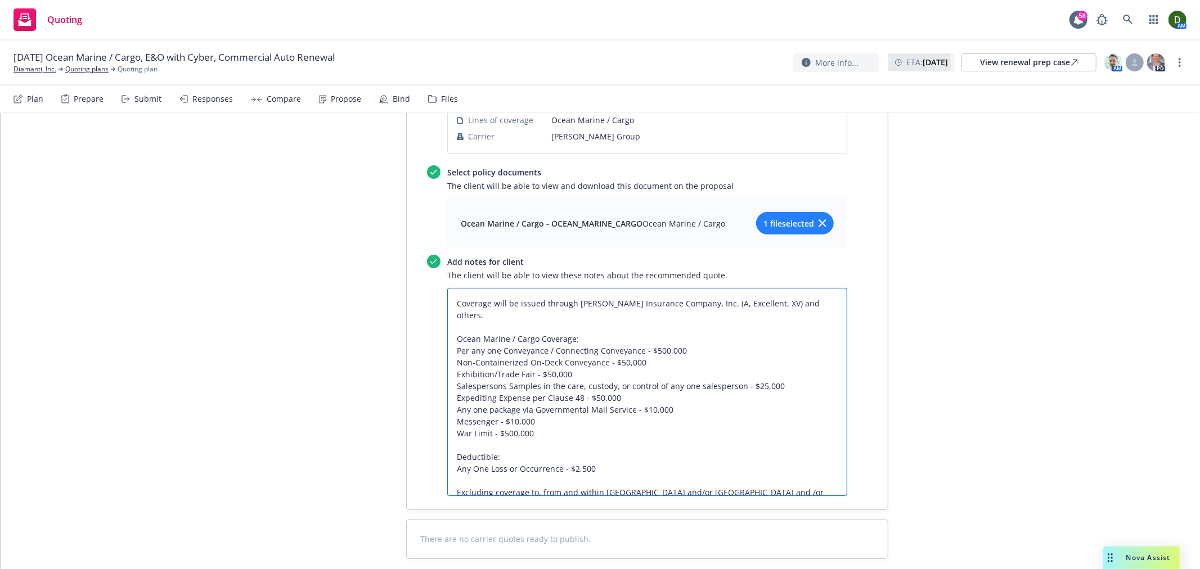
drag, startPoint x: 611, startPoint y: 398, endPoint x: 396, endPoint y: 380, distance: 215.7
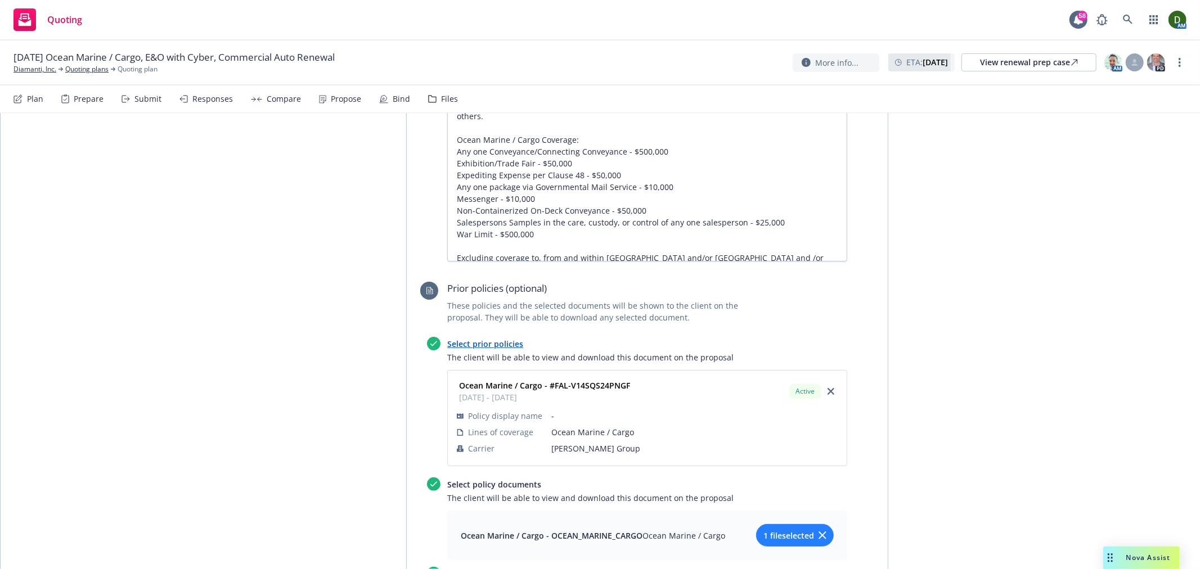
scroll to position [1574, 0]
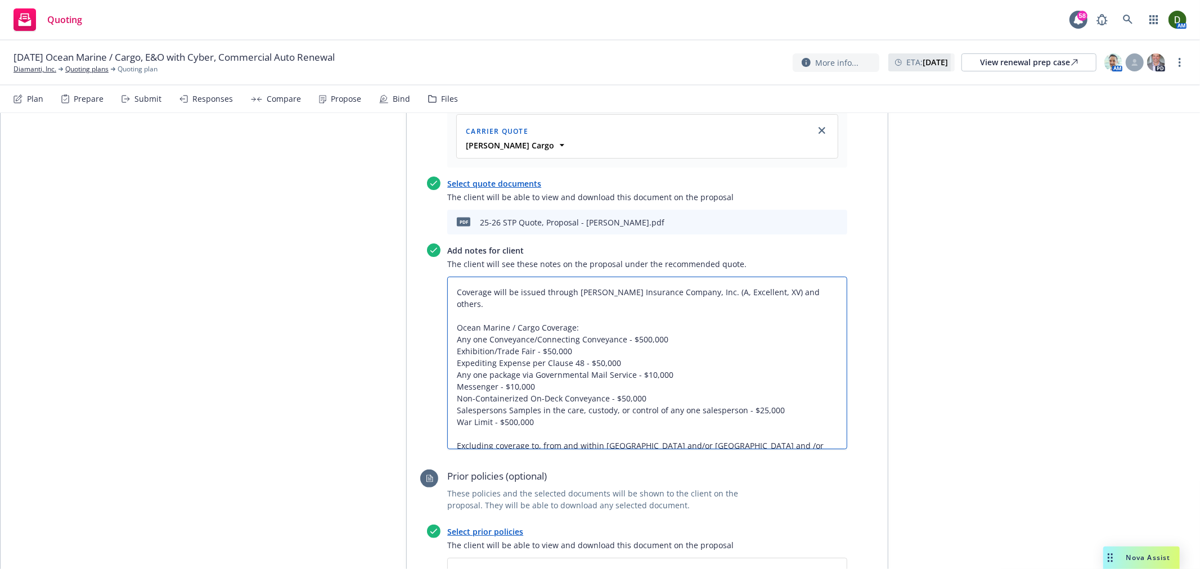
click at [552, 354] on textarea "Coverage will be issued through Beazley Insurance Company, Inc. (A, Excellent, …" at bounding box center [647, 363] width 400 height 173
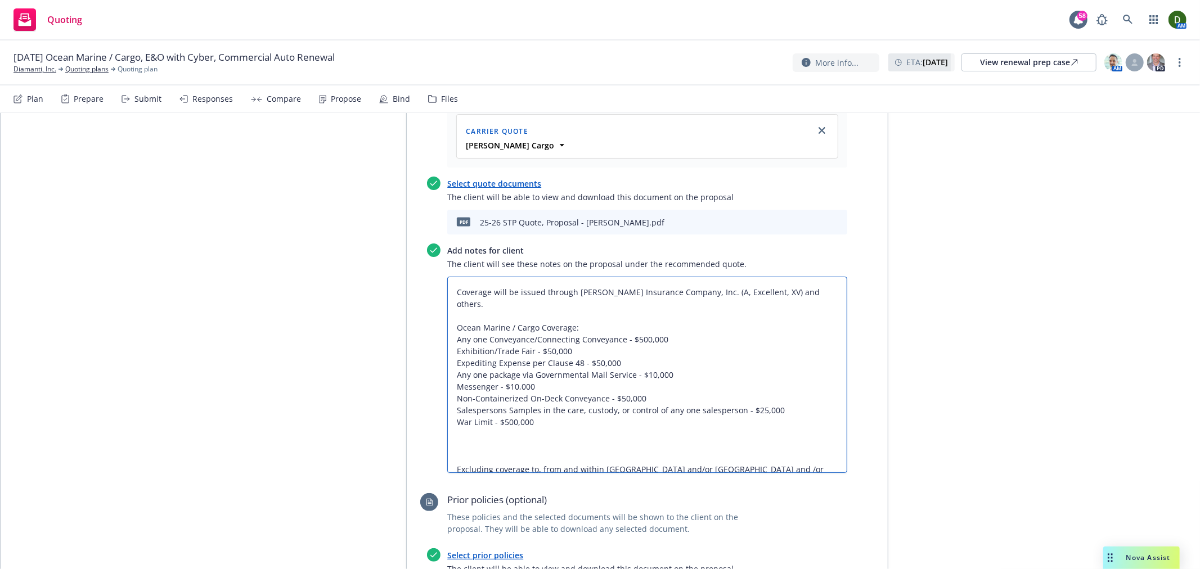
paste textarea "Deductible: Any One Loss or Occurrence - $2,500"
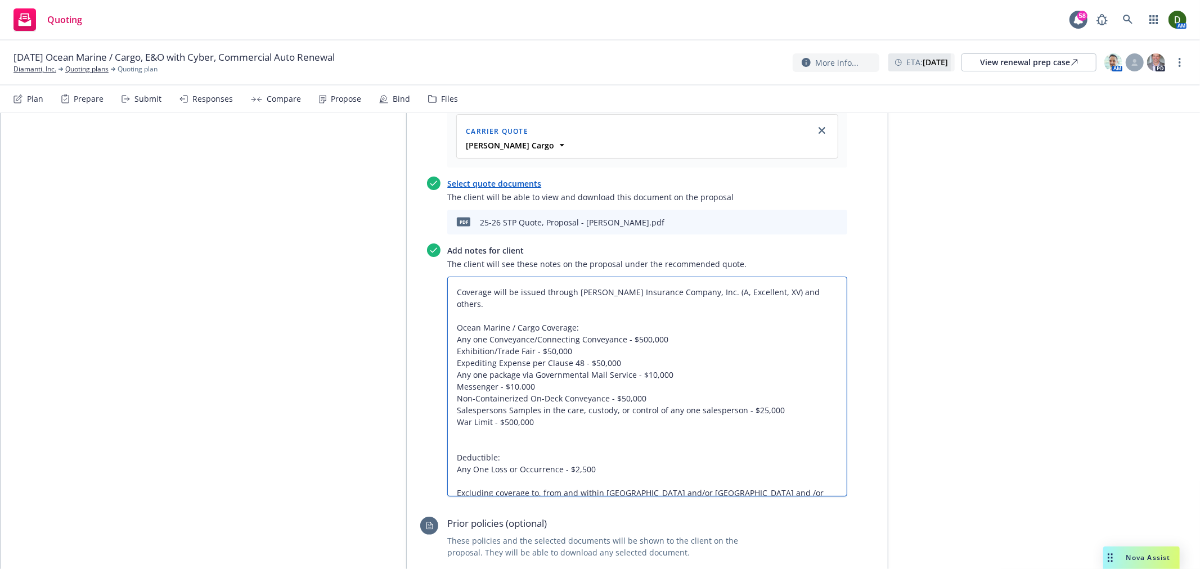
click at [510, 362] on textarea "Coverage will be issued through Beazley Insurance Company, Inc. (A, Excellent, …" at bounding box center [647, 387] width 400 height 220
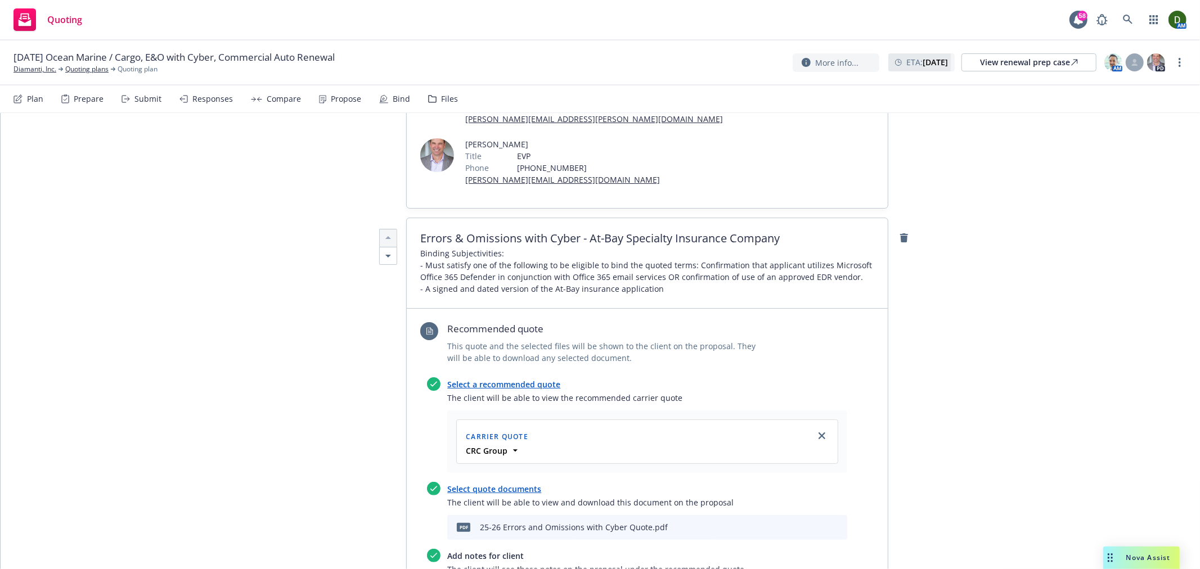
scroll to position [187, 0]
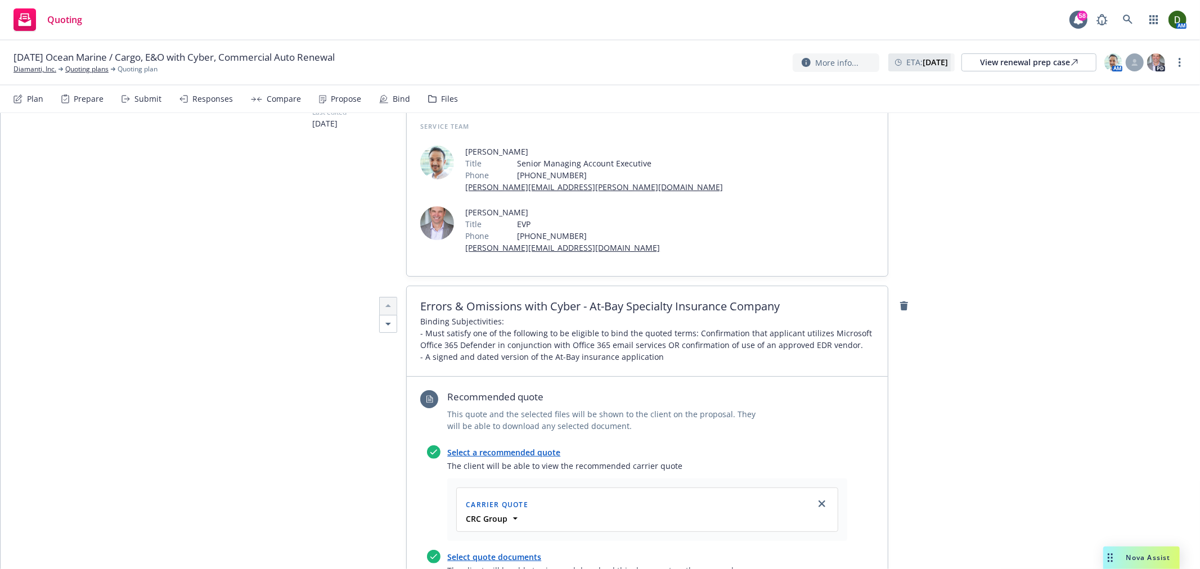
click at [546, 316] on span "Binding Subjectivities: - Must satisfy one of the following to be eligible to b…" at bounding box center [647, 339] width 454 height 47
drag, startPoint x: 558, startPoint y: 269, endPoint x: 384, endPoint y: 257, distance: 173.7
copy span "Binding Subjectivities: - Must satisfy one of the following to b"
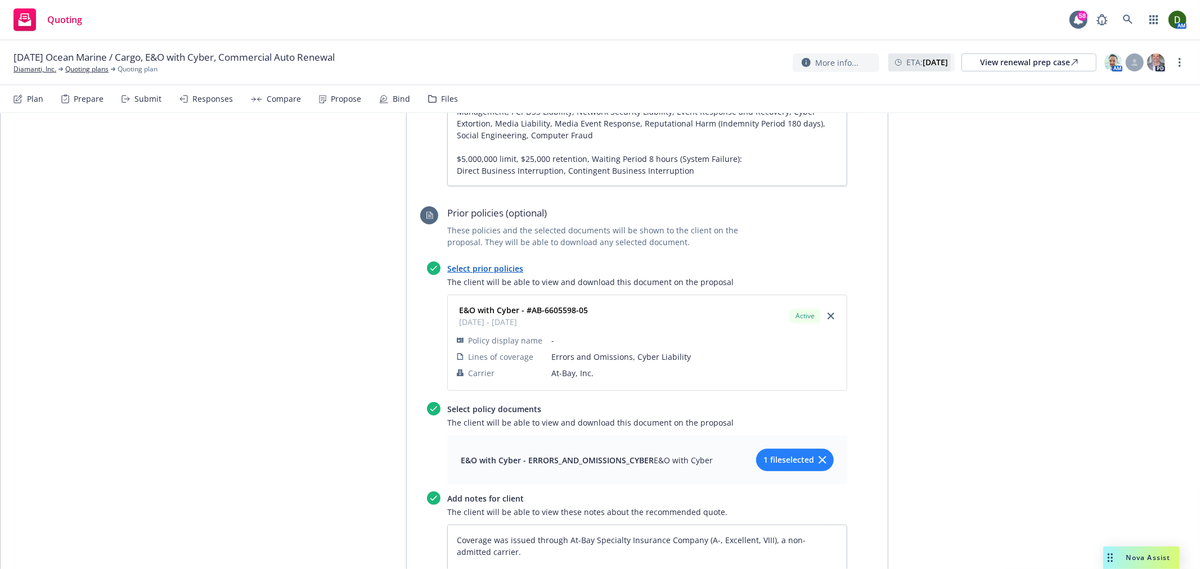
scroll to position [1062, 0]
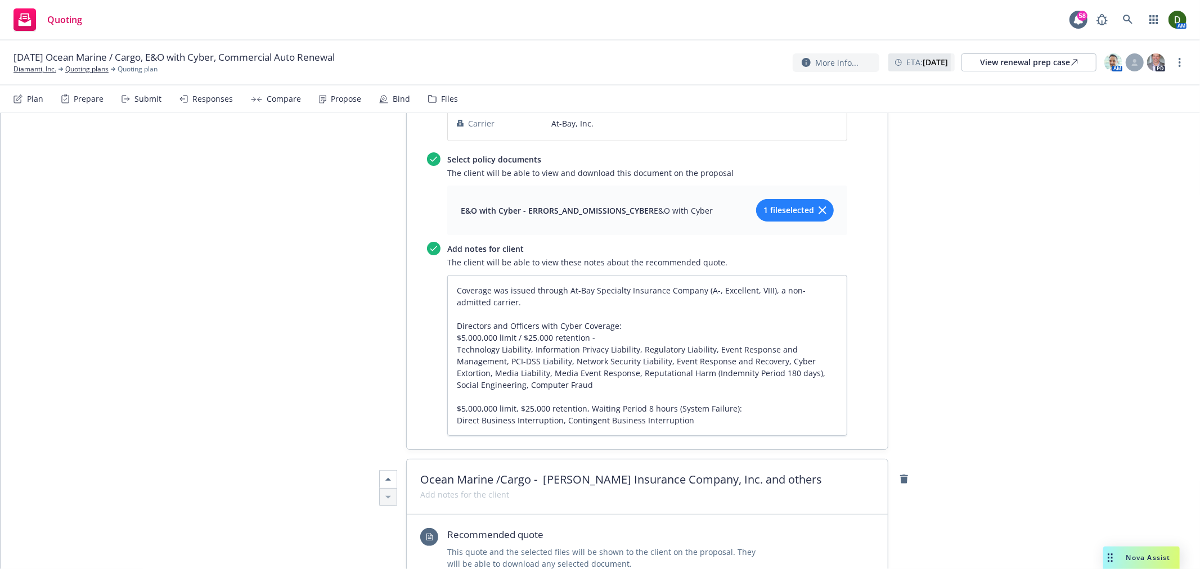
click at [420, 489] on span at bounding box center [464, 495] width 89 height 12
paste span
drag, startPoint x: 560, startPoint y: 452, endPoint x: 551, endPoint y: 450, distance: 9.2
click at [552, 489] on span "Binding Subjectivities: - Must satisfy one of the following to b" at bounding box center [647, 495] width 454 height 12
click at [561, 489] on span "Binding Subjectivities: - Must satisfy one of the following to b" at bounding box center [647, 495] width 454 height 12
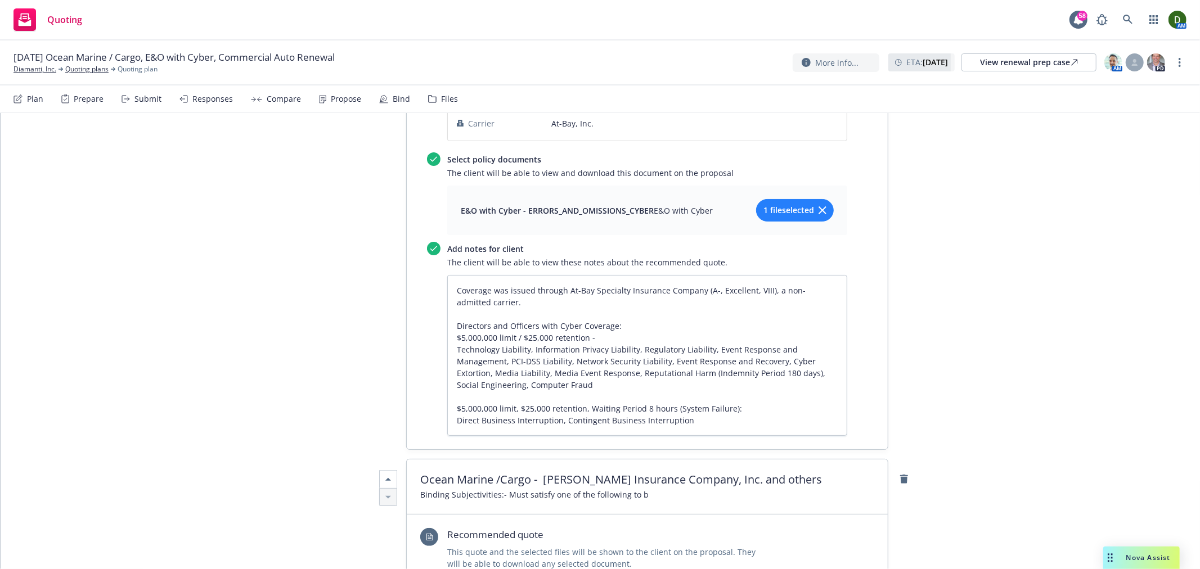
drag, startPoint x: 438, startPoint y: 444, endPoint x: 421, endPoint y: 447, distance: 17.0
click at [437, 489] on span "Binding Subjectivities: - Must satisfy one of the following to b" at bounding box center [534, 495] width 228 height 12
drag, startPoint x: 421, startPoint y: 447, endPoint x: 595, endPoint y: 459, distance: 174.3
click at [595, 460] on div "Ocean Marine /Cargo - Beazley Insurance Company, Inc. and others Binding Subjec…" at bounding box center [647, 487] width 481 height 55
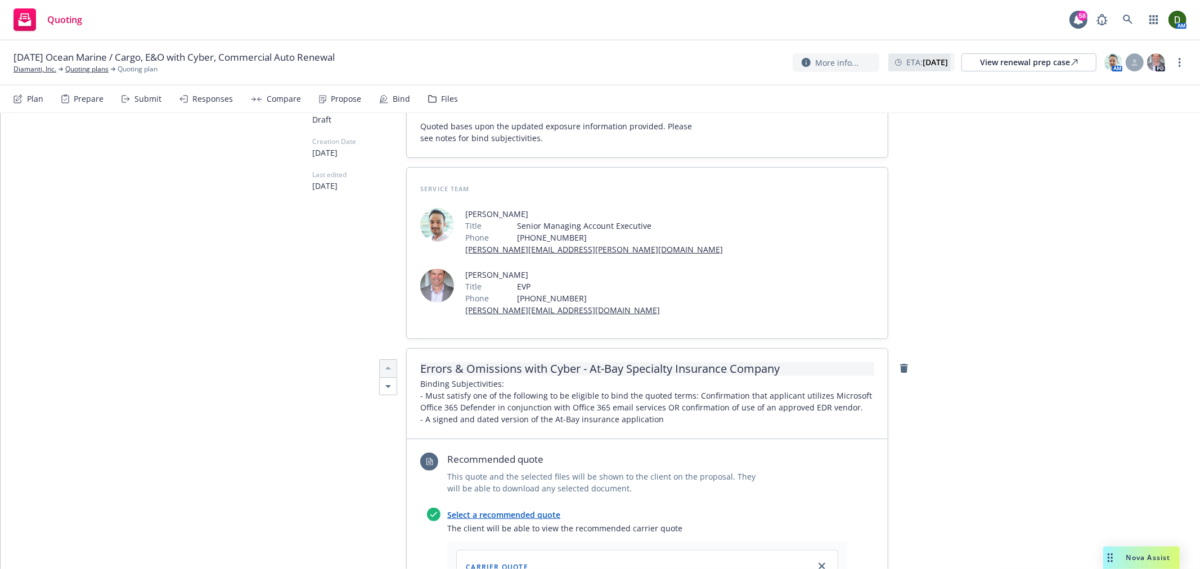
scroll to position [0, 0]
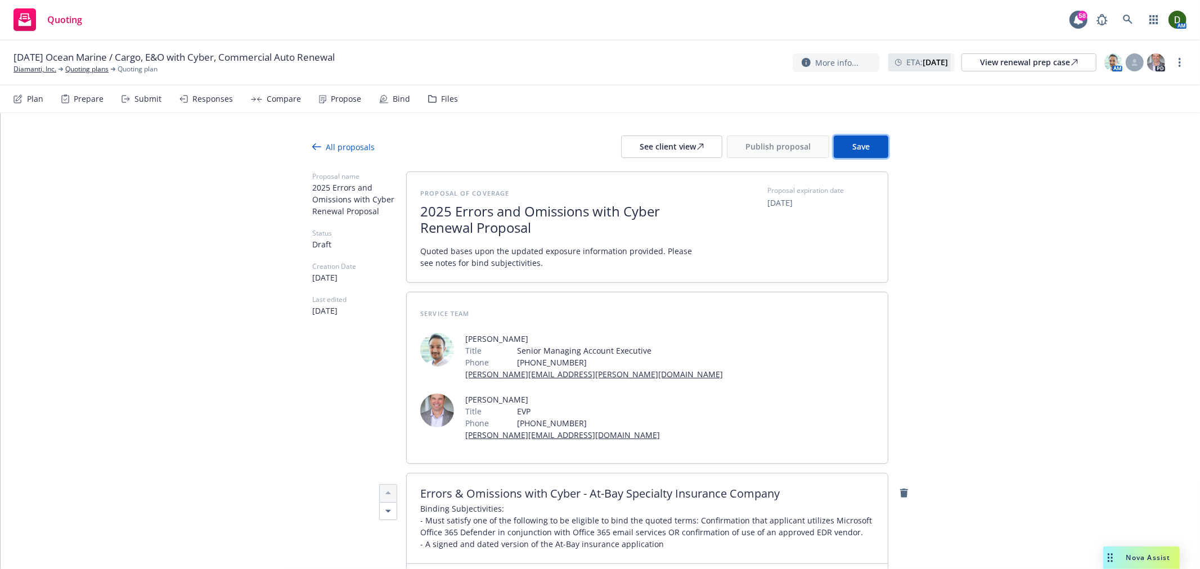
drag, startPoint x: 860, startPoint y: 137, endPoint x: 853, endPoint y: 135, distance: 7.0
click at [857, 136] on button "Save" at bounding box center [861, 147] width 55 height 23
click at [536, 264] on span "Quoted bases upon the updated exposure information provided. Please see notes f…" at bounding box center [558, 257] width 276 height 24
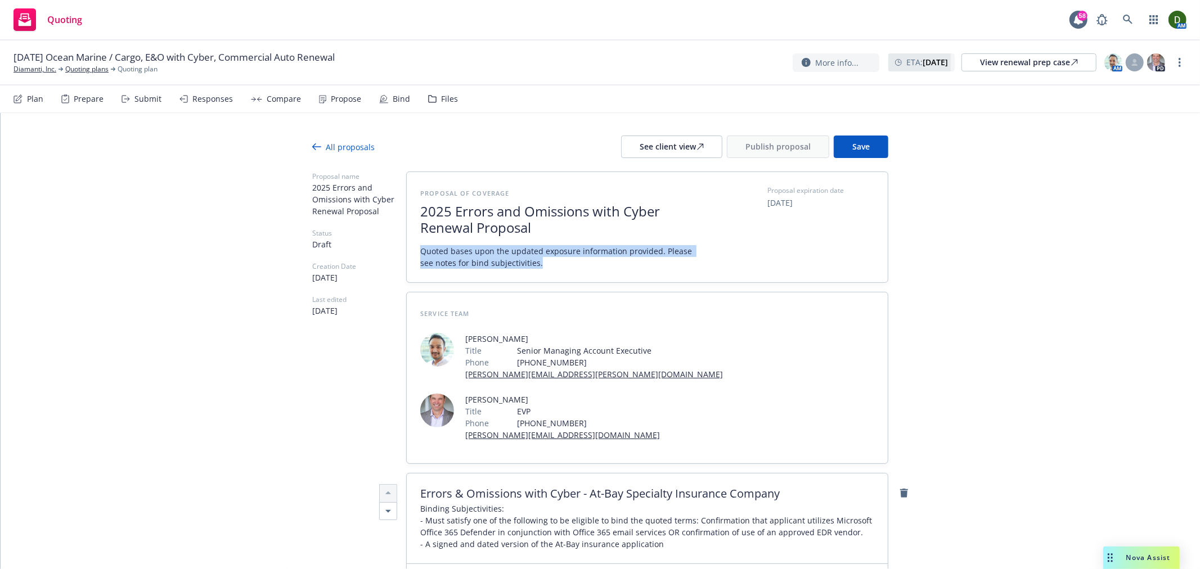
drag, startPoint x: 539, startPoint y: 261, endPoint x: 392, endPoint y: 251, distance: 147.7
click at [491, 235] on span "2025 Errors and Omissions with Cyber Renewal Proposal" at bounding box center [558, 220] width 276 height 33
click at [473, 229] on span "2025 Errors and Omissions with Cyber Renewal Proposal" at bounding box center [558, 220] width 276 height 33
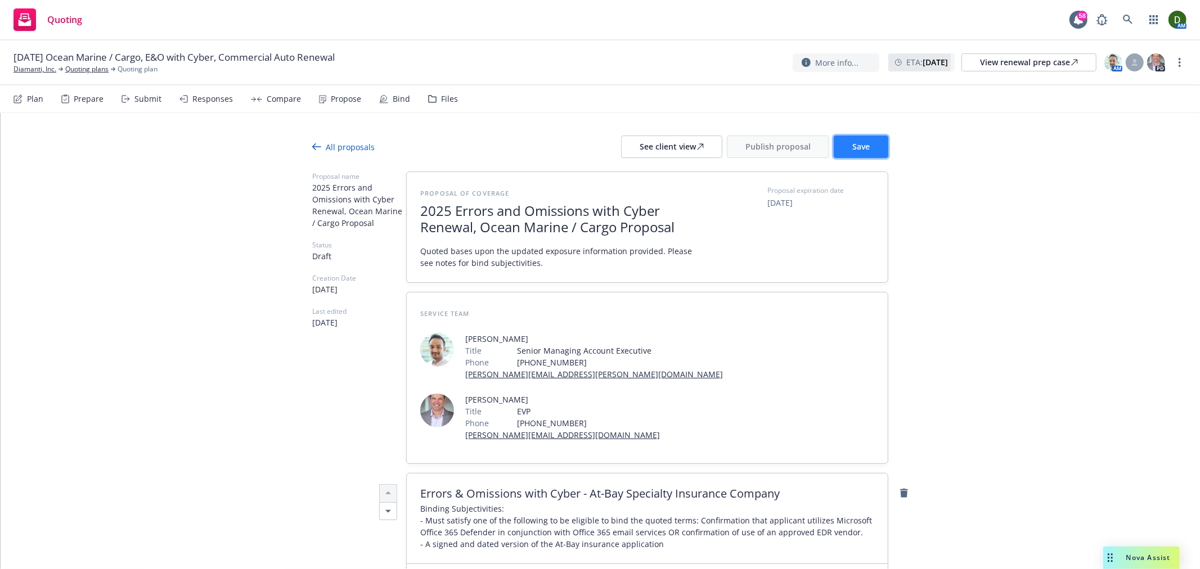
click at [852, 144] on span "Save" at bounding box center [860, 146] width 17 height 11
click at [584, 257] on span "Quoted bases upon the updated exposure information provided. Please see notes f…" at bounding box center [558, 257] width 276 height 24
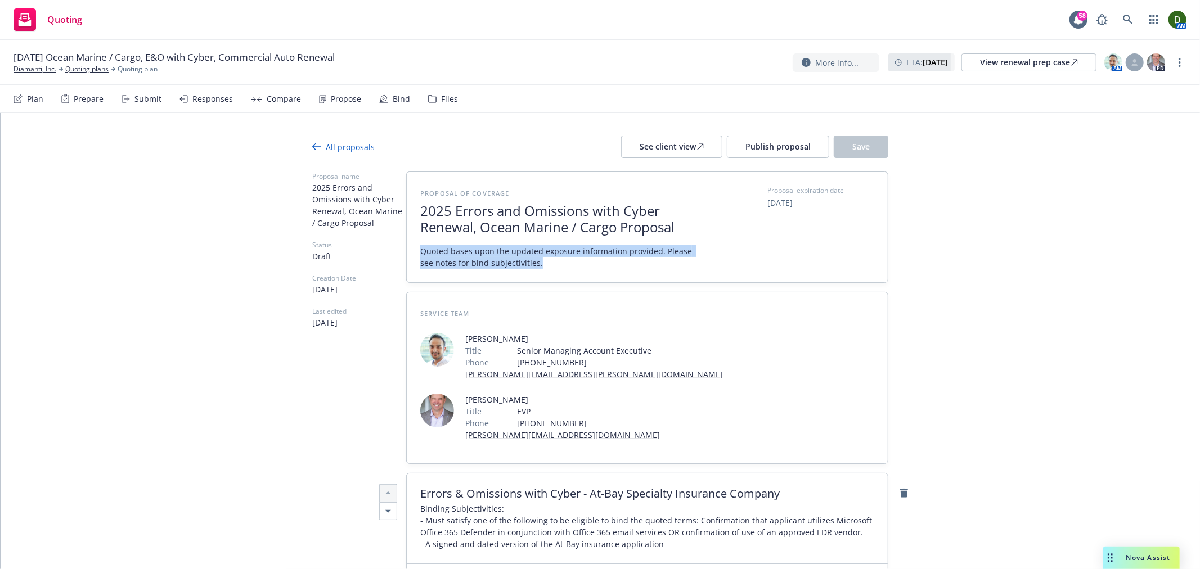
drag, startPoint x: 566, startPoint y: 268, endPoint x: 345, endPoint y: 251, distance: 221.2
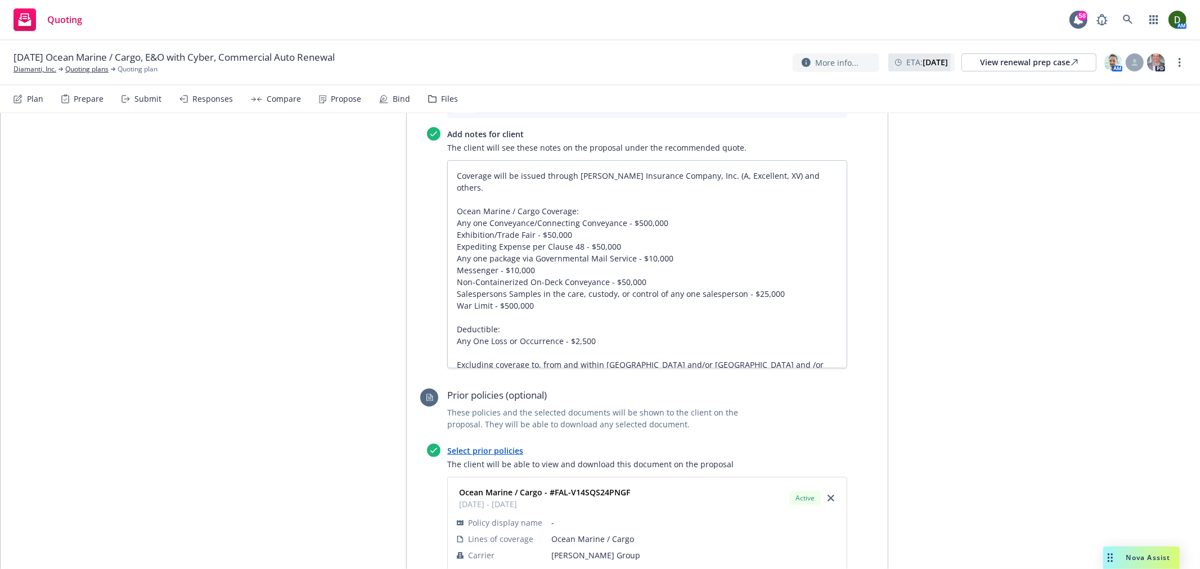
scroll to position [711, 0]
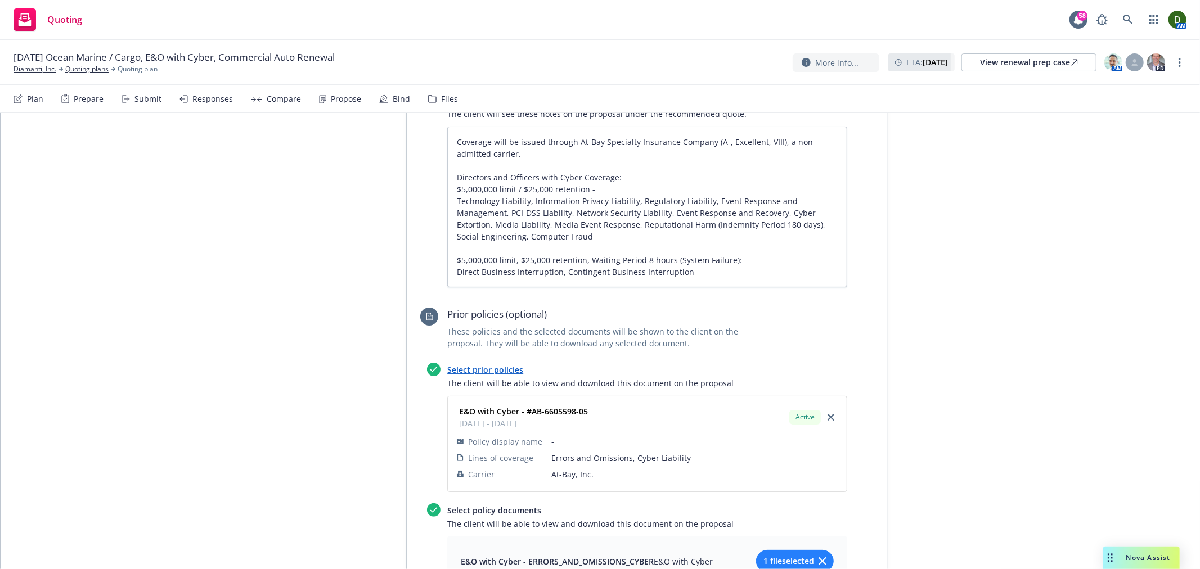
drag, startPoint x: 995, startPoint y: 328, endPoint x: 974, endPoint y: 52, distance: 276.4
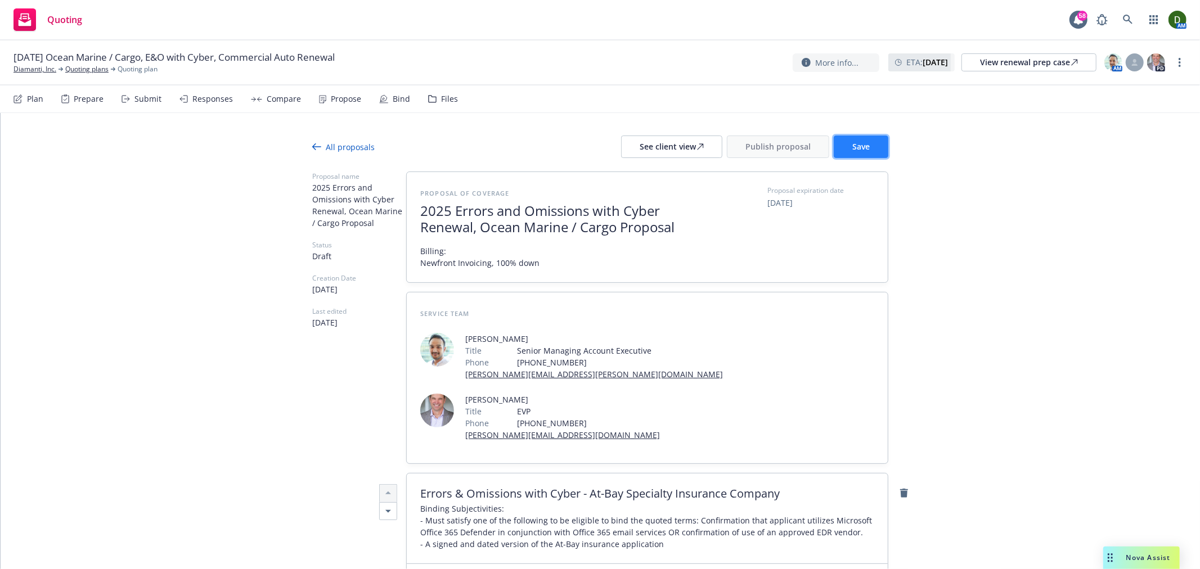
click at [873, 143] on button "Save" at bounding box center [861, 147] width 55 height 23
click at [651, 143] on div "See client view" at bounding box center [672, 146] width 64 height 21
drag, startPoint x: 1095, startPoint y: 311, endPoint x: 1081, endPoint y: 290, distance: 25.0
click at [1028, 66] on div "View renewal prep case" at bounding box center [1029, 62] width 98 height 17
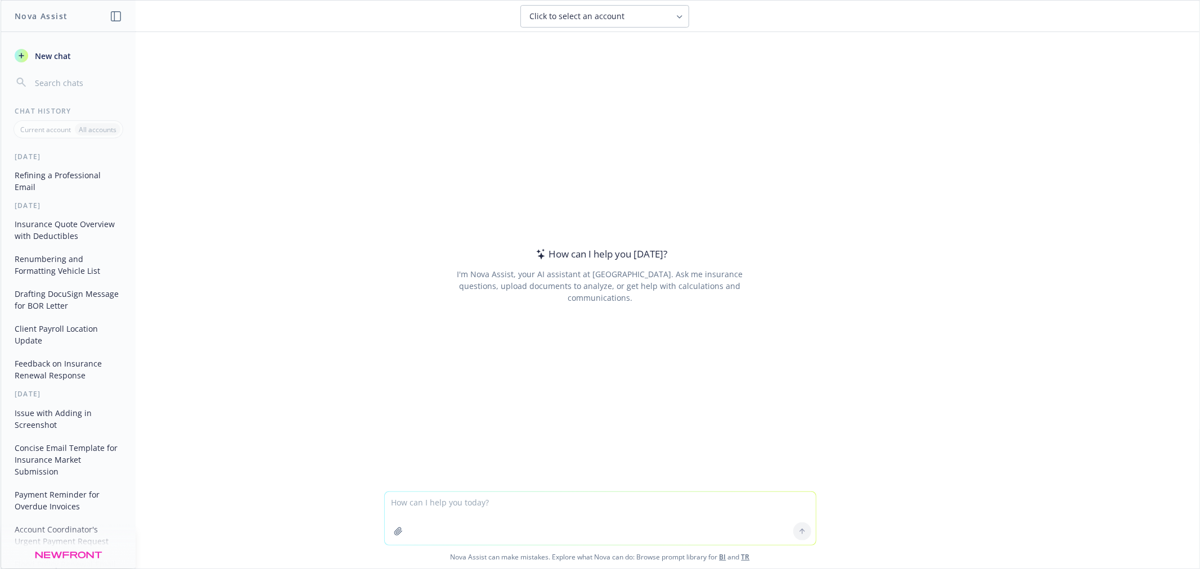
click at [52, 225] on button "Insurance Quote Overview with Deductibles" at bounding box center [68, 230] width 116 height 30
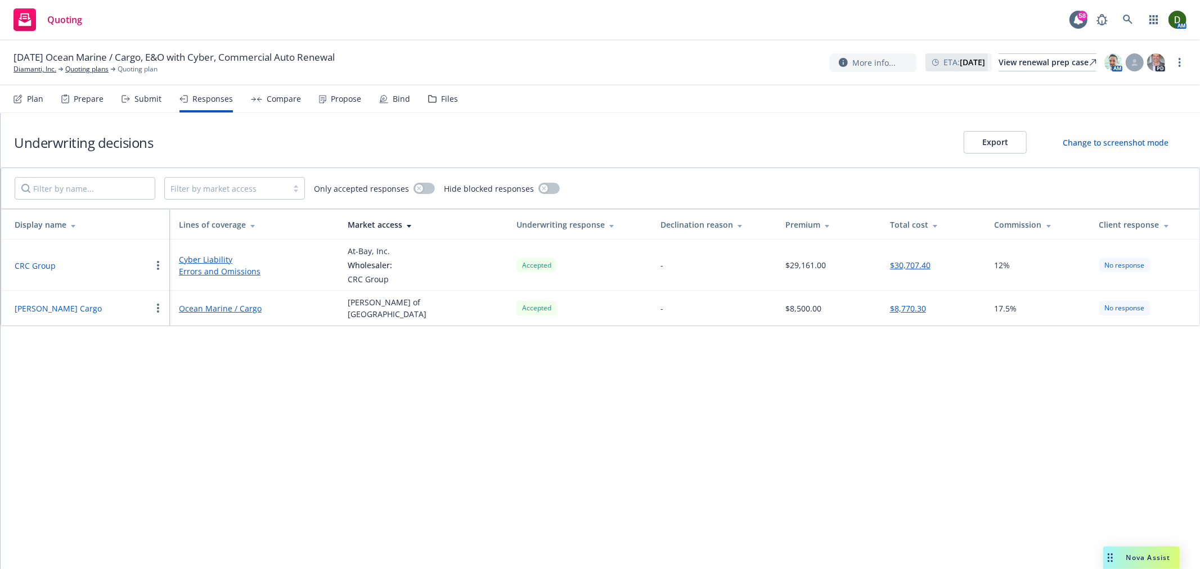
click at [139, 102] on div "Submit" at bounding box center [147, 99] width 27 height 9
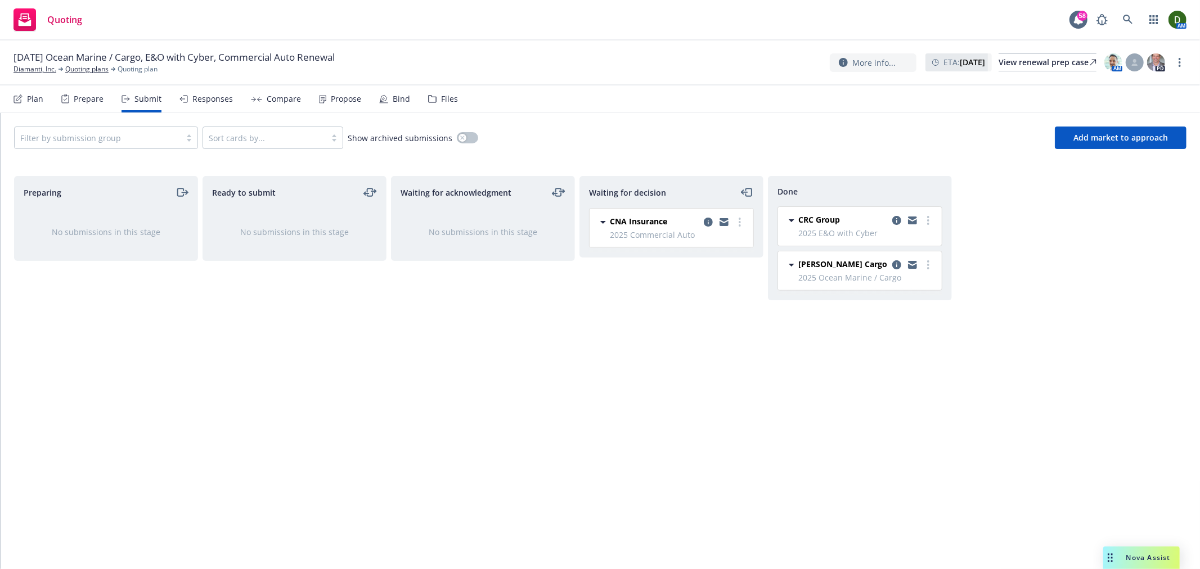
drag, startPoint x: 439, startPoint y: 92, endPoint x: 380, endPoint y: 120, distance: 65.9
click at [439, 94] on div "Files" at bounding box center [443, 99] width 30 height 27
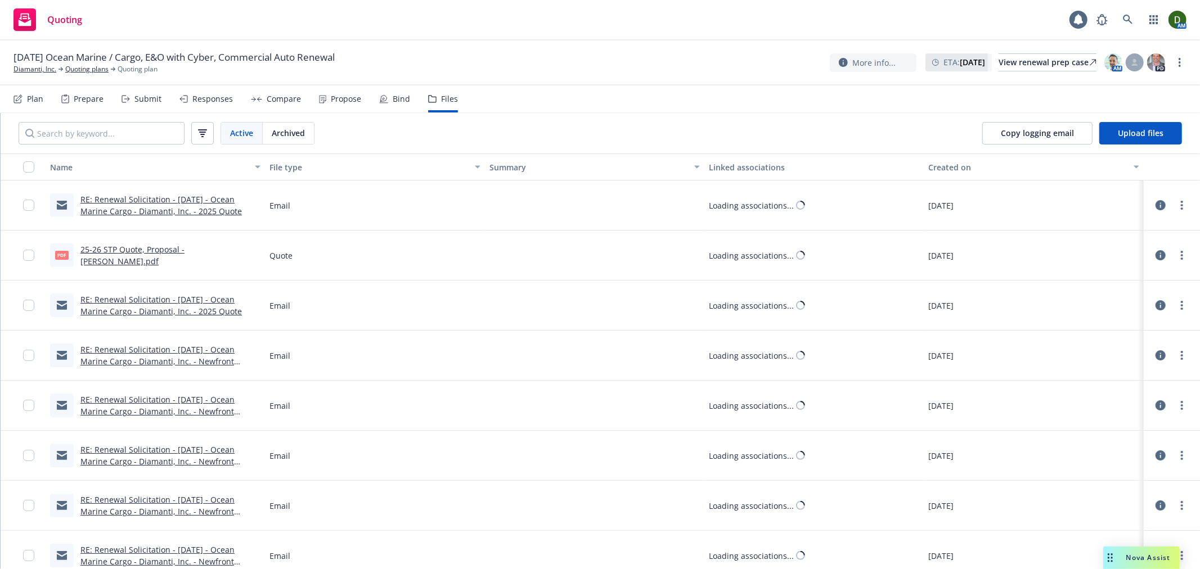
click at [339, 101] on div "Propose" at bounding box center [346, 99] width 30 height 9
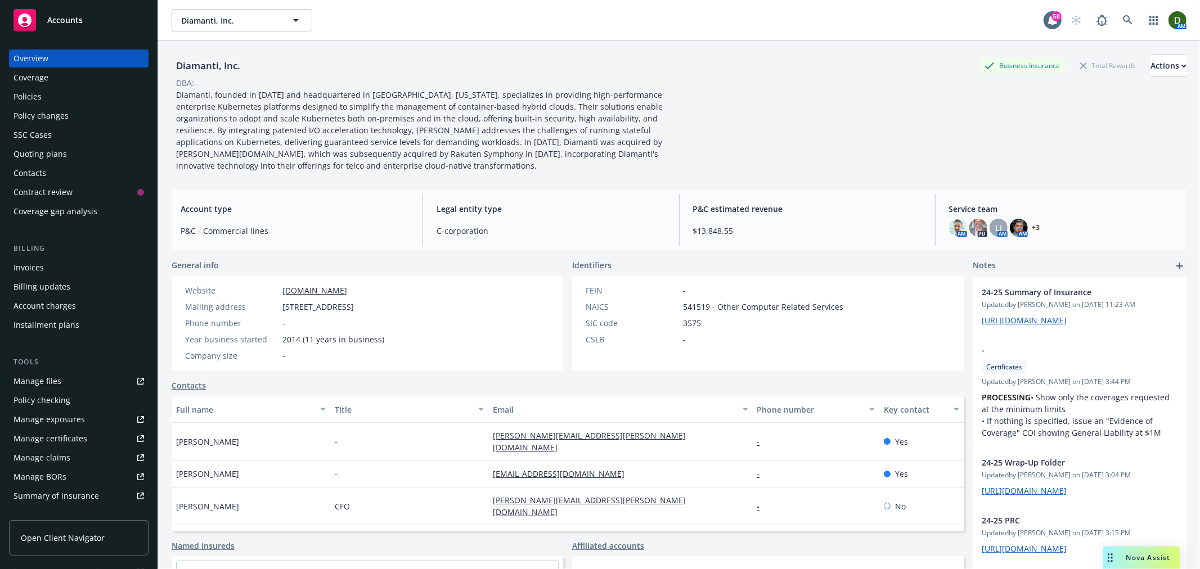
click at [75, 255] on div "Billing Invoices Billing updates Account charges Installment plans" at bounding box center [79, 288] width 140 height 91
click at [79, 272] on div "Invoices" at bounding box center [79, 268] width 131 height 18
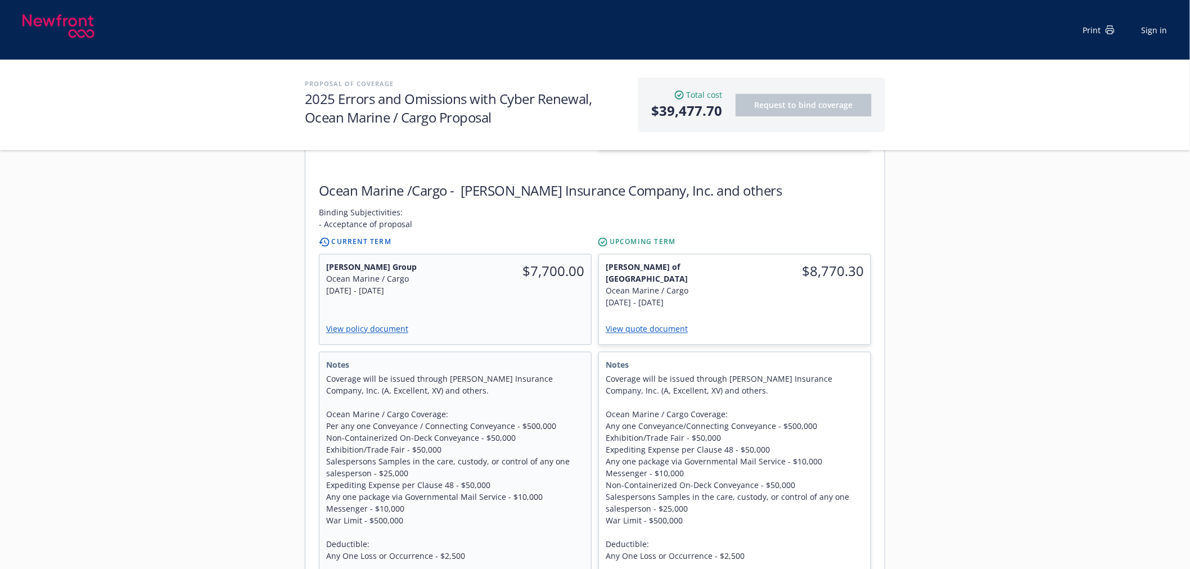
scroll to position [812, 0]
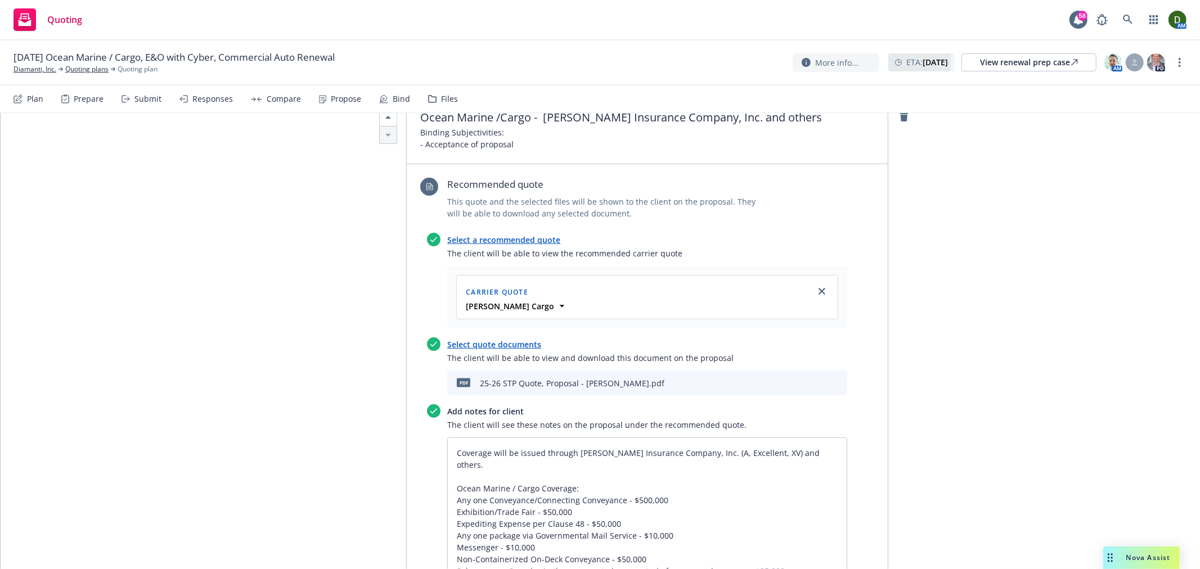
scroll to position [1688, 0]
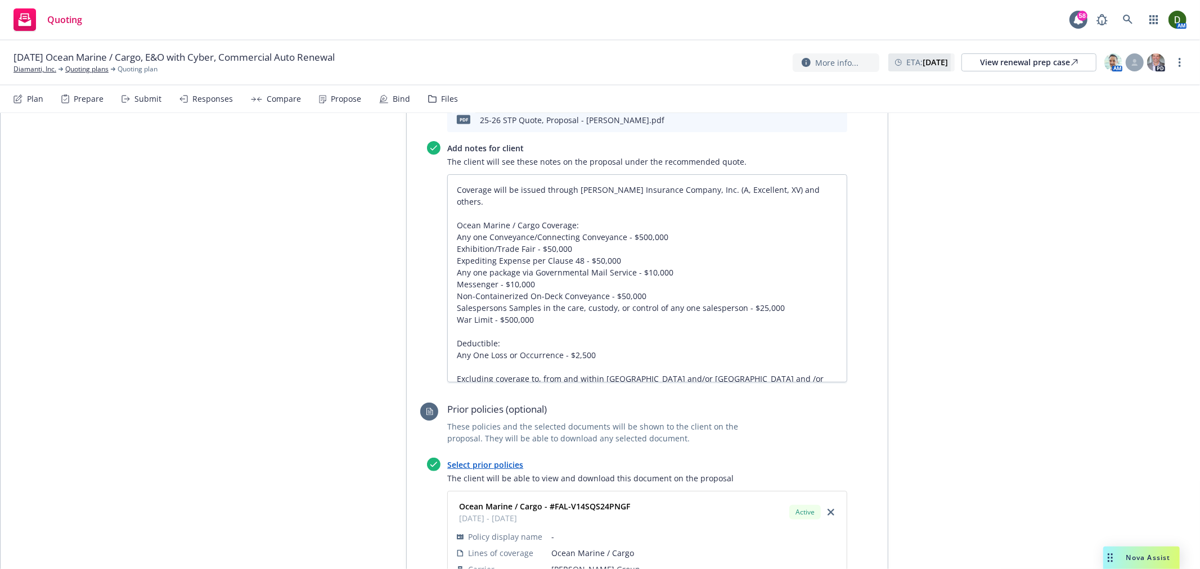
type textarea "x"
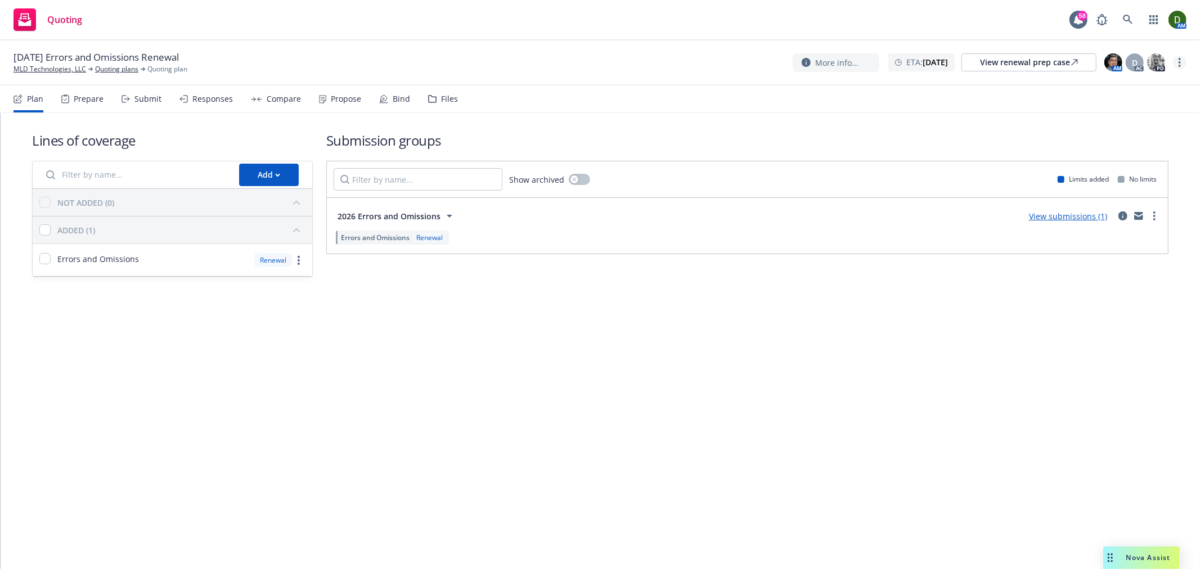
click at [1183, 62] on div "[DATE] Errors and Omissions Renewal MLD Technologies, LLC Quoting plans Quoting…" at bounding box center [600, 63] width 1200 height 45
click at [1183, 62] on link "more" at bounding box center [1180, 63] width 14 height 14
click at [1096, 170] on link "Archive quoting plan" at bounding box center [1123, 175] width 125 height 23
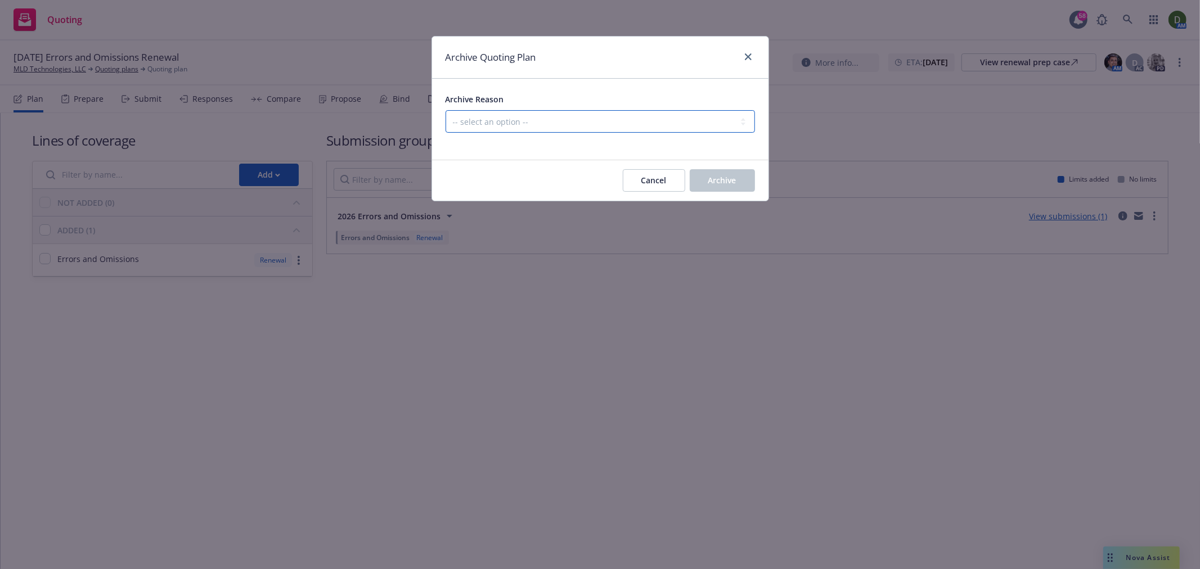
click at [642, 127] on select "-- select an option -- All policies in this renewal plan are auto-renewed Creat…" at bounding box center [600, 121] width 309 height 23
select select "ARCHIVED_RENEWAL_ACCOUNT_CHURNED"
click at [446, 110] on select "-- select an option -- All policies in this renewal plan are auto-renewed Creat…" at bounding box center [600, 121] width 309 height 23
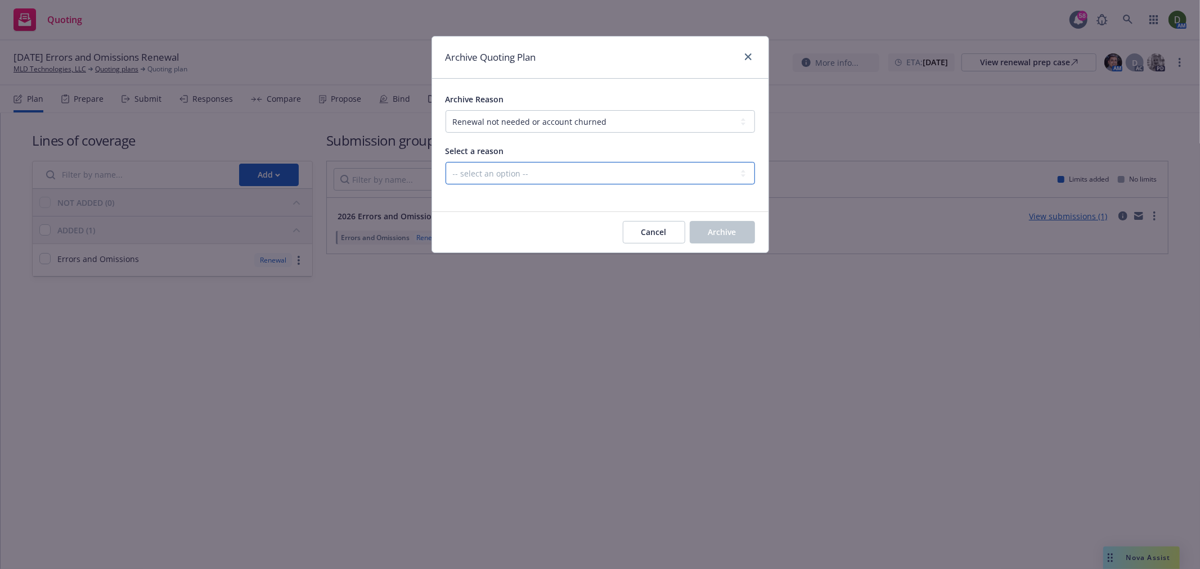
click at [594, 175] on select "-- select an option -- Blocked Client acquired, or no longer in business Client…" at bounding box center [600, 173] width 309 height 23
select select "ARCHIVED_RENEWAL_CLIENT_NO_LONGER_IN_BUSINESS"
click at [446, 163] on select "-- select an option -- Blocked Client acquired, or no longer in business Client…" at bounding box center [600, 173] width 309 height 23
click at [732, 227] on span "Archive" at bounding box center [722, 232] width 28 height 11
